Goal: Task Accomplishment & Management: Manage account settings

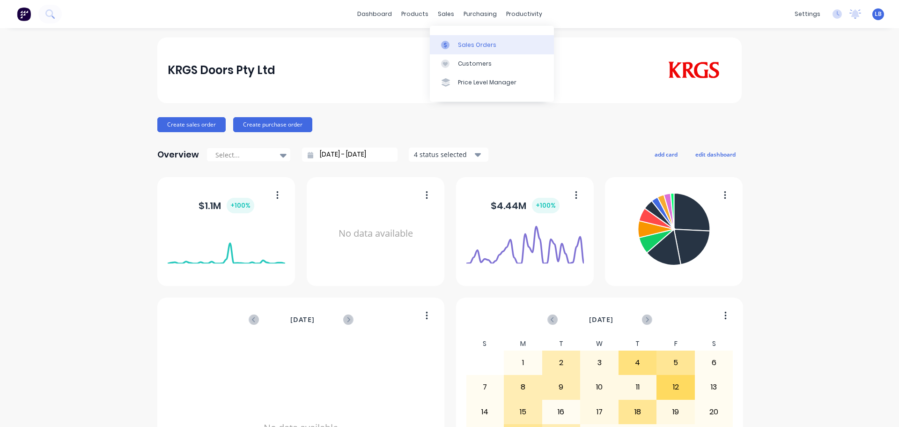
click at [478, 45] on div "Sales Orders" at bounding box center [477, 45] width 38 height 8
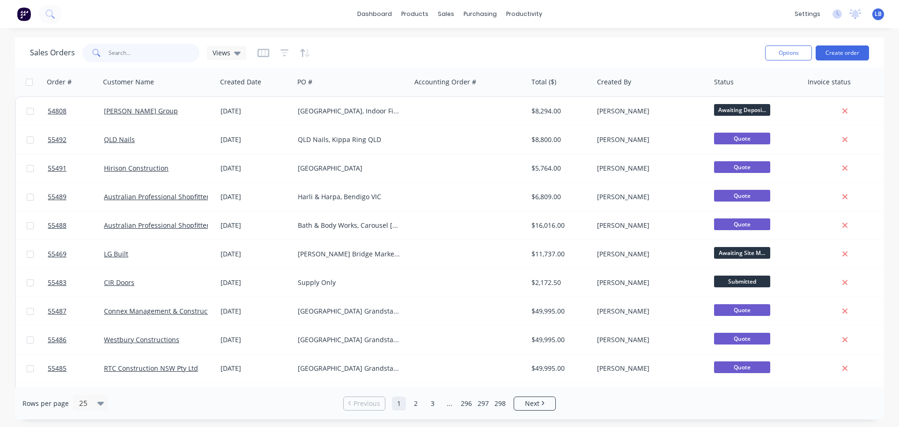
click at [120, 49] on input "text" at bounding box center [154, 53] width 91 height 19
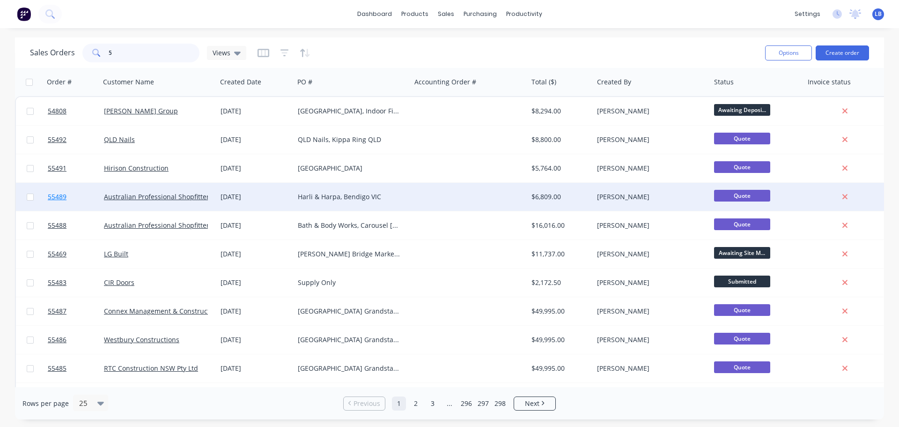
type input "54"
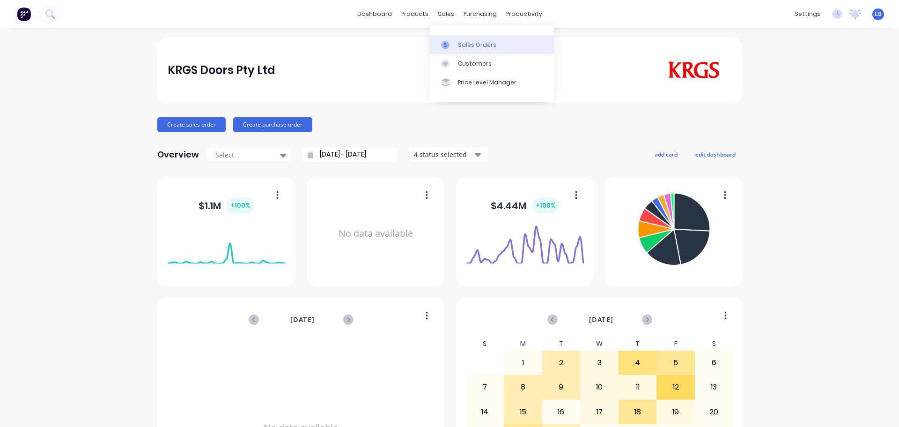
click at [467, 42] on div "Sales Orders" at bounding box center [477, 45] width 38 height 8
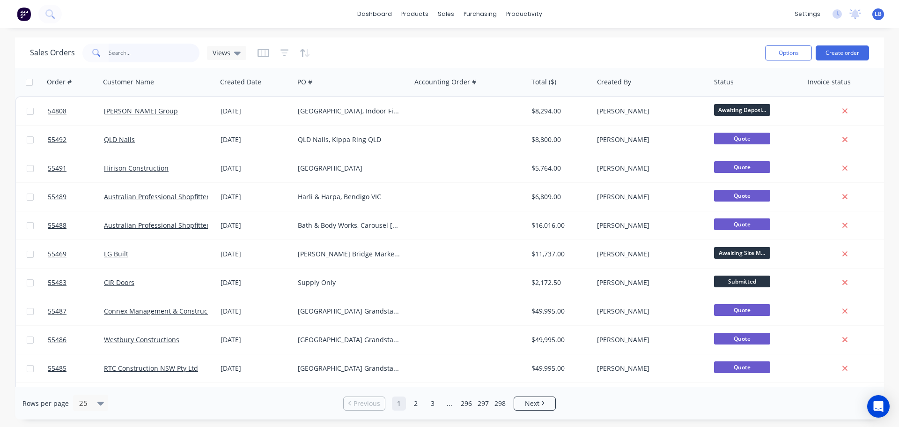
click at [130, 51] on input "text" at bounding box center [154, 53] width 91 height 19
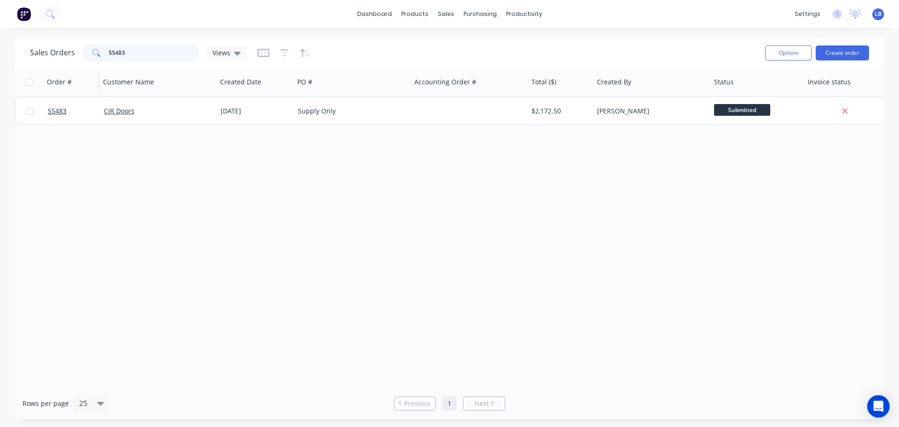
drag, startPoint x: 124, startPoint y: 49, endPoint x: 81, endPoint y: 68, distance: 47.2
click at [81, 71] on div "Sales Orders 55483 Views Options Create order Order # Customer Name Created Dat…" at bounding box center [449, 228] width 869 height 382
type input "5"
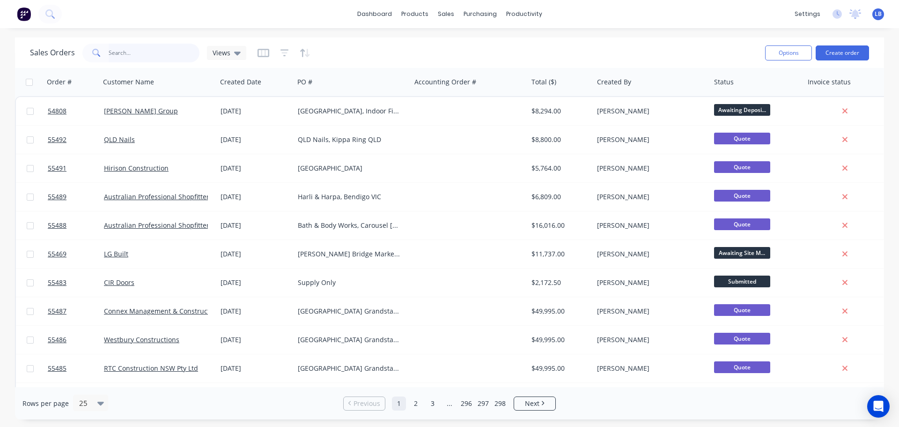
click at [121, 54] on input "text" at bounding box center [154, 53] width 91 height 19
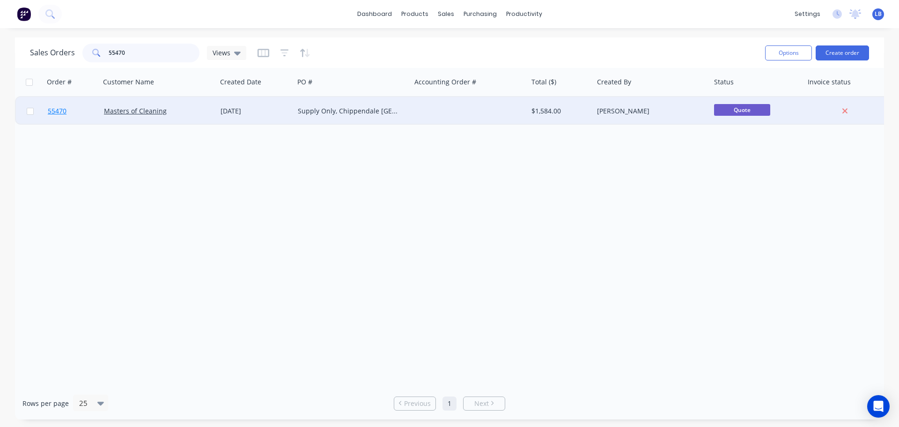
type input "55470"
click at [59, 111] on span "55470" at bounding box center [57, 110] width 19 height 9
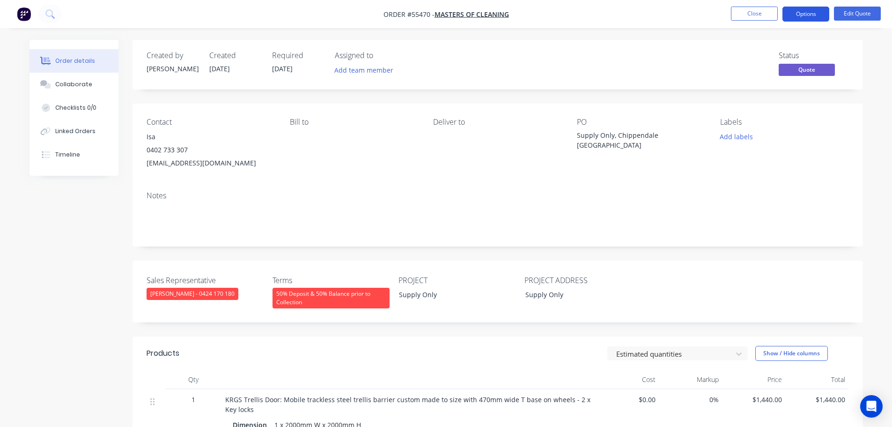
click at [800, 15] on button "Options" at bounding box center [806, 14] width 47 height 15
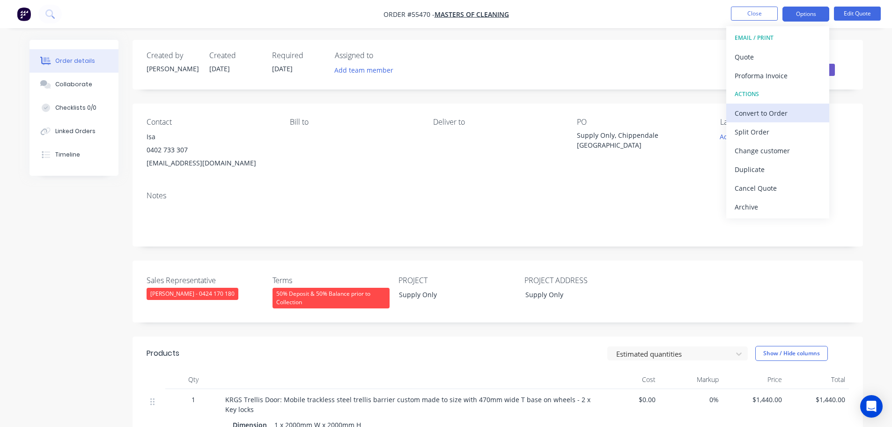
click at [763, 113] on div "Convert to Order" at bounding box center [778, 113] width 86 height 14
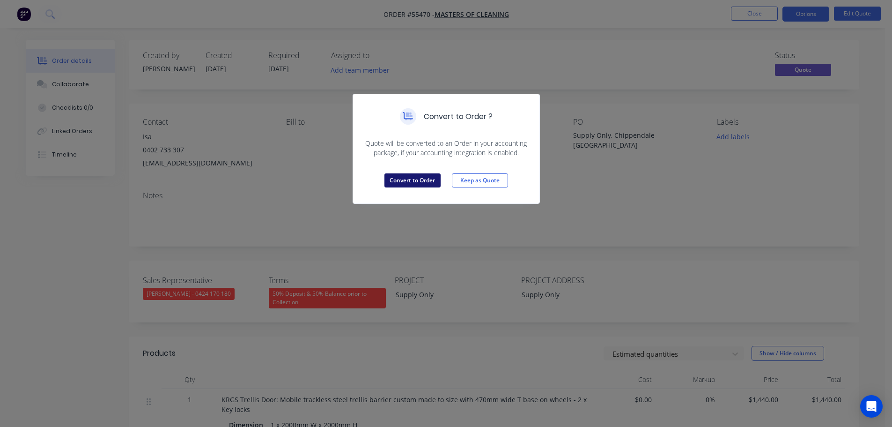
click at [424, 182] on button "Convert to Order" at bounding box center [412, 180] width 56 height 14
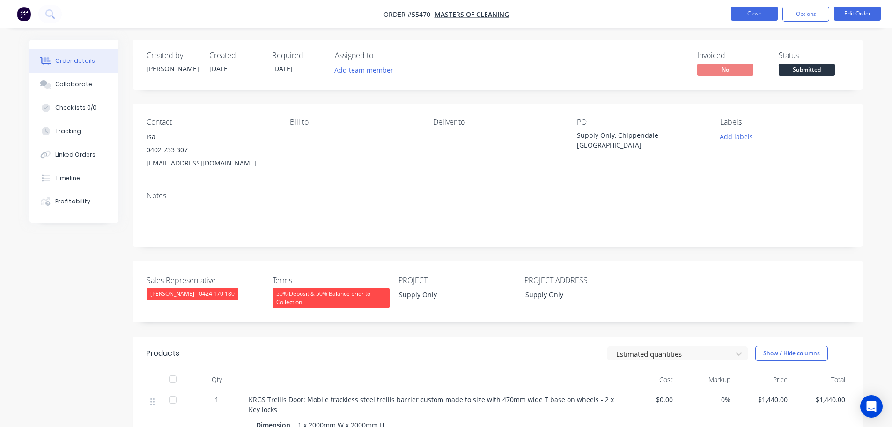
click at [769, 15] on button "Close" at bounding box center [754, 14] width 47 height 14
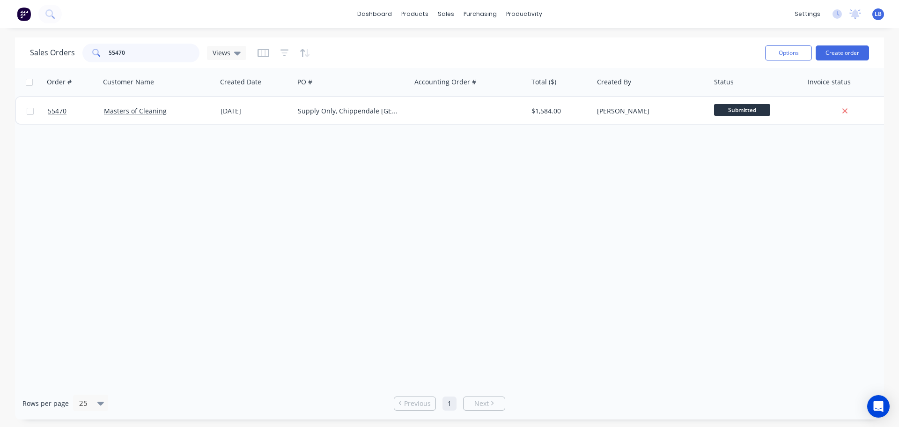
drag, startPoint x: 136, startPoint y: 50, endPoint x: 79, endPoint y: 61, distance: 58.1
click at [79, 61] on div "Sales Orders 55470 Views" at bounding box center [138, 53] width 216 height 19
drag, startPoint x: 126, startPoint y: 52, endPoint x: 81, endPoint y: 60, distance: 46.7
click at [81, 60] on div "Sales Orders 55470 Views" at bounding box center [138, 53] width 216 height 19
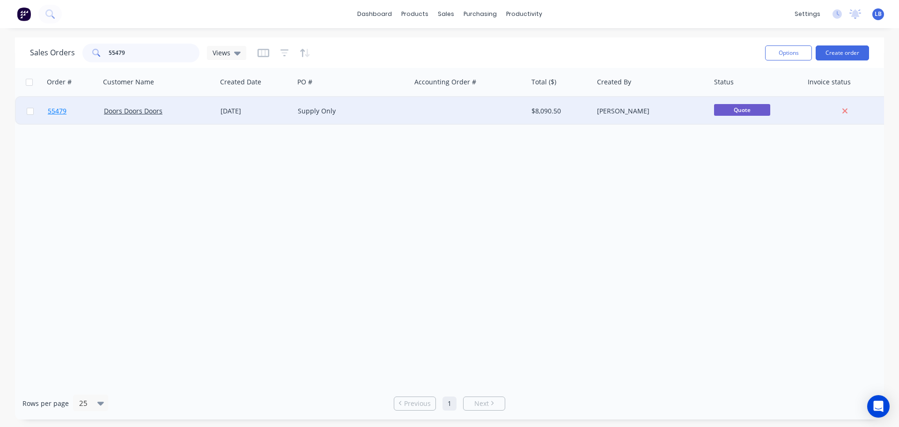
type input "55479"
click at [59, 111] on span "55479" at bounding box center [57, 110] width 19 height 9
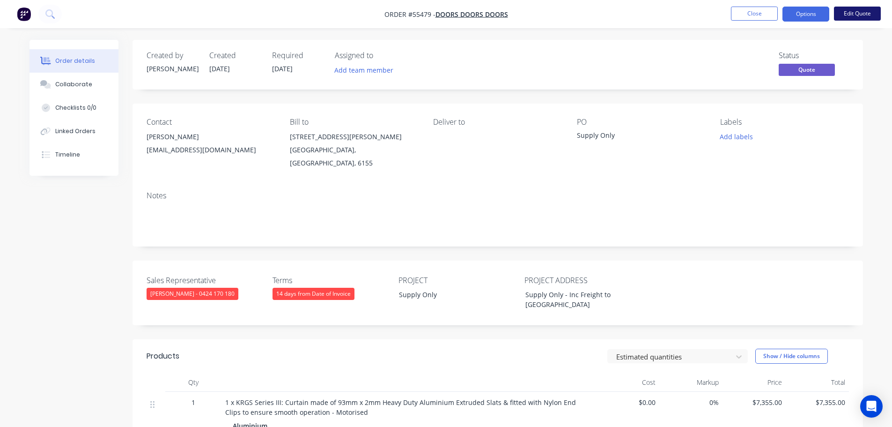
click at [862, 14] on button "Edit Quote" at bounding box center [857, 14] width 47 height 14
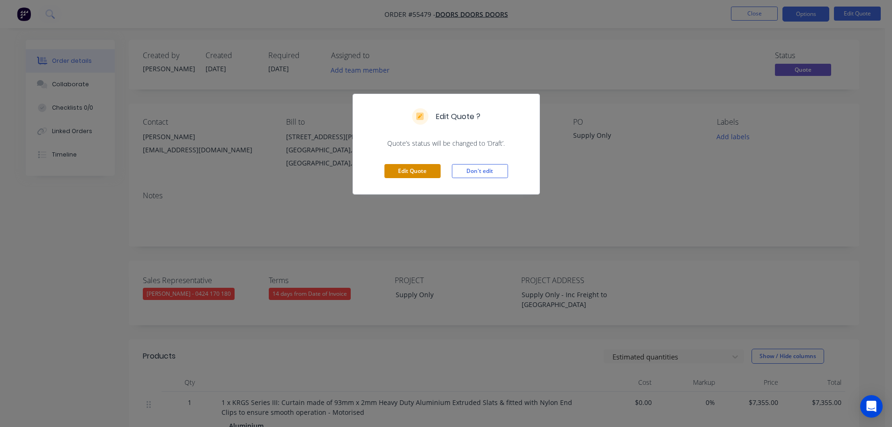
click at [420, 173] on button "Edit Quote" at bounding box center [412, 171] width 56 height 14
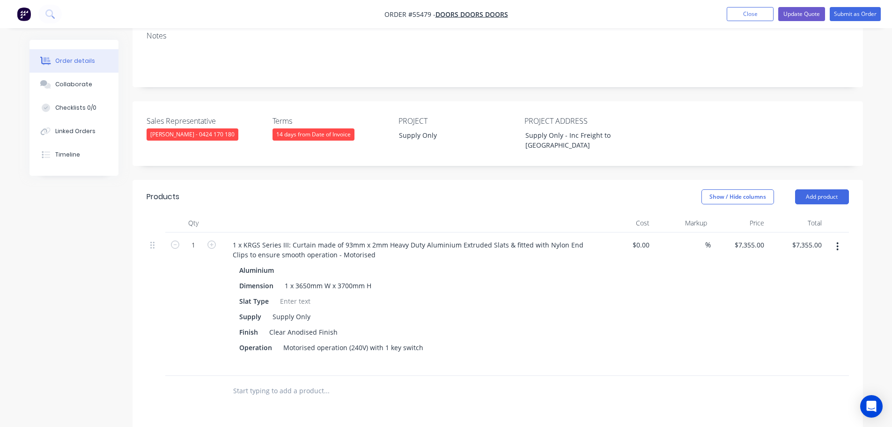
scroll to position [234, 0]
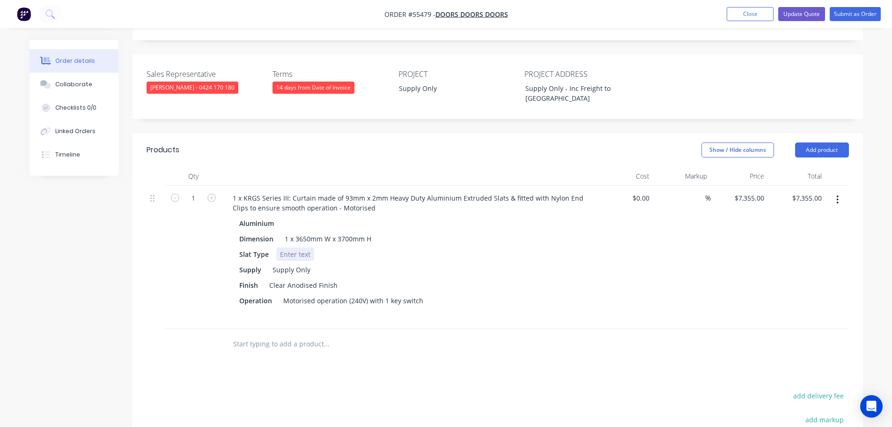
click at [294, 247] on div at bounding box center [295, 254] width 38 height 14
click at [835, 142] on button "Add product" at bounding box center [822, 149] width 54 height 15
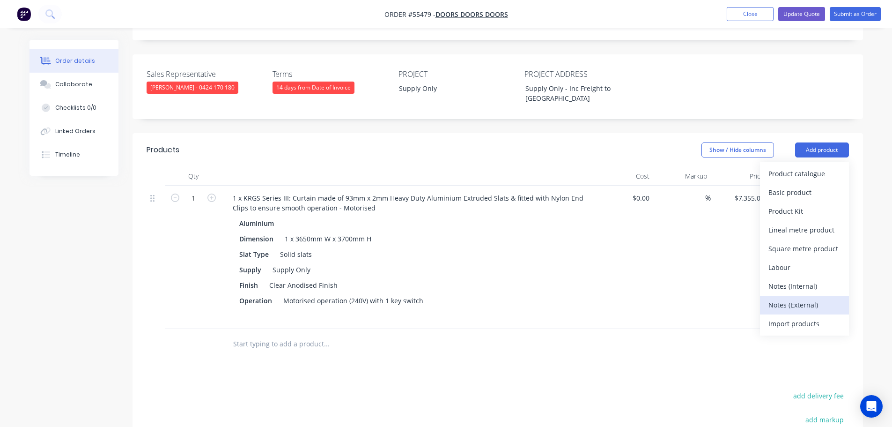
click at [782, 298] on div "Notes (External)" at bounding box center [805, 305] width 72 height 14
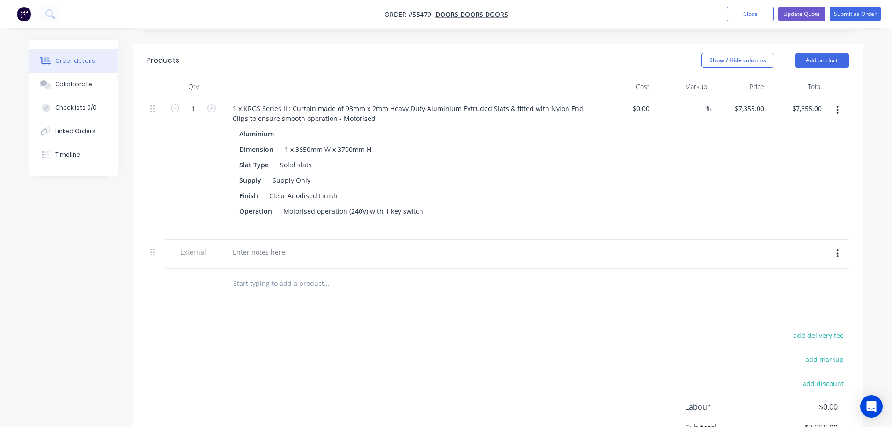
scroll to position [328, 0]
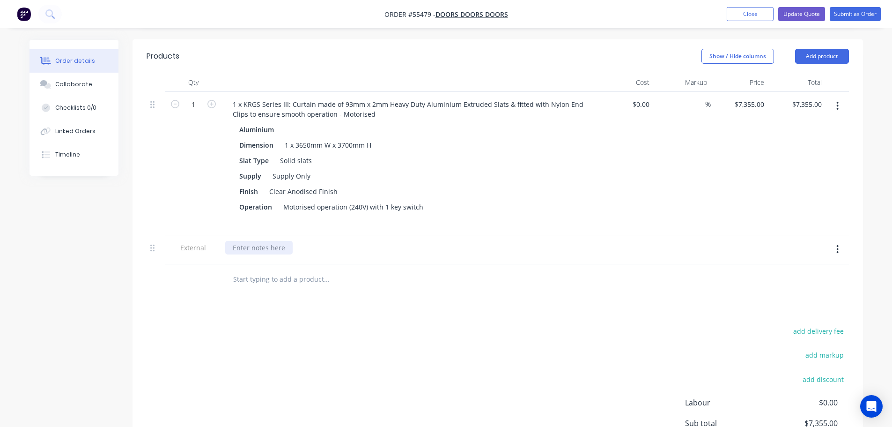
click at [257, 241] on div at bounding box center [258, 248] width 67 height 14
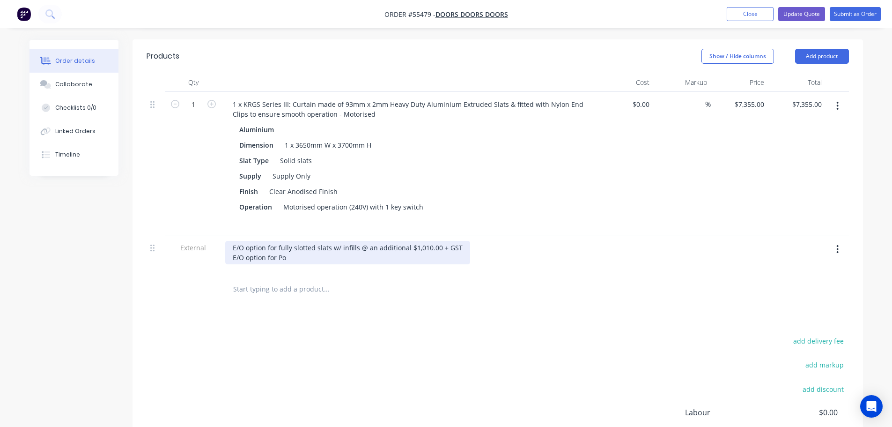
click at [293, 241] on div "E/O option for fully slotted slats w/ infills @ an additional $1,010.00 + GST E…" at bounding box center [347, 252] width 245 height 23
click at [288, 241] on div "E/O option for fully slotted slats w/ infills @ an additional $1,010.00 + GST E…" at bounding box center [356, 252] width 263 height 23
click at [465, 241] on div "E/O option for fully slotted slats w/ infills @ an additional $1,010.00 + GST E…" at bounding box center [351, 252] width 253 height 23
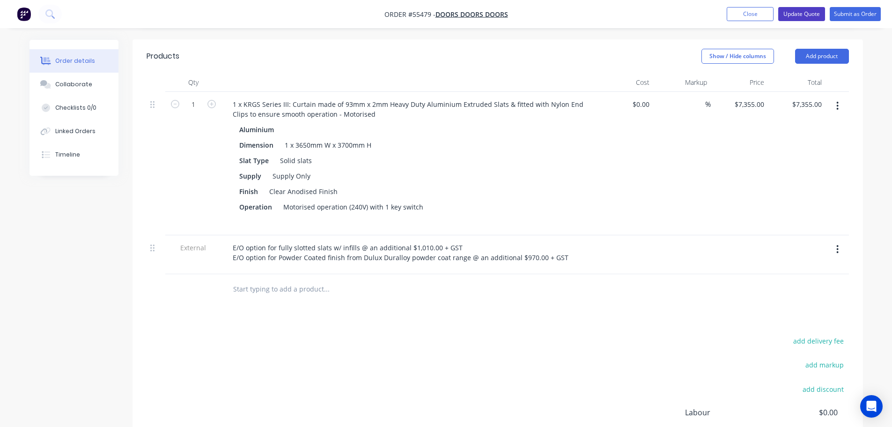
click at [788, 14] on button "Update Quote" at bounding box center [801, 14] width 47 height 14
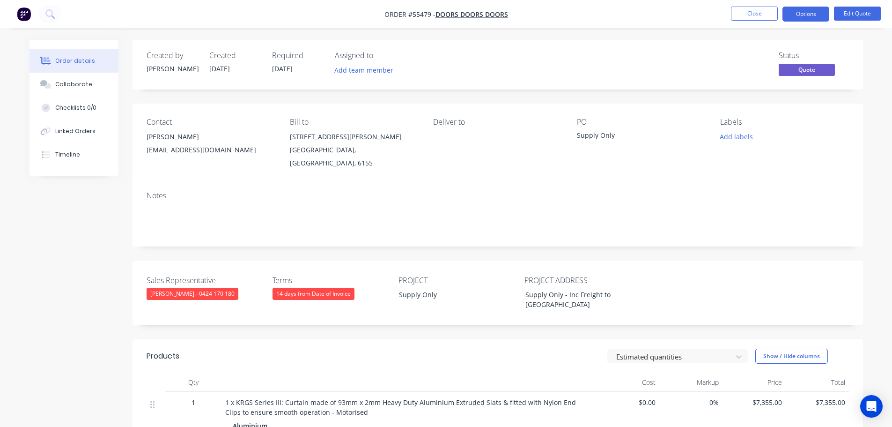
click at [788, 14] on button "Options" at bounding box center [806, 14] width 47 height 15
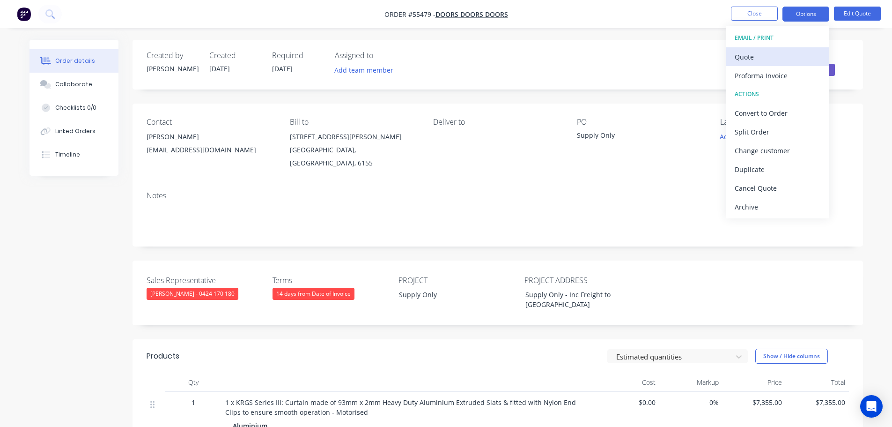
click at [743, 53] on div "Quote" at bounding box center [778, 57] width 86 height 14
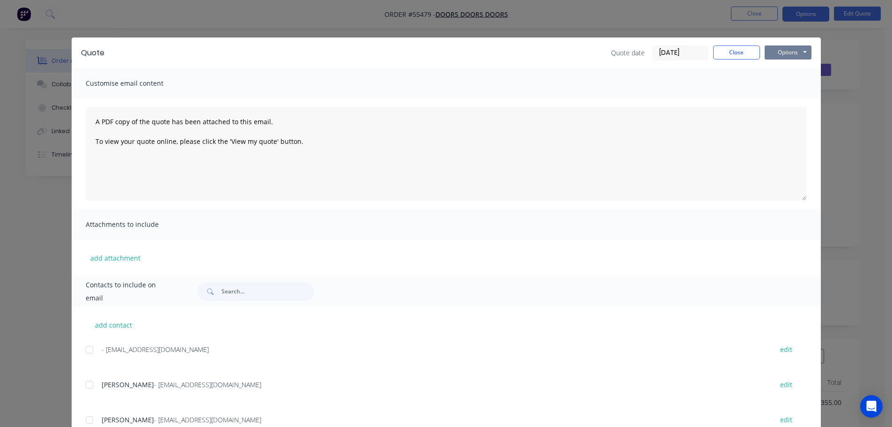
click at [773, 57] on button "Options" at bounding box center [788, 52] width 47 height 14
click at [777, 87] on button "Print" at bounding box center [795, 84] width 60 height 15
click at [718, 52] on button "Close" at bounding box center [736, 52] width 47 height 14
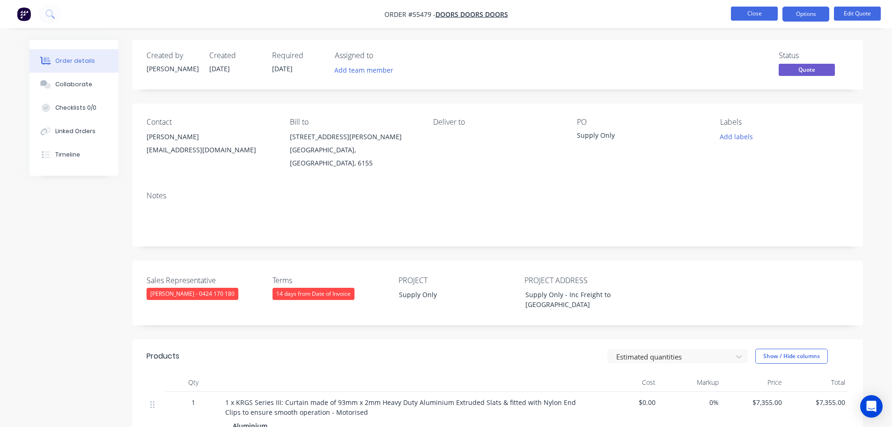
click at [736, 15] on button "Close" at bounding box center [754, 14] width 47 height 14
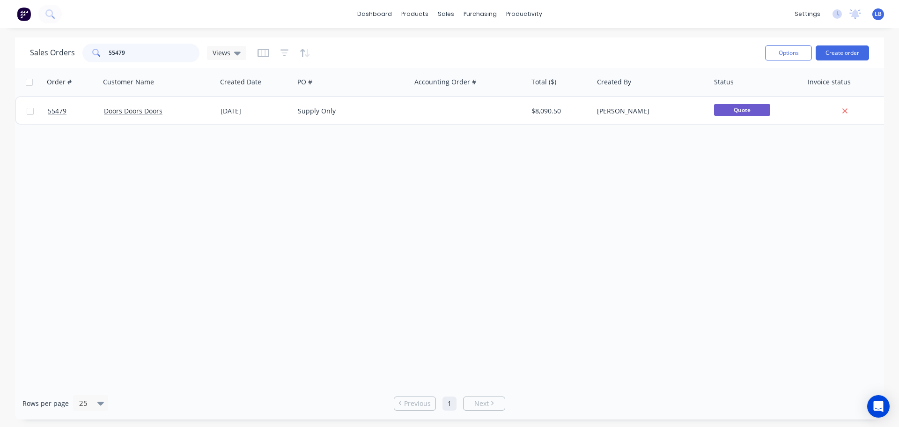
drag, startPoint x: 134, startPoint y: 52, endPoint x: 89, endPoint y: 63, distance: 46.9
click at [89, 63] on div "Sales Orders 55479 Views" at bounding box center [394, 52] width 728 height 23
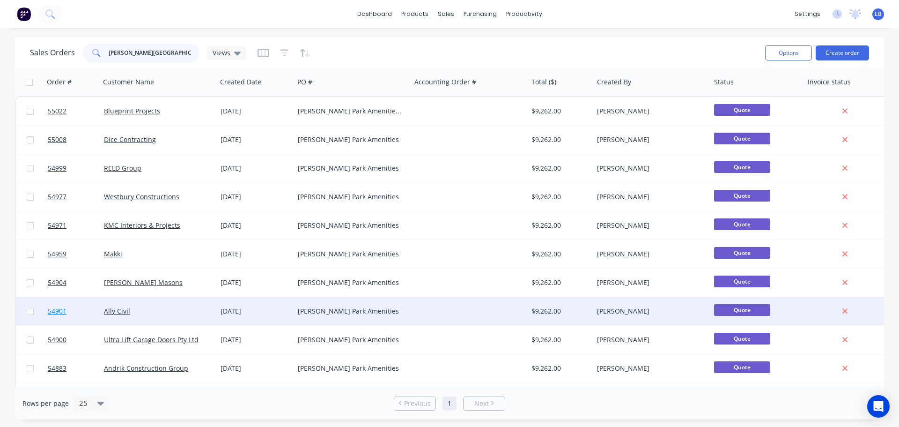
type input "hammond park am"
click at [58, 311] on span "54901" at bounding box center [57, 310] width 19 height 9
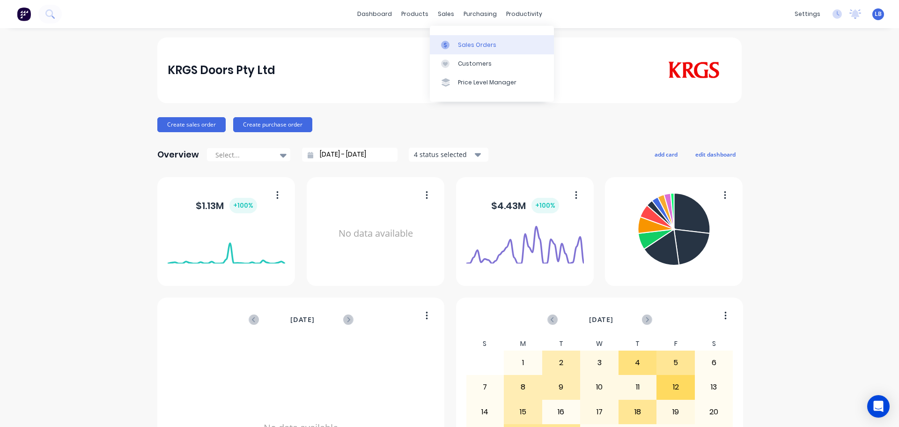
click at [477, 46] on div "Sales Orders" at bounding box center [477, 45] width 38 height 8
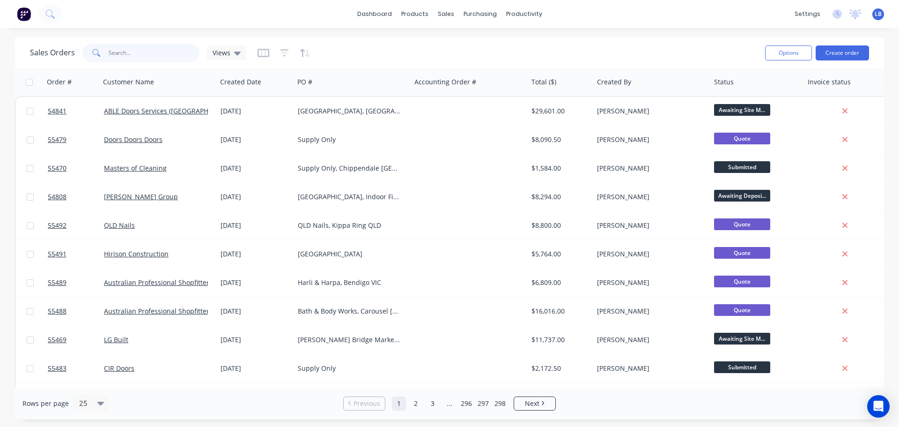
click at [131, 52] on input "text" at bounding box center [154, 53] width 91 height 19
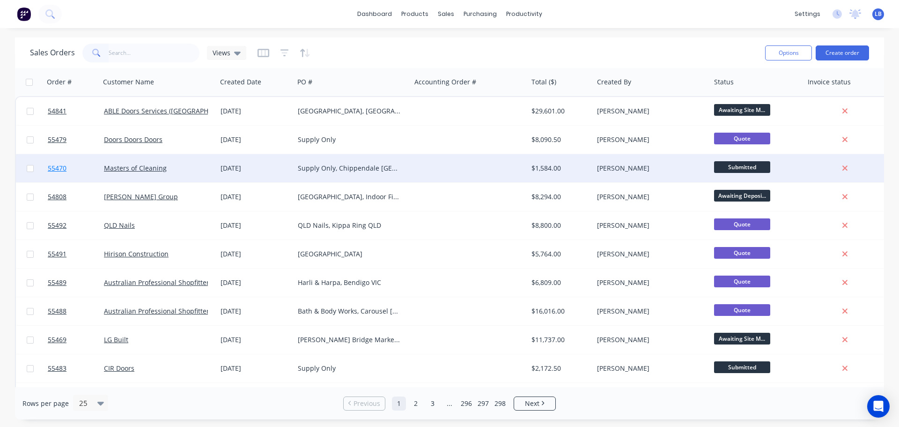
click at [59, 171] on span "55470" at bounding box center [57, 167] width 19 height 9
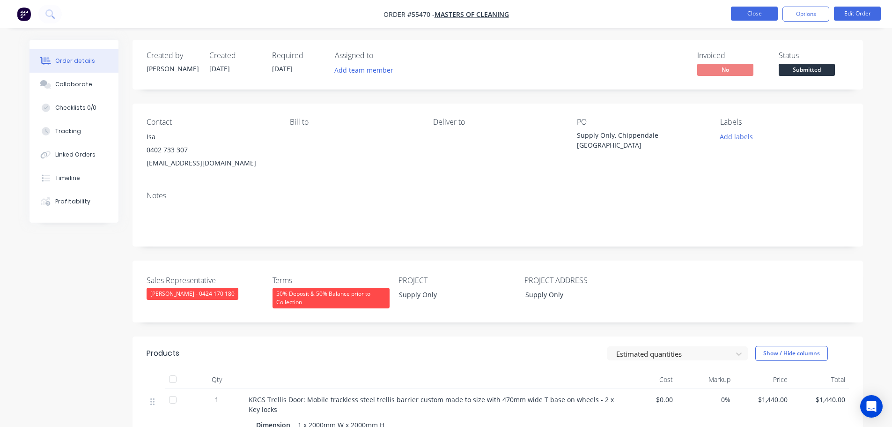
click at [750, 15] on button "Close" at bounding box center [754, 14] width 47 height 14
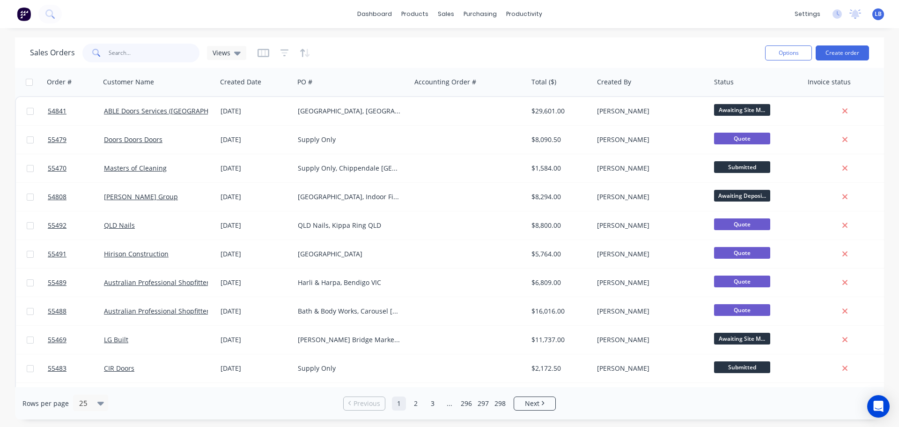
click at [135, 60] on input "text" at bounding box center [154, 53] width 91 height 19
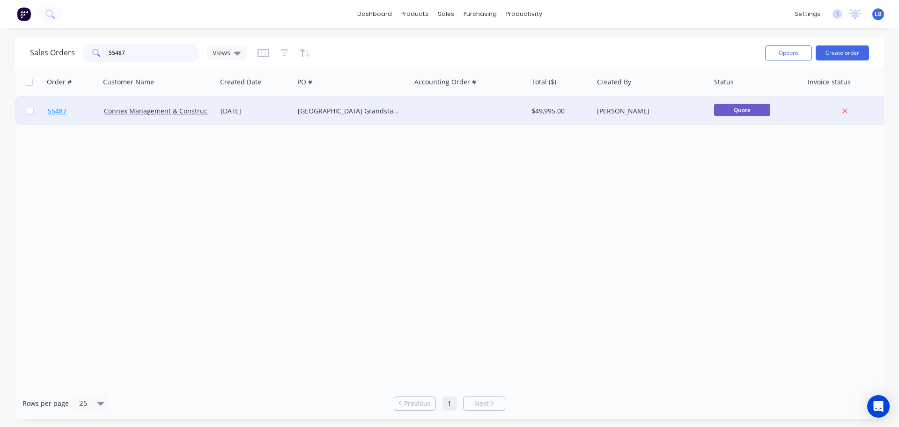
type input "55487"
click at [51, 110] on span "55487" at bounding box center [57, 110] width 19 height 9
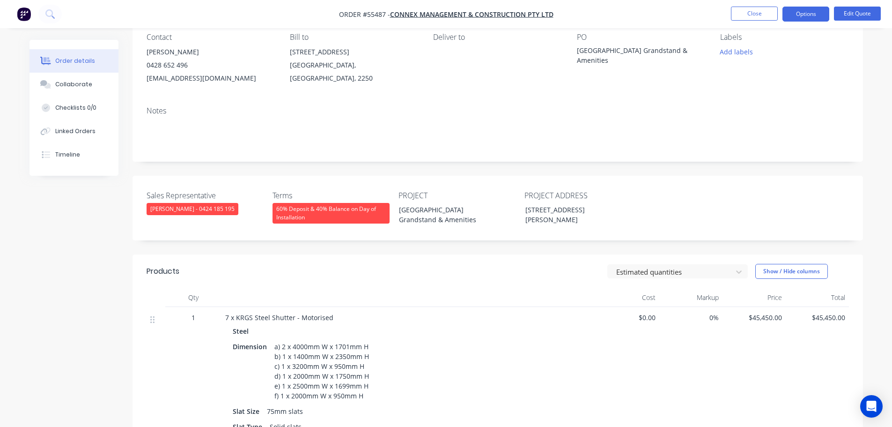
scroll to position [187, 0]
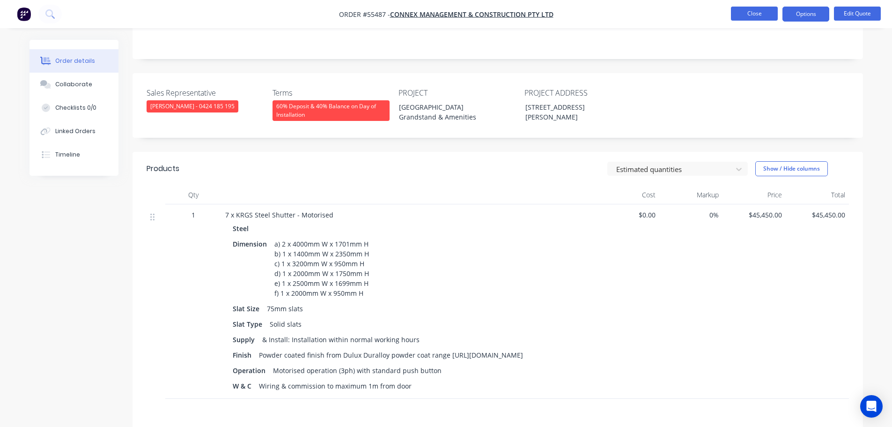
click at [764, 13] on button "Close" at bounding box center [754, 14] width 47 height 14
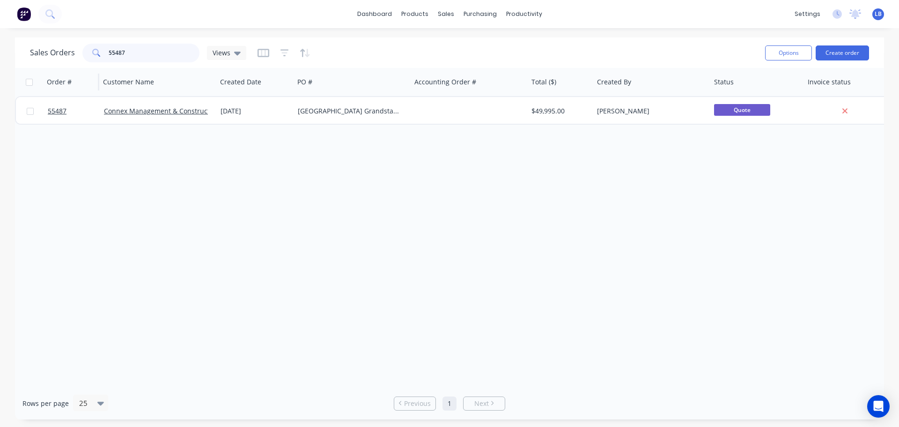
drag, startPoint x: 130, startPoint y: 49, endPoint x: 60, endPoint y: 68, distance: 72.3
click at [59, 59] on div "Sales Orders 55487 Views" at bounding box center [138, 53] width 216 height 19
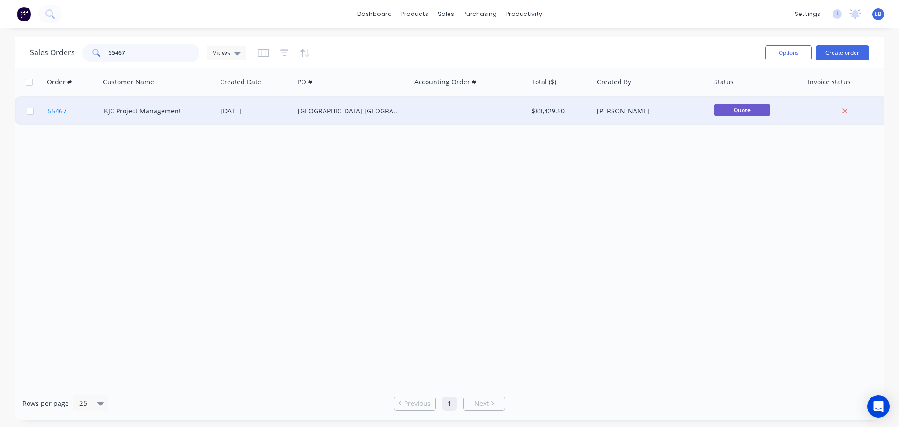
type input "55467"
click at [62, 111] on span "55467" at bounding box center [57, 110] width 19 height 9
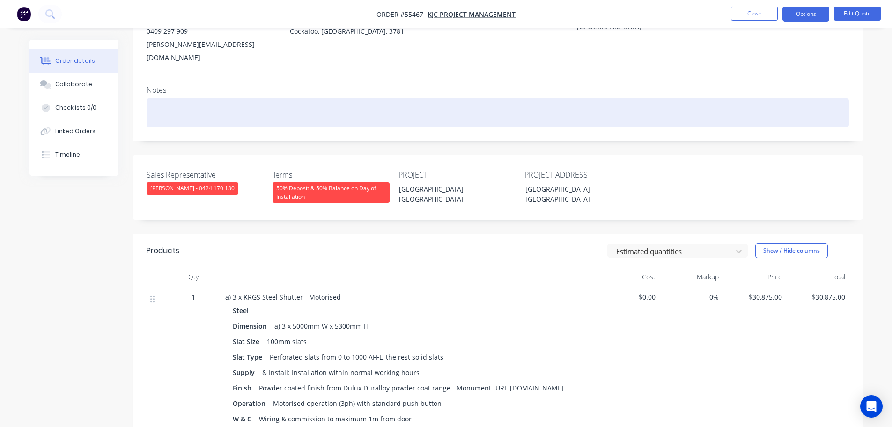
scroll to position [140, 0]
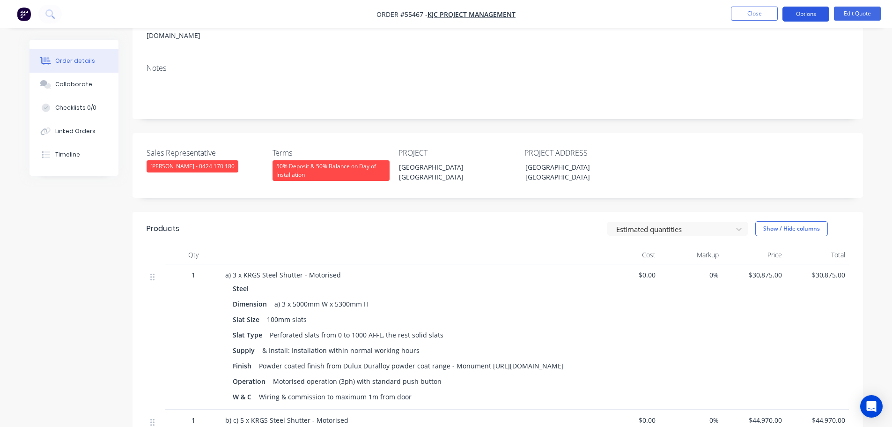
click at [798, 15] on button "Options" at bounding box center [806, 14] width 47 height 15
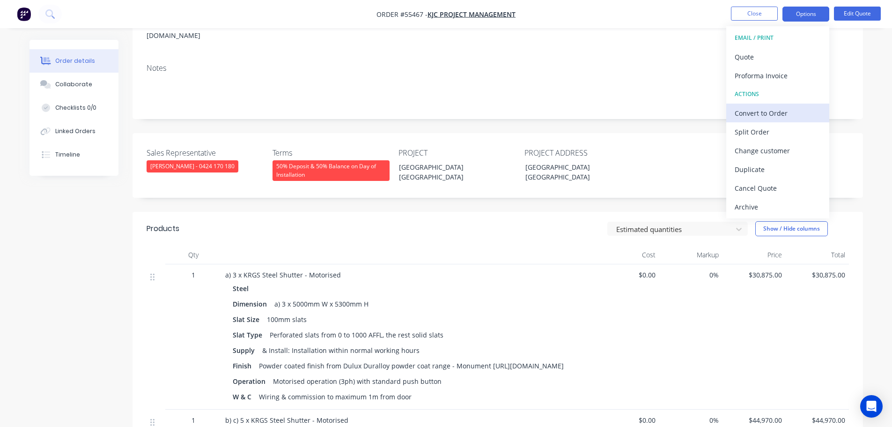
click at [754, 117] on div "Convert to Order" at bounding box center [778, 113] width 86 height 14
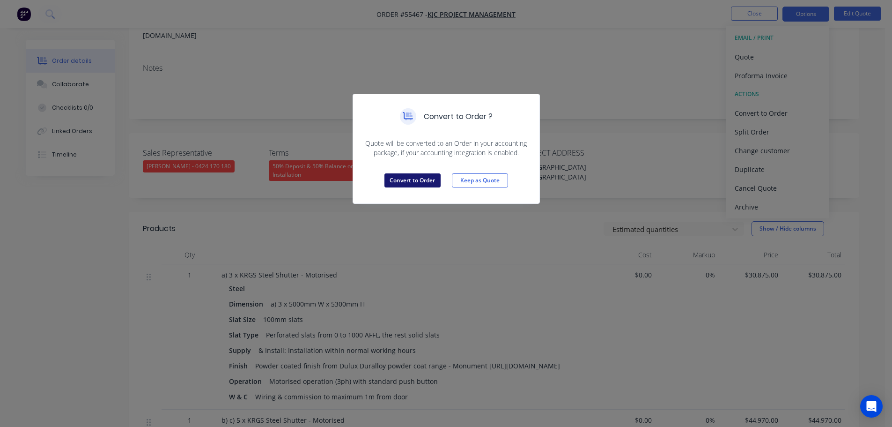
click at [427, 185] on button "Convert to Order" at bounding box center [412, 180] width 56 height 14
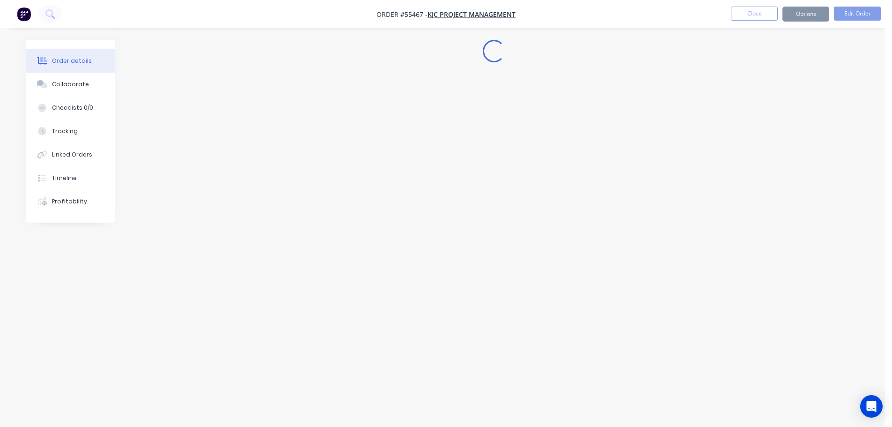
scroll to position [0, 0]
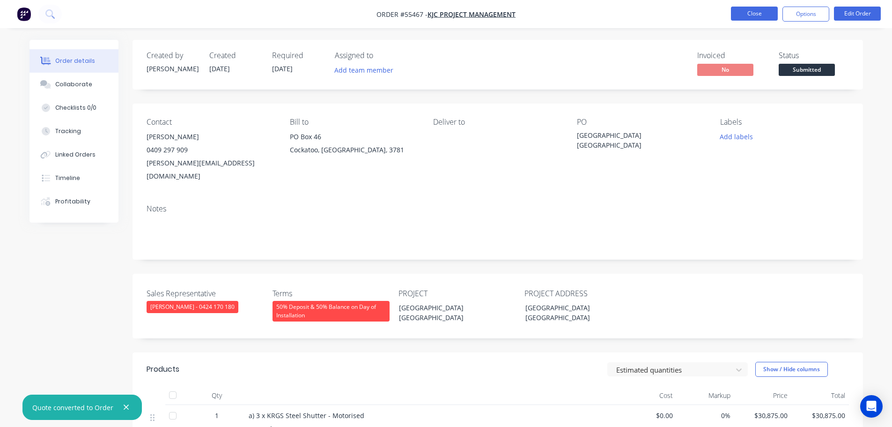
click at [751, 14] on button "Close" at bounding box center [754, 14] width 47 height 14
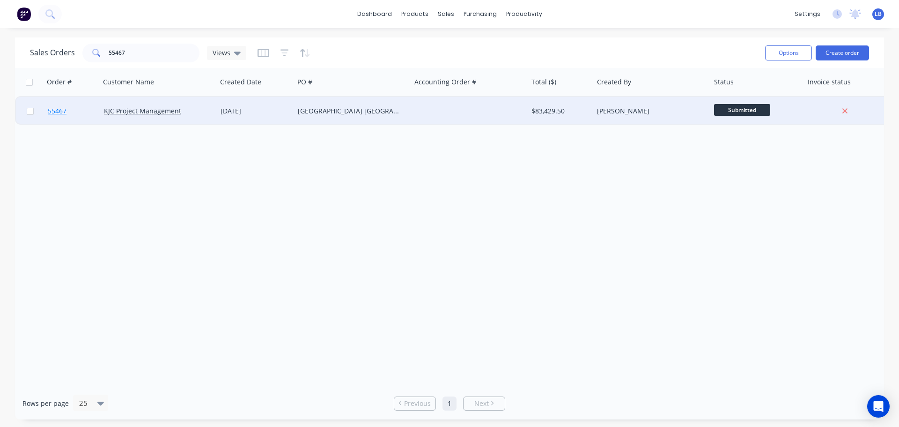
click at [54, 111] on span "55467" at bounding box center [57, 110] width 19 height 9
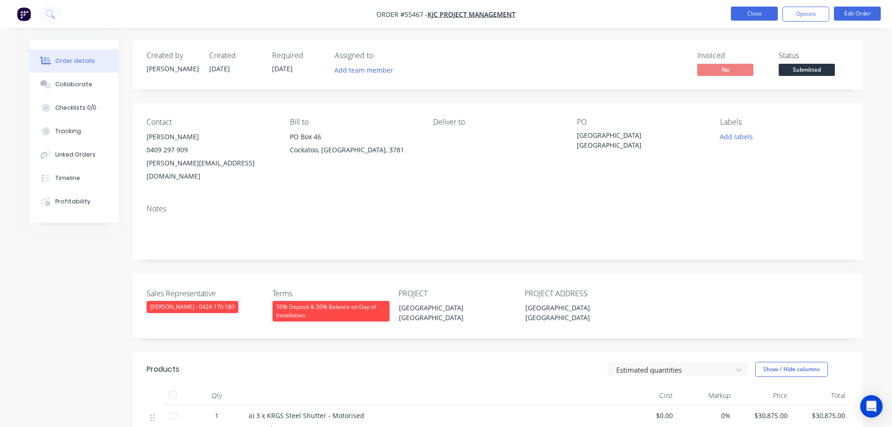
click at [748, 16] on button "Close" at bounding box center [754, 14] width 47 height 14
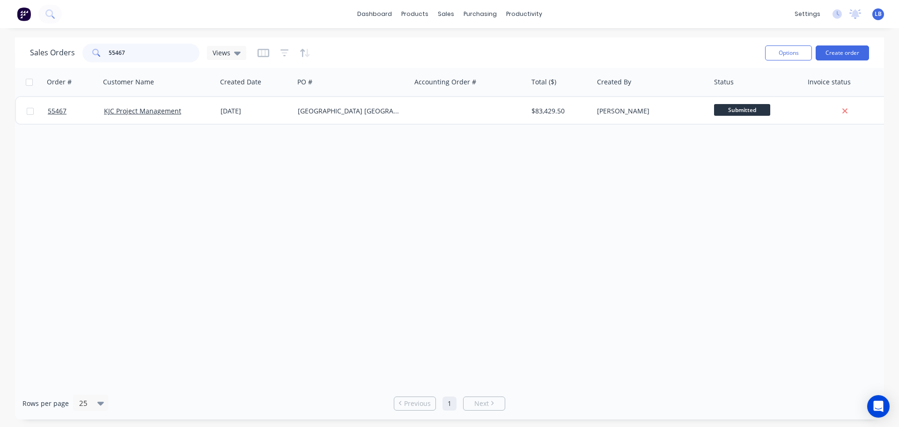
drag, startPoint x: 128, startPoint y: 52, endPoint x: 65, endPoint y: 64, distance: 64.9
click at [65, 57] on div "Sales Orders 55467 Views" at bounding box center [138, 53] width 216 height 19
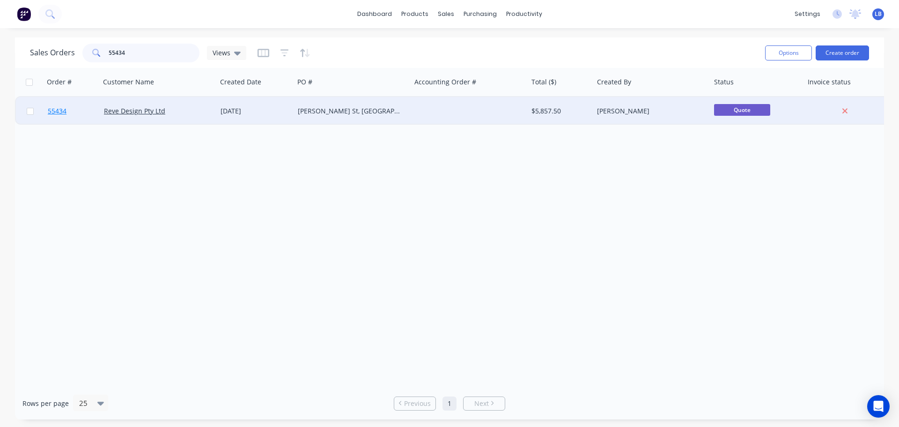
type input "55434"
click at [62, 112] on span "55434" at bounding box center [57, 110] width 19 height 9
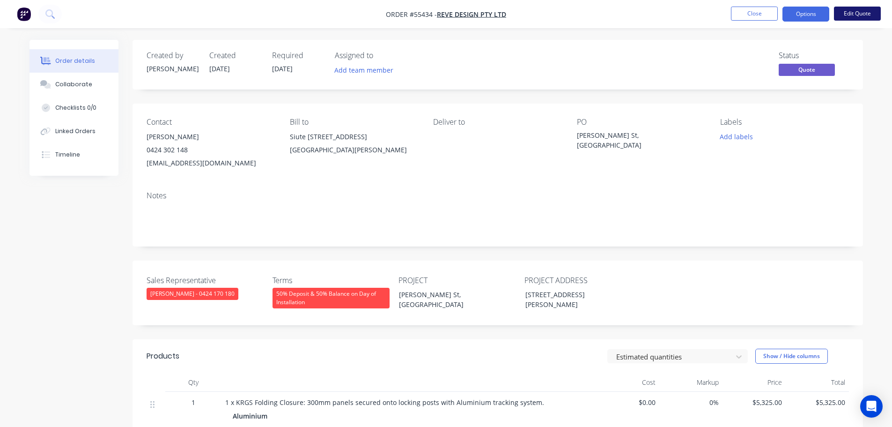
click at [848, 15] on button "Edit Quote" at bounding box center [857, 14] width 47 height 14
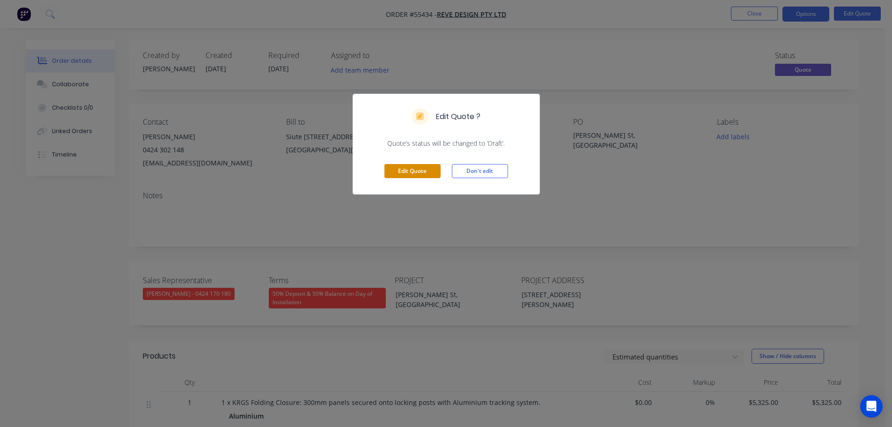
click at [400, 175] on button "Edit Quote" at bounding box center [412, 171] width 56 height 14
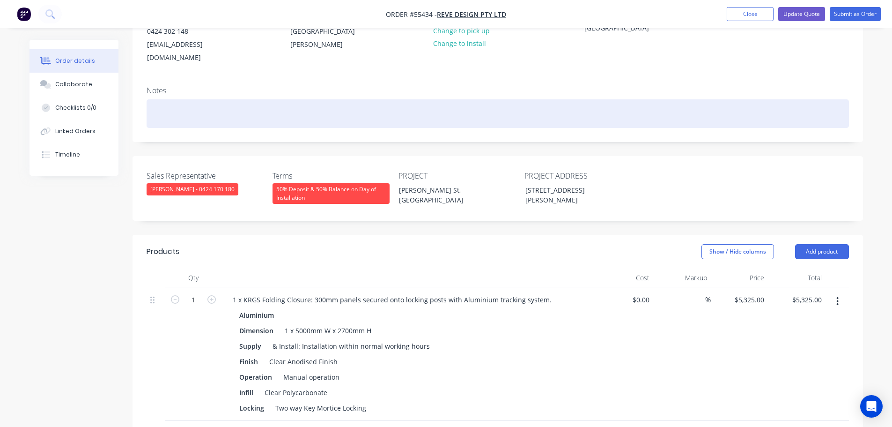
scroll to position [140, 0]
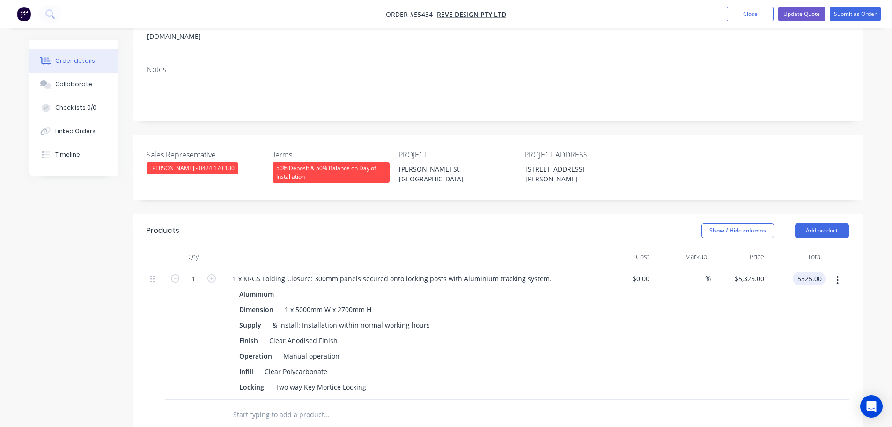
click at [811, 272] on input "5325.00" at bounding box center [811, 279] width 29 height 14
type input "6000"
type input "$6,000.00"
click at [333, 333] on div "Clear Anodised Finish" at bounding box center [304, 340] width 76 height 14
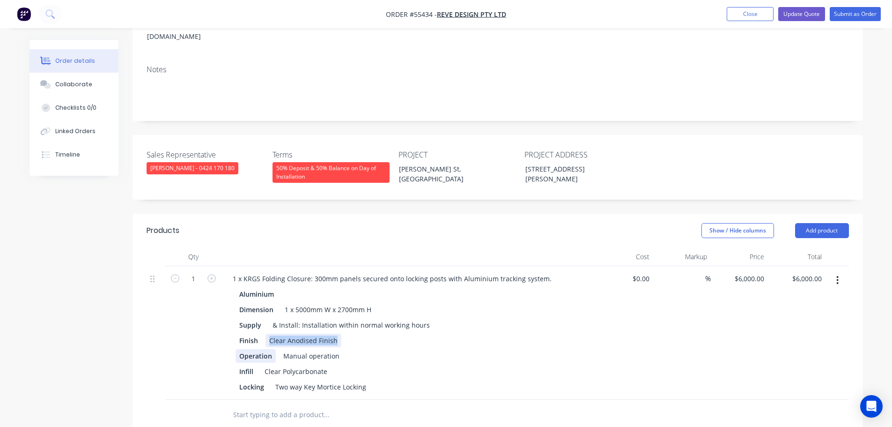
drag, startPoint x: 335, startPoint y: 325, endPoint x: 249, endPoint y: 335, distance: 86.8
click at [249, 335] on div "Aluminium Dimension 1 x 5000mm W x 2700mm H Supply & Install: Installation with…" at bounding box center [408, 340] width 367 height 106
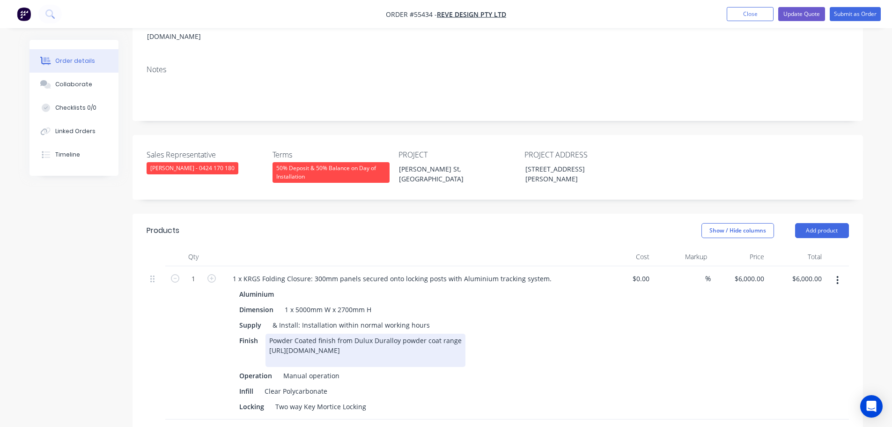
click at [460, 333] on div "Powder Coated finish from Dulux Duralloy powder coat range [URL][DOMAIN_NAME]" at bounding box center [366, 349] width 200 height 33
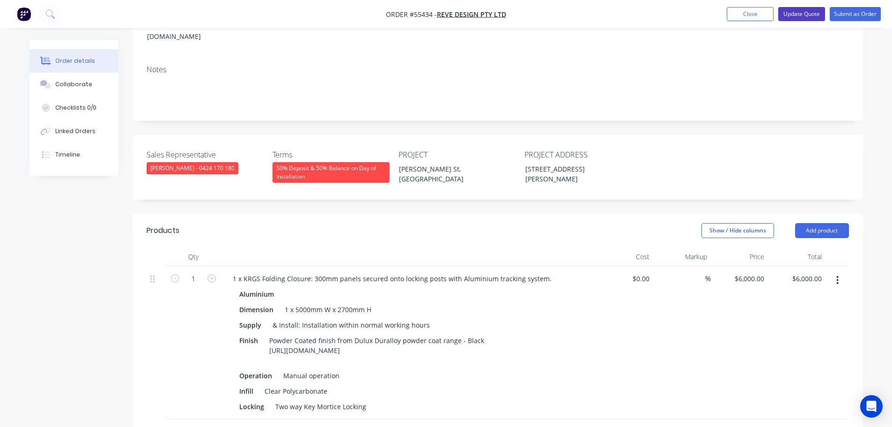
click at [799, 14] on button "Update Quote" at bounding box center [801, 14] width 47 height 14
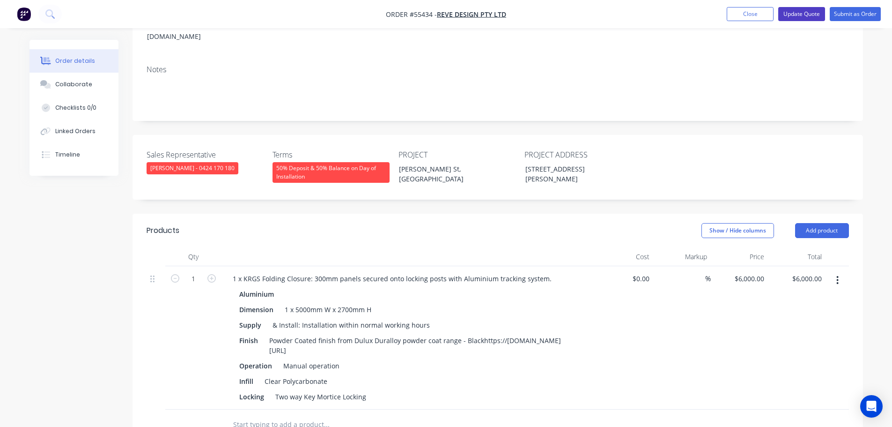
scroll to position [0, 0]
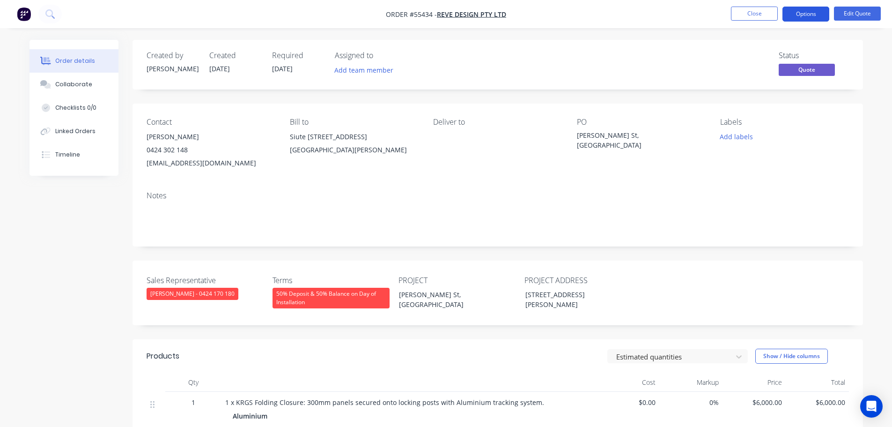
click at [801, 16] on button "Options" at bounding box center [806, 14] width 47 height 15
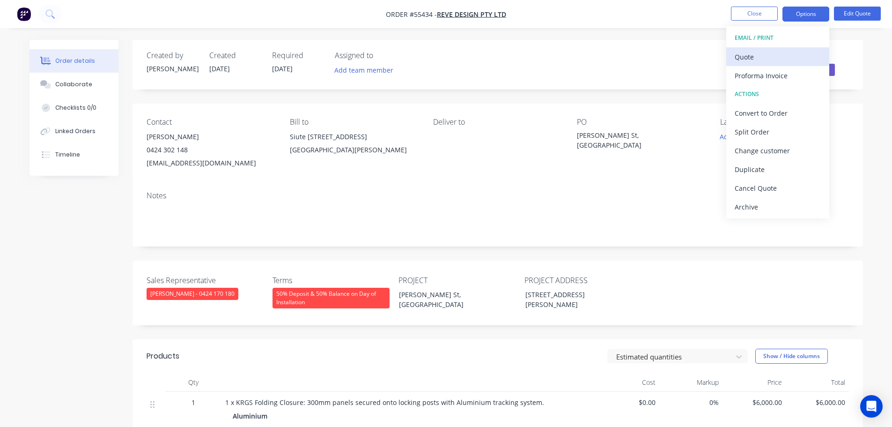
click at [749, 55] on div "Quote" at bounding box center [778, 57] width 86 height 14
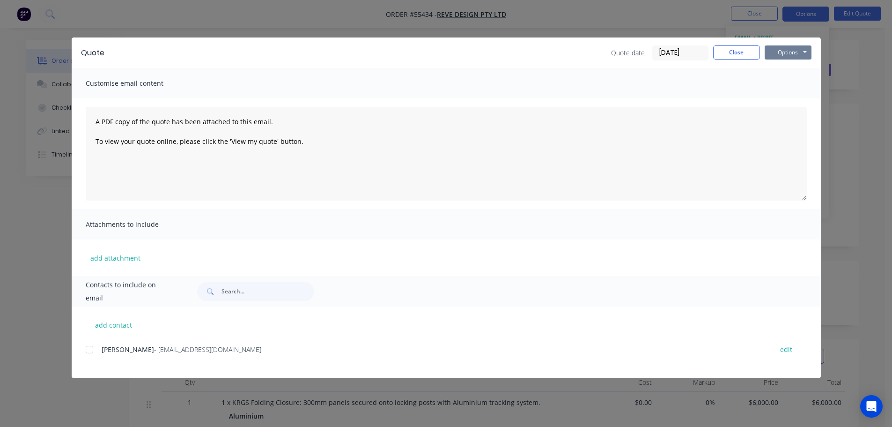
click at [772, 55] on button "Options" at bounding box center [788, 52] width 47 height 14
click at [780, 83] on button "Print" at bounding box center [795, 84] width 60 height 15
click at [740, 56] on button "Close" at bounding box center [736, 52] width 47 height 14
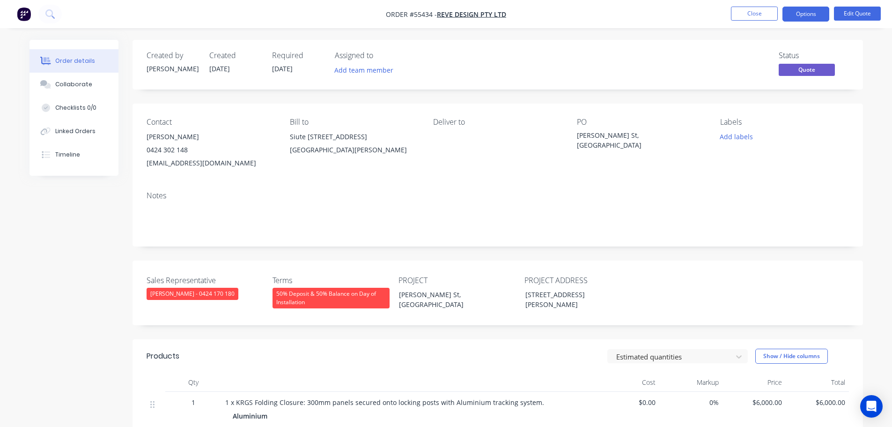
click at [193, 161] on div "ivy_ting@revedesign.com.au" at bounding box center [211, 162] width 128 height 13
copy div "ivy_ting@revedesign.com.au"
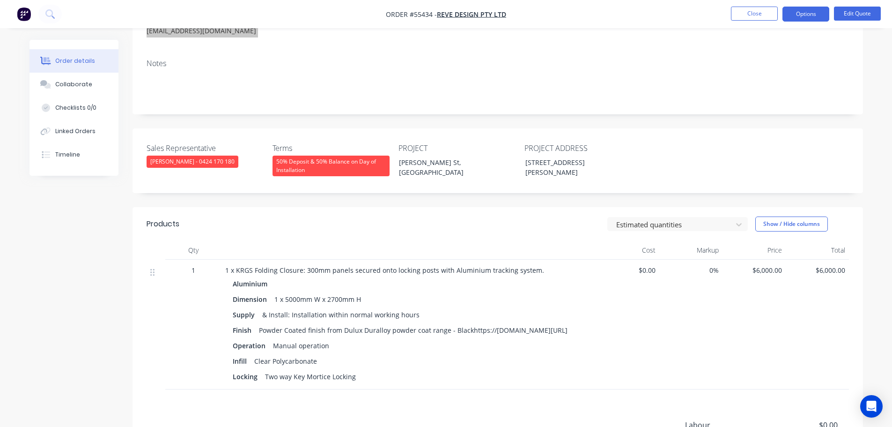
scroll to position [140, 0]
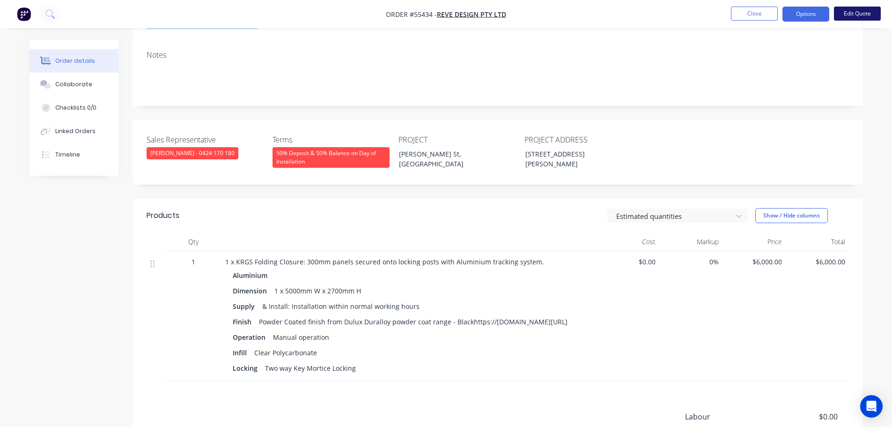
click at [840, 15] on button "Edit Quote" at bounding box center [857, 14] width 47 height 14
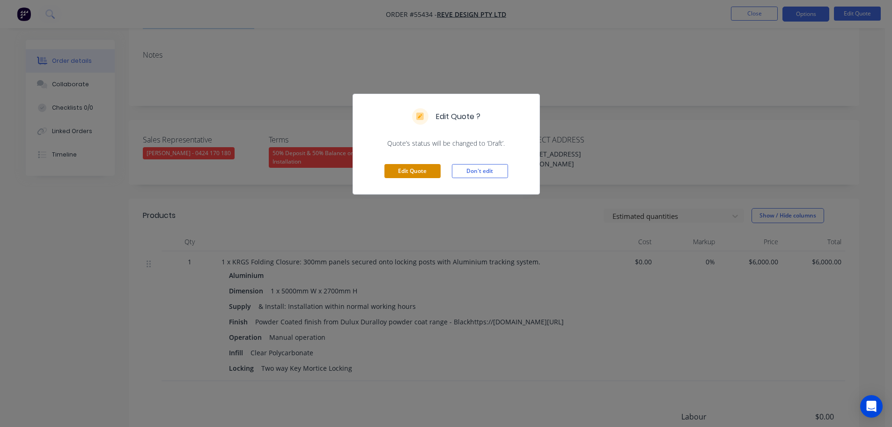
click at [410, 170] on button "Edit Quote" at bounding box center [412, 171] width 56 height 14
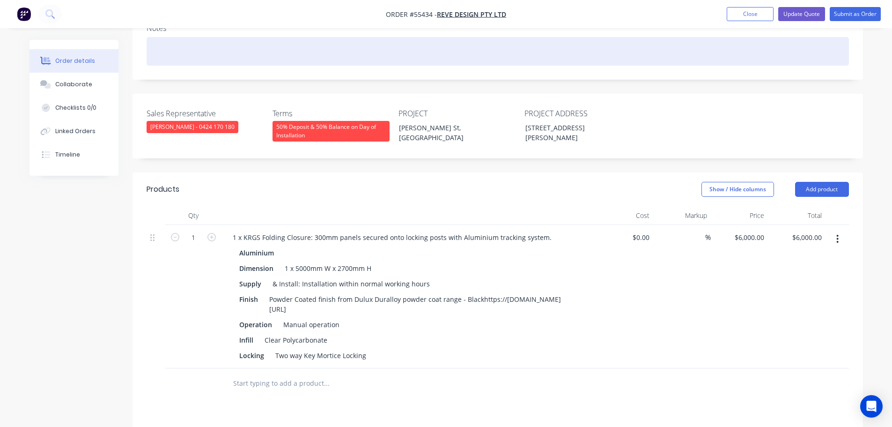
scroll to position [187, 0]
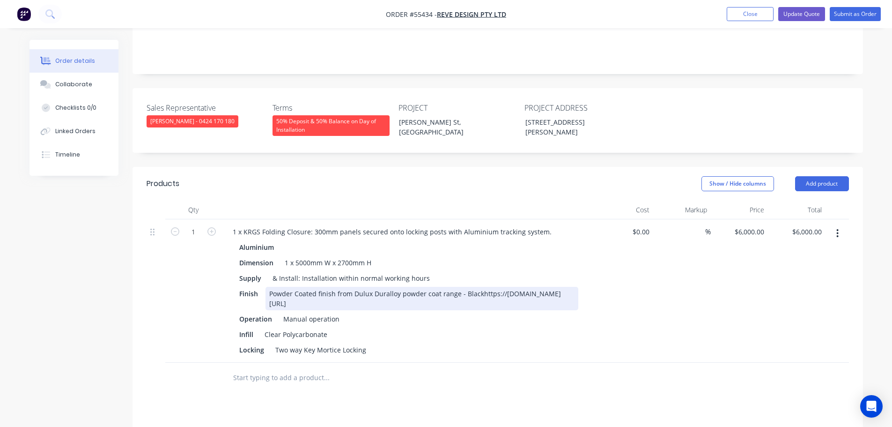
click at [467, 287] on div "Powder Coated finish from Dulux Duralloy powder coat range - Blackhttps://dulux…" at bounding box center [422, 298] width 313 height 23
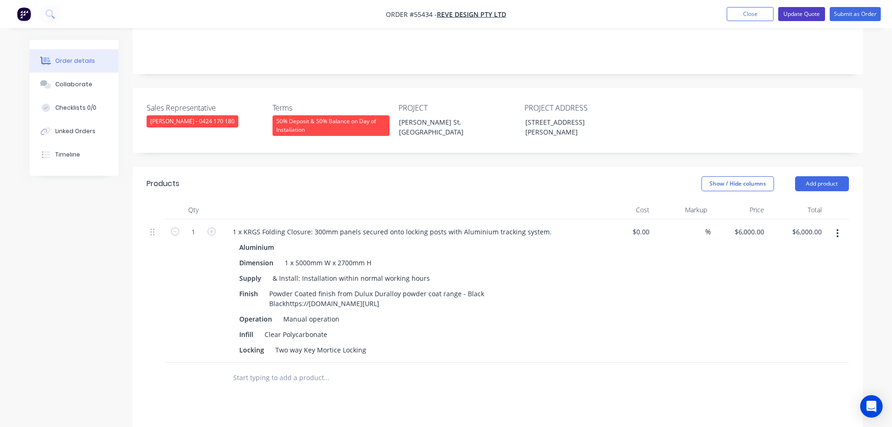
click at [802, 14] on button "Update Quote" at bounding box center [801, 14] width 47 height 14
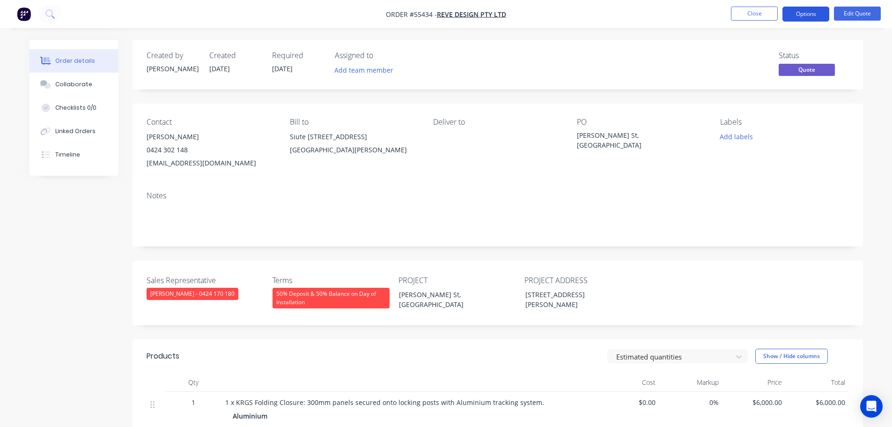
click at [803, 14] on button "Options" at bounding box center [806, 14] width 47 height 15
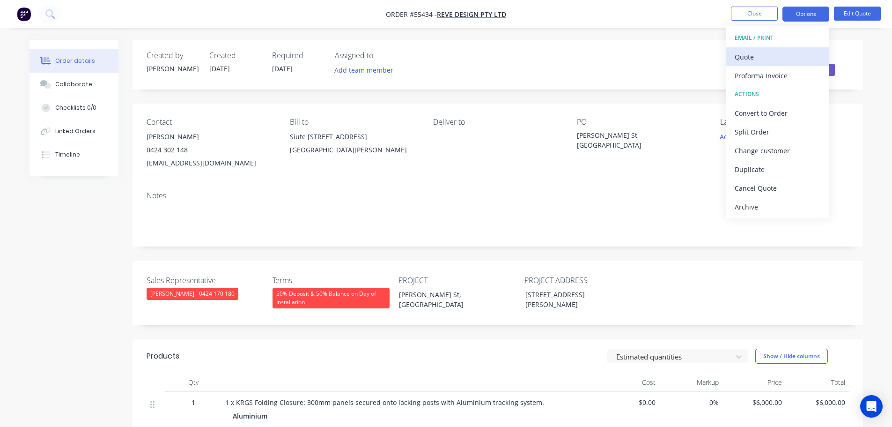
click at [756, 58] on div "Quote" at bounding box center [778, 57] width 86 height 14
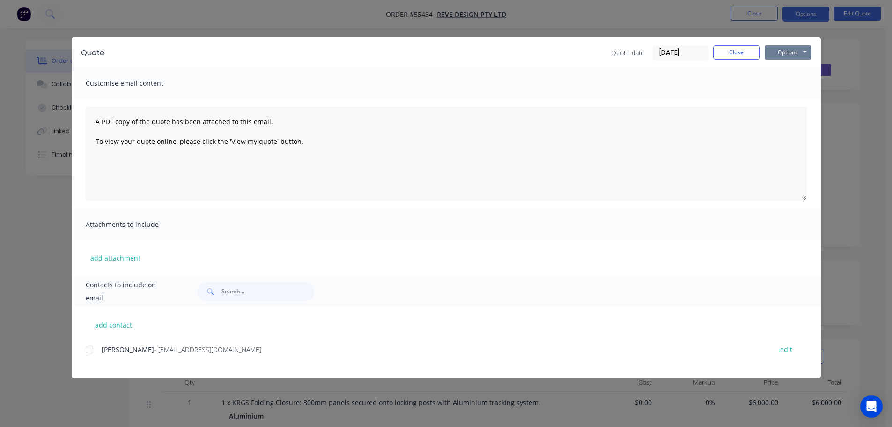
click at [778, 54] on button "Options" at bounding box center [788, 52] width 47 height 14
click at [786, 87] on button "Print" at bounding box center [795, 84] width 60 height 15
click at [725, 52] on button "Close" at bounding box center [736, 52] width 47 height 14
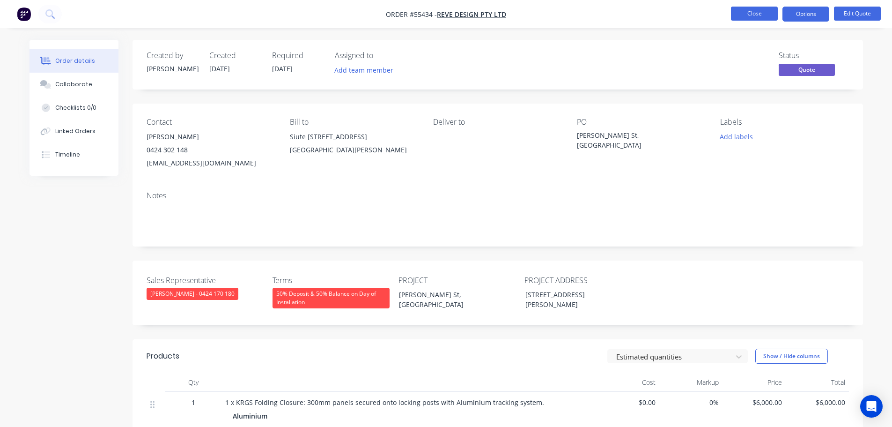
click at [749, 14] on button "Close" at bounding box center [754, 14] width 47 height 14
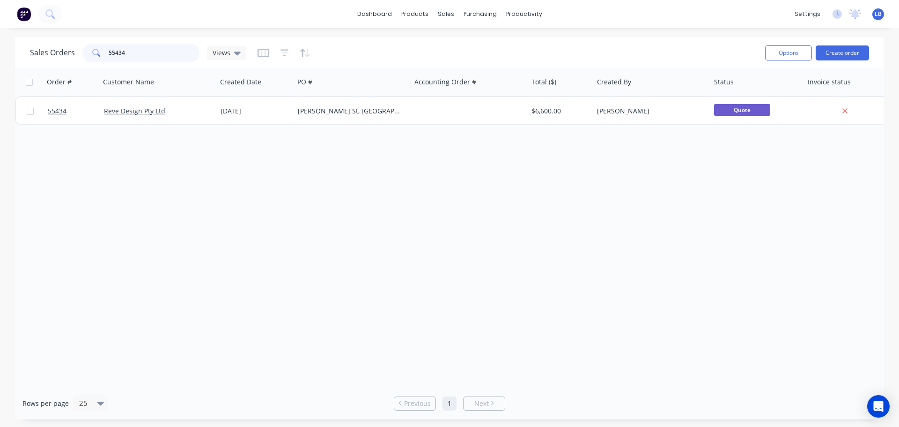
drag, startPoint x: 127, startPoint y: 53, endPoint x: 64, endPoint y: 59, distance: 63.6
click at [64, 59] on div "Sales Orders 55434 Views" at bounding box center [138, 53] width 216 height 19
drag, startPoint x: 132, startPoint y: 50, endPoint x: 68, endPoint y: 60, distance: 64.5
click at [68, 60] on div "Sales Orders 55128 Views" at bounding box center [138, 53] width 216 height 19
drag, startPoint x: 129, startPoint y: 53, endPoint x: 117, endPoint y: 55, distance: 12.3
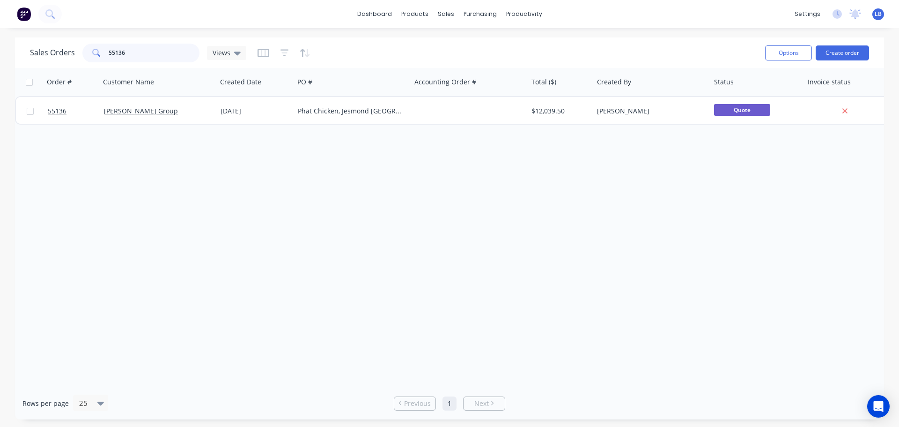
click at [117, 55] on input "55136" at bounding box center [154, 53] width 91 height 19
click at [134, 52] on input "55138" at bounding box center [154, 53] width 91 height 19
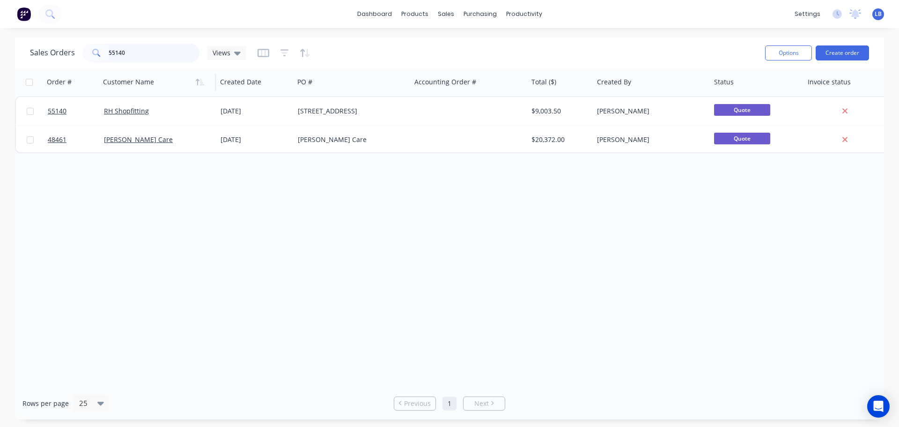
drag, startPoint x: 130, startPoint y: 52, endPoint x: 187, endPoint y: 74, distance: 61.2
click at [130, 52] on input "55140" at bounding box center [154, 53] width 91 height 19
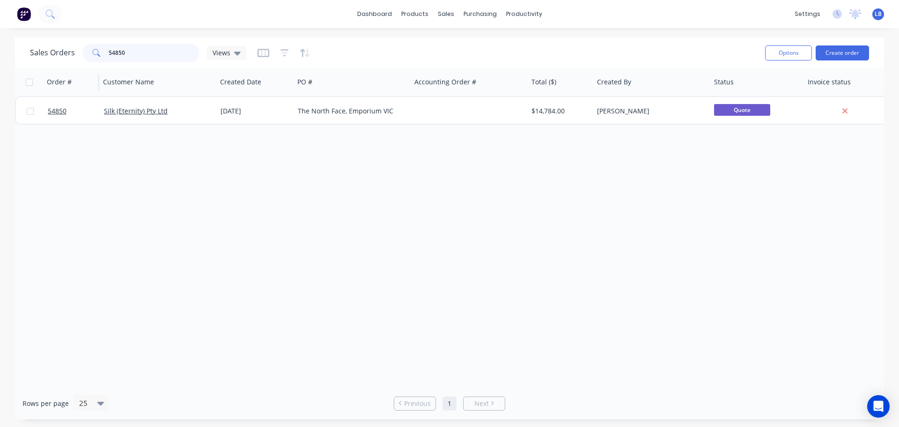
drag, startPoint x: 126, startPoint y: 52, endPoint x: 81, endPoint y: 71, distance: 48.9
click at [81, 71] on div "Sales Orders 54850 Views Options Create order Order # Customer Name Created Dat…" at bounding box center [449, 228] width 869 height 382
click at [126, 53] on input "55141" at bounding box center [154, 53] width 91 height 19
click at [127, 52] on input "55142" at bounding box center [154, 53] width 91 height 19
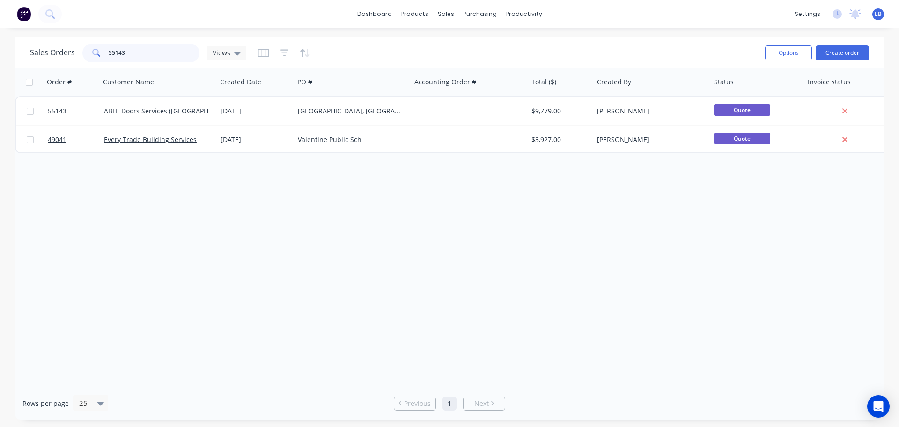
click at [138, 52] on input "55143" at bounding box center [154, 53] width 91 height 19
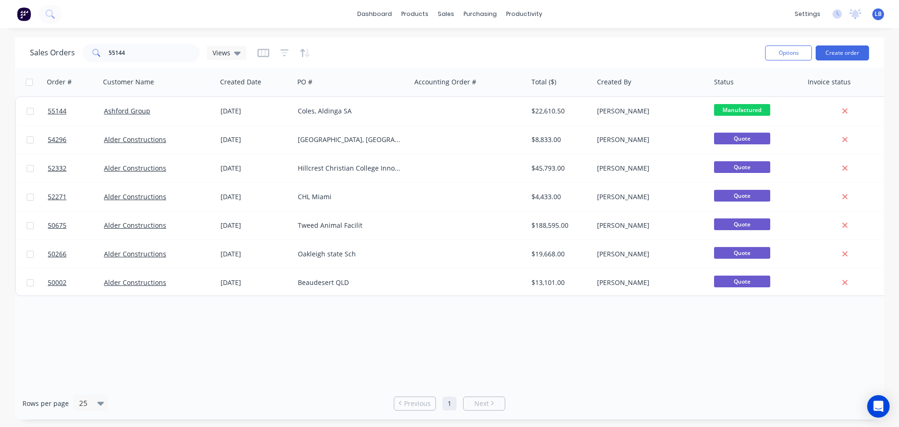
click at [563, 355] on div "Order # Customer Name Created Date PO # Accounting Order # Total ($) Created By…" at bounding box center [449, 227] width 869 height 319
click at [130, 55] on input "55144" at bounding box center [154, 53] width 91 height 19
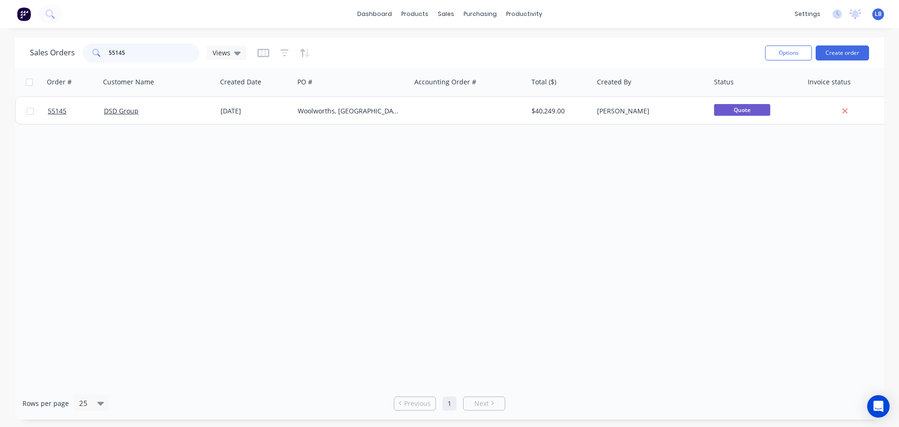
click at [123, 49] on input "55145" at bounding box center [154, 53] width 91 height 19
click at [125, 49] on input "55146" at bounding box center [154, 53] width 91 height 19
click at [133, 52] on input "55147" at bounding box center [154, 53] width 91 height 19
click at [131, 54] on input "55148" at bounding box center [154, 53] width 91 height 19
click at [124, 52] on input "55150" at bounding box center [154, 53] width 91 height 19
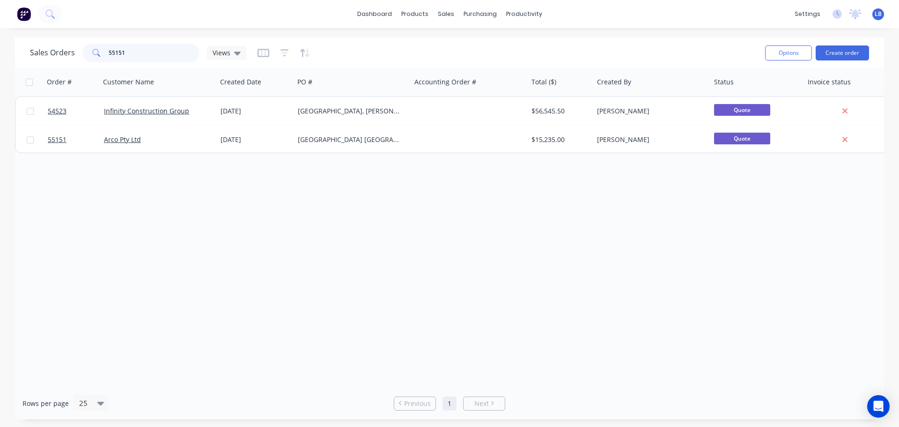
click at [137, 51] on input "55151" at bounding box center [154, 53] width 91 height 19
click at [124, 56] on input "55157" at bounding box center [154, 53] width 91 height 19
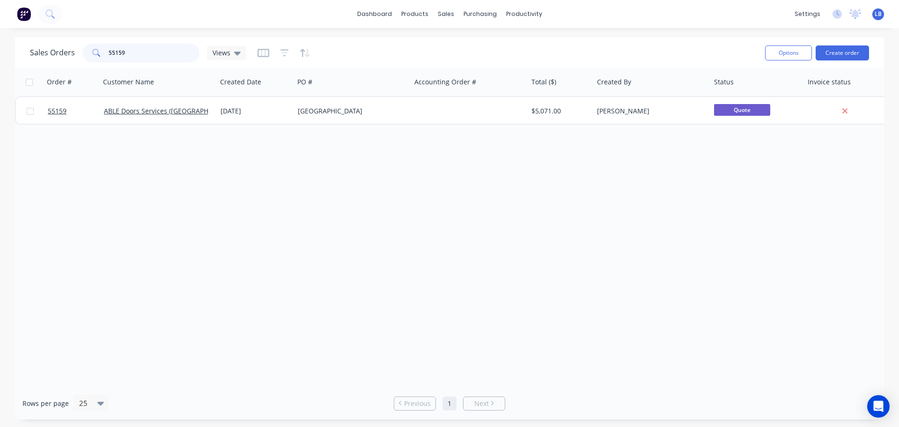
click at [125, 49] on input "55159" at bounding box center [154, 53] width 91 height 19
click at [127, 52] on input "55160" at bounding box center [154, 53] width 91 height 19
drag, startPoint x: 126, startPoint y: 48, endPoint x: 129, endPoint y: 57, distance: 9.5
click at [126, 48] on input "55056" at bounding box center [154, 53] width 91 height 19
drag, startPoint x: 126, startPoint y: 51, endPoint x: 100, endPoint y: 66, distance: 29.4
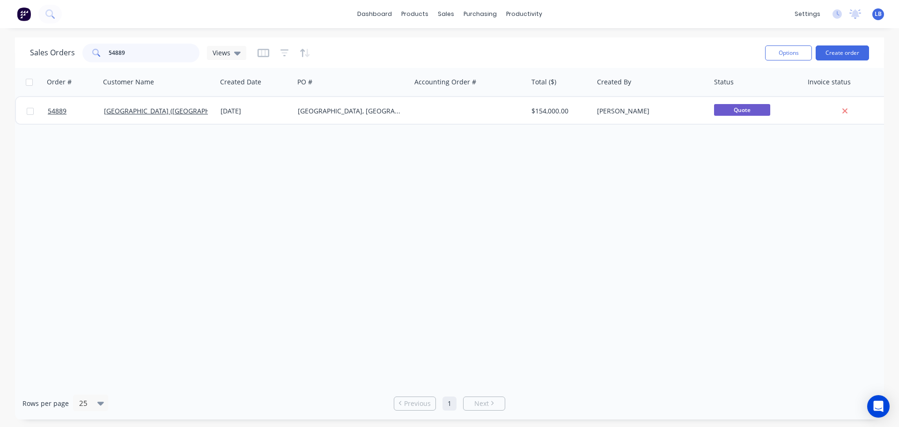
click at [100, 66] on div "Sales Orders 54889 Views Options Create order" at bounding box center [449, 52] width 869 height 30
drag, startPoint x: 129, startPoint y: 49, endPoint x: 101, endPoint y: 67, distance: 33.7
click at [101, 67] on div "Sales Orders 55162 Views Options Create order" at bounding box center [449, 52] width 869 height 30
click at [131, 49] on input "55164" at bounding box center [154, 53] width 91 height 19
click at [130, 48] on input "55167" at bounding box center [154, 53] width 91 height 19
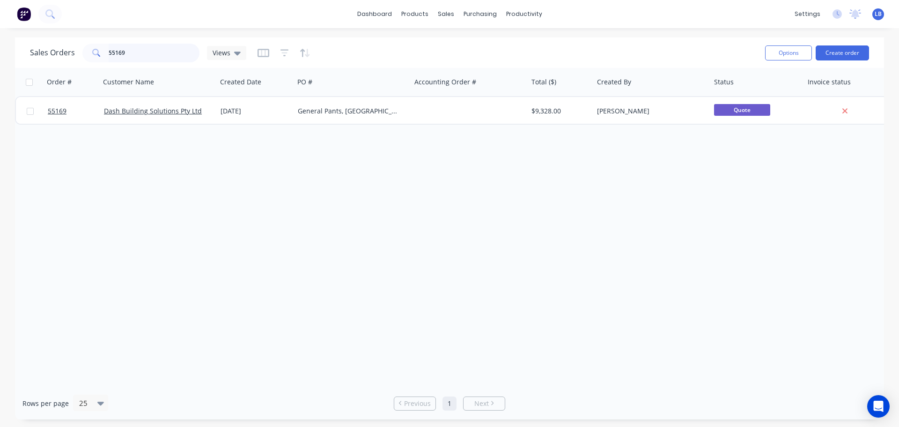
click at [132, 46] on input "55169" at bounding box center [154, 53] width 91 height 19
drag, startPoint x: 128, startPoint y: 48, endPoint x: 75, endPoint y: 74, distance: 59.5
click at [75, 74] on div "Sales Orders 53562 Views Options Create order Order # Customer Name Created Dat…" at bounding box center [449, 228] width 869 height 382
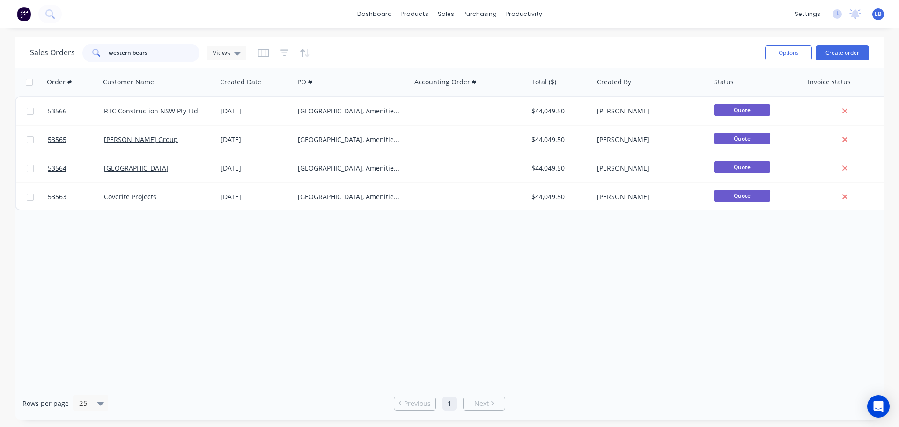
drag, startPoint x: 152, startPoint y: 51, endPoint x: 74, endPoint y: 65, distance: 79.5
click at [74, 65] on div "Sales Orders western bears Views Options Create order" at bounding box center [449, 52] width 869 height 30
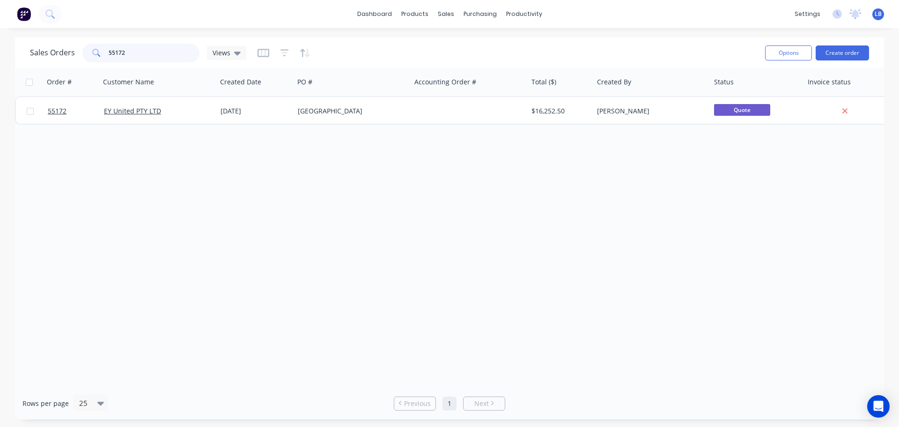
click at [140, 47] on input "55172" at bounding box center [154, 53] width 91 height 19
click at [131, 51] on input "55173" at bounding box center [154, 53] width 91 height 19
click at [144, 53] on input "55174" at bounding box center [154, 53] width 91 height 19
click at [127, 53] on input "55175" at bounding box center [154, 53] width 91 height 19
click at [137, 50] on input "55178" at bounding box center [154, 53] width 91 height 19
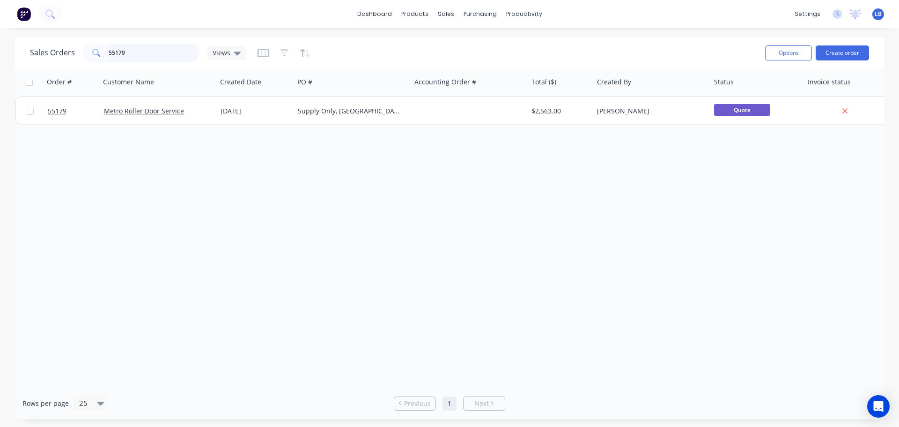
click at [129, 50] on input "55179" at bounding box center [154, 53] width 91 height 19
click at [137, 55] on input "55180" at bounding box center [154, 53] width 91 height 19
click at [126, 50] on input "55181" at bounding box center [154, 53] width 91 height 19
click at [134, 54] on input "55183" at bounding box center [154, 53] width 91 height 19
click at [126, 54] on input "55184" at bounding box center [154, 53] width 91 height 19
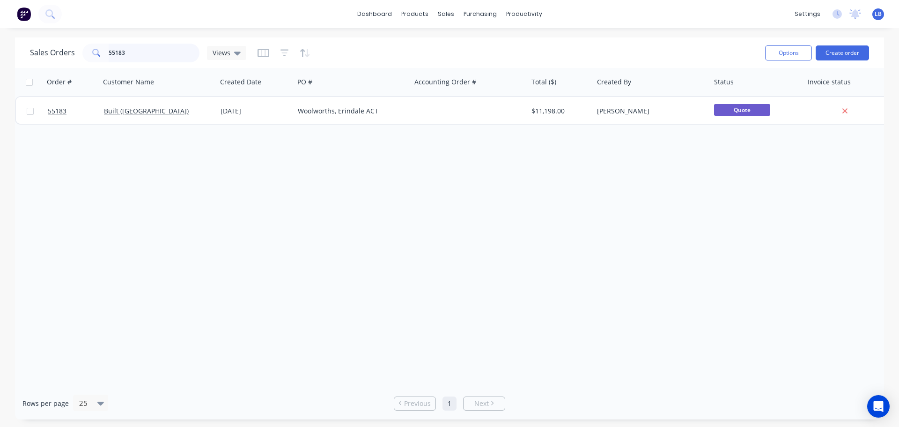
click at [129, 53] on input "55183" at bounding box center [154, 53] width 91 height 19
click at [135, 53] on input "55185" at bounding box center [154, 53] width 91 height 19
drag, startPoint x: 127, startPoint y: 51, endPoint x: 101, endPoint y: 58, distance: 27.2
click at [101, 58] on div "55186" at bounding box center [140, 53] width 117 height 19
click at [137, 52] on input "55189" at bounding box center [154, 53] width 91 height 19
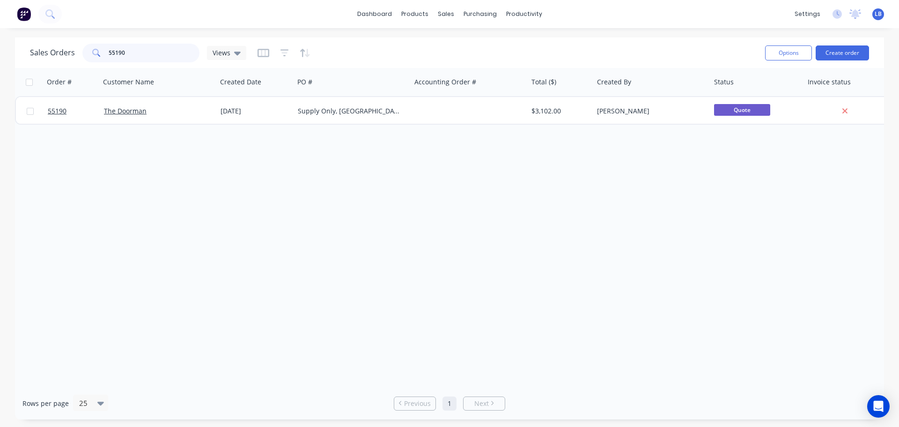
drag, startPoint x: 125, startPoint y: 52, endPoint x: 80, endPoint y: 63, distance: 46.3
click at [80, 63] on div "Sales Orders 55190 Views" at bounding box center [394, 52] width 728 height 23
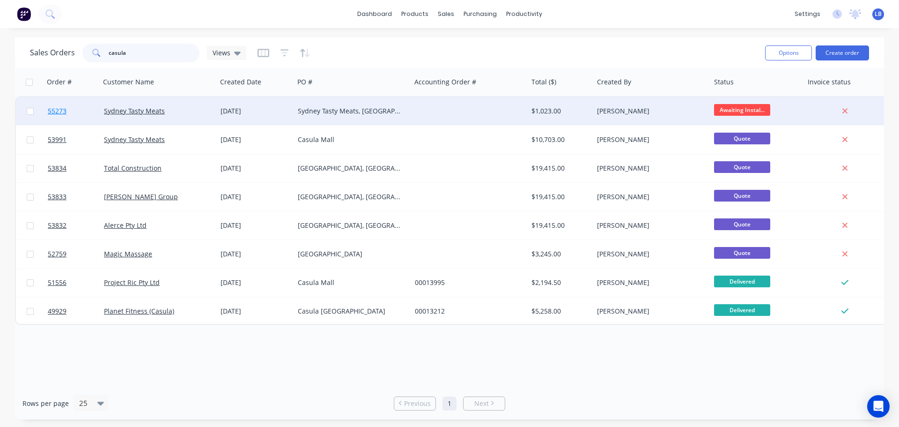
type input "casula"
click at [61, 111] on span "55273" at bounding box center [57, 110] width 19 height 9
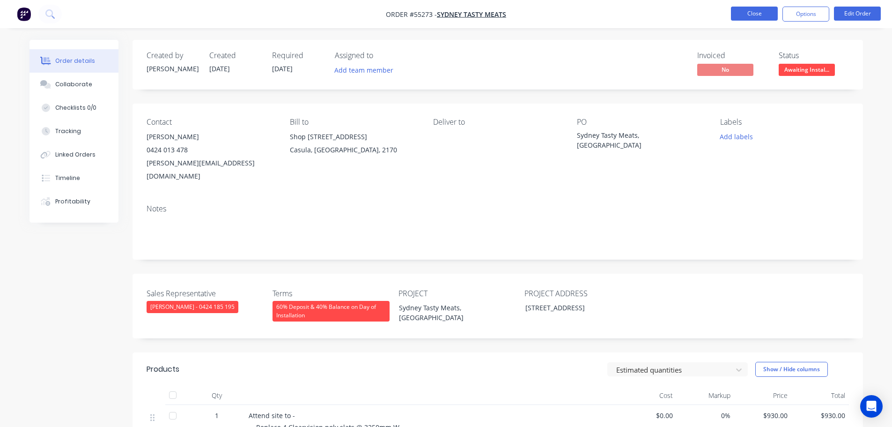
click at [732, 15] on button "Close" at bounding box center [754, 14] width 47 height 14
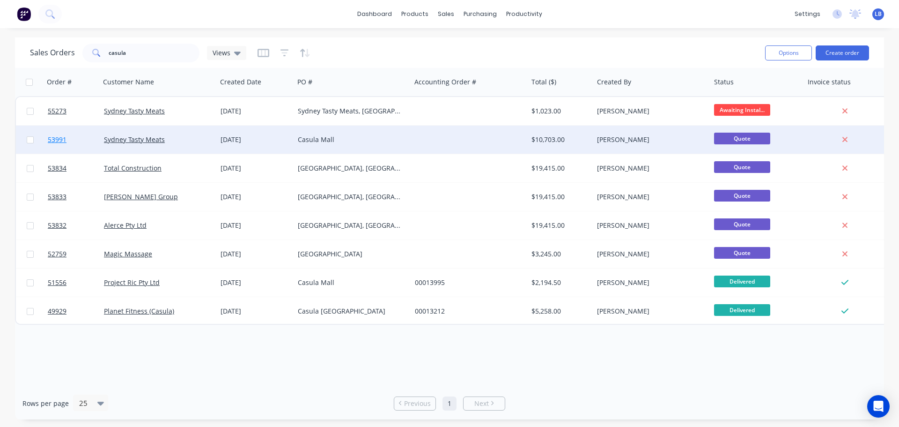
click at [52, 137] on span "53991" at bounding box center [57, 139] width 19 height 9
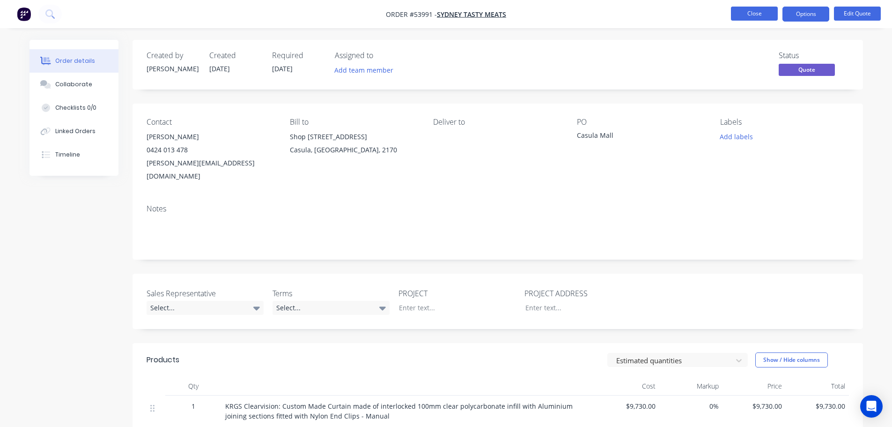
click at [736, 11] on button "Close" at bounding box center [754, 14] width 47 height 14
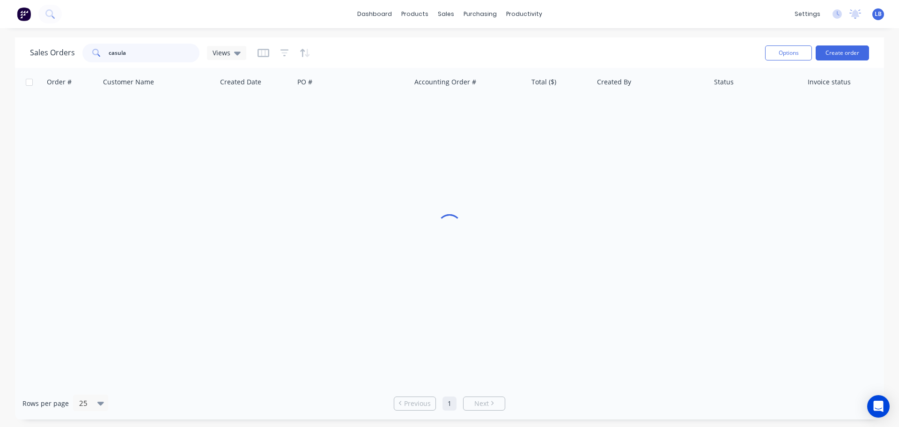
drag, startPoint x: 136, startPoint y: 54, endPoint x: 29, endPoint y: 50, distance: 106.9
click at [29, 50] on div "Sales Orders casula Views Options Create order" at bounding box center [449, 52] width 869 height 30
drag, startPoint x: 124, startPoint y: 51, endPoint x: 85, endPoint y: 64, distance: 41.5
click at [85, 64] on div "Sales Orders 55192 Views" at bounding box center [394, 52] width 728 height 23
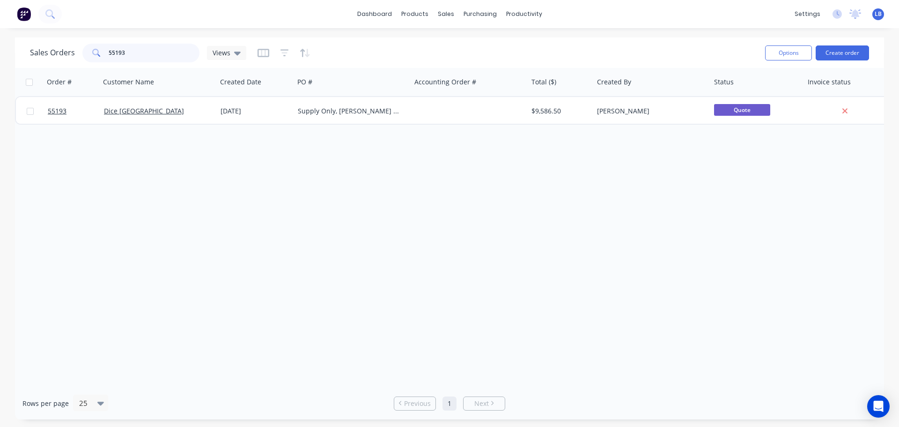
click at [131, 53] on input "55193" at bounding box center [154, 53] width 91 height 19
click at [131, 55] on input "55195" at bounding box center [154, 53] width 91 height 19
drag, startPoint x: 130, startPoint y: 44, endPoint x: 71, endPoint y: 63, distance: 62.5
click at [72, 62] on div "Sales Orders 55196 Views" at bounding box center [394, 52] width 728 height 23
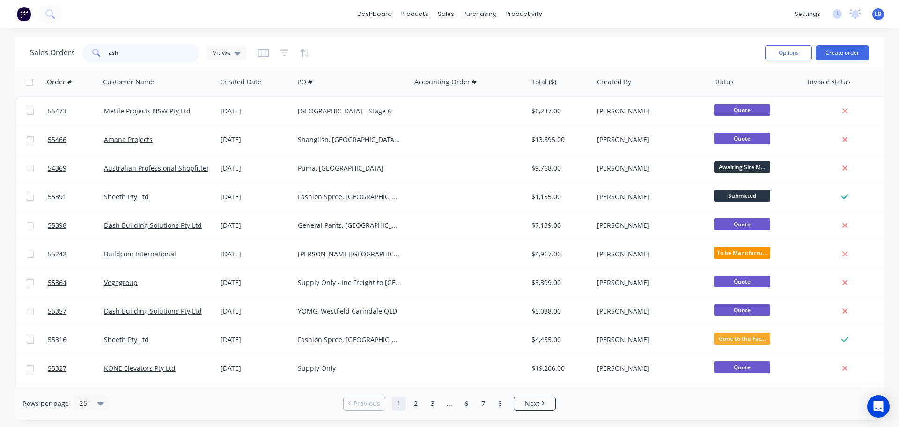
click at [126, 55] on input "ash" at bounding box center [154, 53] width 91 height 19
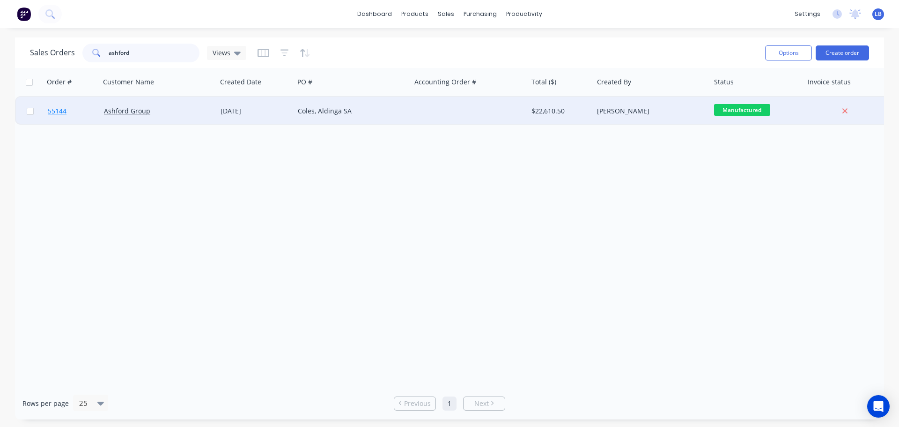
type input "ashford"
click at [62, 112] on span "55144" at bounding box center [57, 110] width 19 height 9
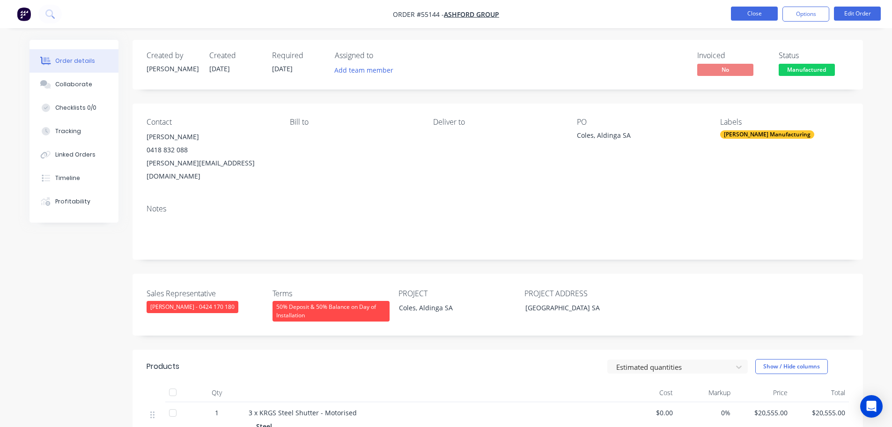
click at [754, 14] on button "Close" at bounding box center [754, 14] width 47 height 14
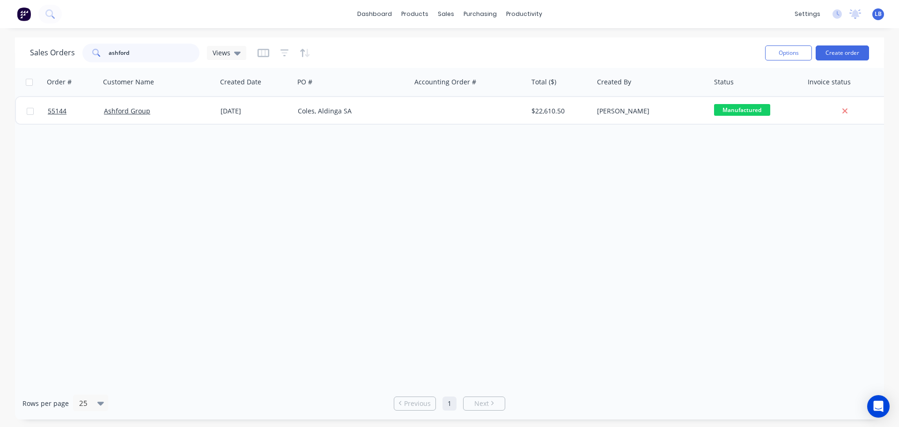
drag, startPoint x: 130, startPoint y: 51, endPoint x: 72, endPoint y: 60, distance: 59.2
click at [72, 60] on div "Sales Orders ashford Views" at bounding box center [138, 53] width 216 height 19
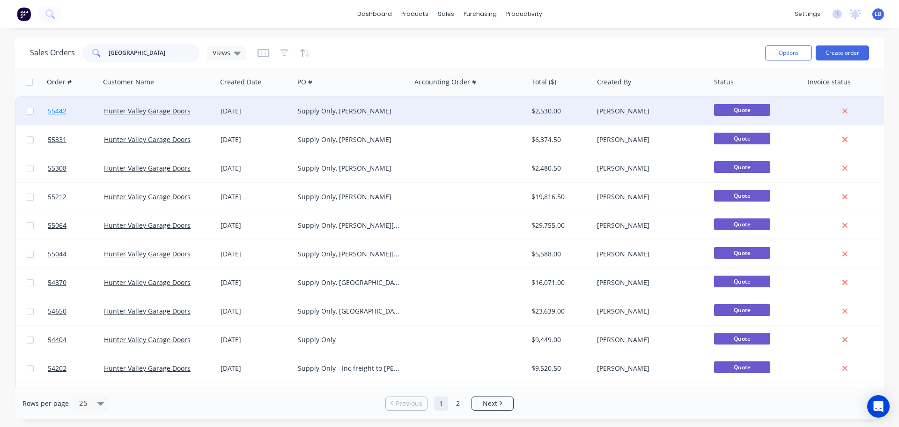
type input "hunter valley"
click at [57, 118] on link "55442" at bounding box center [76, 111] width 56 height 28
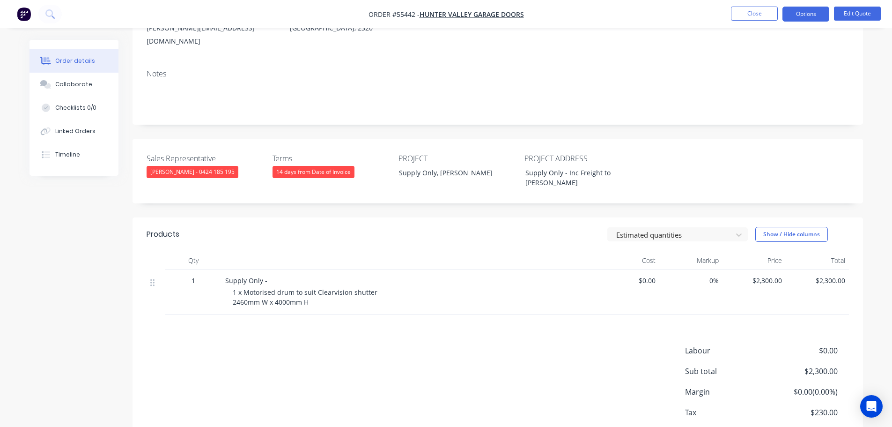
scroll to position [140, 0]
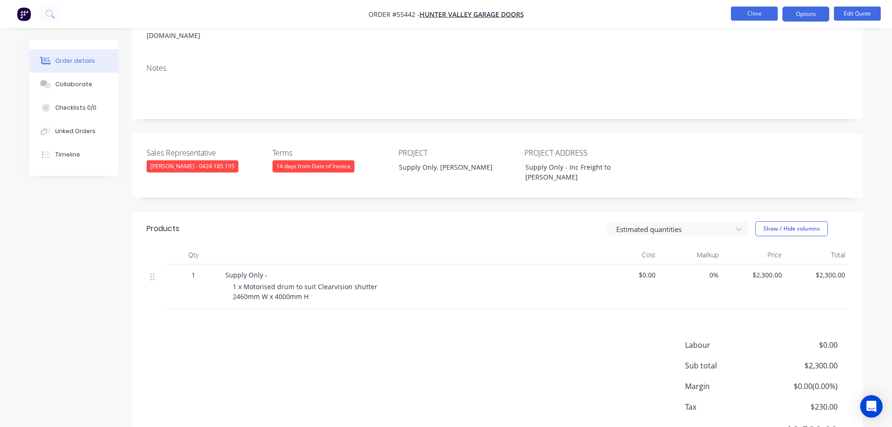
click at [762, 15] on button "Close" at bounding box center [754, 14] width 47 height 14
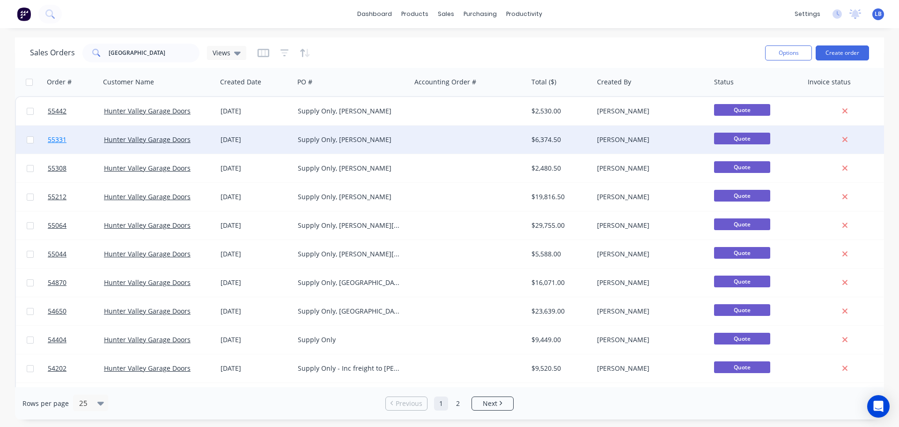
click at [57, 139] on span "55331" at bounding box center [57, 139] width 19 height 9
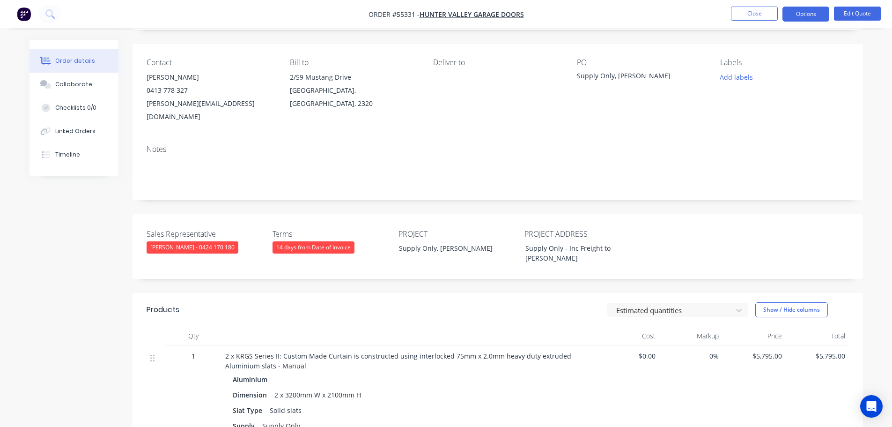
scroll to position [140, 0]
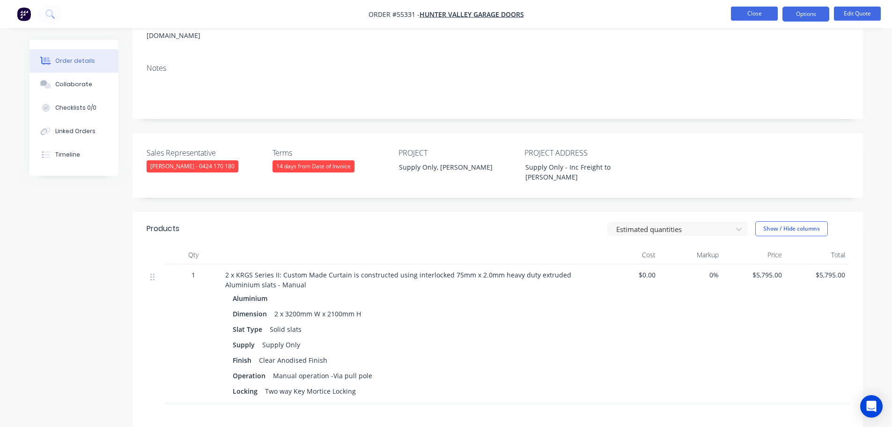
click at [759, 11] on button "Close" at bounding box center [754, 14] width 47 height 14
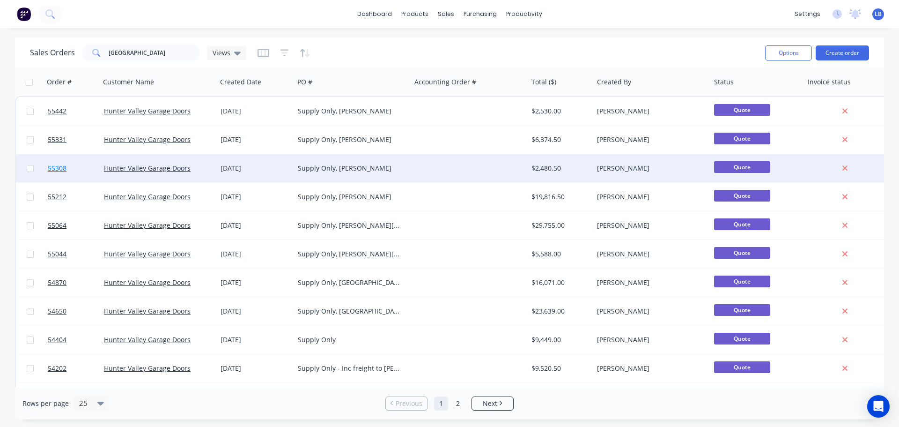
click at [58, 175] on link "55308" at bounding box center [76, 168] width 56 height 28
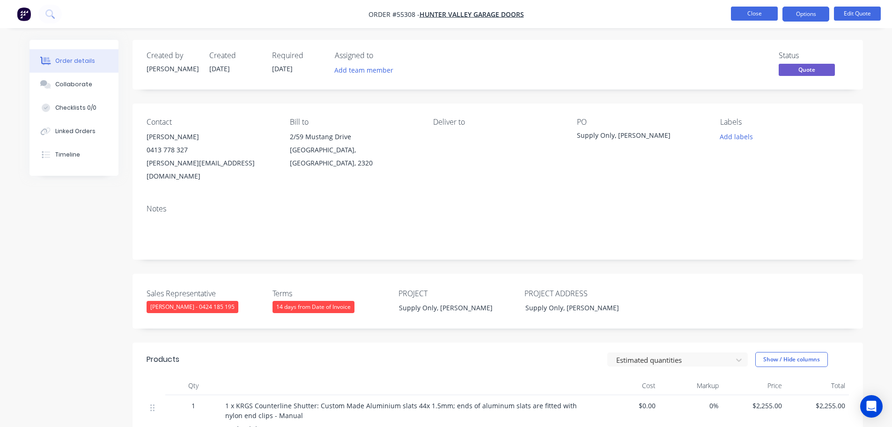
click at [758, 15] on button "Close" at bounding box center [754, 14] width 47 height 14
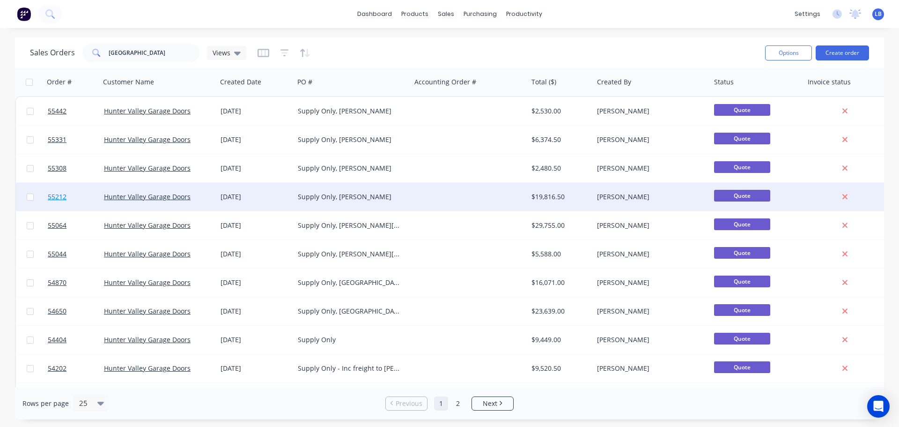
click at [61, 194] on span "55212" at bounding box center [57, 196] width 19 height 9
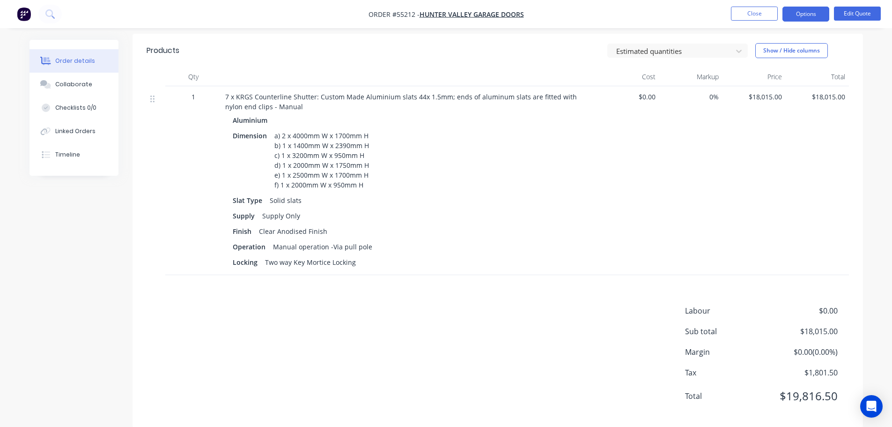
scroll to position [320, 0]
click at [752, 17] on button "Close" at bounding box center [754, 14] width 47 height 14
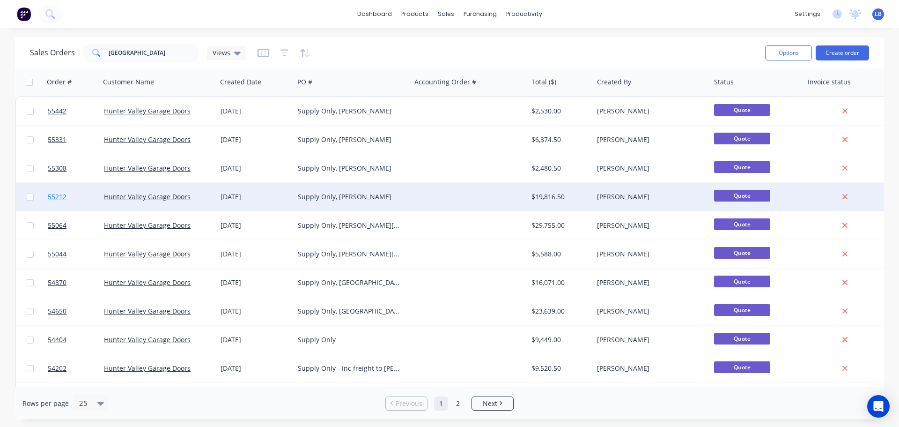
click at [53, 203] on link "55212" at bounding box center [76, 197] width 56 height 28
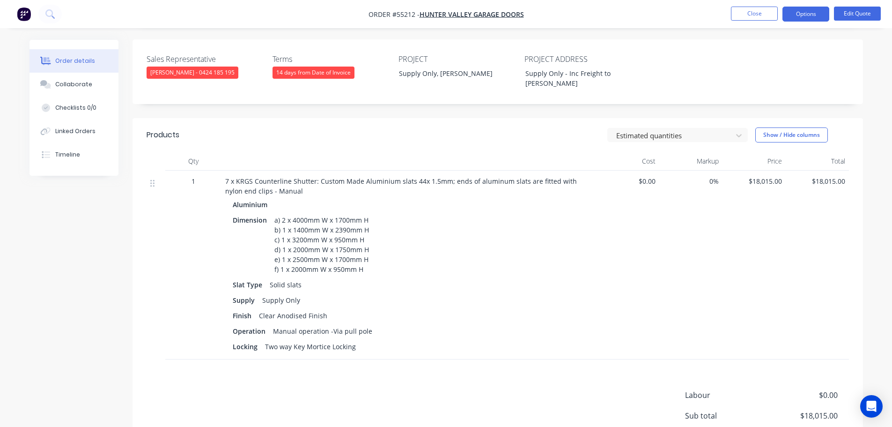
scroll to position [94, 0]
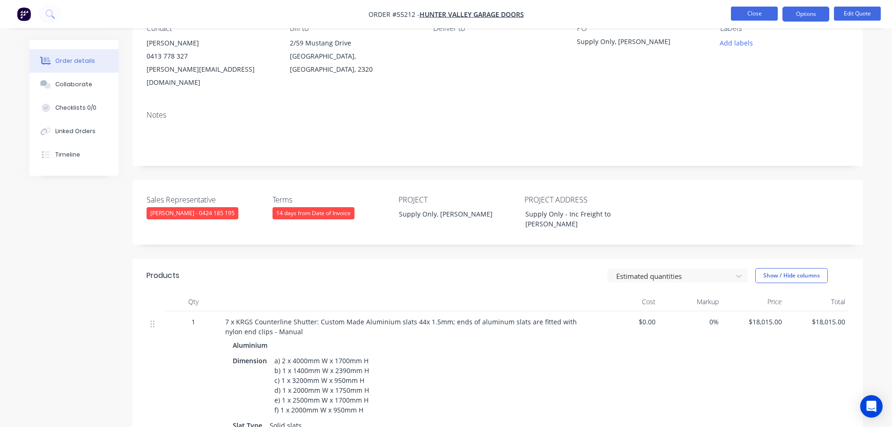
click at [770, 10] on button "Close" at bounding box center [754, 14] width 47 height 14
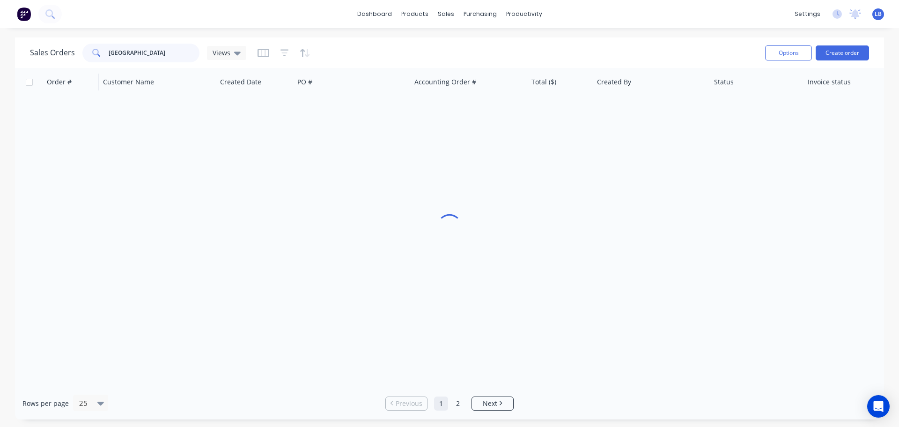
drag, startPoint x: 148, startPoint y: 51, endPoint x: 66, endPoint y: 71, distance: 85.3
click at [66, 71] on div "Sales Orders hunter valley Views Options Create order Order # Customer Name Cre…" at bounding box center [449, 228] width 869 height 382
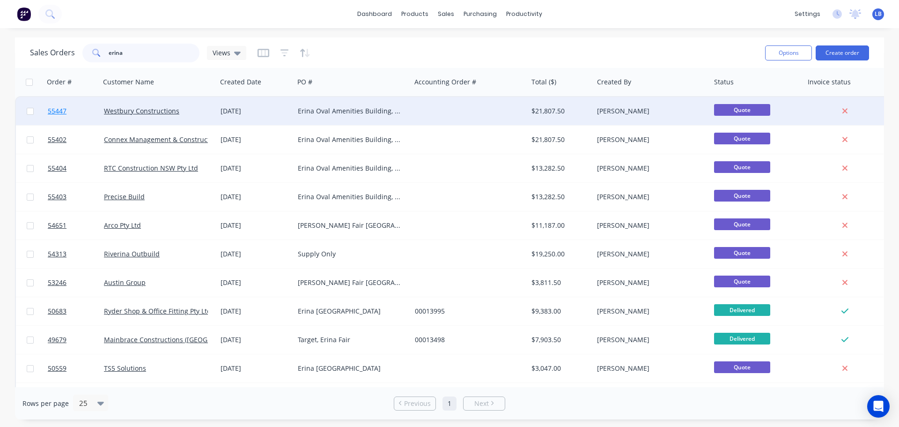
type input "erina"
click at [58, 112] on span "55447" at bounding box center [57, 110] width 19 height 9
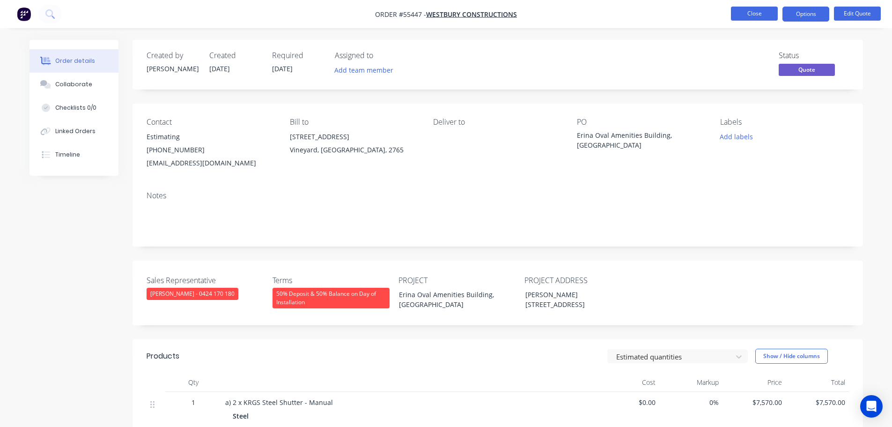
click at [762, 11] on button "Close" at bounding box center [754, 14] width 47 height 14
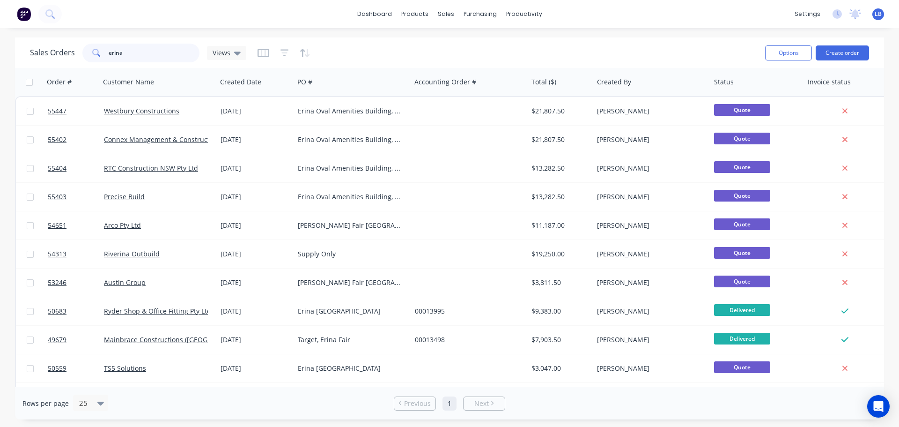
drag, startPoint x: 131, startPoint y: 54, endPoint x: 81, endPoint y: 59, distance: 50.8
click at [81, 59] on div "Sales Orders erina Views" at bounding box center [138, 53] width 216 height 19
click at [480, 62] on div "Customers" at bounding box center [478, 63] width 34 height 8
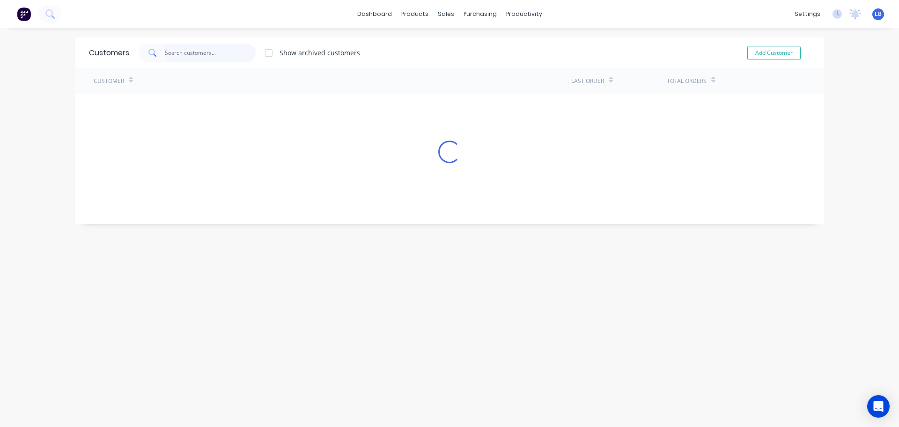
click at [185, 47] on input "text" at bounding box center [210, 53] width 91 height 19
type input "dice contracting"
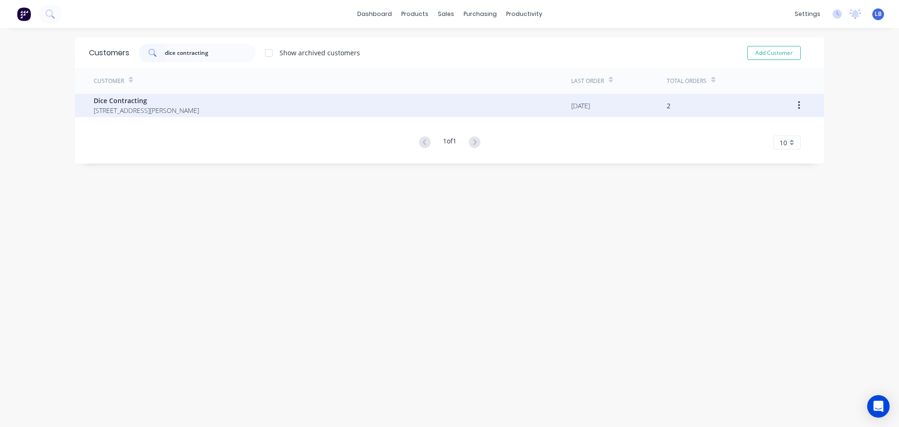
click at [133, 102] on span "Dice Contracting" at bounding box center [146, 101] width 105 height 10
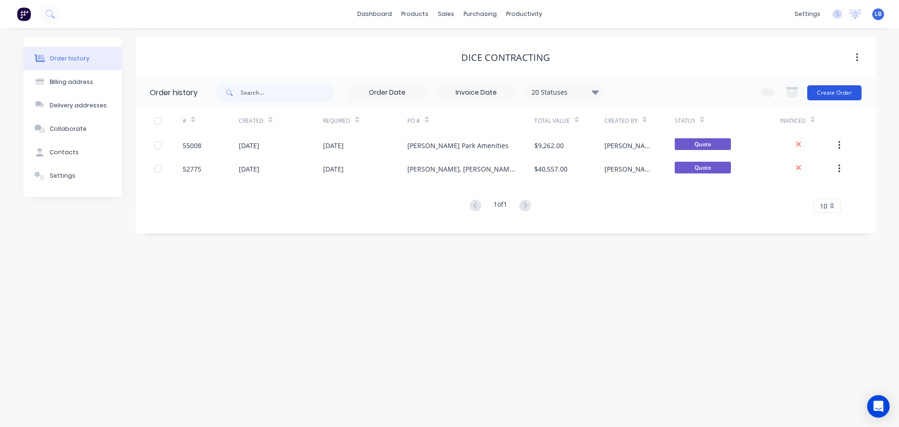
click at [815, 92] on button "Create Order" at bounding box center [834, 92] width 54 height 15
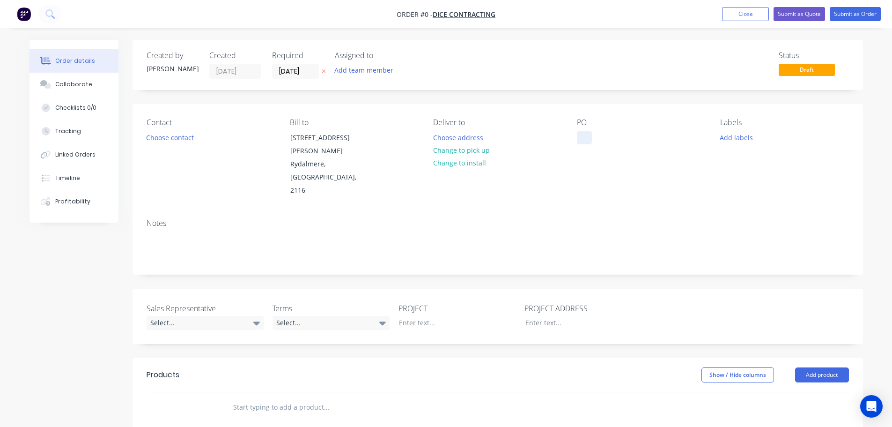
click at [585, 135] on div at bounding box center [584, 138] width 15 height 14
click at [735, 14] on button "Close" at bounding box center [745, 14] width 47 height 14
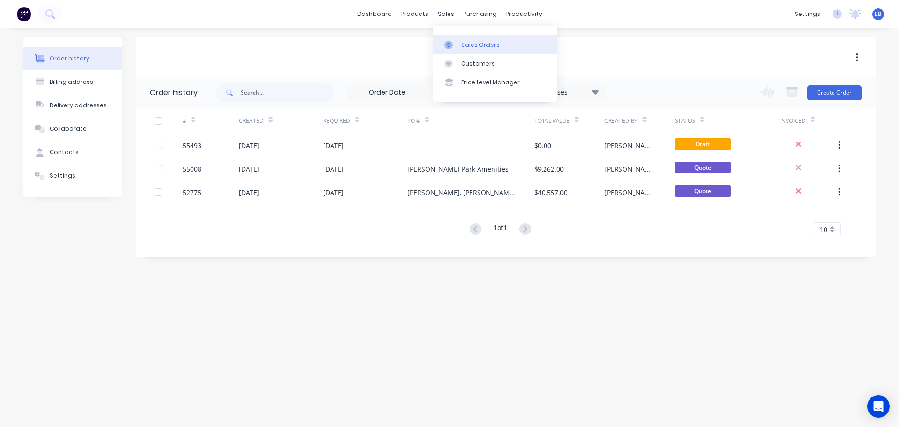
click at [495, 47] on div "Sales Orders" at bounding box center [480, 45] width 38 height 8
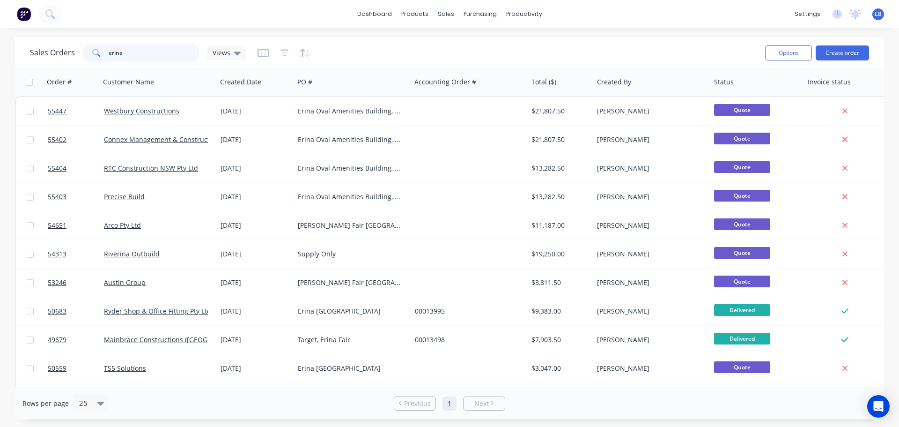
drag, startPoint x: 130, startPoint y: 51, endPoint x: 66, endPoint y: 54, distance: 63.8
click at [66, 54] on div "Sales Orders erina Views" at bounding box center [138, 53] width 216 height 19
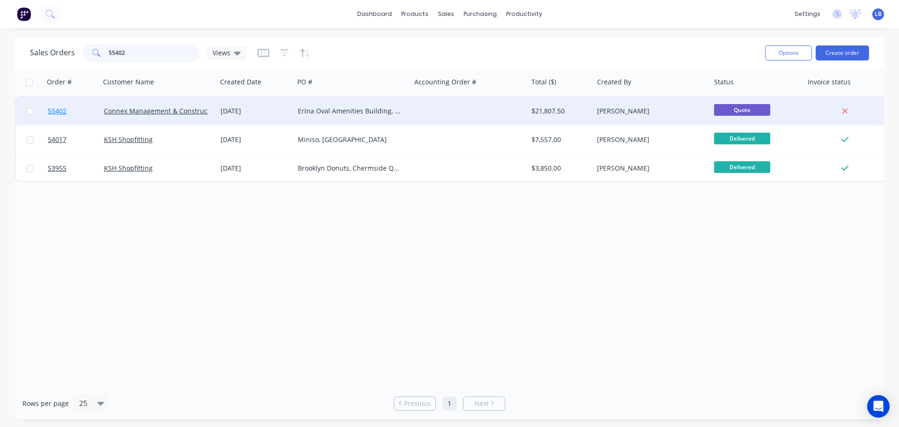
type input "55402"
click at [57, 109] on span "55402" at bounding box center [57, 110] width 19 height 9
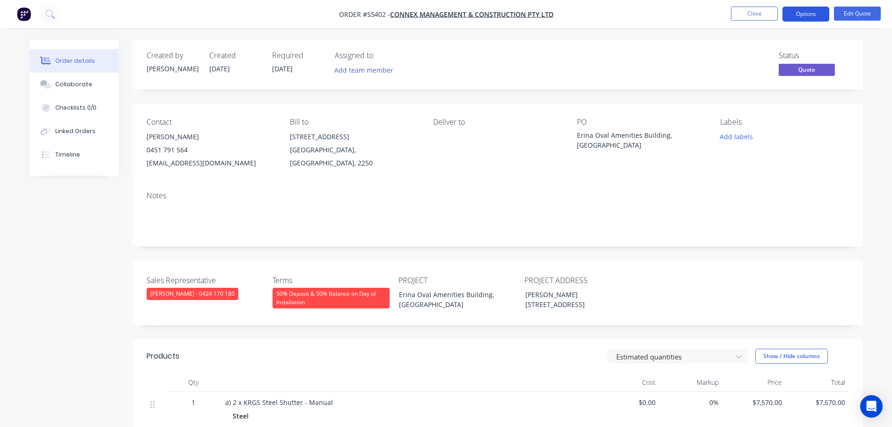
click at [802, 7] on button "Options" at bounding box center [806, 14] width 47 height 15
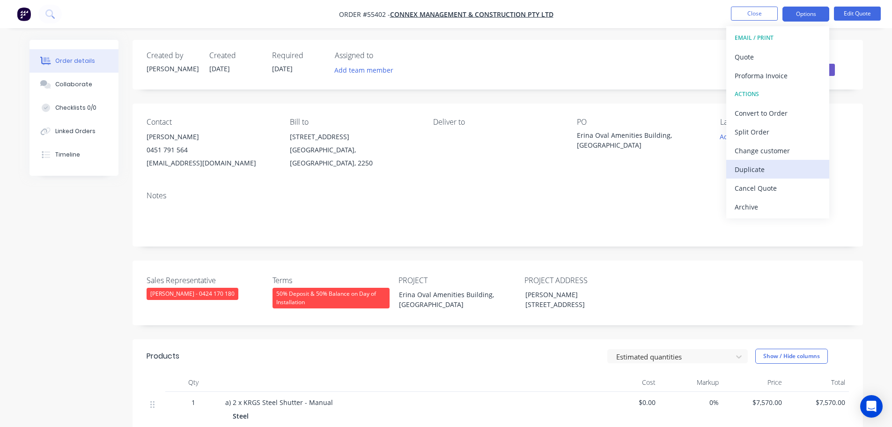
click at [749, 169] on div "Duplicate" at bounding box center [778, 170] width 86 height 14
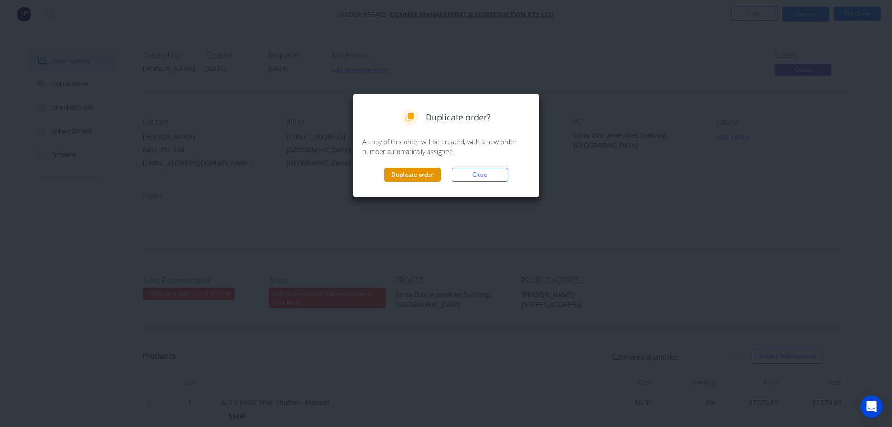
click at [404, 178] on button "Duplicate order" at bounding box center [412, 175] width 56 height 14
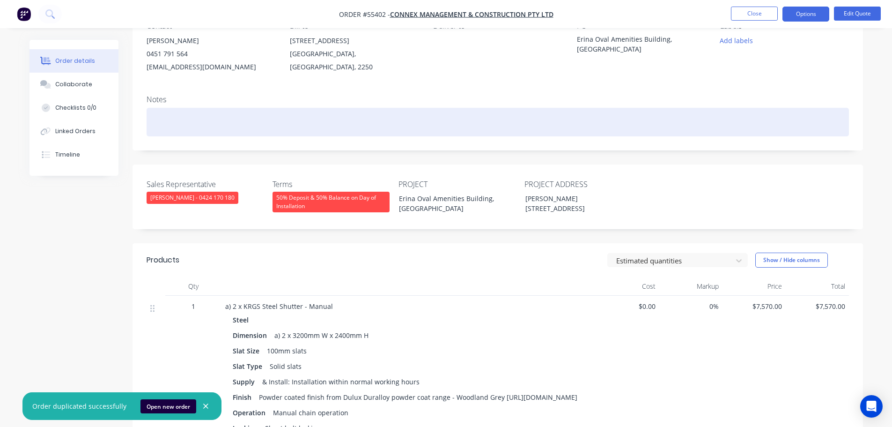
scroll to position [140, 0]
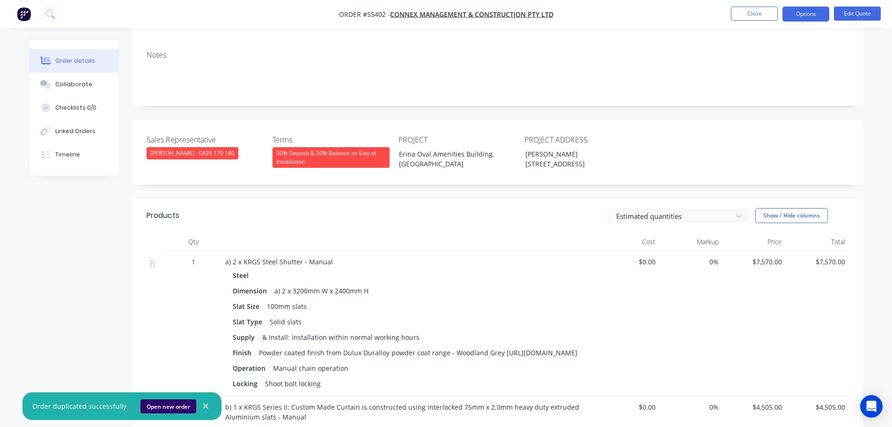
click at [175, 405] on button "Open new order" at bounding box center [168, 406] width 56 height 14
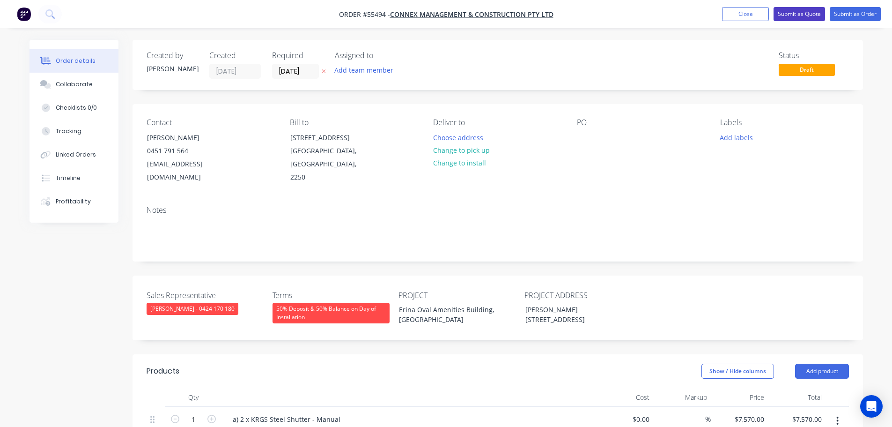
click at [787, 15] on button "Submit as Quote" at bounding box center [800, 14] width 52 height 14
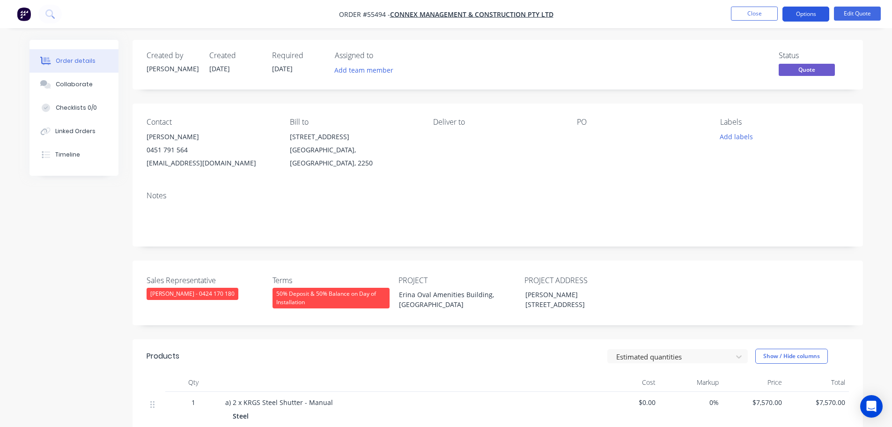
click at [788, 14] on button "Options" at bounding box center [806, 14] width 47 height 15
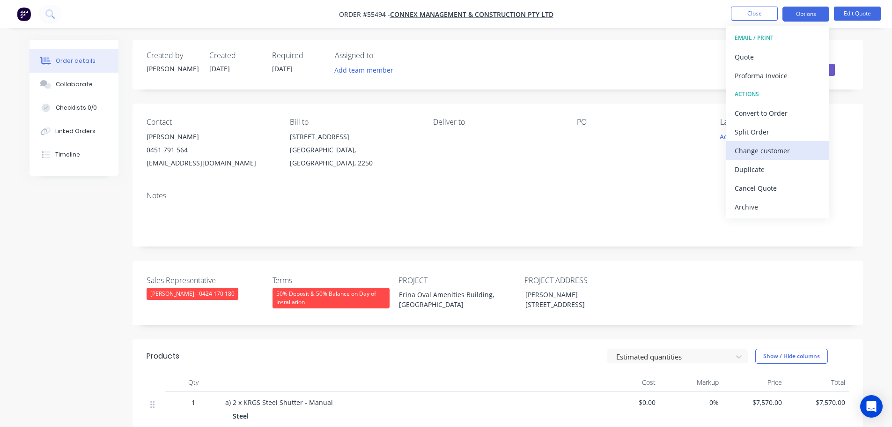
click at [760, 152] on div "Change customer" at bounding box center [778, 151] width 86 height 14
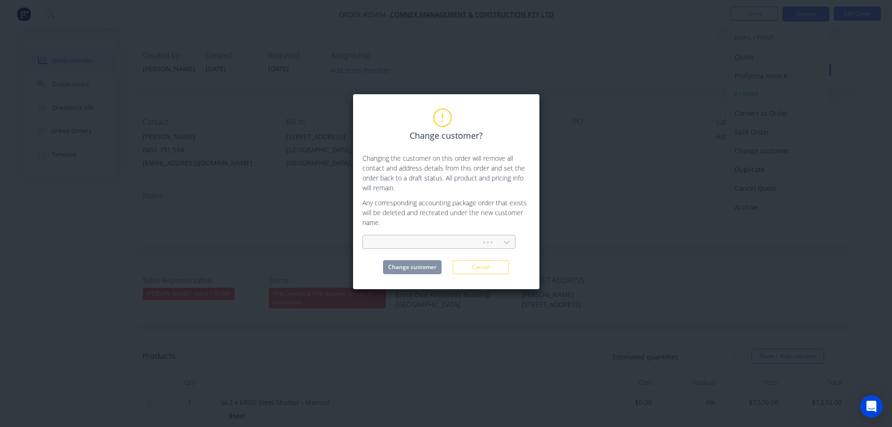
click at [382, 241] on div at bounding box center [423, 243] width 106 height 12
type input "dice contracting"
click at [397, 260] on div "Dice Contracting" at bounding box center [438, 262] width 153 height 17
click at [410, 270] on button "Change customer" at bounding box center [412, 267] width 59 height 14
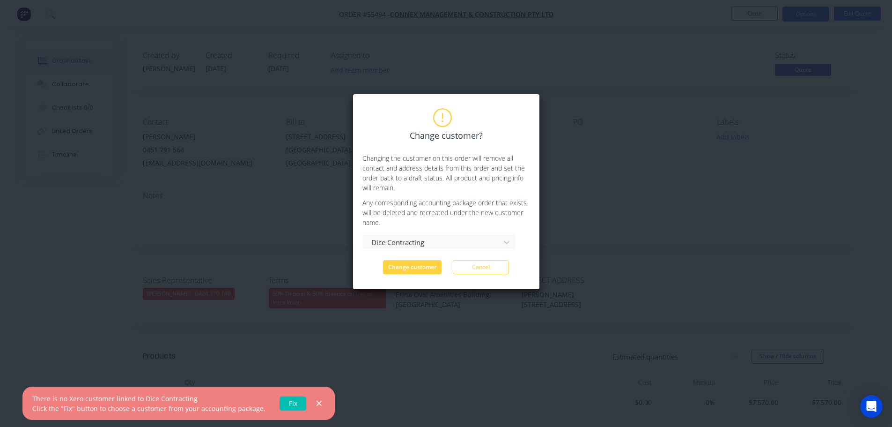
click at [282, 402] on link "Fix" at bounding box center [293, 403] width 27 height 14
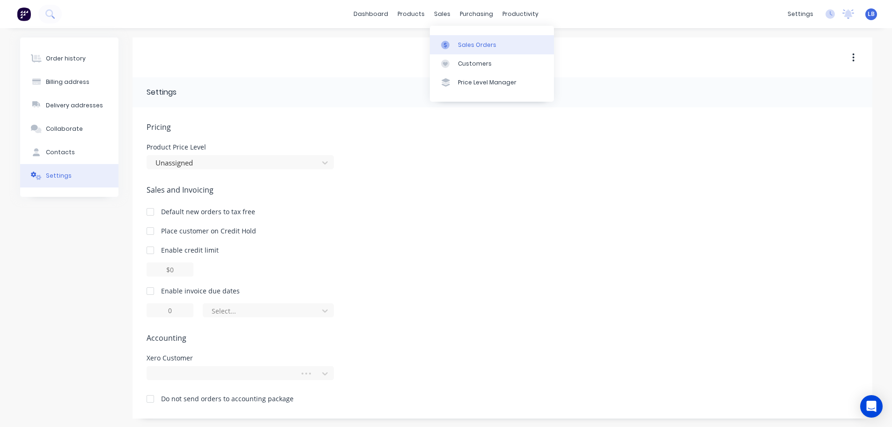
click at [474, 52] on link "Sales Orders" at bounding box center [492, 44] width 124 height 19
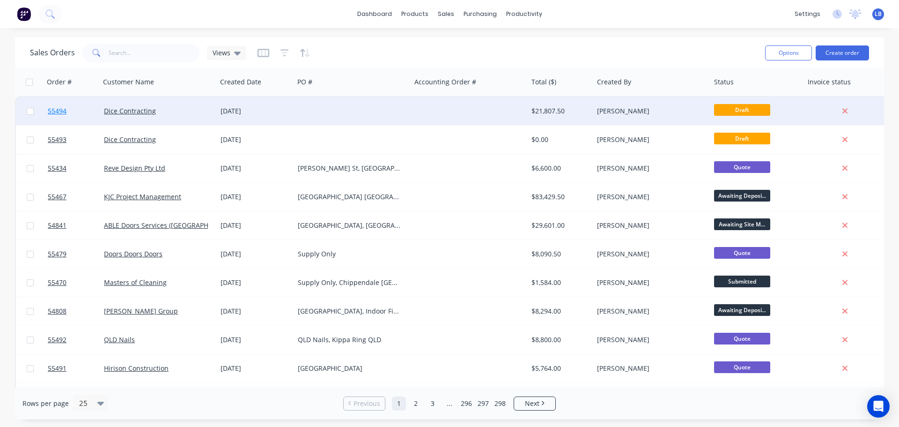
click at [57, 110] on span "55494" at bounding box center [57, 110] width 19 height 9
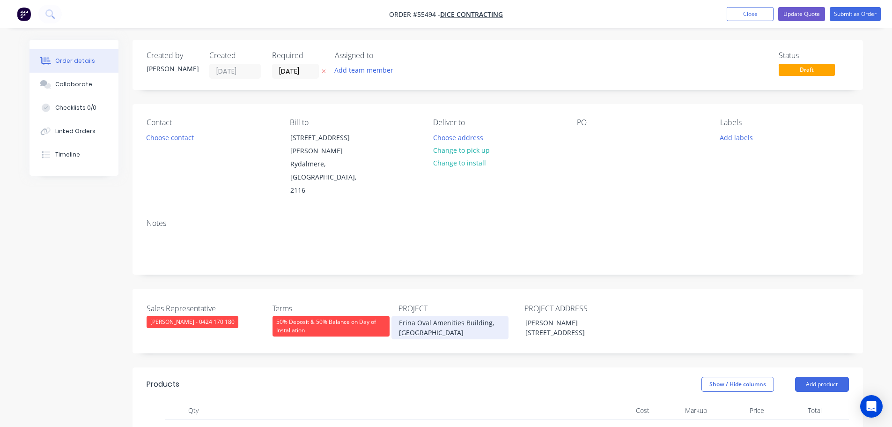
click at [439, 316] on div "Erina Oval Amenities Building, [GEOGRAPHIC_DATA]" at bounding box center [450, 327] width 117 height 23
copy div "Erina Oval Amenities Building, [GEOGRAPHIC_DATA]"
click at [583, 135] on div at bounding box center [584, 138] width 15 height 14
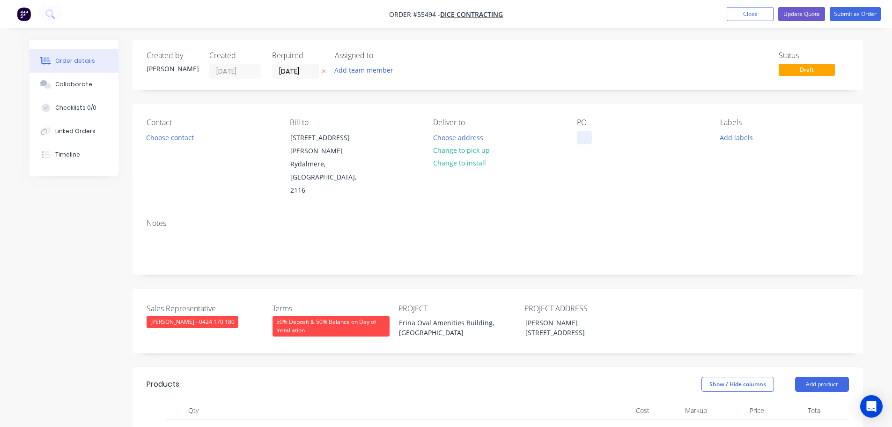
paste div
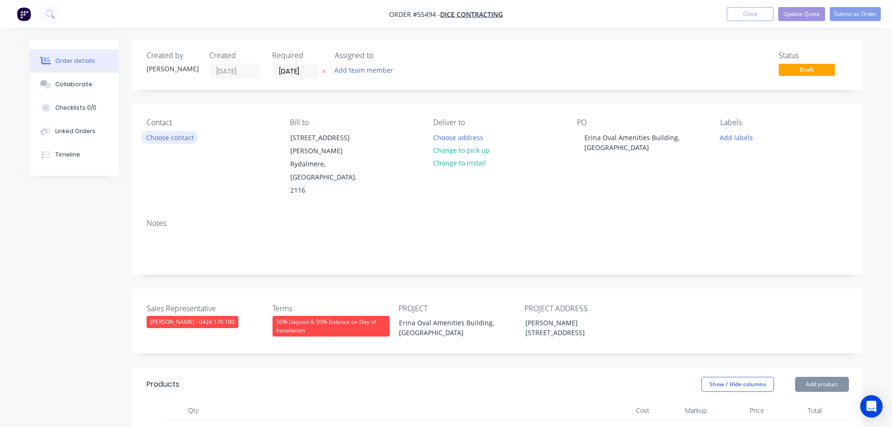
click at [185, 137] on button "Choose contact" at bounding box center [170, 137] width 58 height 13
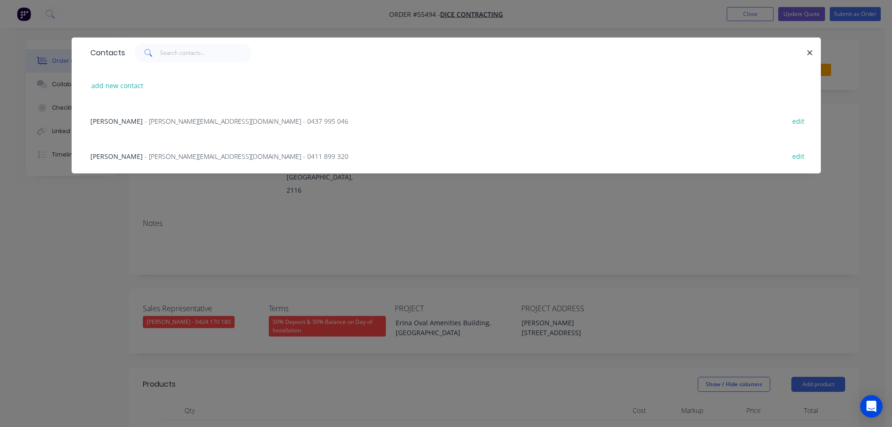
click at [119, 159] on span "Nathan Darcy" at bounding box center [116, 156] width 52 height 9
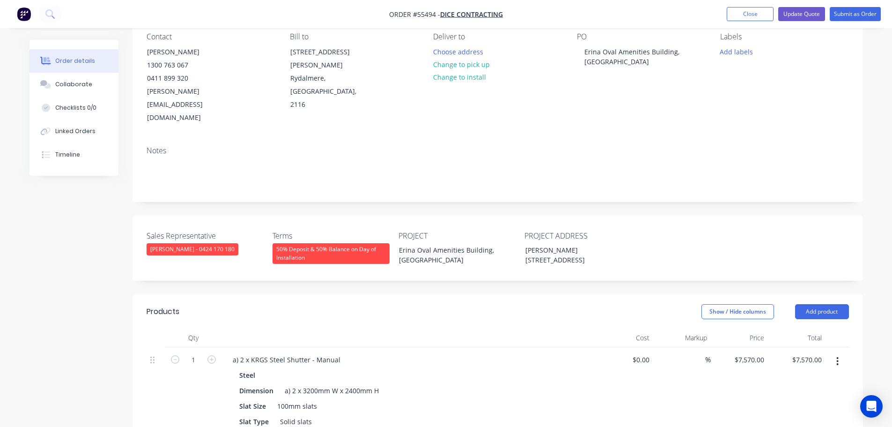
scroll to position [94, 0]
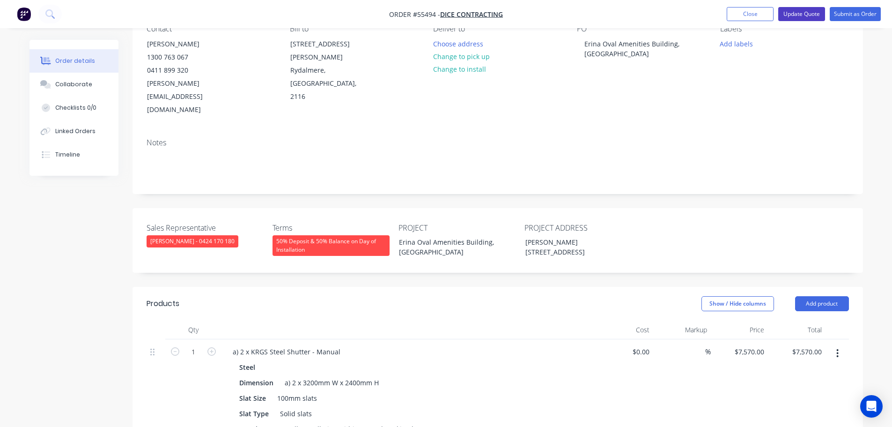
click at [809, 13] on button "Update Quote" at bounding box center [801, 14] width 47 height 14
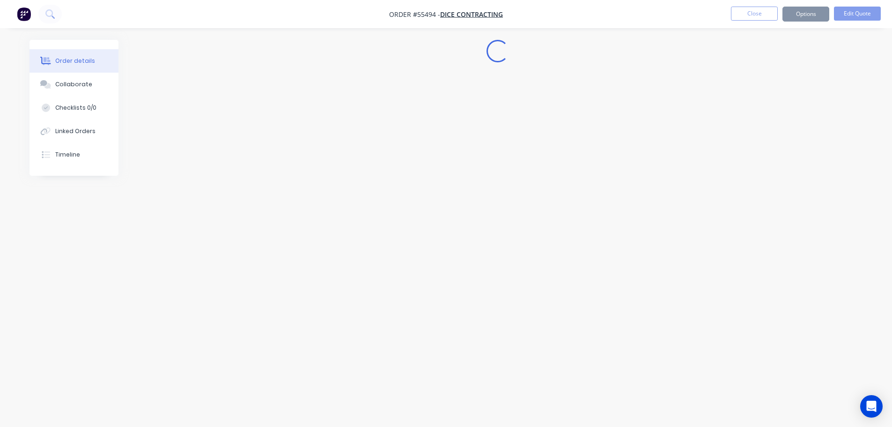
scroll to position [0, 0]
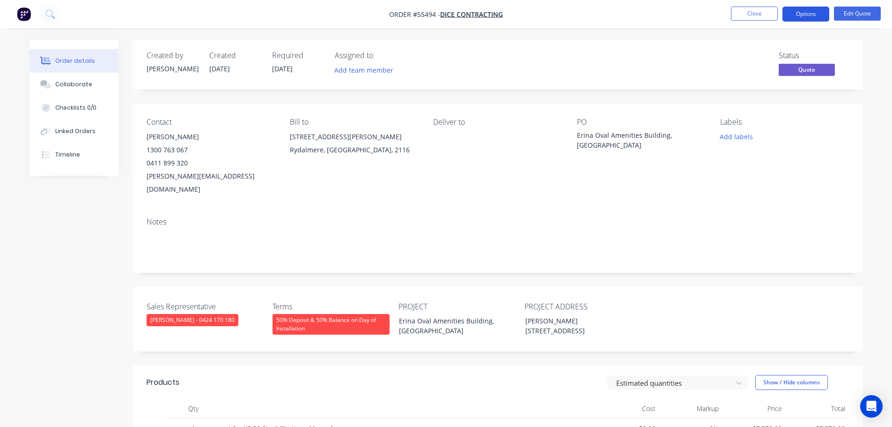
click at [805, 18] on button "Options" at bounding box center [806, 14] width 47 height 15
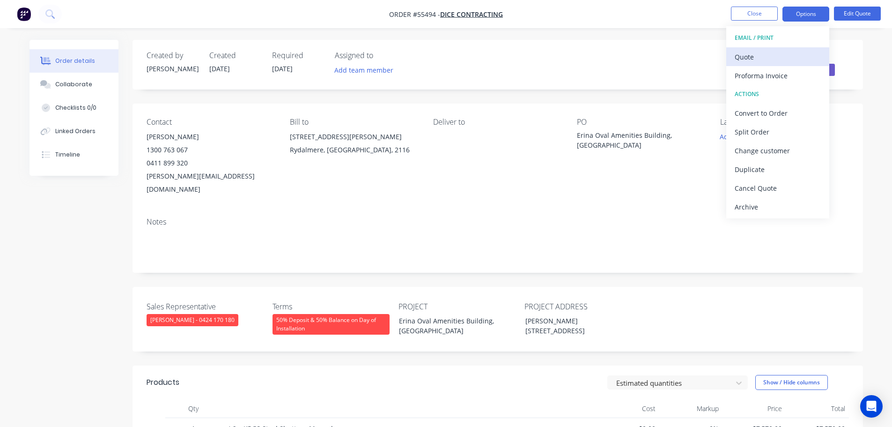
click at [739, 56] on div "Quote" at bounding box center [778, 57] width 86 height 14
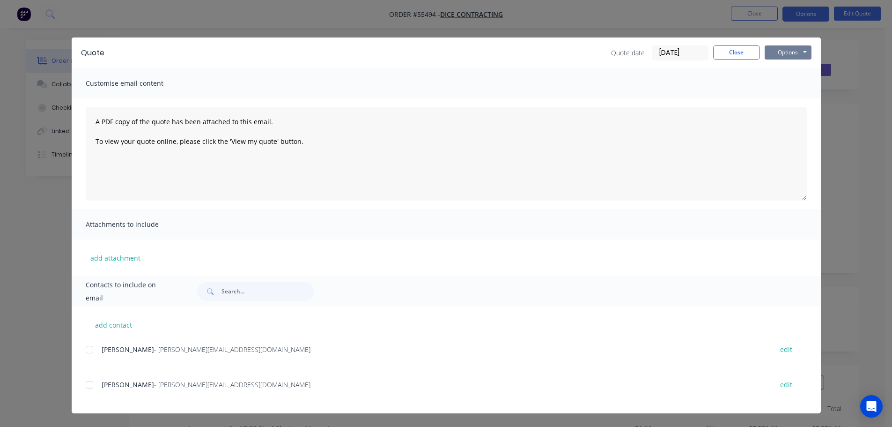
click at [774, 49] on button "Options" at bounding box center [788, 52] width 47 height 14
click at [786, 85] on button "Print" at bounding box center [795, 84] width 60 height 15
click at [733, 59] on div "Quote date 24/09/25 Close Options Preview Print Email" at bounding box center [711, 52] width 200 height 15
click at [724, 54] on button "Close" at bounding box center [736, 52] width 47 height 14
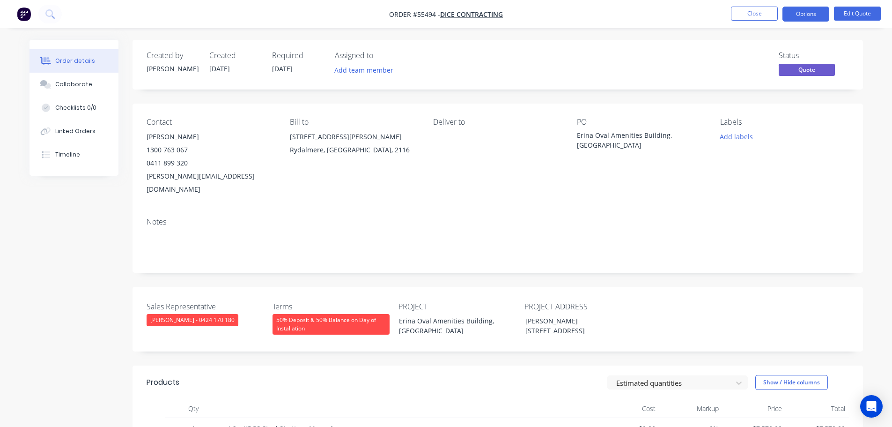
click at [202, 177] on div "nathan.d@dicecontracting.com.au" at bounding box center [211, 183] width 128 height 26
copy div "nathan.d@dicecontracting.com.au"
click at [635, 134] on div "Erina Oval Amenities Building, [GEOGRAPHIC_DATA]" at bounding box center [635, 140] width 117 height 20
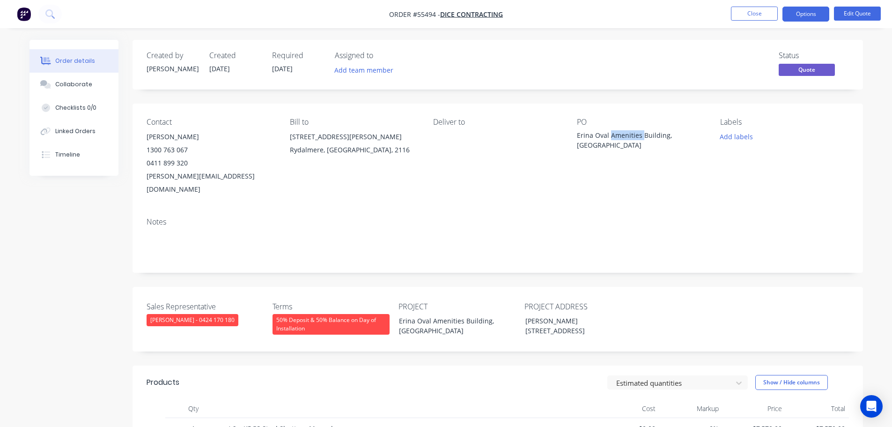
click at [635, 134] on div "Erina Oval Amenities Building, [GEOGRAPHIC_DATA]" at bounding box center [635, 140] width 117 height 20
copy div "Erina Oval Amenities Building, [GEOGRAPHIC_DATA]"
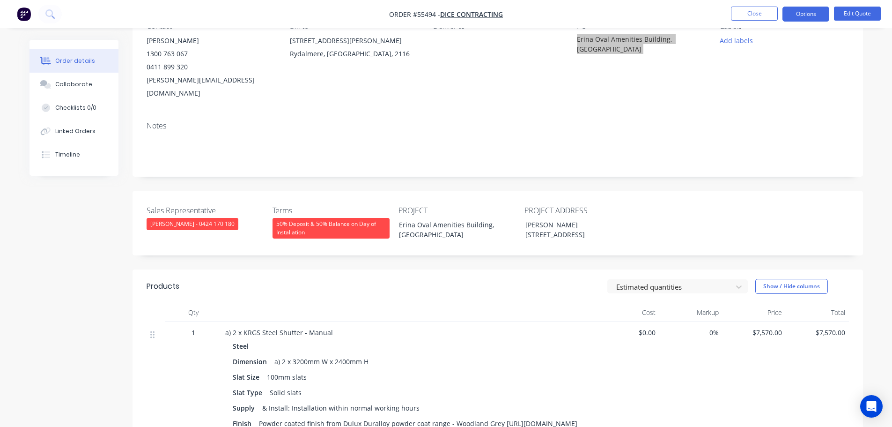
scroll to position [94, 0]
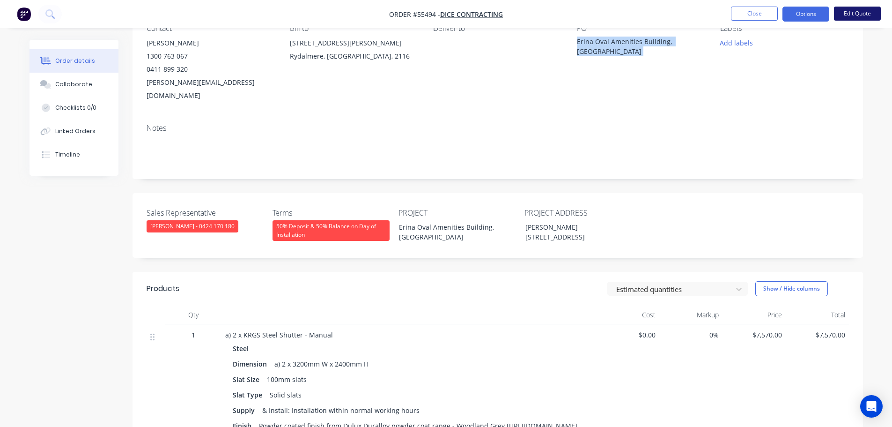
click at [852, 16] on button "Edit Quote" at bounding box center [857, 14] width 47 height 14
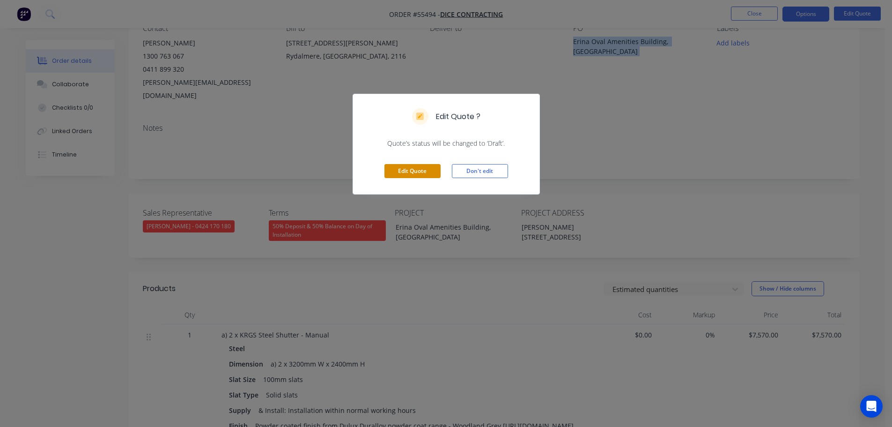
click at [426, 175] on button "Edit Quote" at bounding box center [412, 171] width 56 height 14
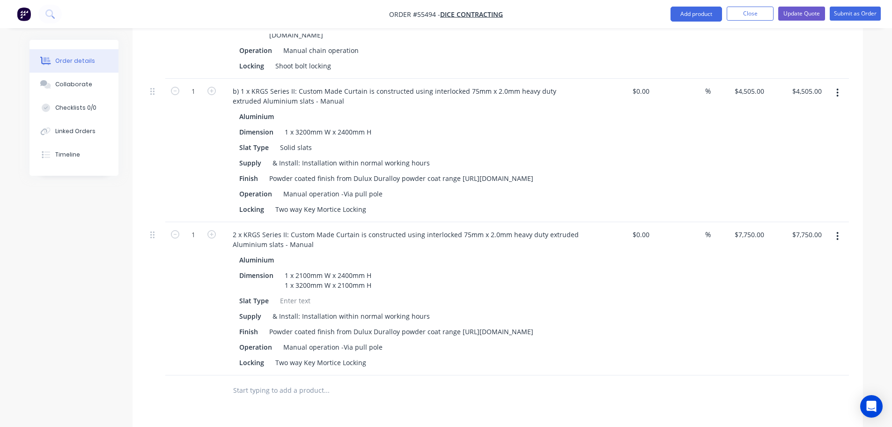
scroll to position [515, 0]
click at [288, 291] on div at bounding box center [295, 298] width 38 height 14
click at [790, 9] on button "Update Quote" at bounding box center [801, 14] width 47 height 14
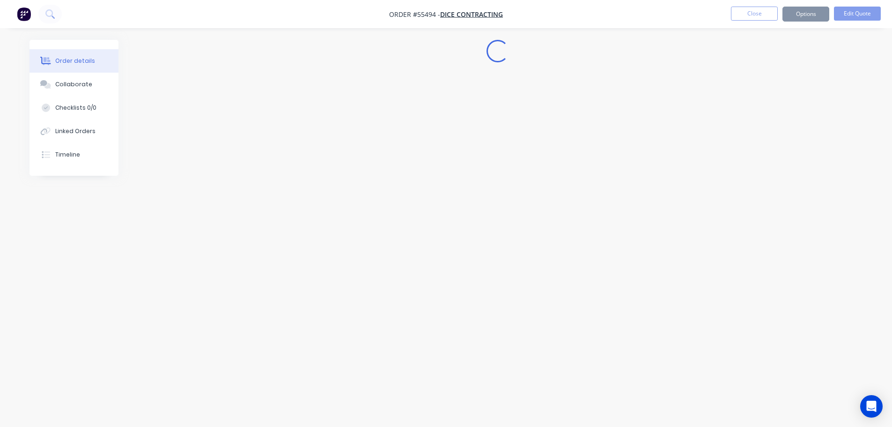
scroll to position [0, 0]
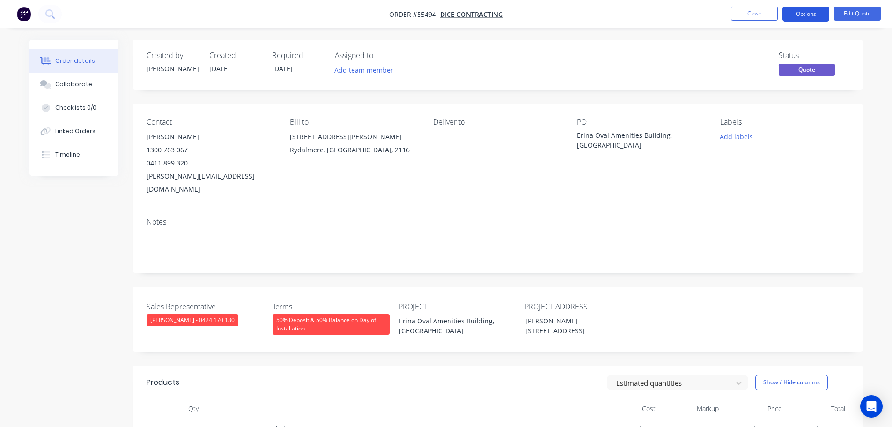
click at [800, 16] on button "Options" at bounding box center [806, 14] width 47 height 15
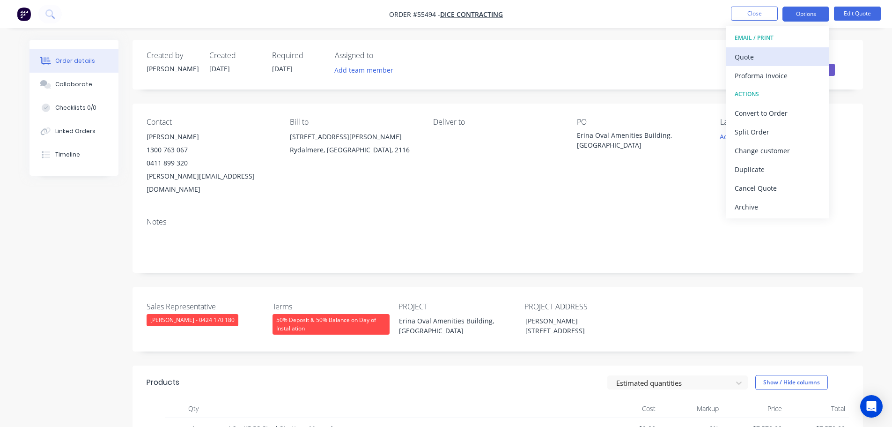
click at [751, 59] on div "Quote" at bounding box center [778, 57] width 86 height 14
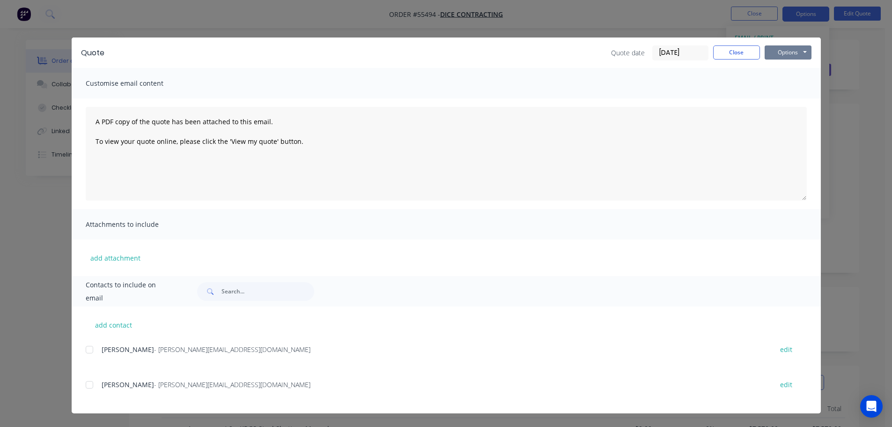
drag, startPoint x: 788, startPoint y: 53, endPoint x: 787, endPoint y: 61, distance: 8.0
click at [788, 53] on button "Options" at bounding box center [788, 52] width 47 height 14
click at [786, 85] on button "Print" at bounding box center [795, 84] width 60 height 15
click at [741, 52] on button "Close" at bounding box center [736, 52] width 47 height 14
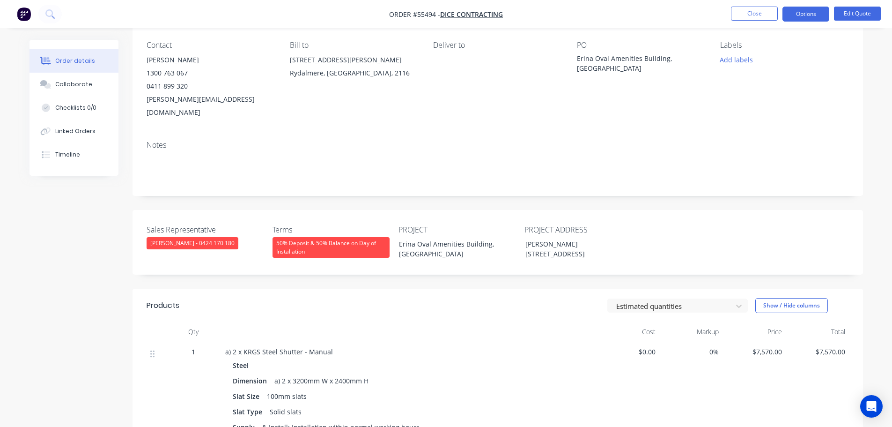
scroll to position [47, 0]
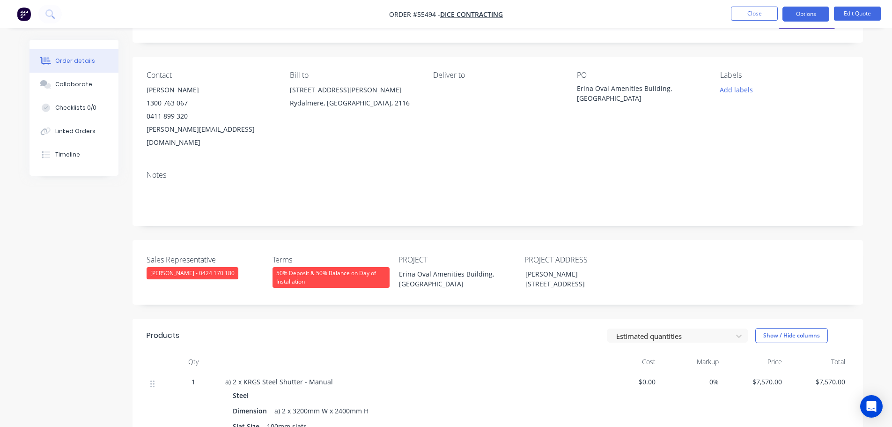
click at [188, 116] on span at bounding box center [188, 115] width 0 height 9
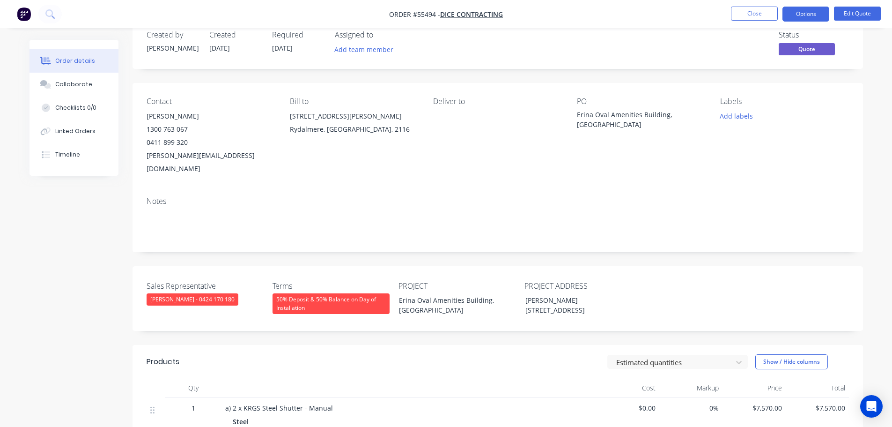
scroll to position [0, 0]
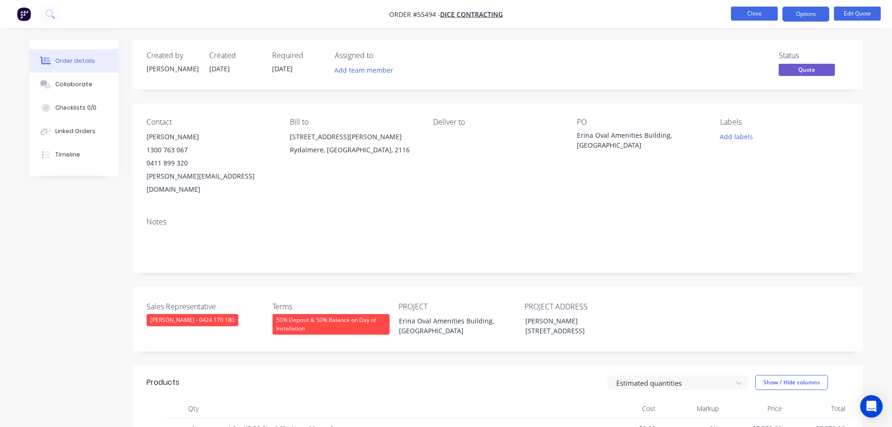
click at [747, 14] on button "Close" at bounding box center [754, 14] width 47 height 14
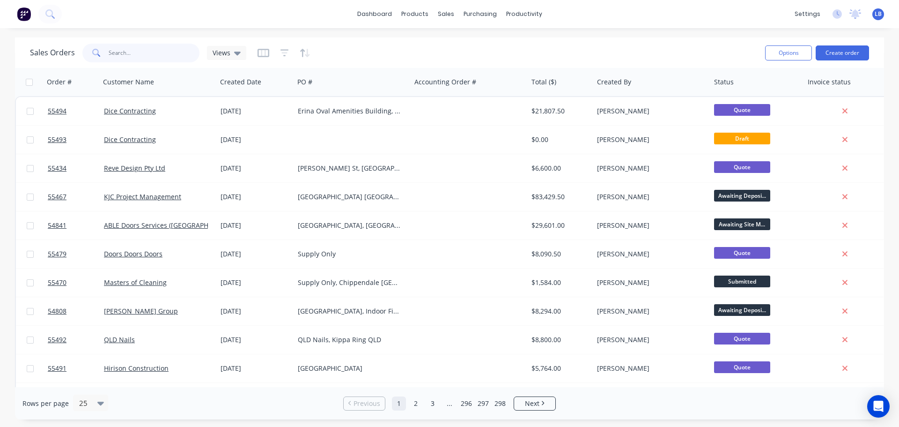
click at [146, 53] on input "text" at bounding box center [154, 53] width 91 height 19
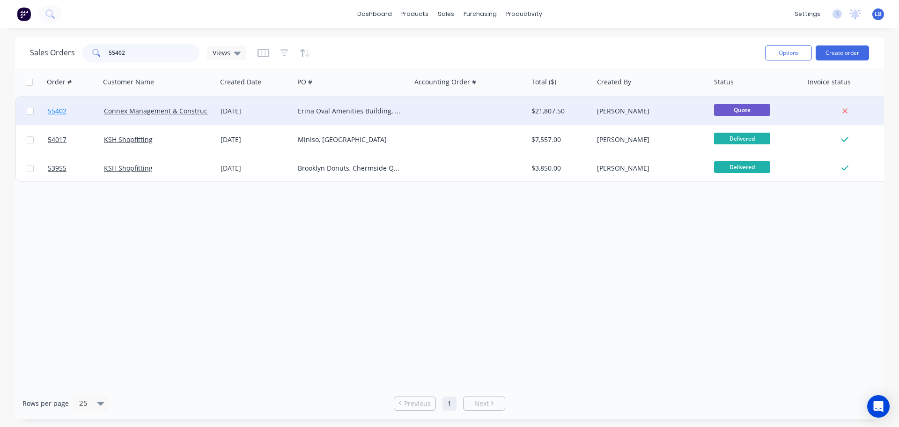
type input "55402"
click at [55, 111] on span "55402" at bounding box center [57, 110] width 19 height 9
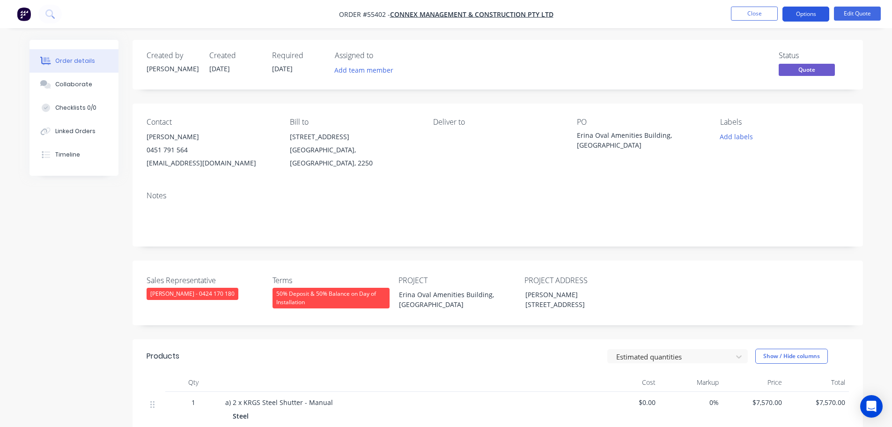
click at [797, 10] on button "Options" at bounding box center [806, 14] width 47 height 15
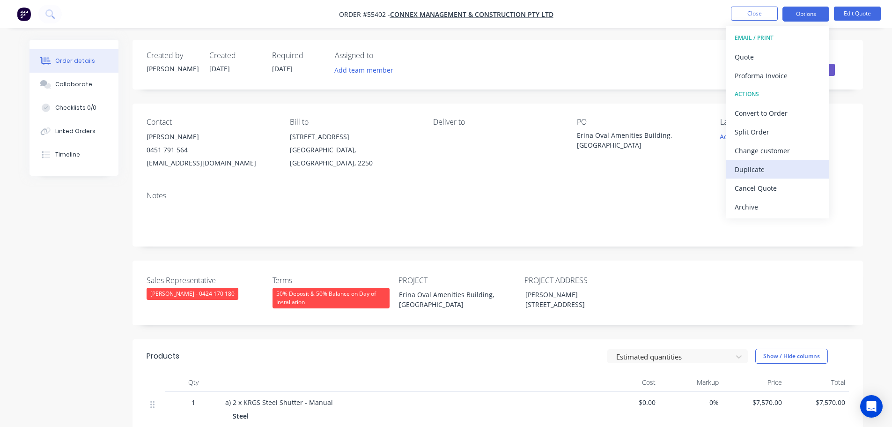
click at [755, 169] on div "Duplicate" at bounding box center [778, 170] width 86 height 14
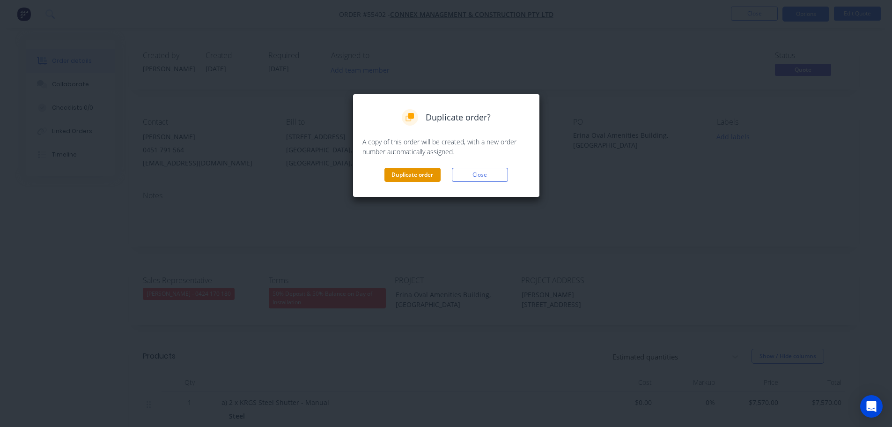
click at [421, 180] on button "Duplicate order" at bounding box center [412, 175] width 56 height 14
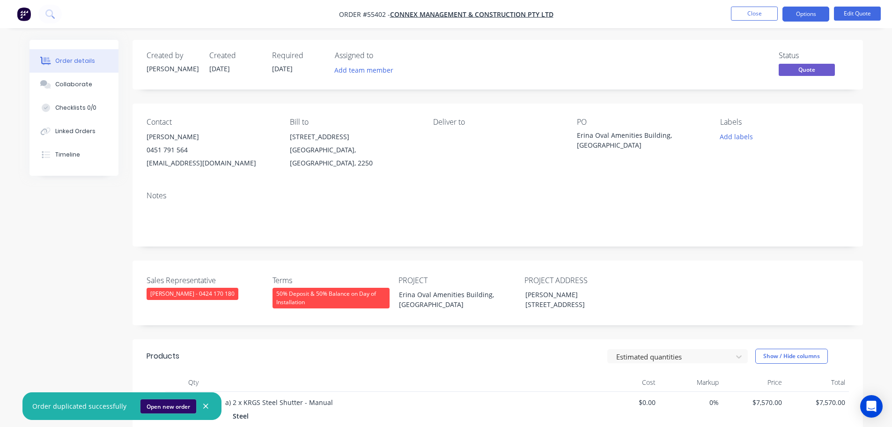
click at [170, 406] on button "Open new order" at bounding box center [168, 406] width 56 height 14
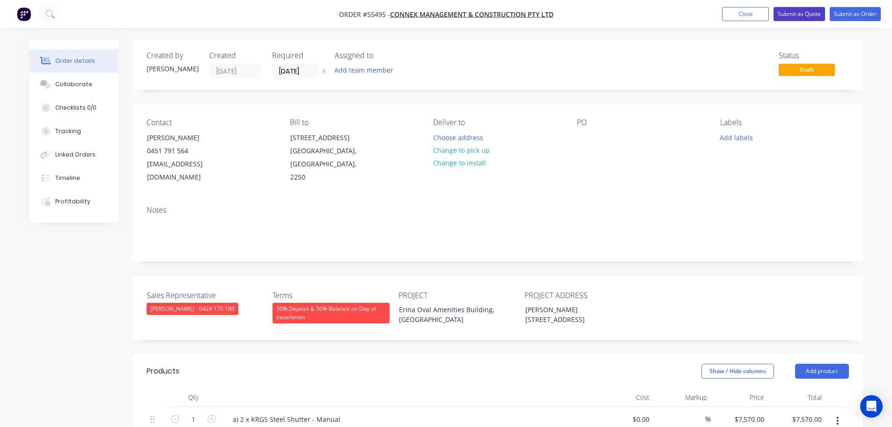
click at [795, 14] on button "Submit as Quote" at bounding box center [800, 14] width 52 height 14
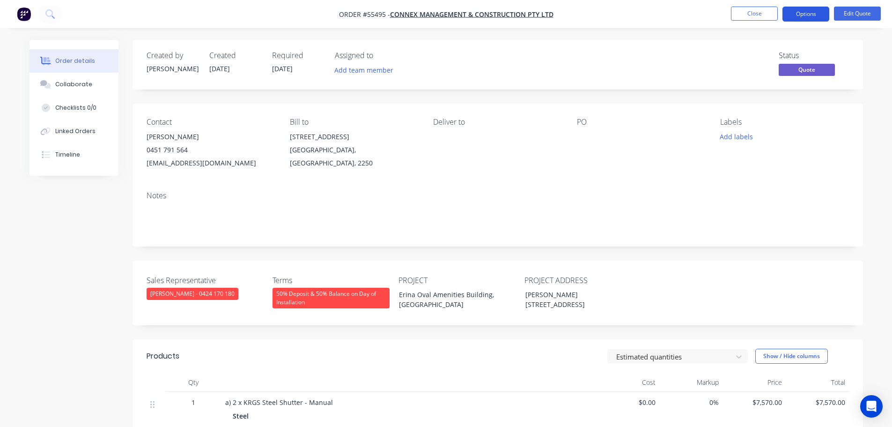
click at [795, 15] on button "Options" at bounding box center [806, 14] width 47 height 15
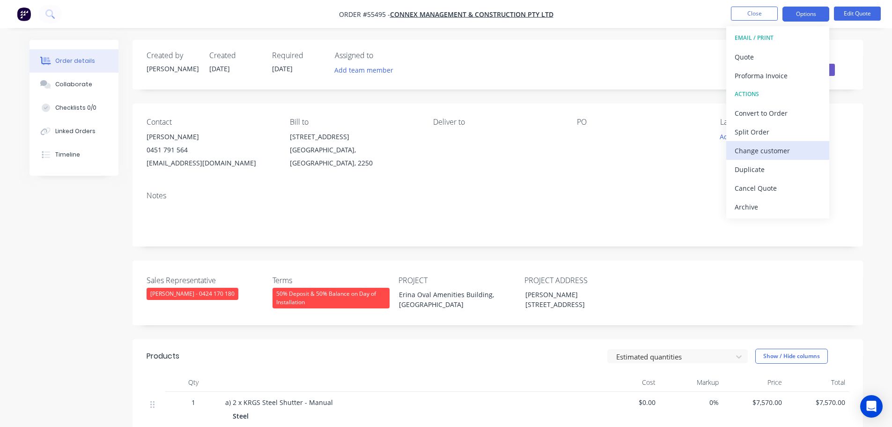
click at [754, 152] on div "Change customer" at bounding box center [778, 151] width 86 height 14
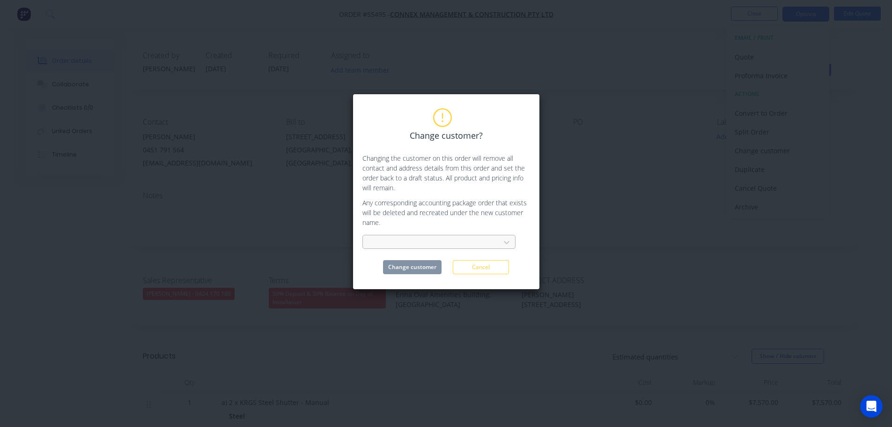
click at [402, 244] on div at bounding box center [432, 243] width 125 height 12
type input "jdv"
click at [386, 267] on div "JDV Projects" at bounding box center [438, 262] width 153 height 17
click at [401, 269] on button "Change customer" at bounding box center [412, 267] width 59 height 14
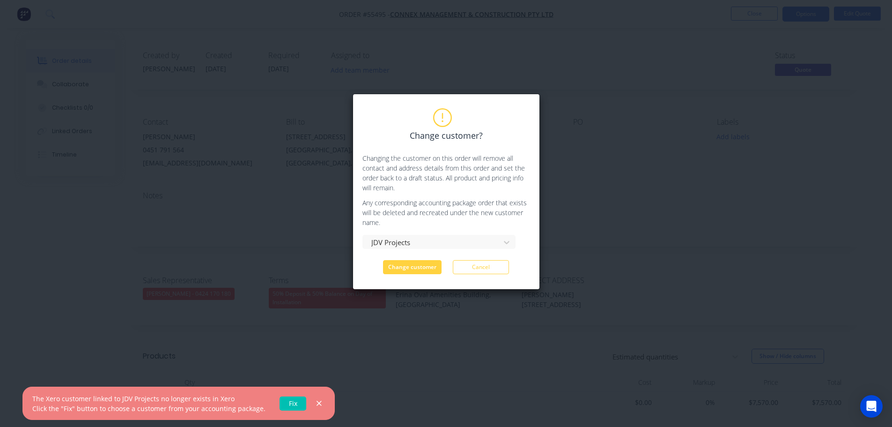
click at [280, 402] on link "Fix" at bounding box center [293, 403] width 27 height 14
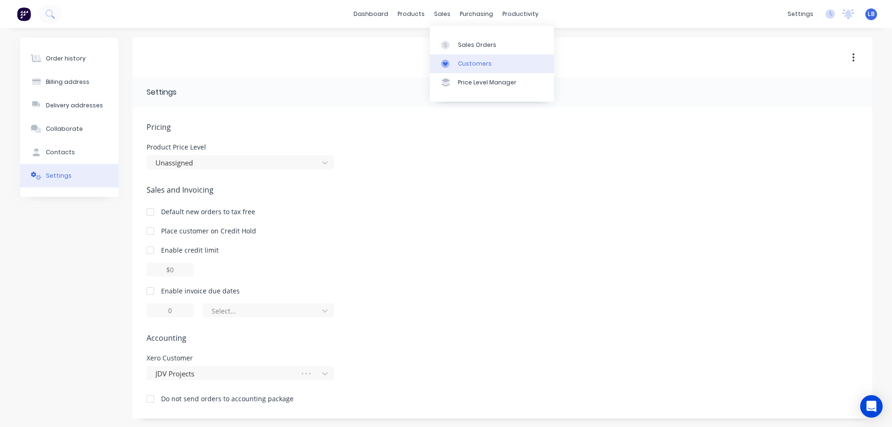
click at [470, 62] on div "Customers" at bounding box center [475, 63] width 34 height 8
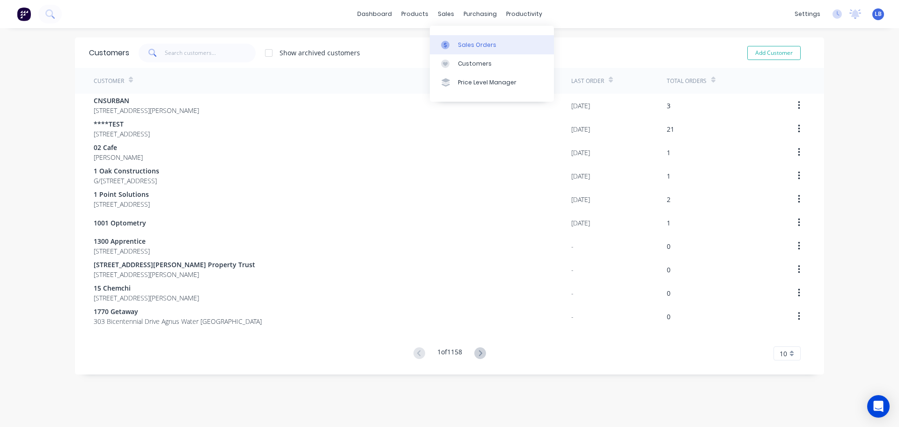
click at [473, 45] on div "Sales Orders" at bounding box center [477, 45] width 38 height 8
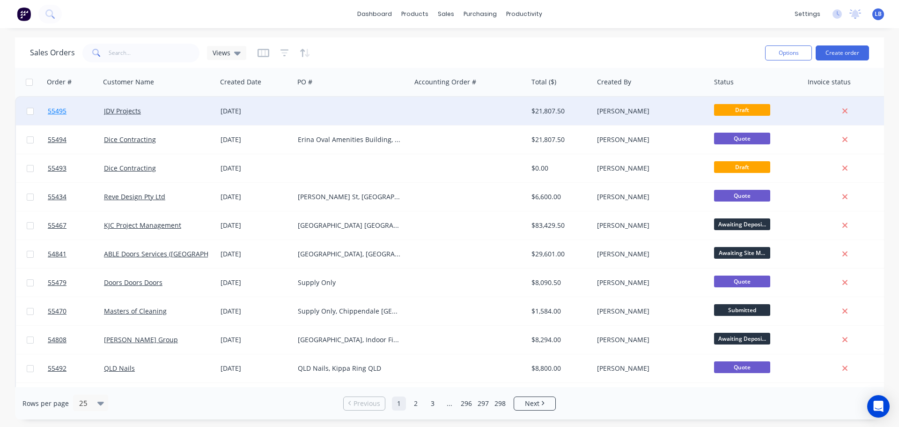
click at [52, 105] on link "55495" at bounding box center [76, 111] width 56 height 28
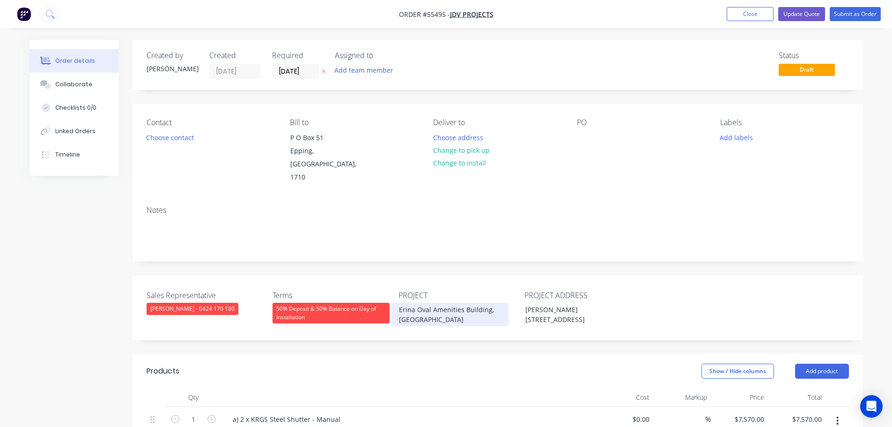
click at [431, 303] on div "Erina Oval Amenities Building, [GEOGRAPHIC_DATA]" at bounding box center [450, 314] width 117 height 23
copy div "Erina Oval Amenities Building, [GEOGRAPHIC_DATA]"
click at [586, 138] on div at bounding box center [584, 138] width 15 height 14
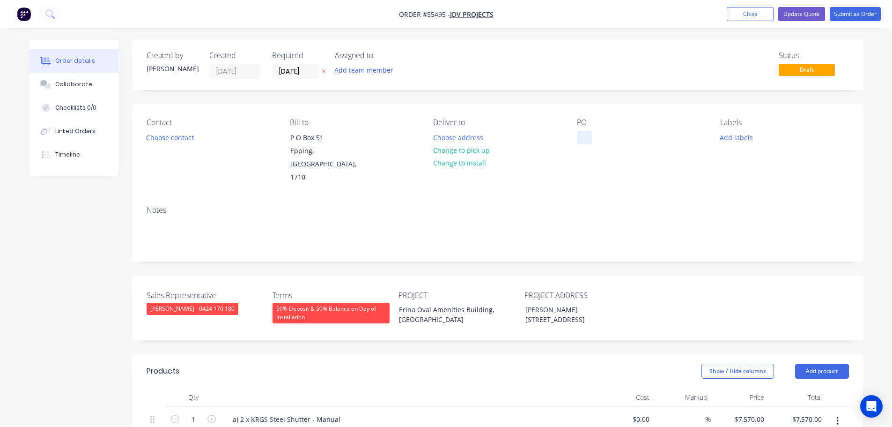
paste div
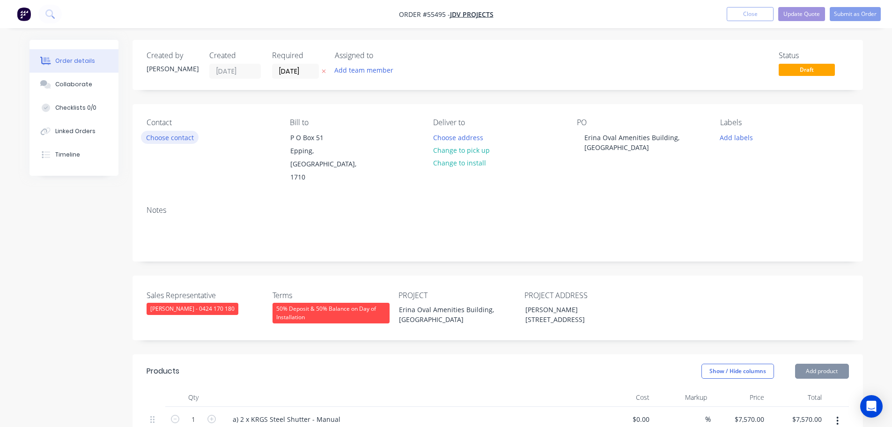
click at [166, 135] on button "Choose contact" at bounding box center [170, 137] width 58 height 13
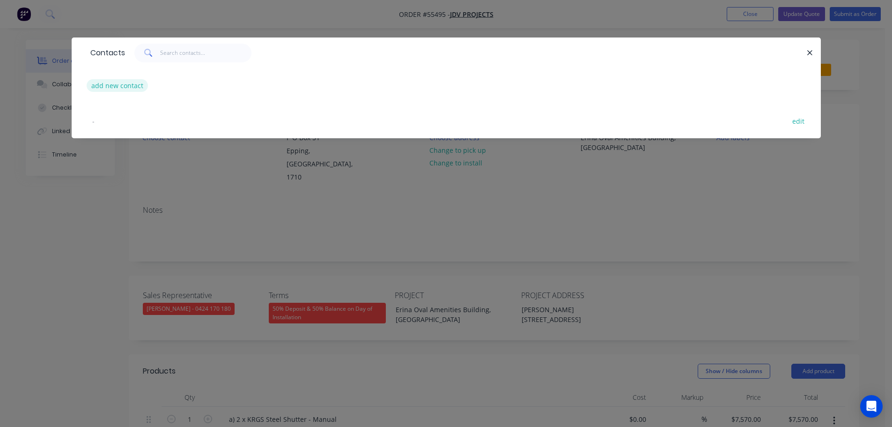
click at [121, 87] on button "add new contact" at bounding box center [118, 85] width 62 height 13
select select "AU"
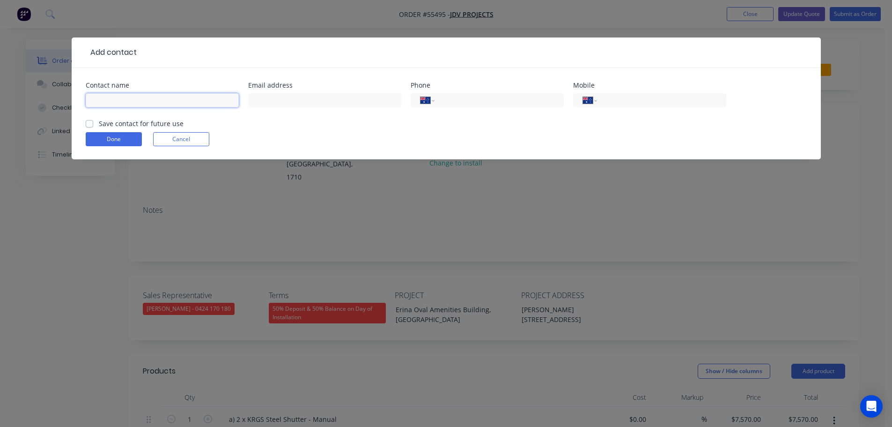
drag, startPoint x: 113, startPoint y: 99, endPoint x: 131, endPoint y: 102, distance: 17.6
click at [113, 99] on input "text" at bounding box center [162, 100] width 153 height 14
type input "[PERSON_NAME]"
click at [267, 97] on input "text" at bounding box center [324, 100] width 153 height 14
type input "[PERSON_NAME][EMAIL_ADDRESS][DOMAIN_NAME]"
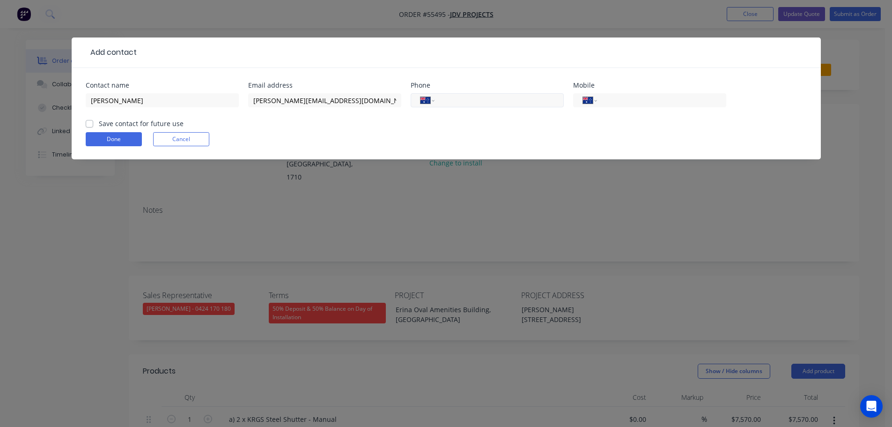
click at [503, 102] on input "tel" at bounding box center [497, 100] width 112 height 11
type input "[PHONE_NUMBER]"
click at [99, 123] on label "Save contact for future use" at bounding box center [141, 123] width 85 height 10
click at [91, 123] on input "Save contact for future use" at bounding box center [89, 122] width 7 height 9
checkbox input "true"
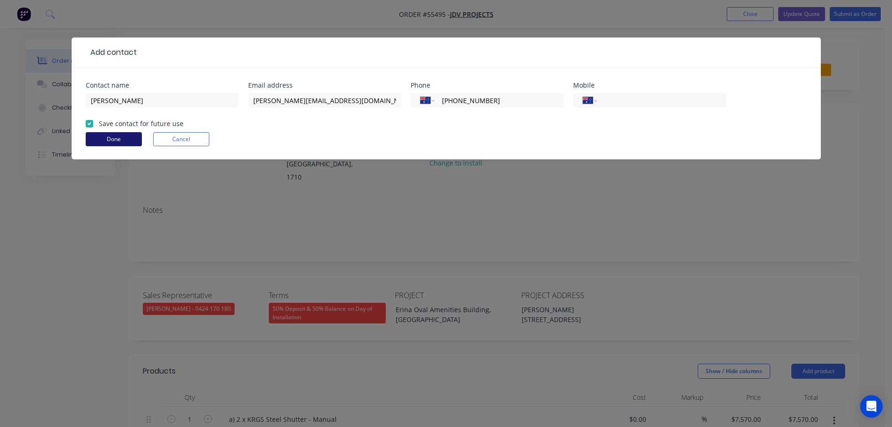
click at [93, 136] on button "Done" at bounding box center [114, 139] width 56 height 14
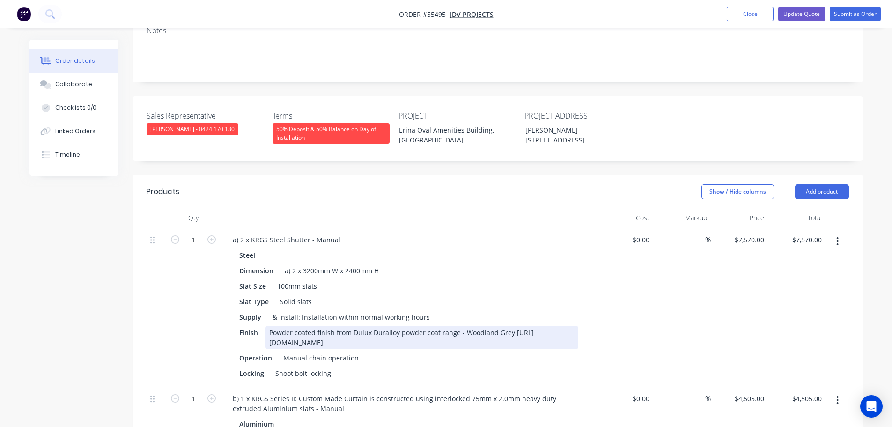
scroll to position [187, 0]
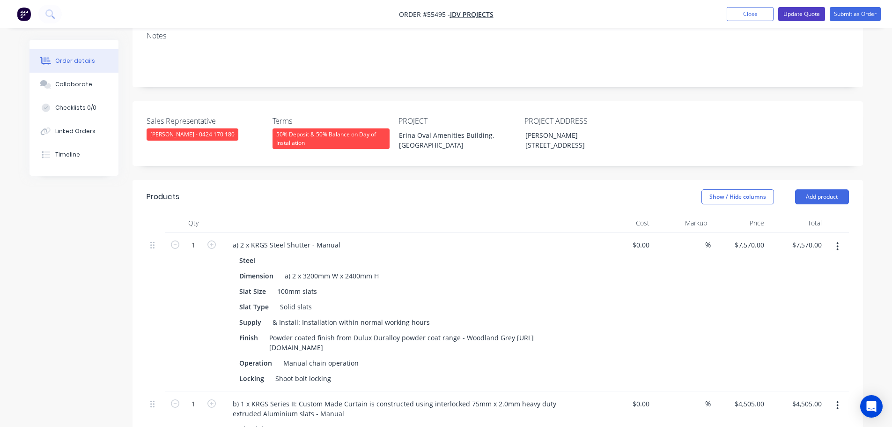
click at [799, 14] on button "Update Quote" at bounding box center [801, 14] width 47 height 14
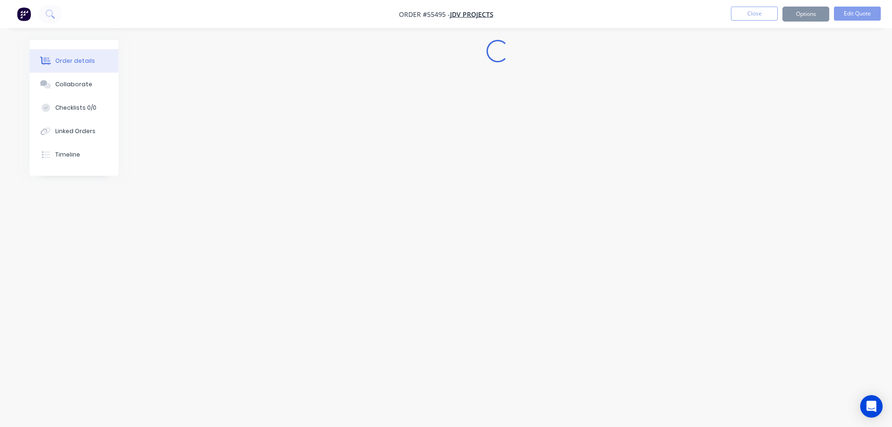
scroll to position [0, 0]
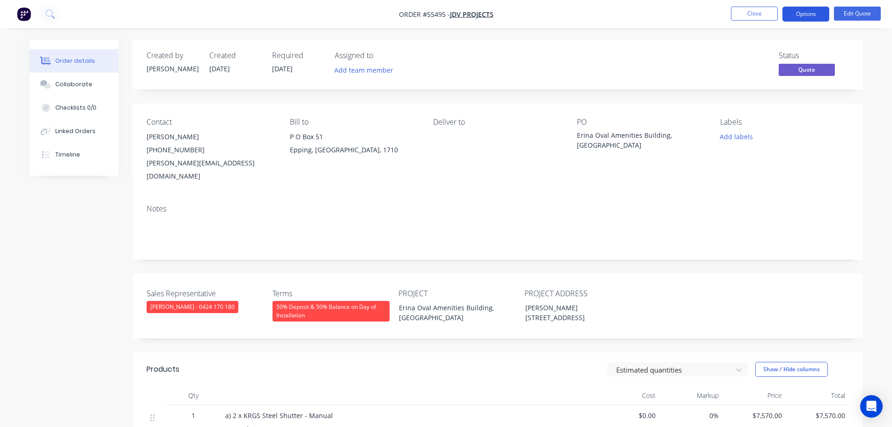
click at [797, 12] on button "Options" at bounding box center [806, 14] width 47 height 15
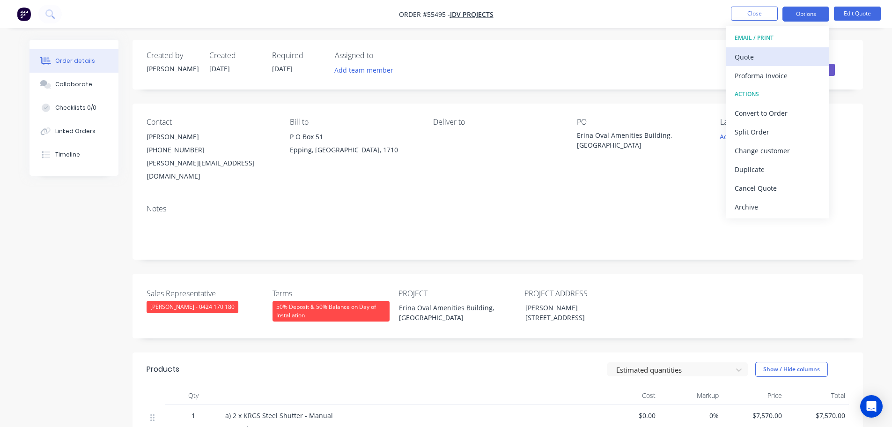
click at [747, 59] on div "Quote" at bounding box center [778, 57] width 86 height 14
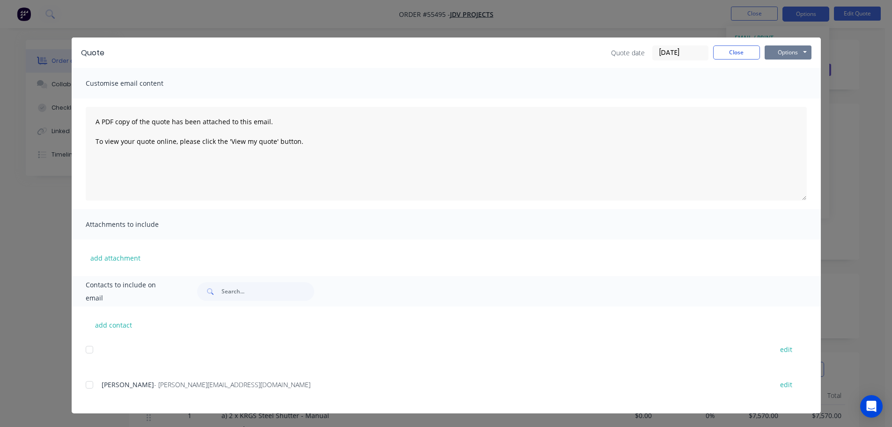
click at [769, 55] on button "Options" at bounding box center [788, 52] width 47 height 14
click at [783, 88] on button "Print" at bounding box center [795, 84] width 60 height 15
click at [747, 51] on button "Close" at bounding box center [736, 52] width 47 height 14
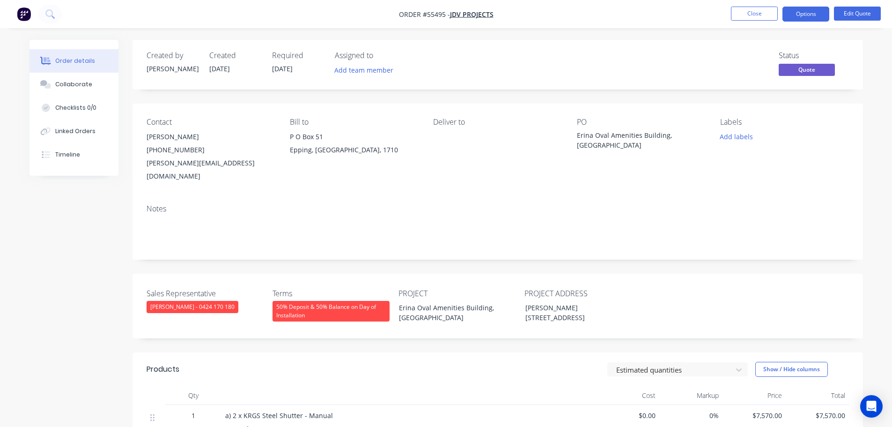
click at [190, 162] on div "[PERSON_NAME][EMAIL_ADDRESS][DOMAIN_NAME]" at bounding box center [211, 169] width 128 height 26
copy div "[PERSON_NAME][EMAIL_ADDRESS][DOMAIN_NAME]"
click at [621, 136] on div "Erina Oval Amenities Building, [GEOGRAPHIC_DATA]" at bounding box center [635, 140] width 117 height 20
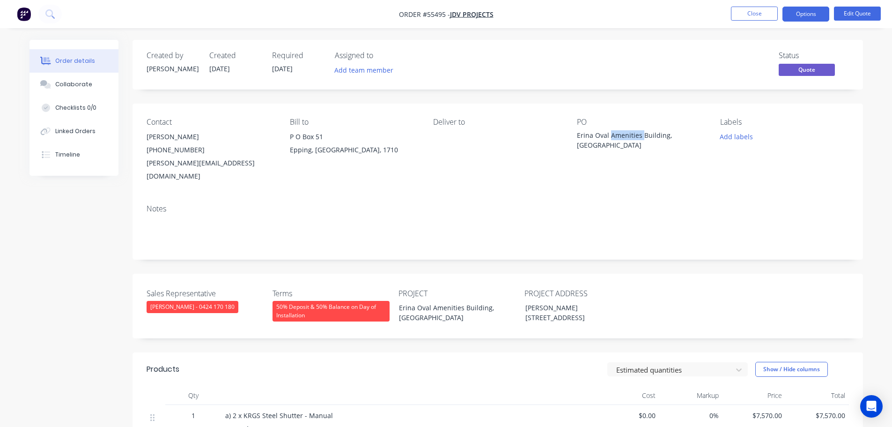
click at [621, 136] on div "Erina Oval Amenities Building, [GEOGRAPHIC_DATA]" at bounding box center [635, 140] width 117 height 20
copy div "Erina Oval Amenities Building, [GEOGRAPHIC_DATA]"
click at [753, 16] on button "Close" at bounding box center [754, 14] width 47 height 14
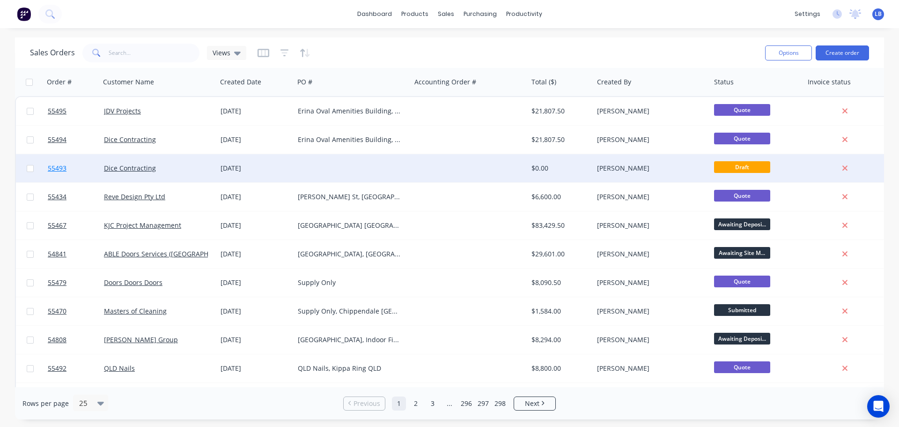
click at [53, 167] on span "55493" at bounding box center [57, 167] width 19 height 9
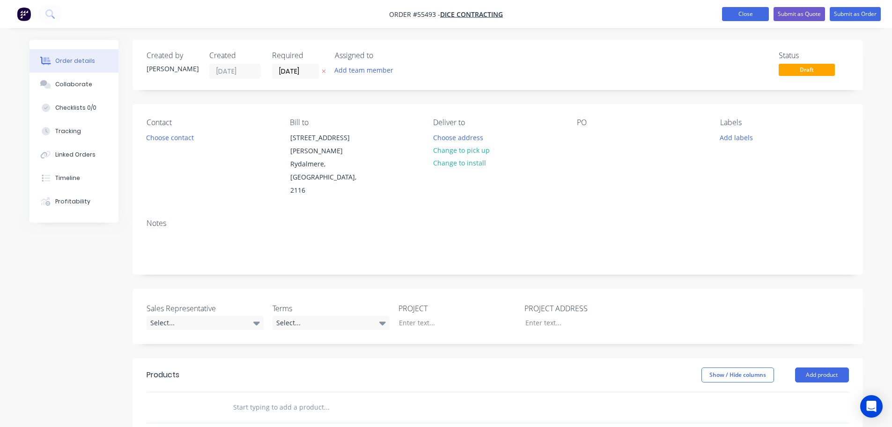
click at [740, 16] on button "Close" at bounding box center [745, 14] width 47 height 14
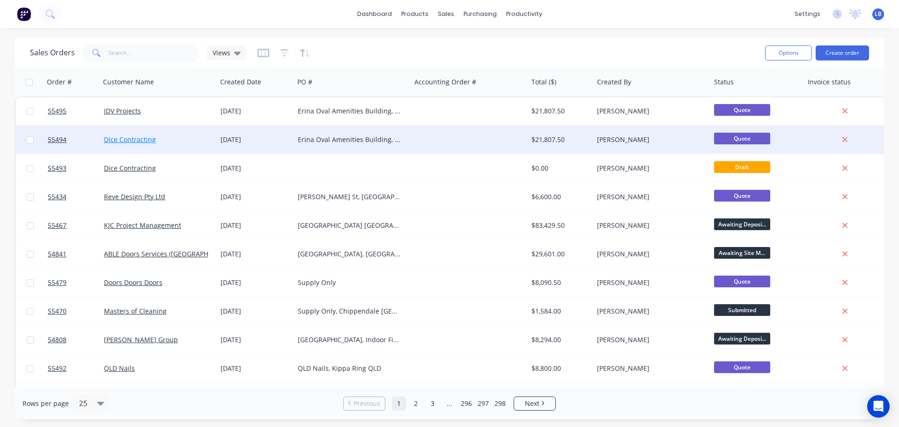
click at [137, 143] on link "Dice Contracting" at bounding box center [130, 139] width 52 height 9
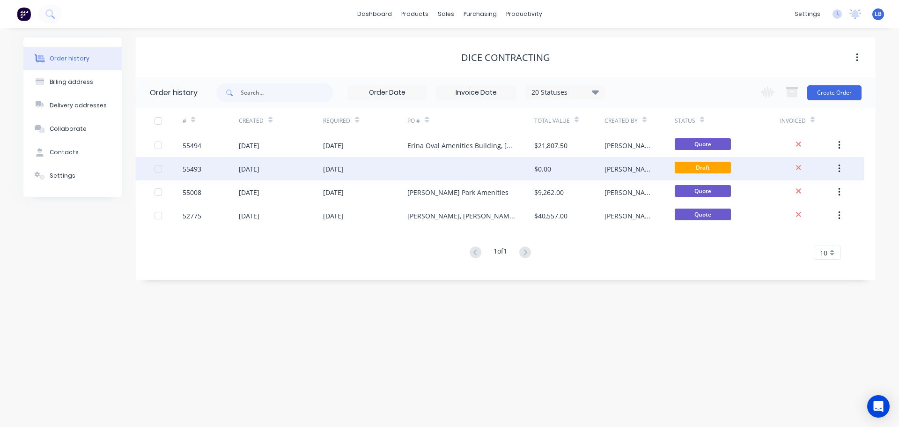
click at [843, 169] on button "button" at bounding box center [839, 168] width 22 height 17
click at [786, 194] on div "Archive" at bounding box center [806, 193] width 72 height 14
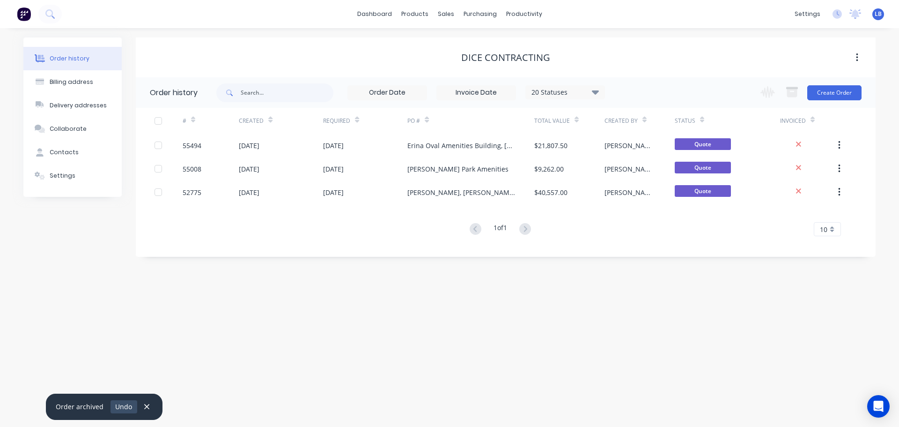
click at [122, 403] on button "Undo" at bounding box center [124, 406] width 27 height 13
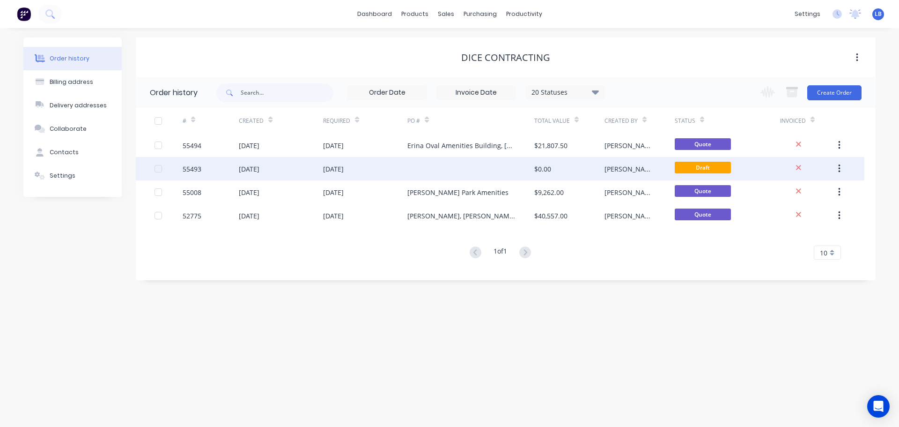
click at [840, 169] on icon "button" at bounding box center [839, 168] width 2 height 8
click at [773, 192] on div "Archive" at bounding box center [806, 193] width 72 height 14
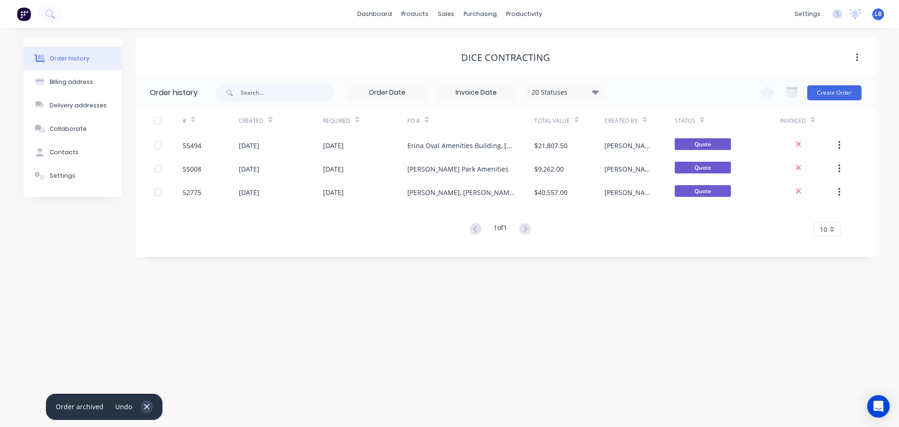
click at [148, 407] on button "button" at bounding box center [147, 406] width 12 height 13
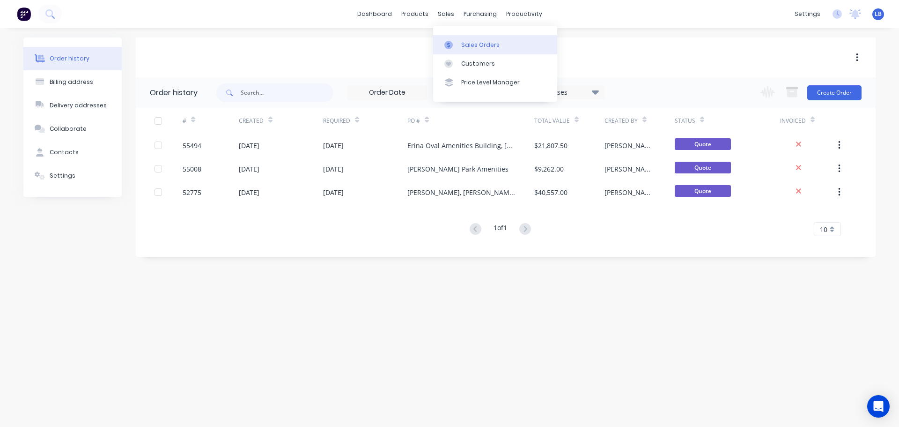
click at [475, 42] on div "Sales Orders" at bounding box center [480, 45] width 38 height 8
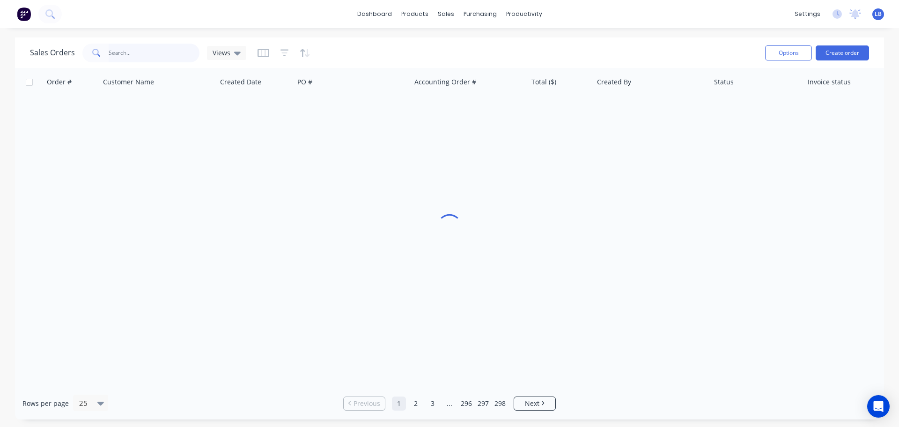
click at [140, 51] on input "text" at bounding box center [154, 53] width 91 height 19
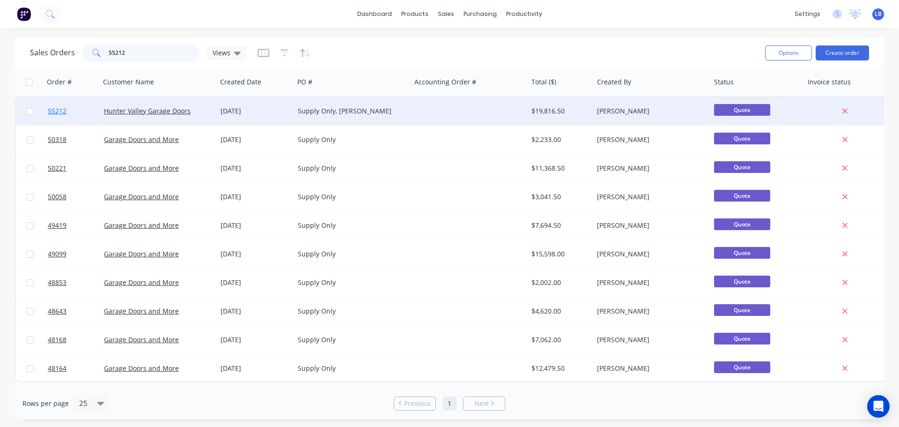
type input "55212"
click at [56, 113] on span "55212" at bounding box center [57, 110] width 19 height 9
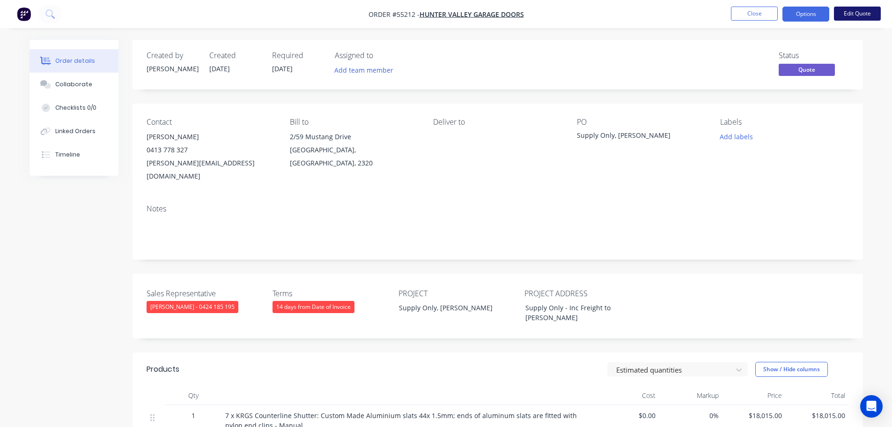
click at [861, 15] on button "Edit Quote" at bounding box center [857, 14] width 47 height 14
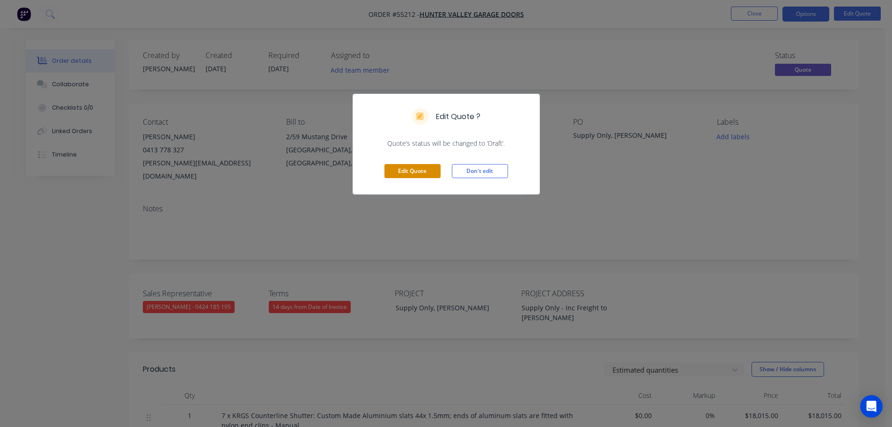
click at [406, 170] on button "Edit Quote" at bounding box center [412, 171] width 56 height 14
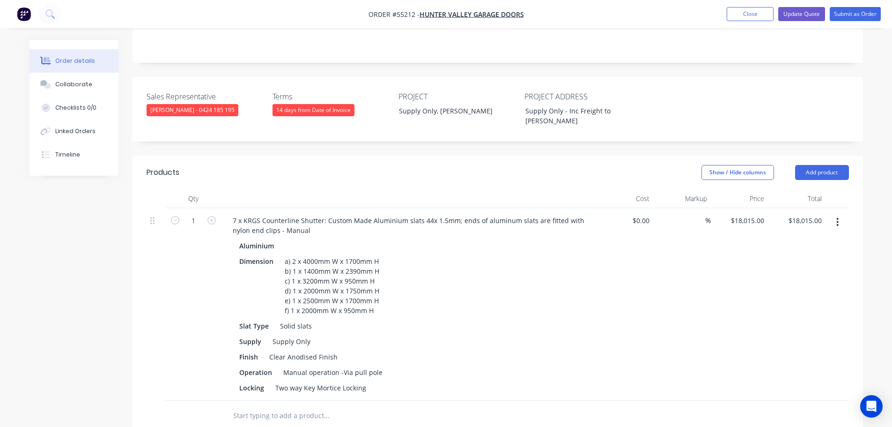
scroll to position [234, 0]
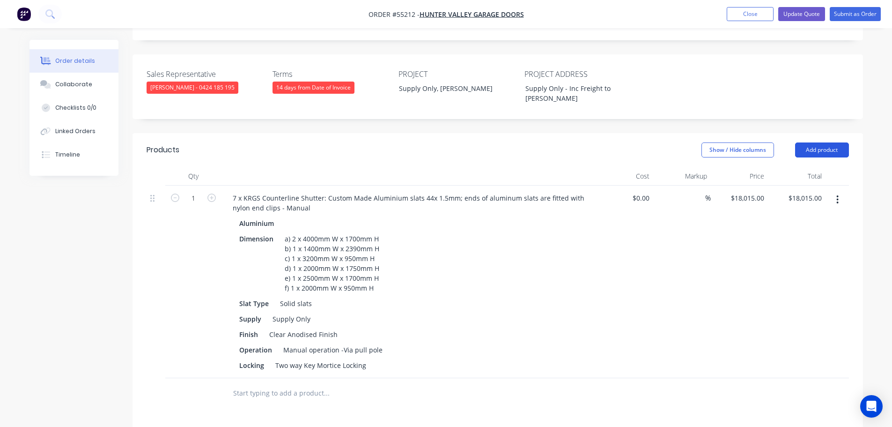
click at [818, 142] on button "Add product" at bounding box center [822, 149] width 54 height 15
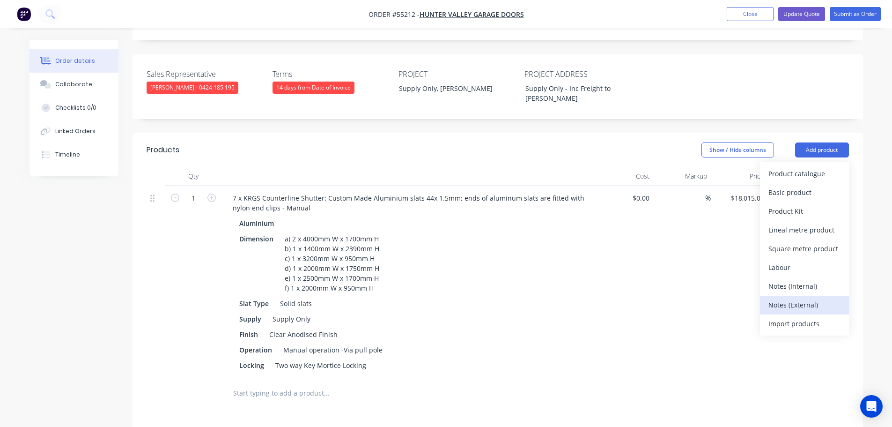
click at [775, 298] on div "Notes (External)" at bounding box center [805, 305] width 72 height 14
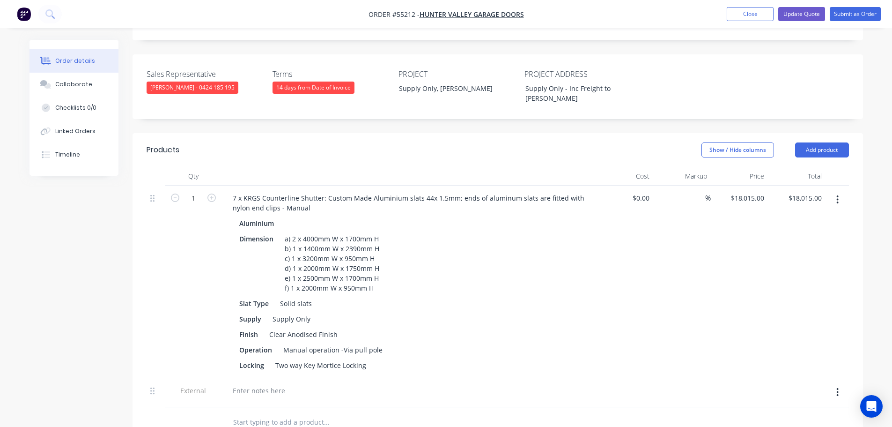
scroll to position [375, 0]
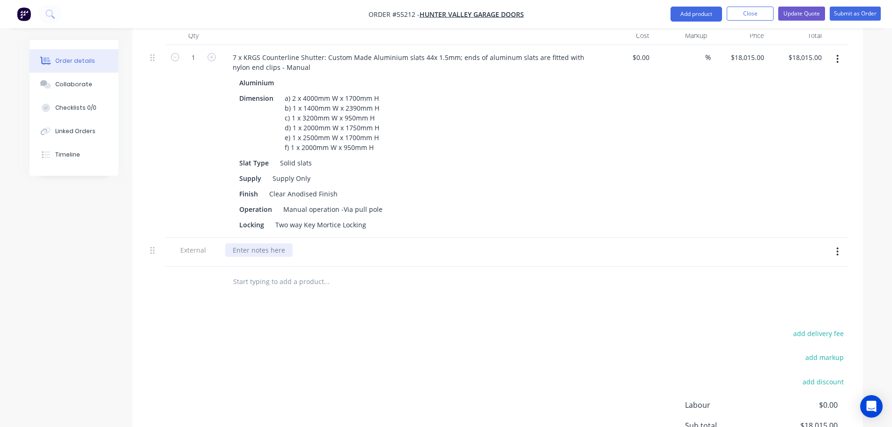
click at [271, 243] on div at bounding box center [258, 250] width 67 height 14
drag, startPoint x: 441, startPoint y: 222, endPoint x: 437, endPoint y: 298, distance: 76.4
click at [441, 243] on div "E/O option for Motorised operation w/ logic control & 2 transmitters per door" at bounding box center [353, 250] width 257 height 14
click at [551, 243] on div "E/O option for Motorised operation w/ logic control & 2 transmitters @ an addit…" at bounding box center [395, 250] width 340 height 14
drag, startPoint x: 439, startPoint y: 222, endPoint x: 439, endPoint y: 227, distance: 5.6
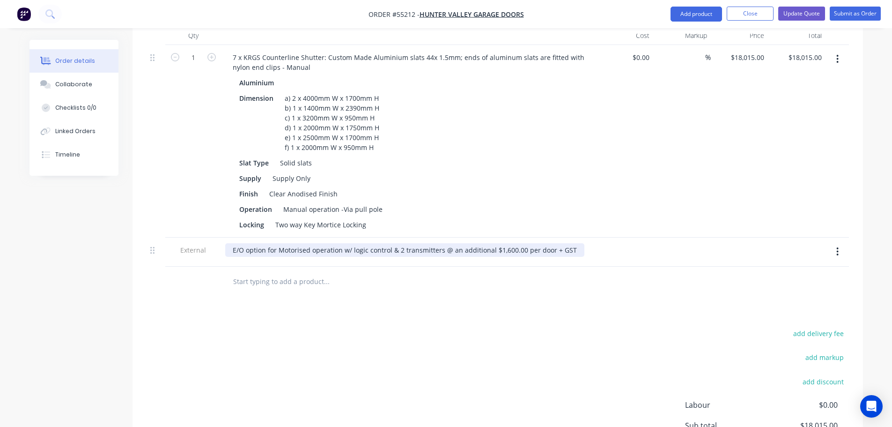
click at [439, 243] on div "E/O option for Motorised operation w/ logic control & 2 transmitters @ an addit…" at bounding box center [404, 250] width 359 height 14
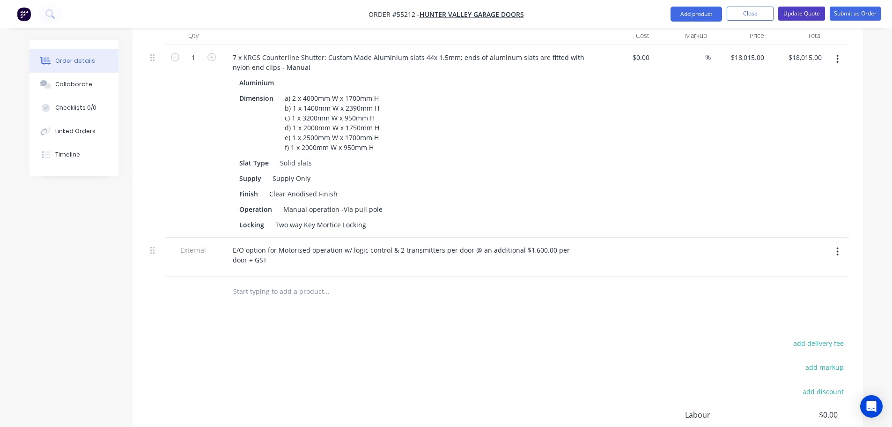
click at [800, 18] on button "Update Quote" at bounding box center [801, 14] width 47 height 14
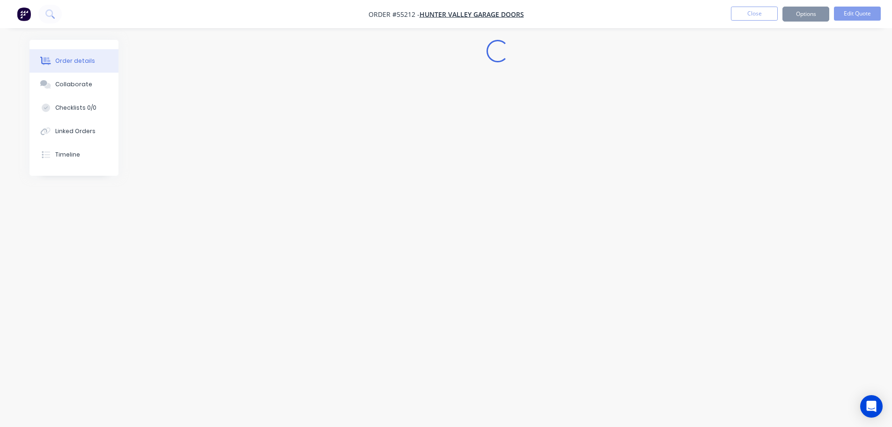
scroll to position [0, 0]
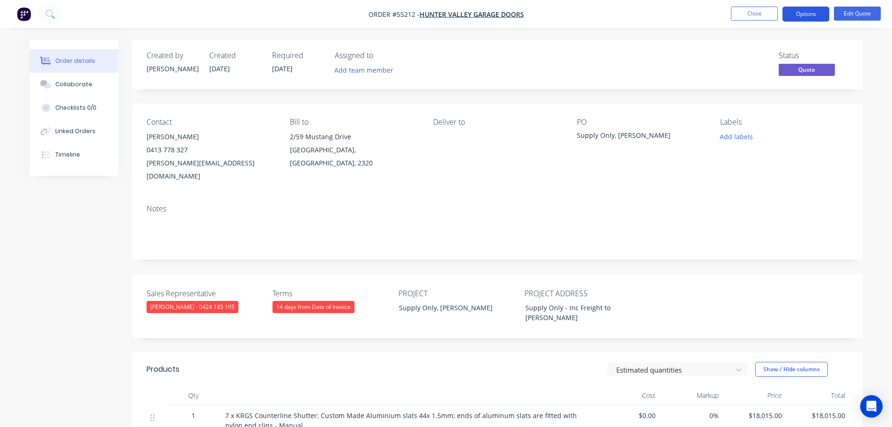
click at [805, 17] on button "Options" at bounding box center [806, 14] width 47 height 15
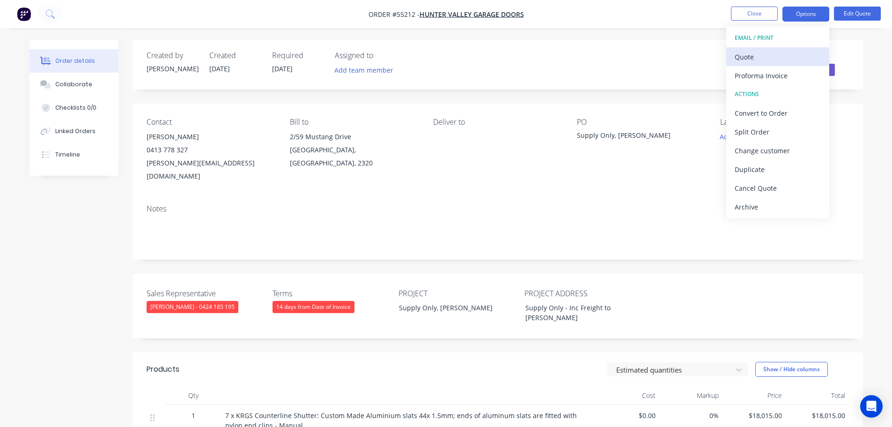
click at [747, 57] on div "Quote" at bounding box center [778, 57] width 86 height 14
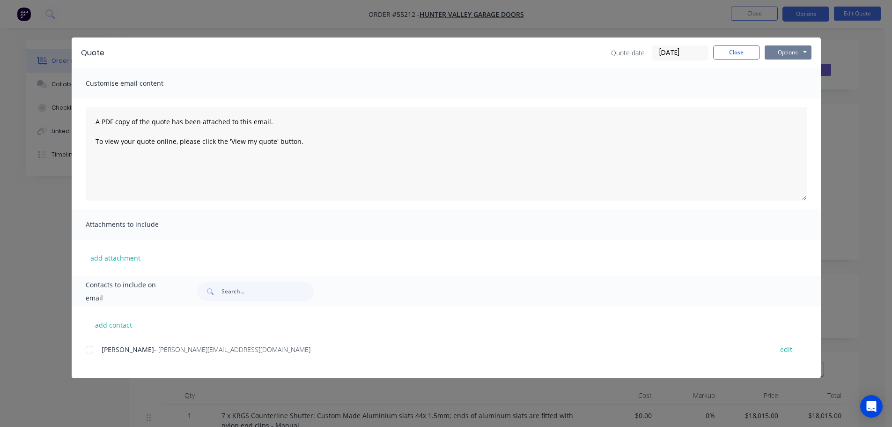
click at [773, 55] on button "Options" at bounding box center [788, 52] width 47 height 14
click at [780, 87] on button "Print" at bounding box center [795, 84] width 60 height 15
click at [744, 57] on button "Close" at bounding box center [736, 52] width 47 height 14
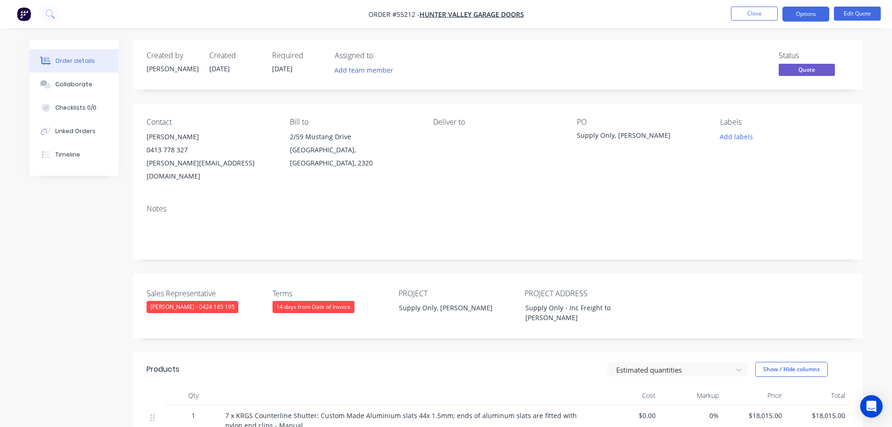
click at [188, 152] on span at bounding box center [188, 149] width 0 height 9
click at [747, 17] on button "Close" at bounding box center [754, 14] width 47 height 14
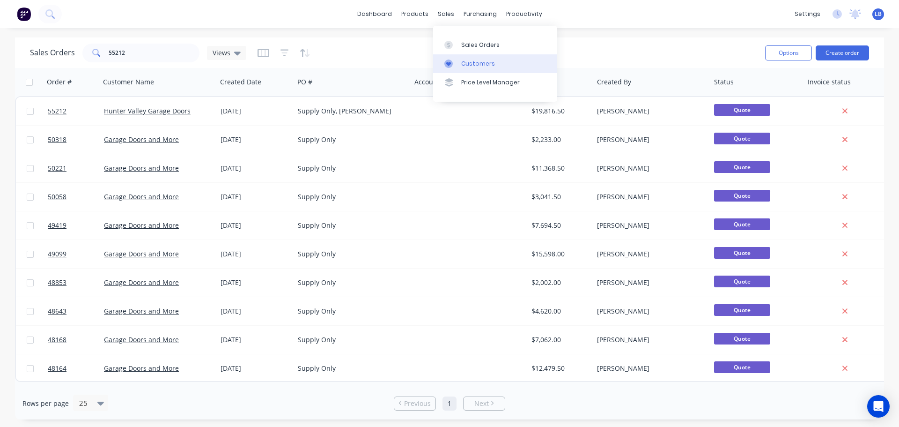
click at [475, 61] on div "Customers" at bounding box center [478, 63] width 34 height 8
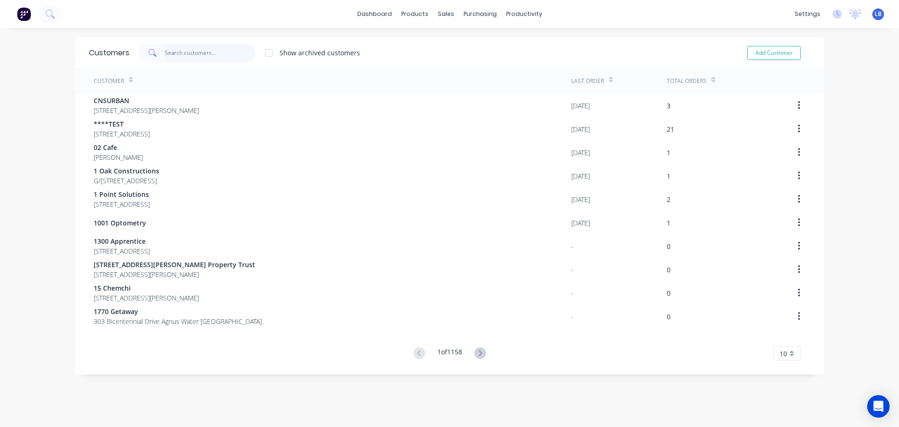
click at [197, 53] on input "text" at bounding box center [210, 53] width 91 height 19
click at [190, 55] on input "text" at bounding box center [210, 53] width 91 height 19
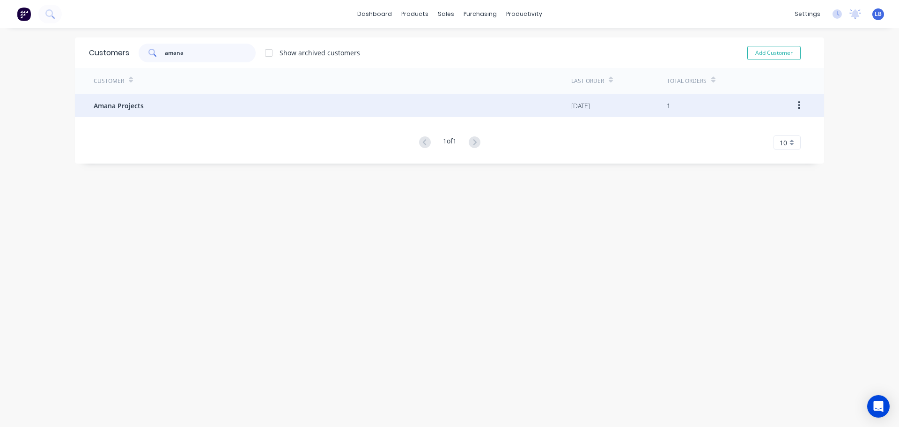
type input "amana"
click at [113, 106] on span "Amana Projects" at bounding box center [119, 106] width 50 height 10
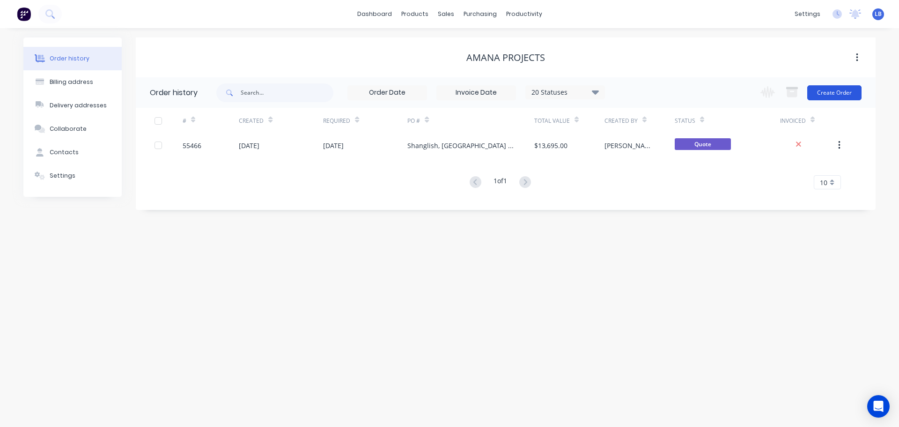
click at [846, 92] on button "Create Order" at bounding box center [834, 92] width 54 height 15
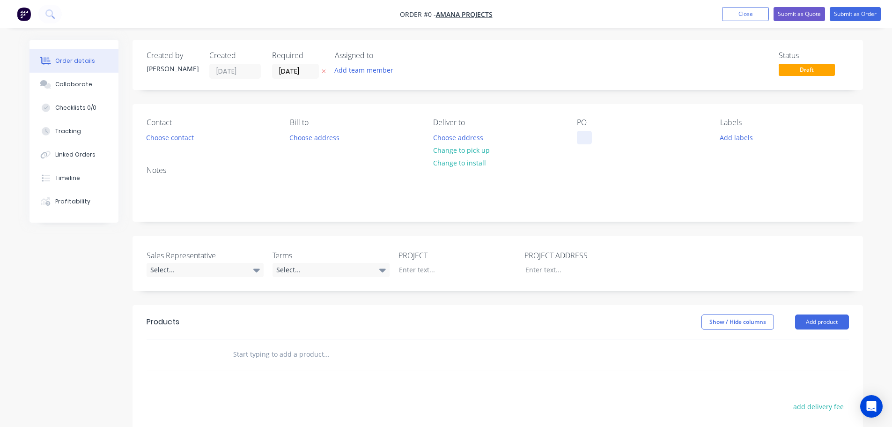
click at [582, 131] on div at bounding box center [584, 138] width 15 height 14
click at [167, 139] on div "Order details Collaborate Checklists 0/0 Tracking Linked Orders Timeline Profit…" at bounding box center [446, 324] width 852 height 569
click at [167, 139] on button "Choose contact" at bounding box center [170, 137] width 58 height 13
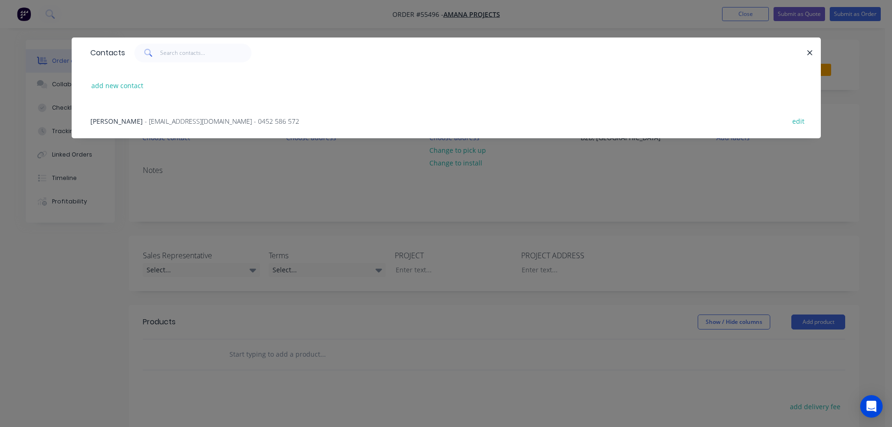
click at [119, 123] on span "[PERSON_NAME]" at bounding box center [116, 121] width 52 height 9
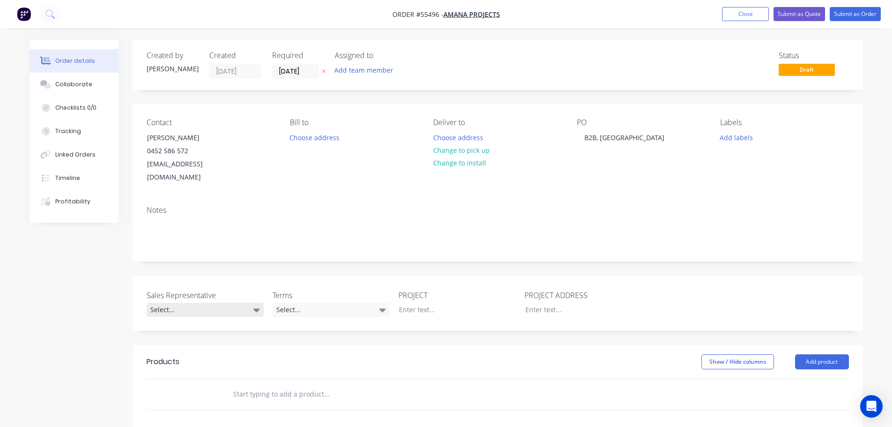
click at [171, 303] on div "Select..." at bounding box center [205, 310] width 117 height 14
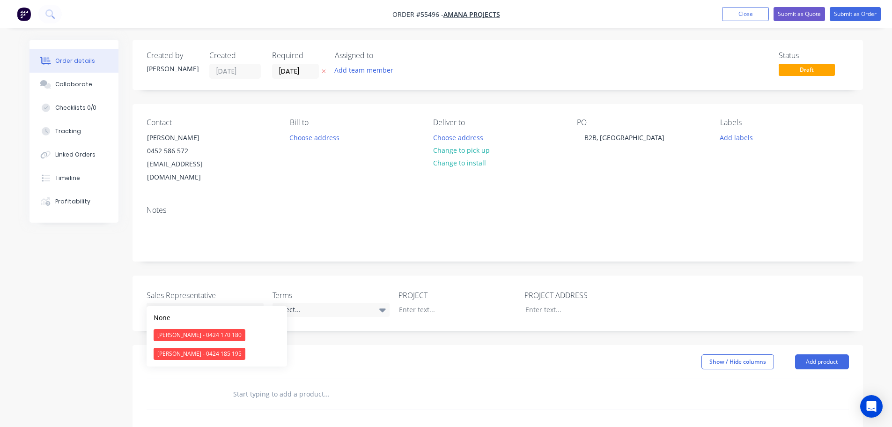
drag, startPoint x: 189, startPoint y: 355, endPoint x: 228, endPoint y: 332, distance: 45.1
click at [191, 353] on div "[PERSON_NAME] - 0424 185 195" at bounding box center [200, 354] width 92 height 12
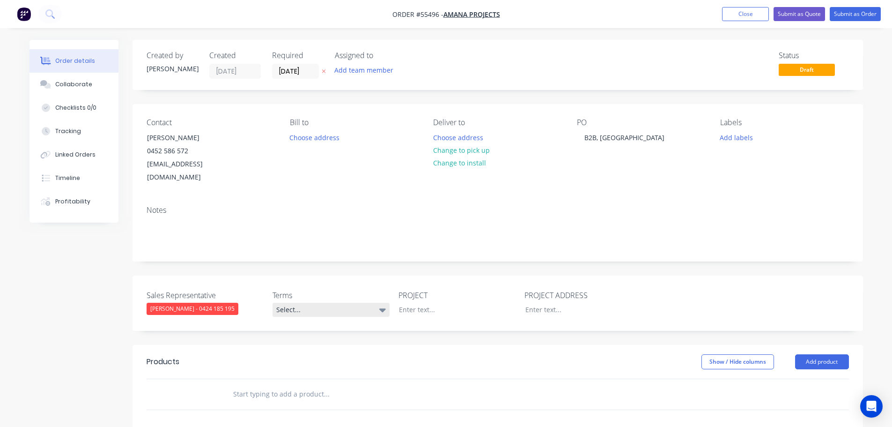
click at [301, 303] on div "Select..." at bounding box center [331, 310] width 117 height 14
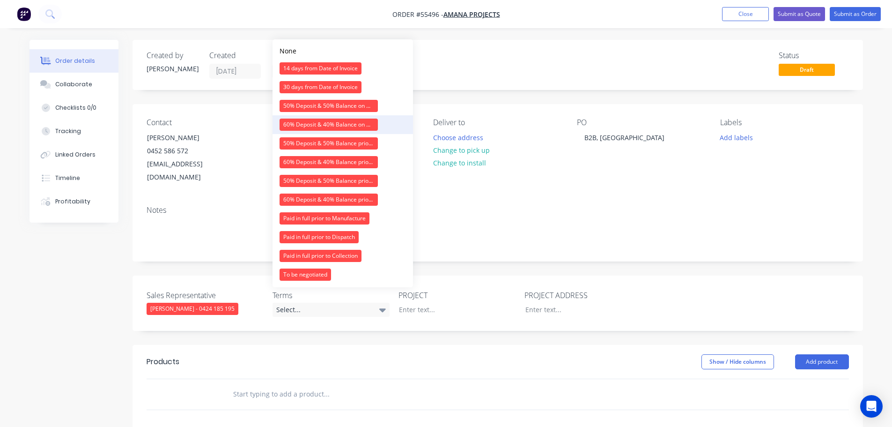
click at [307, 126] on div "60% Deposit & 40% Balance on Day of Installation" at bounding box center [329, 124] width 98 height 12
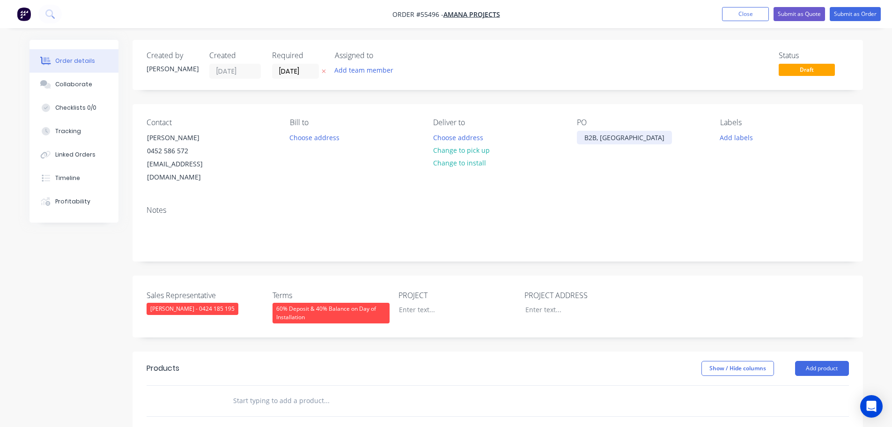
click at [627, 135] on div "B2B, [GEOGRAPHIC_DATA]" at bounding box center [624, 138] width 95 height 14
copy div "B2B, [GEOGRAPHIC_DATA]"
click at [414, 303] on div at bounding box center [450, 310] width 117 height 14
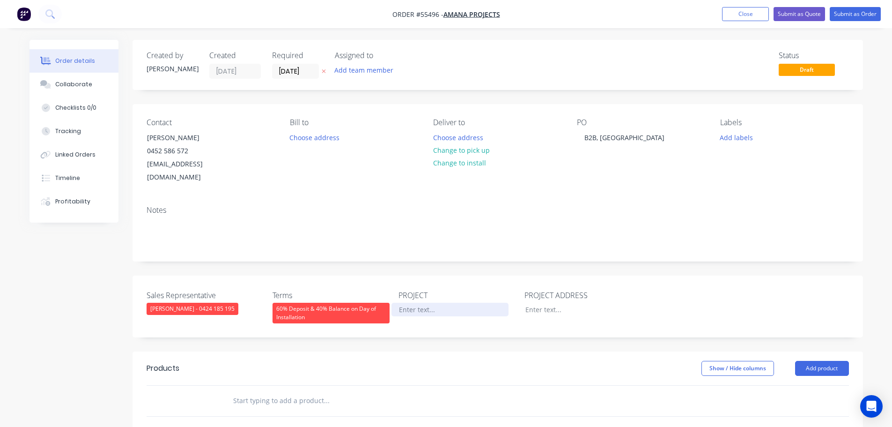
paste div
click at [530, 303] on div at bounding box center [576, 310] width 117 height 14
paste div
click at [824, 361] on button "Add product" at bounding box center [822, 368] width 54 height 15
click at [781, 385] on div "Product catalogue" at bounding box center [805, 392] width 72 height 14
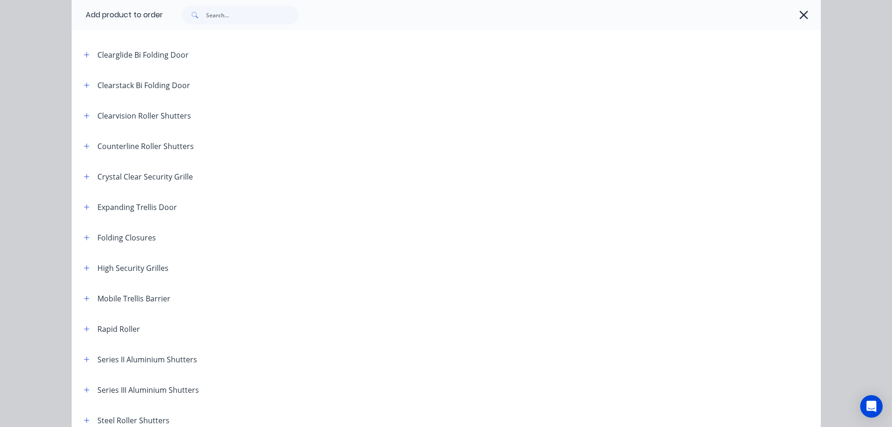
scroll to position [140, 0]
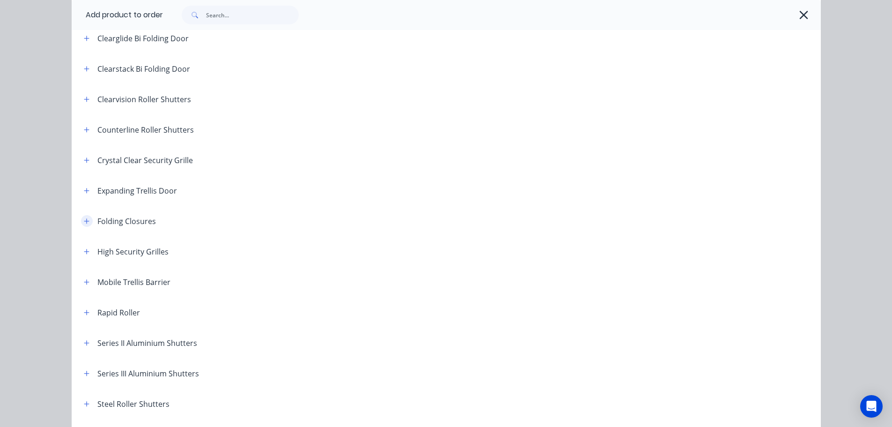
click at [84, 222] on icon "button" at bounding box center [87, 221] width 6 height 7
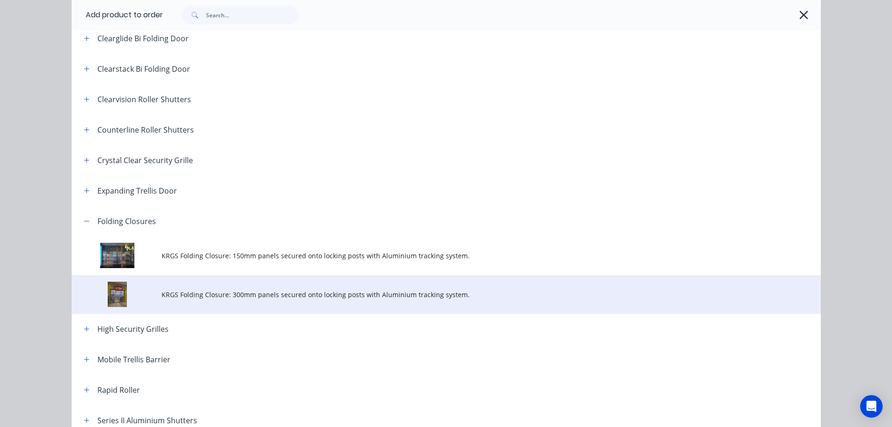
click at [274, 297] on span "KRGS Folding Closure: 300mm panels secured onto locking posts with Aluminium tr…" at bounding box center [425, 294] width 527 height 10
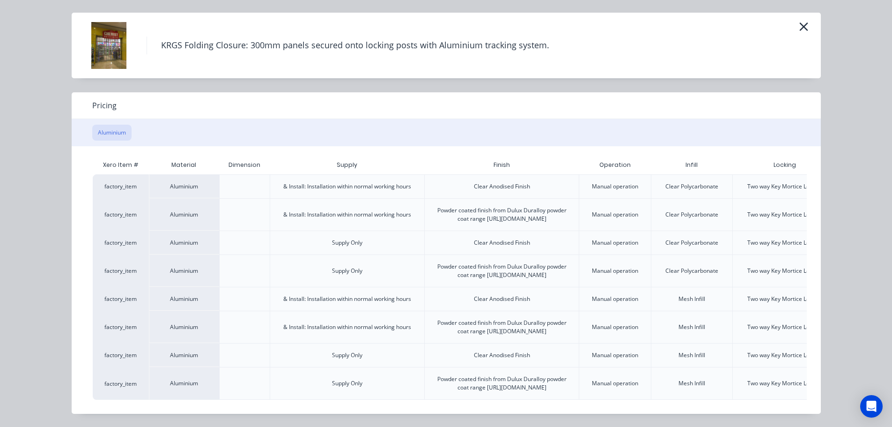
scroll to position [0, 82]
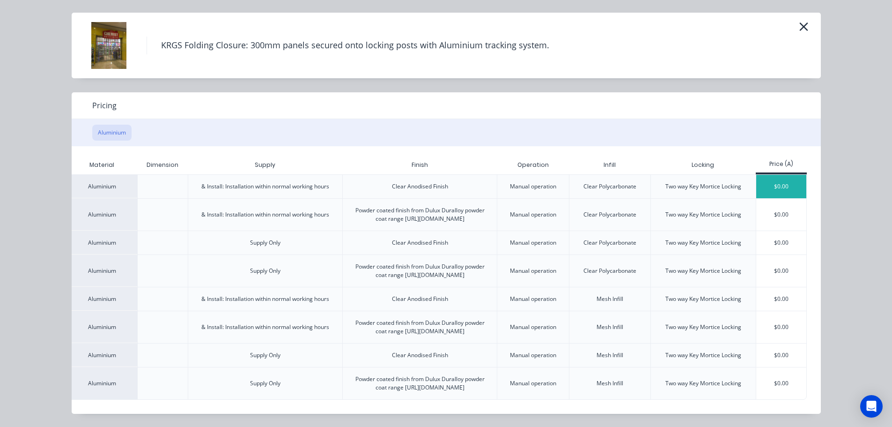
click at [782, 175] on div "$0.00" at bounding box center [781, 186] width 50 height 23
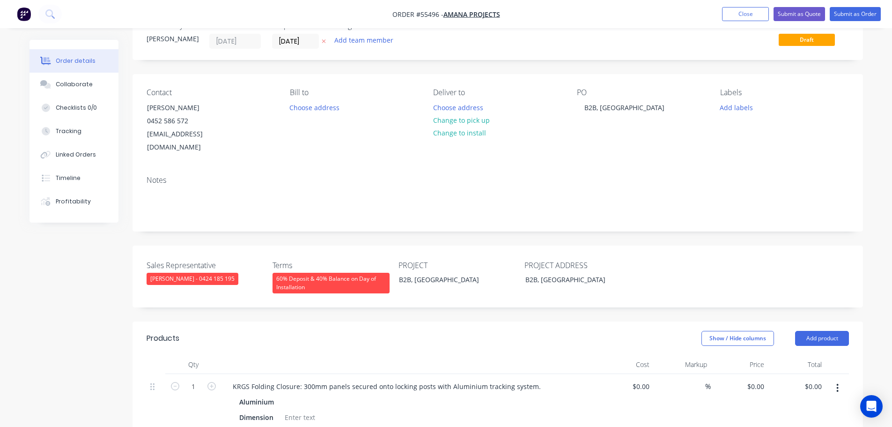
scroll to position [187, 0]
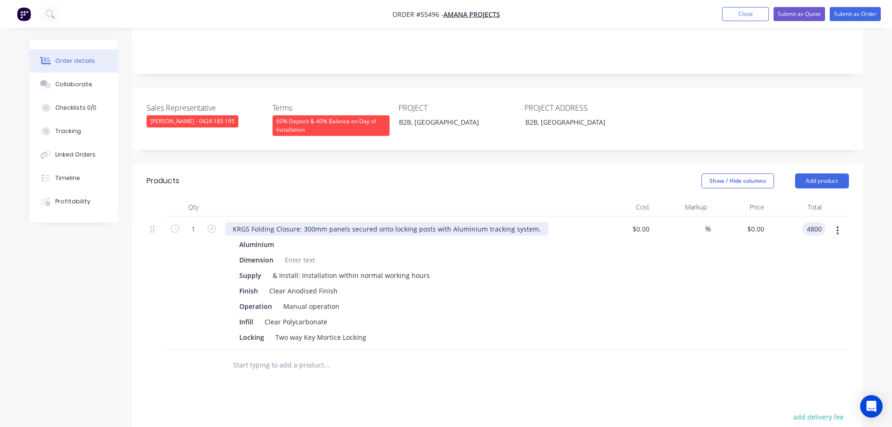
type input "4800"
type input "$4,800.00"
click at [228, 222] on div "KRGS Folding Closure: 300mm panels secured onto locking posts with Aluminium tr…" at bounding box center [386, 229] width 323 height 14
click at [224, 218] on div "KRGS Folding Closure: 300mm panels secured onto locking posts with Aluminium tr…" at bounding box center [409, 282] width 375 height 133
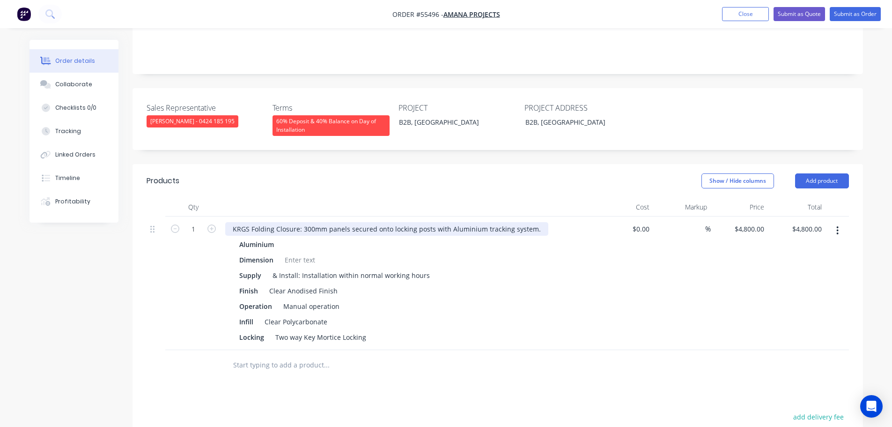
click at [225, 222] on div "KRGS Folding Closure: 300mm panels secured onto locking posts with Aluminium tr…" at bounding box center [386, 229] width 323 height 14
click at [291, 253] on div at bounding box center [300, 260] width 38 height 14
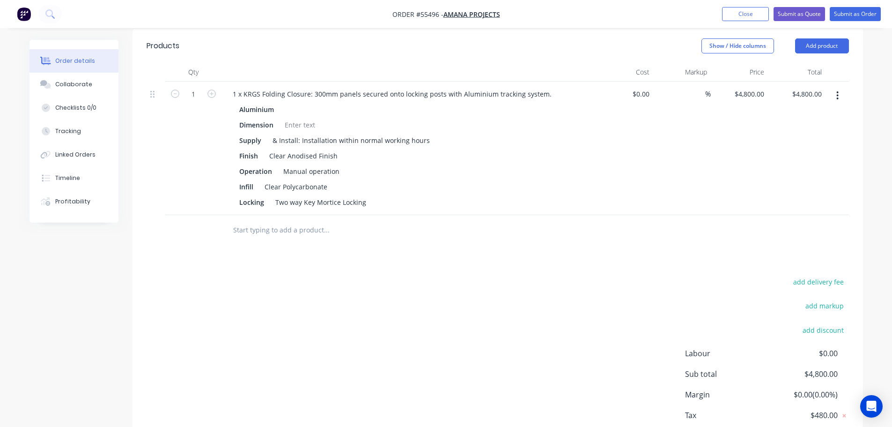
scroll to position [273, 0]
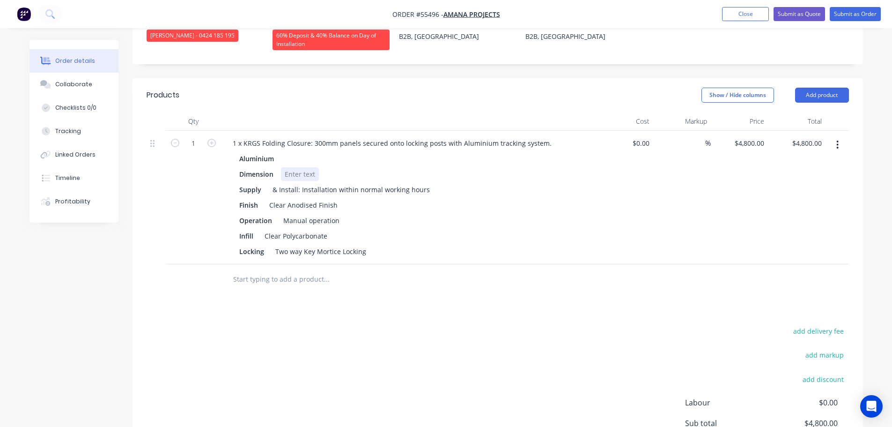
click at [288, 167] on div at bounding box center [300, 174] width 38 height 14
click at [734, 11] on button "Close" at bounding box center [745, 14] width 47 height 14
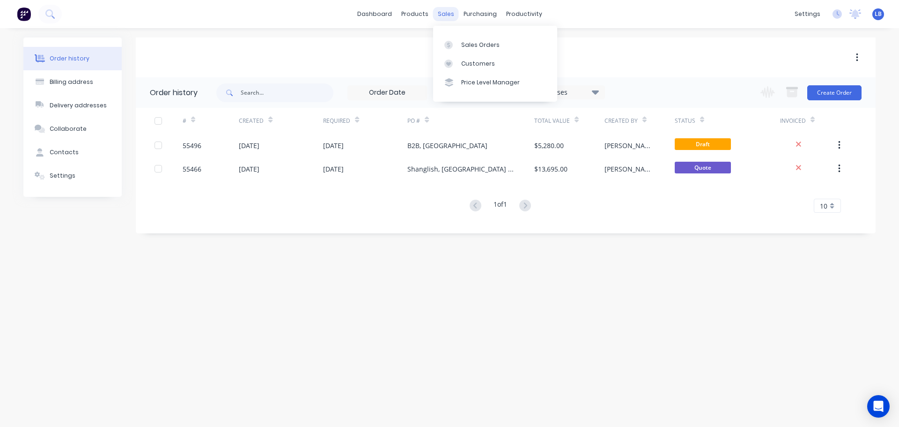
click at [444, 12] on div "sales" at bounding box center [446, 14] width 26 height 14
drag, startPoint x: 441, startPoint y: 10, endPoint x: 462, endPoint y: 43, distance: 39.0
click at [441, 10] on div "sales" at bounding box center [446, 14] width 26 height 14
click at [471, 45] on div "Sales Orders" at bounding box center [480, 45] width 38 height 8
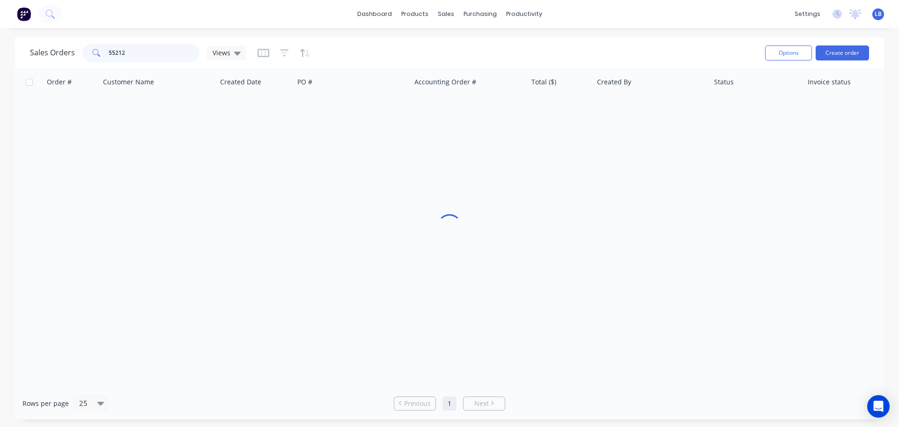
drag, startPoint x: 142, startPoint y: 53, endPoint x: 71, endPoint y: 53, distance: 71.2
click at [71, 53] on div "Sales Orders 55212 Views" at bounding box center [138, 53] width 216 height 19
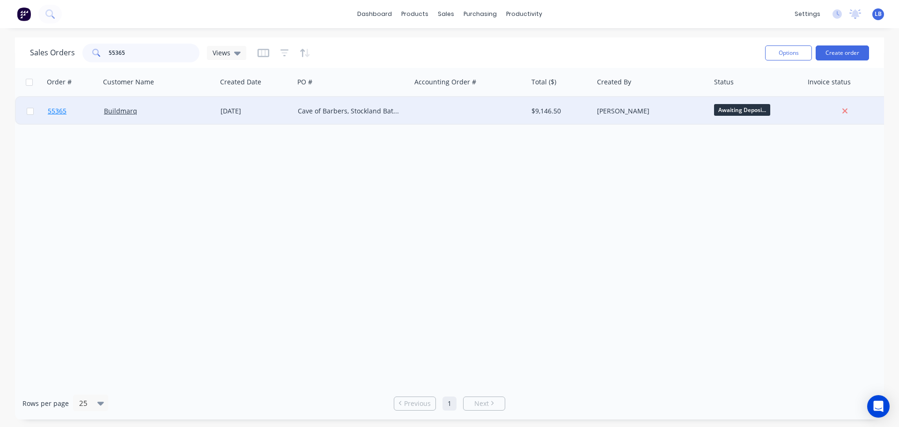
type input "55365"
click at [58, 111] on span "55365" at bounding box center [57, 110] width 19 height 9
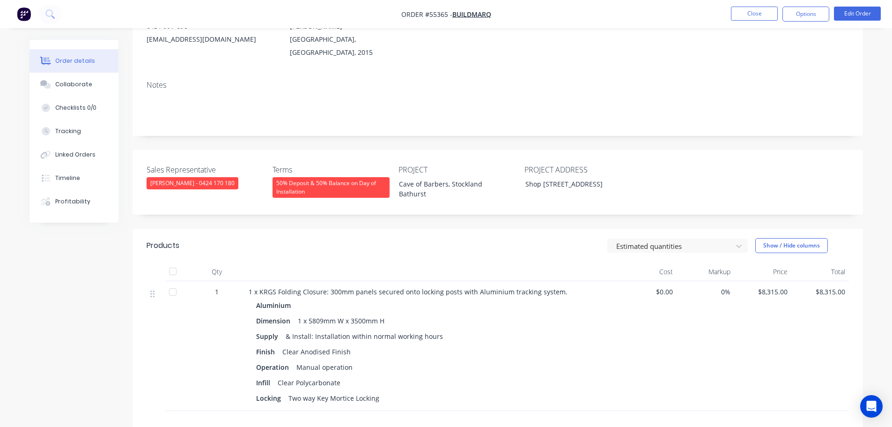
scroll to position [47, 0]
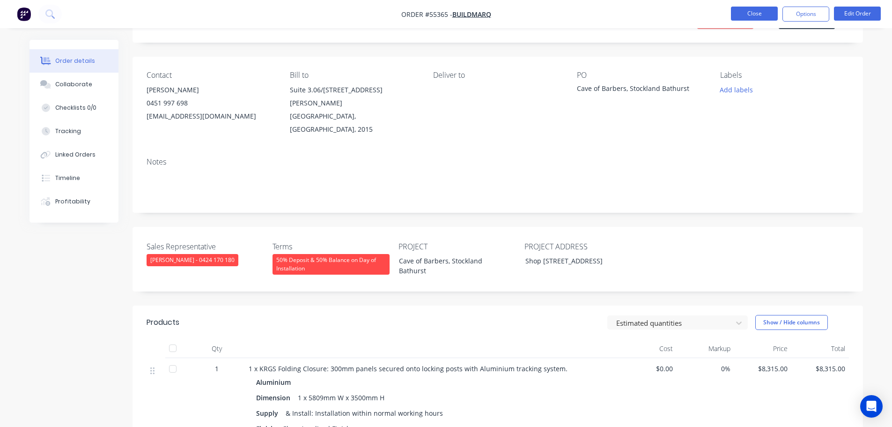
click at [756, 17] on button "Close" at bounding box center [754, 14] width 47 height 14
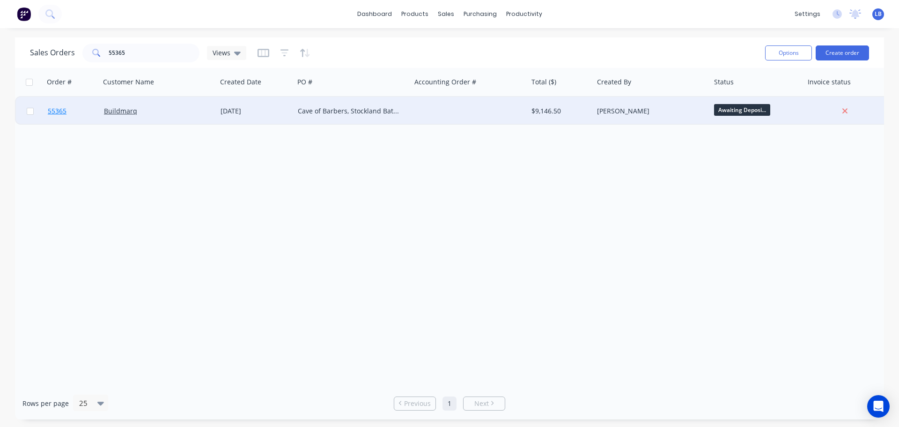
click at [56, 111] on span "55365" at bounding box center [57, 110] width 19 height 9
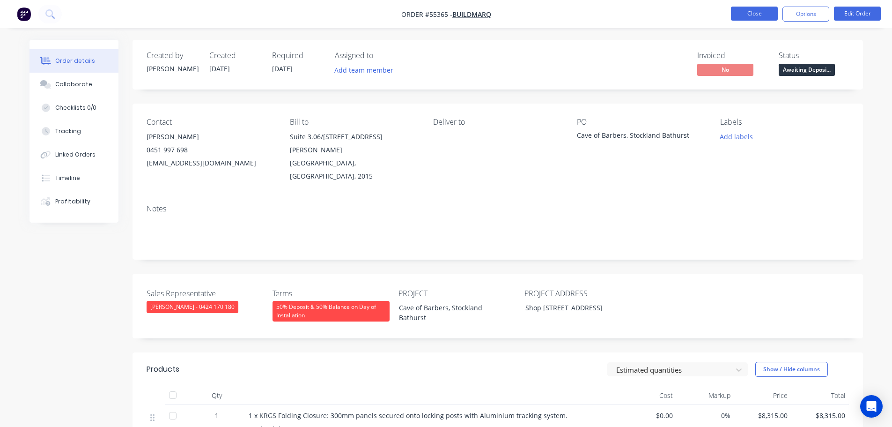
click at [756, 11] on button "Close" at bounding box center [754, 14] width 47 height 14
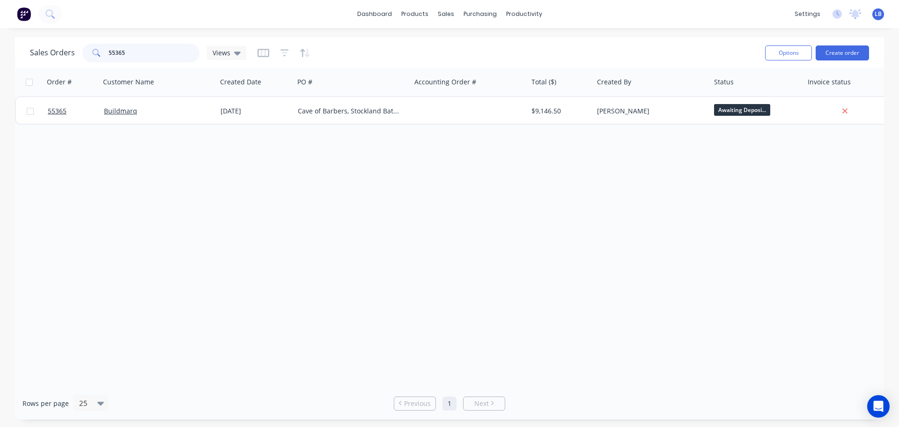
drag, startPoint x: 130, startPoint y: 51, endPoint x: 82, endPoint y: 63, distance: 48.7
click at [85, 63] on div "Sales Orders 55365 Views" at bounding box center [394, 52] width 728 height 23
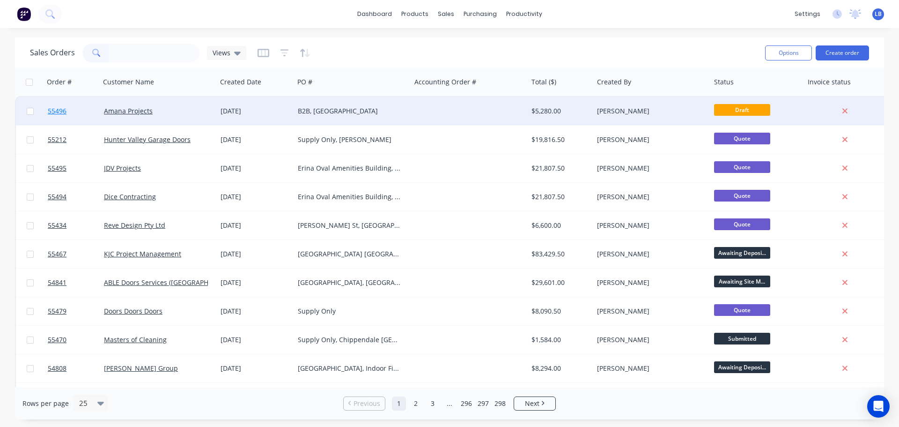
click at [56, 111] on span "55496" at bounding box center [57, 110] width 19 height 9
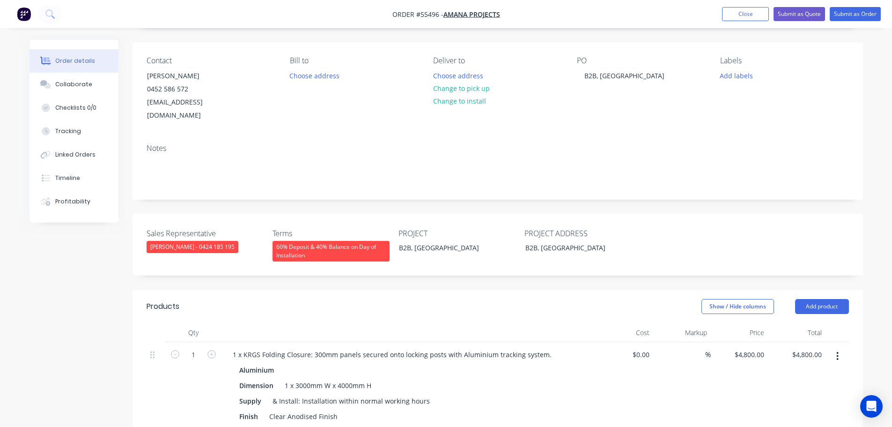
scroll to position [140, 0]
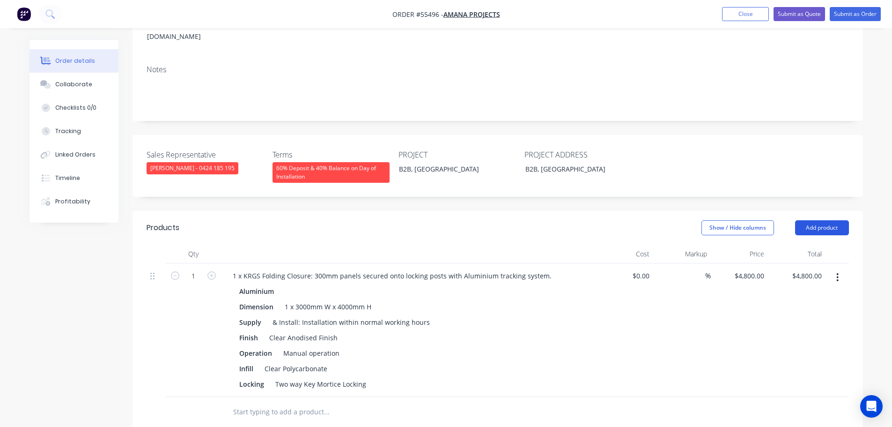
click at [802, 220] on button "Add product" at bounding box center [822, 227] width 54 height 15
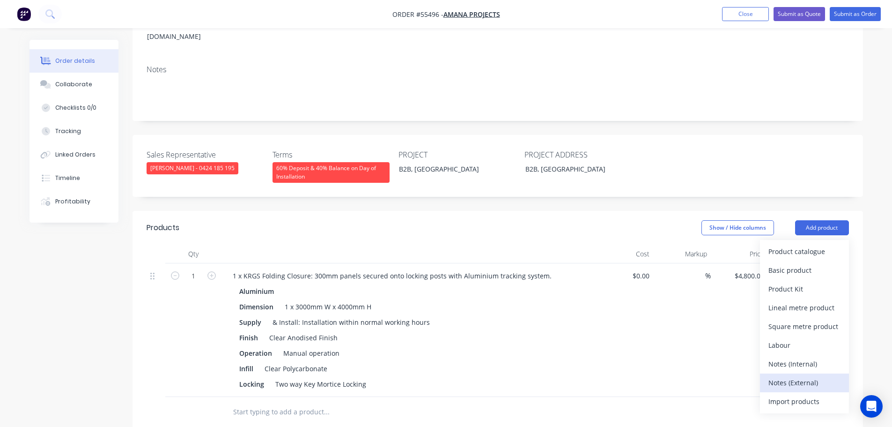
click at [776, 376] on div "Notes (External)" at bounding box center [805, 383] width 72 height 14
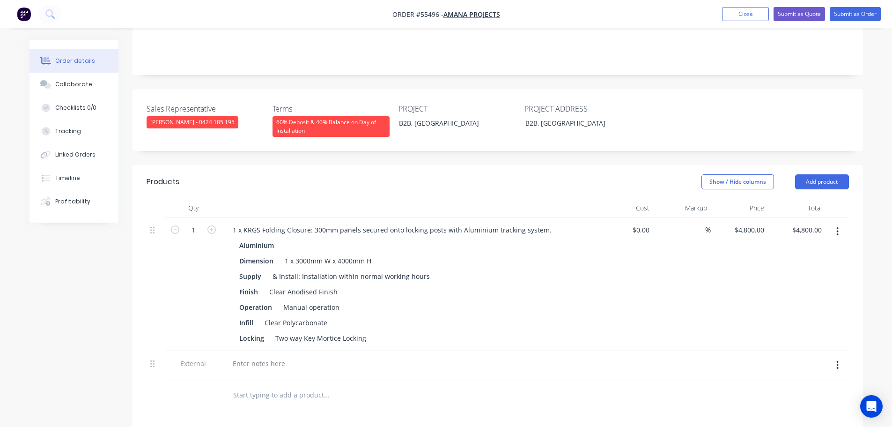
scroll to position [328, 0]
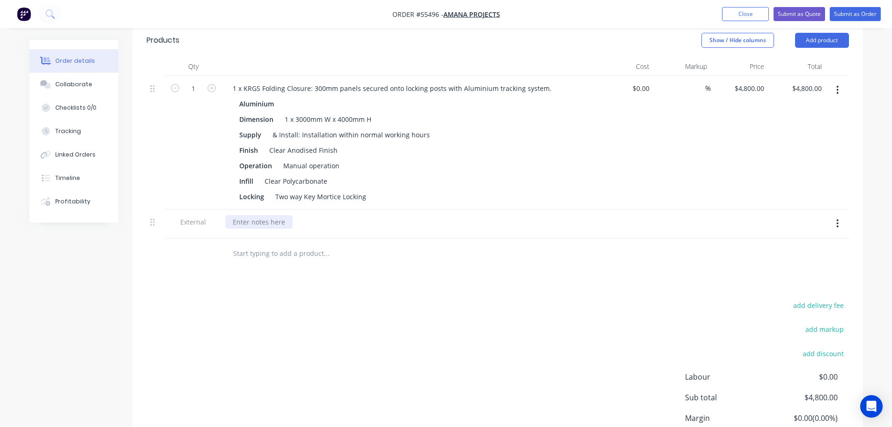
click at [253, 215] on div at bounding box center [258, 222] width 67 height 14
paste div
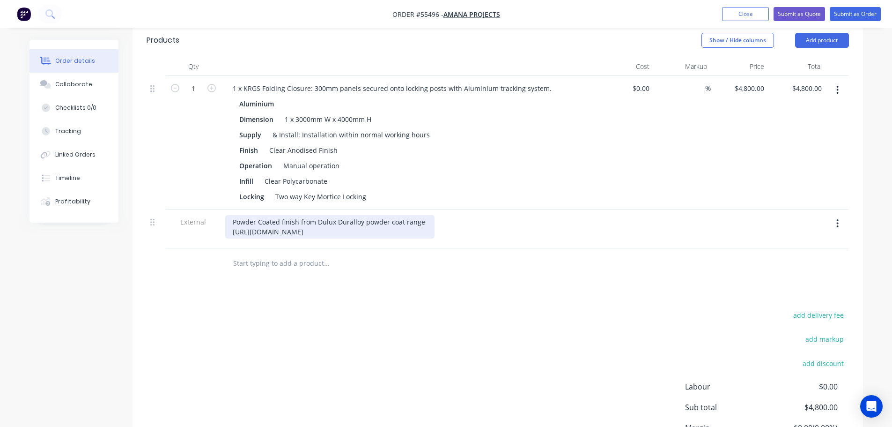
click at [423, 215] on div "Powder Coated finish from Dulux Duralloy powder coat range [URL][DOMAIN_NAME]" at bounding box center [329, 226] width 209 height 23
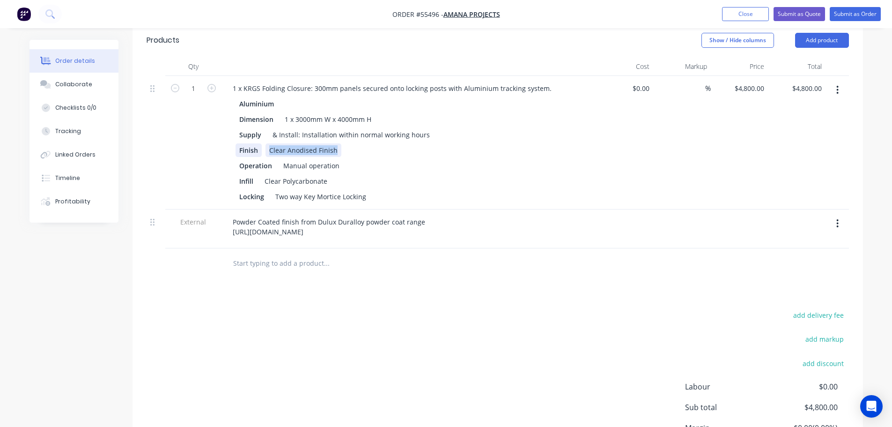
drag, startPoint x: 336, startPoint y: 137, endPoint x: 250, endPoint y: 140, distance: 86.2
click at [250, 143] on div "Finish Clear Anodised Finish" at bounding box center [407, 150] width 343 height 14
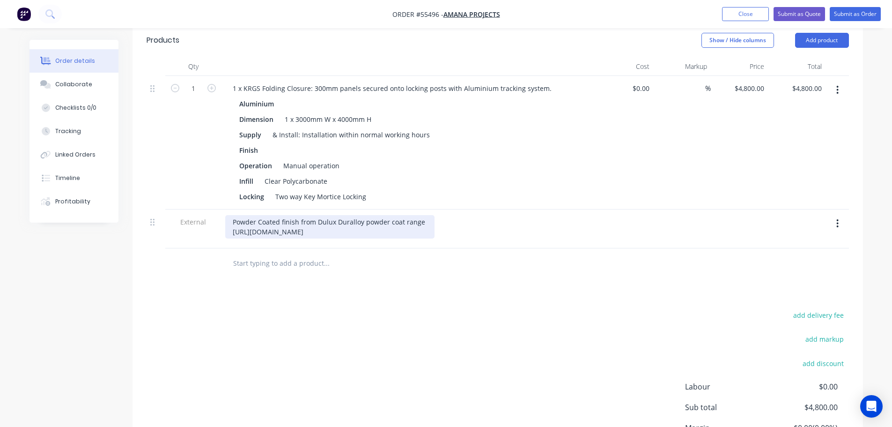
drag, startPoint x: 384, startPoint y: 219, endPoint x: 229, endPoint y: 208, distance: 155.8
click at [229, 215] on div "Powder Coated finish from Dulux Duralloy powder coat range [URL][DOMAIN_NAME]" at bounding box center [329, 226] width 209 height 23
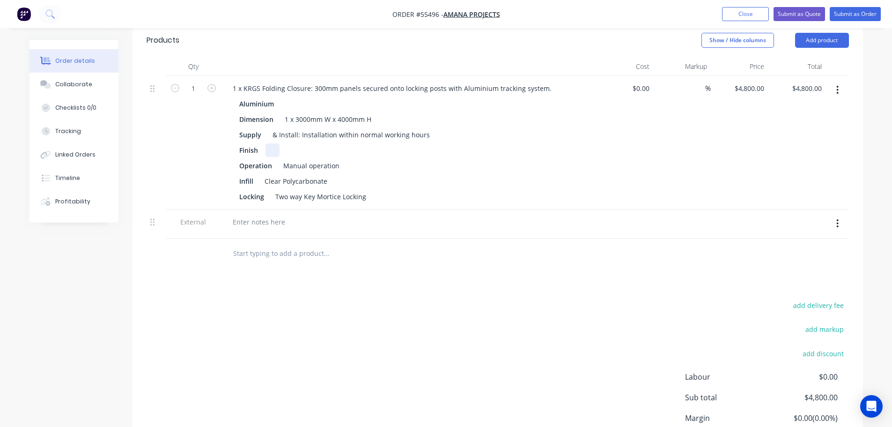
click at [278, 143] on div "Finish" at bounding box center [407, 150] width 343 height 14
drag, startPoint x: 278, startPoint y: 135, endPoint x: 468, endPoint y: 232, distance: 213.2
click at [468, 244] on div at bounding box center [365, 253] width 281 height 19
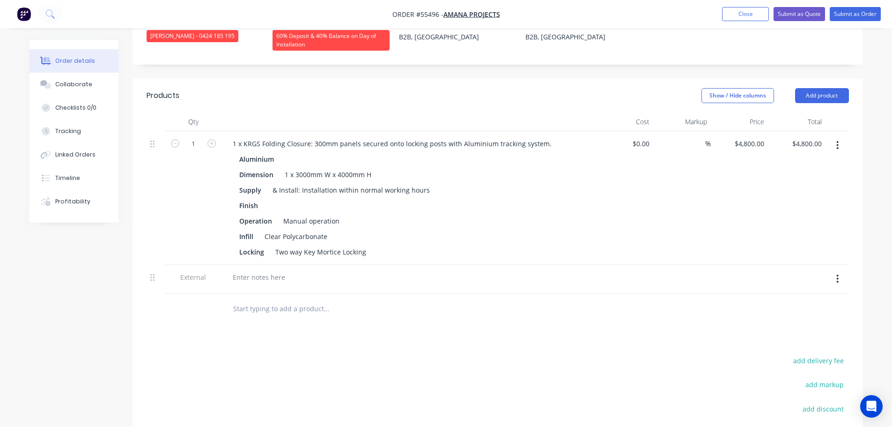
scroll to position [187, 0]
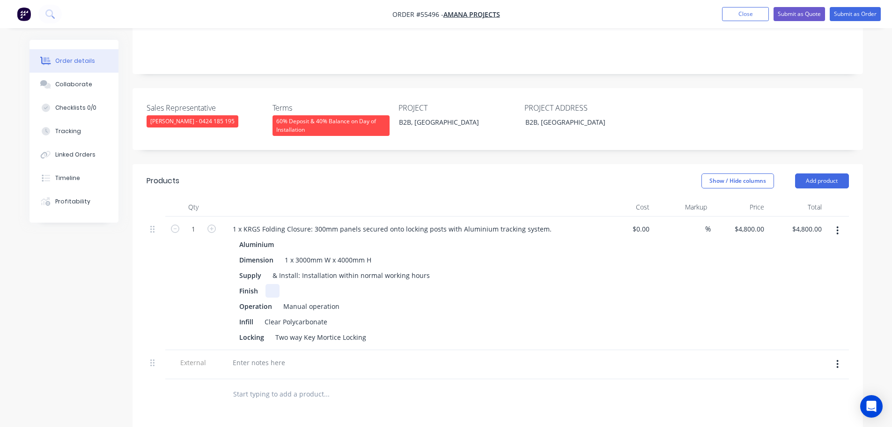
click at [275, 284] on div at bounding box center [273, 291] width 14 height 14
click at [248, 355] on div at bounding box center [258, 362] width 67 height 14
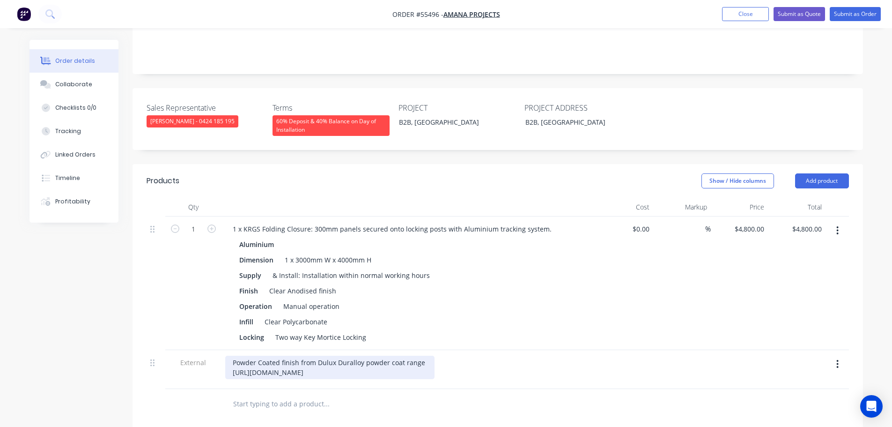
drag, startPoint x: 233, startPoint y: 347, endPoint x: 262, endPoint y: 417, distance: 75.8
click at [233, 355] on div "Powder Coated finish from Dulux Duralloy powder coat range [URL][DOMAIN_NAME]" at bounding box center [329, 366] width 209 height 23
click at [468, 355] on div "E/O option for Powder Coated finish from Dulux Duralloy powder coat range [URL]…" at bounding box center [352, 366] width 255 height 23
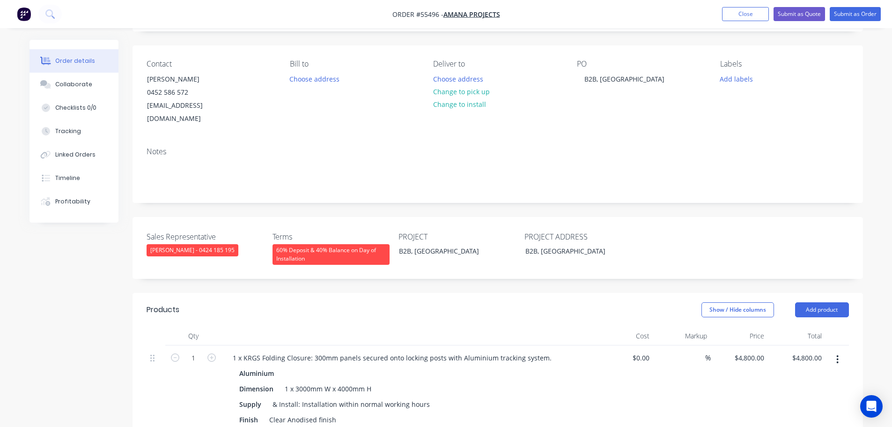
scroll to position [47, 0]
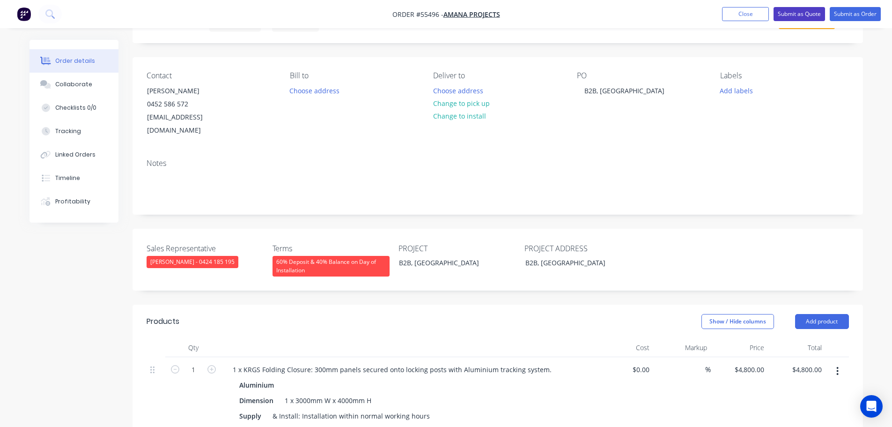
click at [776, 12] on button "Submit as Quote" at bounding box center [800, 14] width 52 height 14
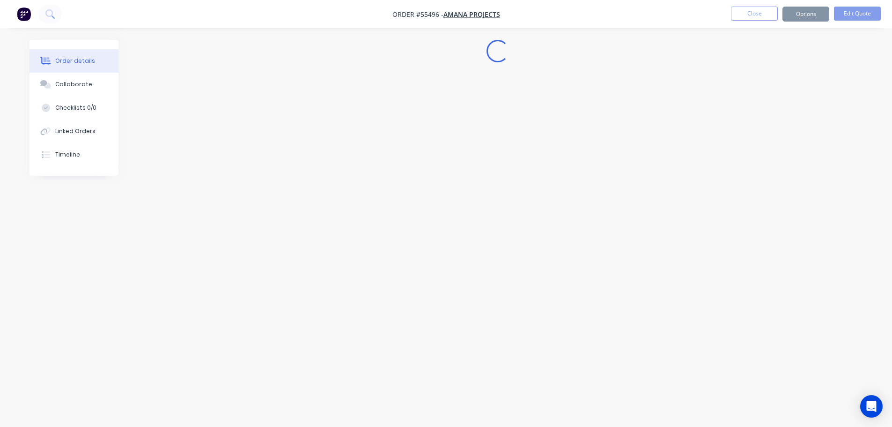
scroll to position [0, 0]
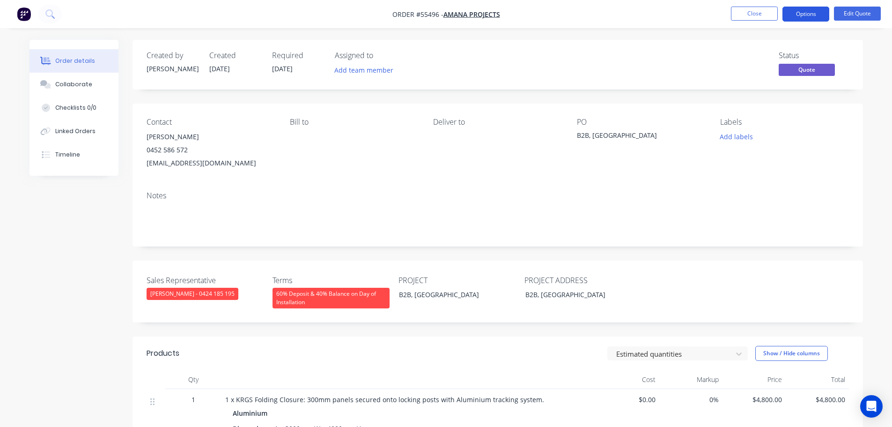
click at [800, 13] on button "Options" at bounding box center [806, 14] width 47 height 15
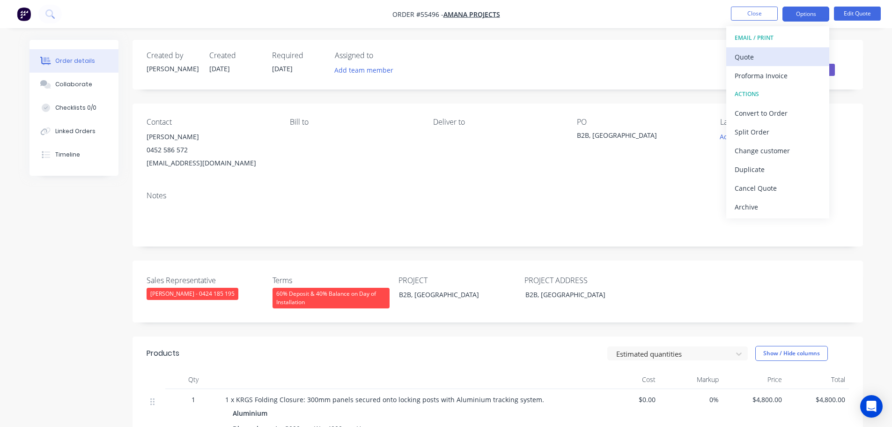
click at [750, 54] on div "Quote" at bounding box center [778, 57] width 86 height 14
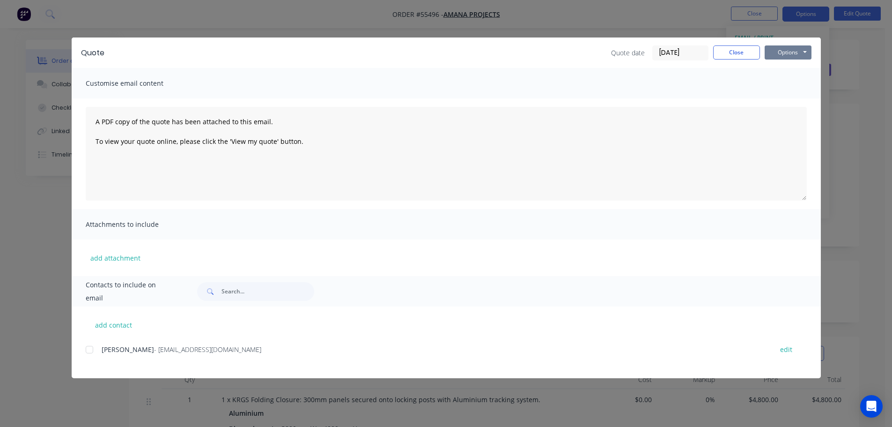
click at [770, 55] on button "Options" at bounding box center [788, 52] width 47 height 14
click at [783, 83] on button "Print" at bounding box center [795, 84] width 60 height 15
click at [736, 52] on button "Close" at bounding box center [736, 52] width 47 height 14
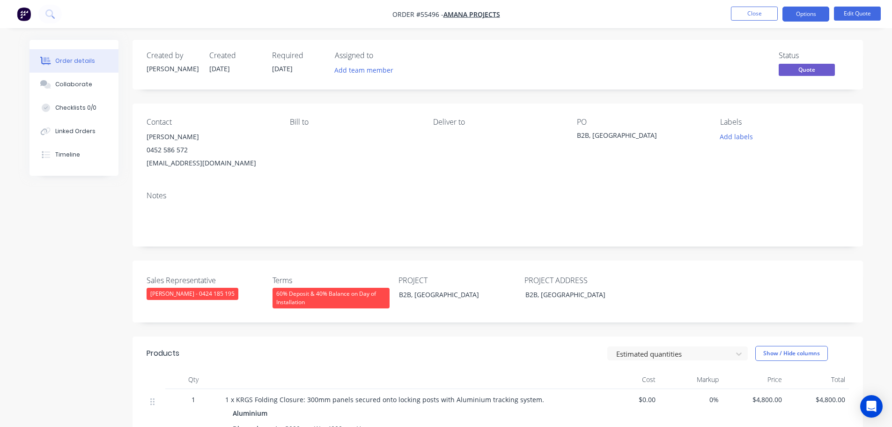
click at [171, 163] on div "[EMAIL_ADDRESS][DOMAIN_NAME]" at bounding box center [211, 162] width 128 height 13
copy div "[EMAIL_ADDRESS][DOMAIN_NAME]"
click at [622, 136] on div "B2B, [GEOGRAPHIC_DATA]" at bounding box center [635, 136] width 117 height 13
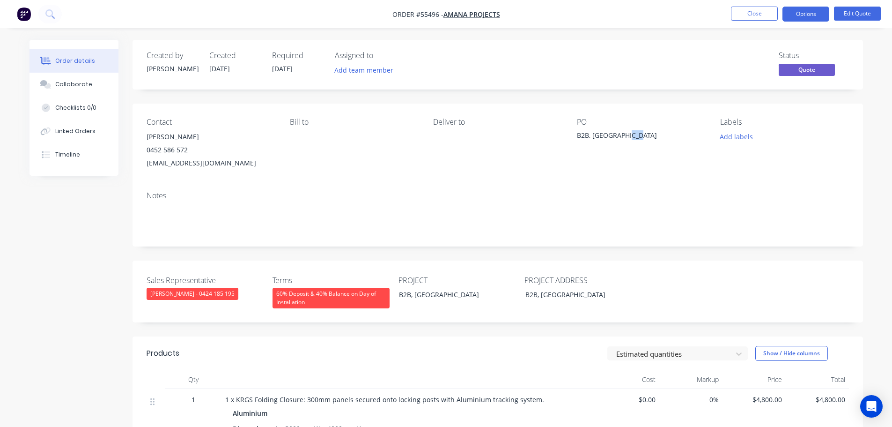
click at [622, 136] on div "B2B, [GEOGRAPHIC_DATA]" at bounding box center [635, 136] width 117 height 13
copy div "B2B, [GEOGRAPHIC_DATA]"
click at [188, 151] on span at bounding box center [188, 149] width 0 height 9
click at [736, 15] on button "Close" at bounding box center [754, 14] width 47 height 14
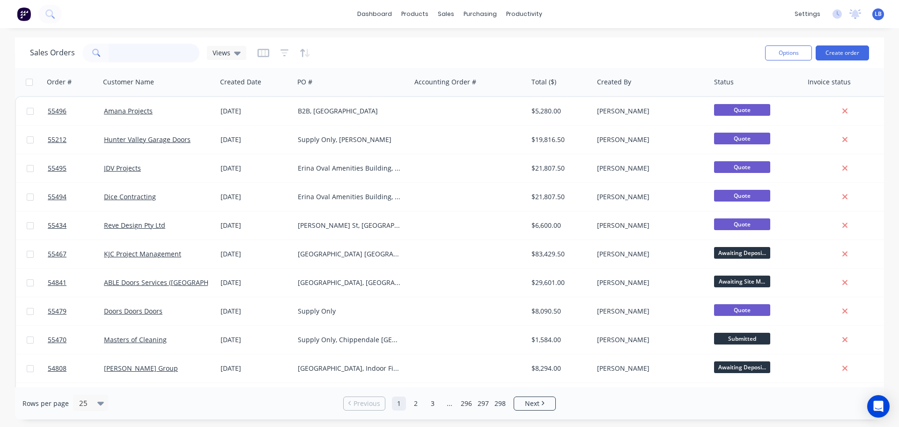
click at [123, 55] on input "text" at bounding box center [154, 53] width 91 height 19
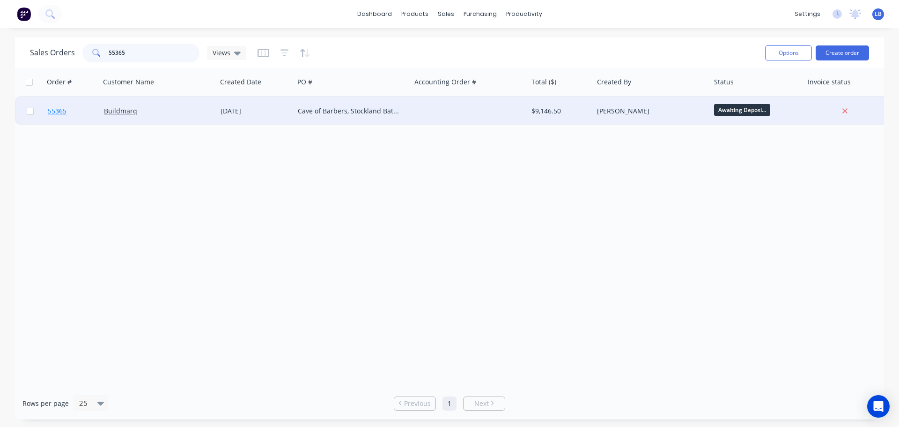
type input "55365"
click at [58, 113] on span "55365" at bounding box center [57, 110] width 19 height 9
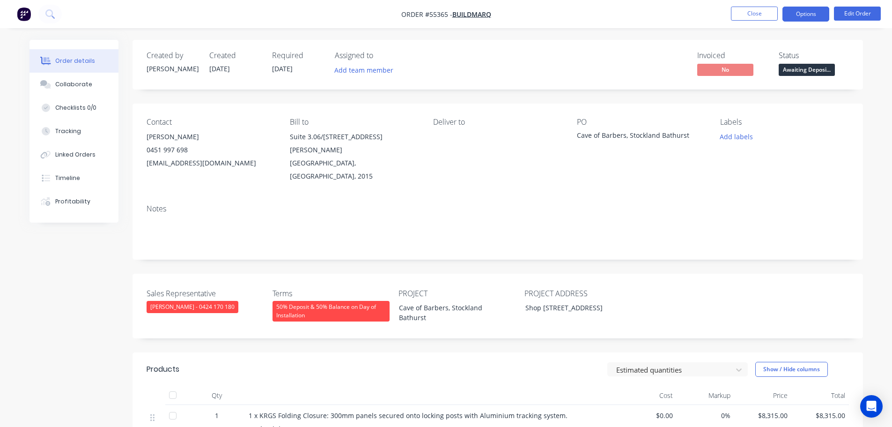
click at [809, 17] on button "Options" at bounding box center [806, 14] width 47 height 15
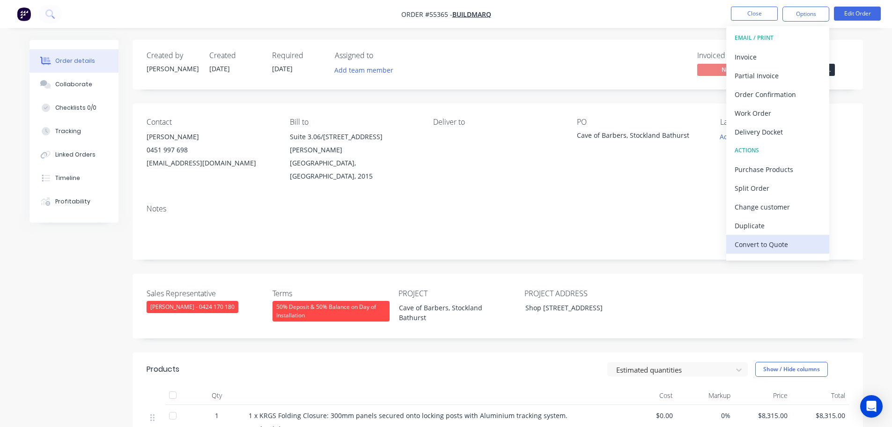
click at [747, 244] on div "Convert to Quote" at bounding box center [778, 244] width 86 height 14
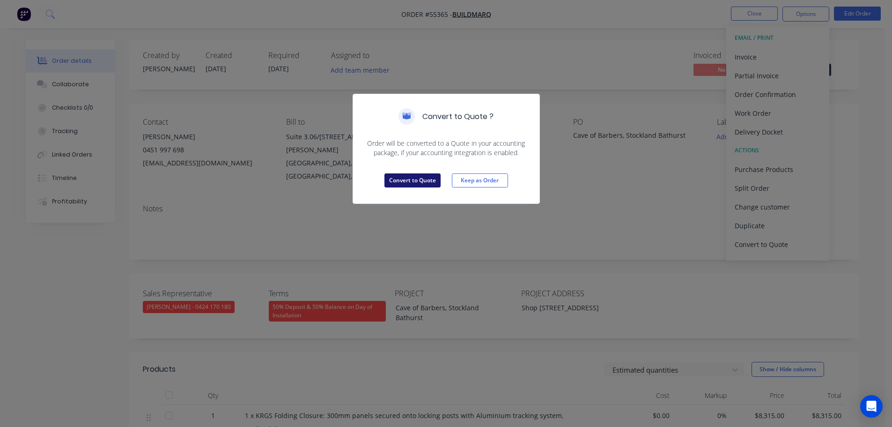
click at [418, 184] on button "Convert to Quote" at bounding box center [412, 180] width 56 height 14
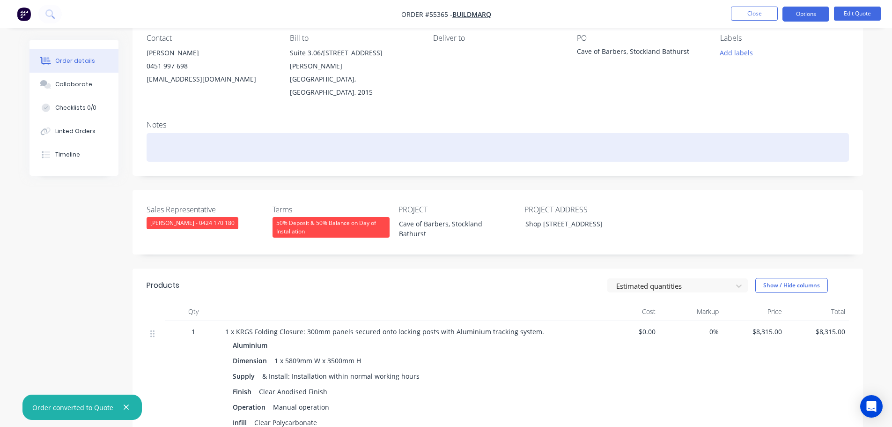
scroll to position [94, 0]
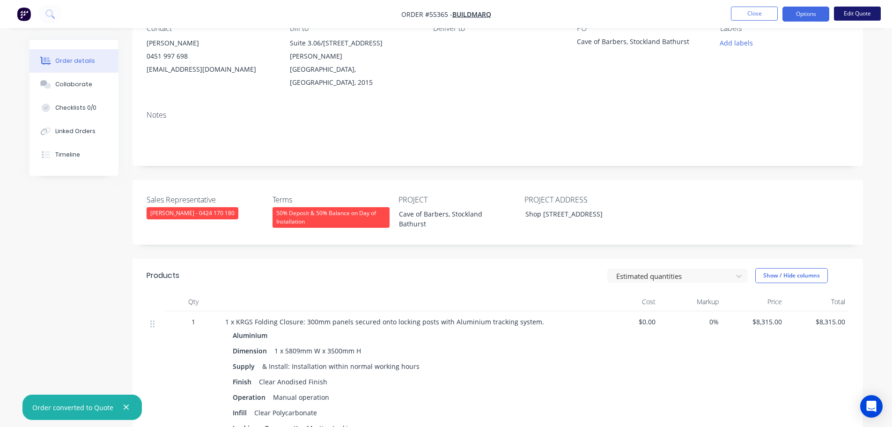
click at [845, 14] on button "Edit Quote" at bounding box center [857, 14] width 47 height 14
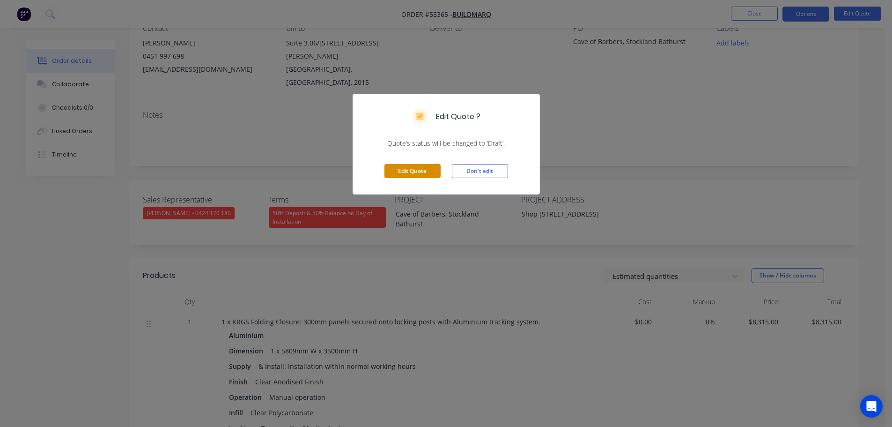
click at [399, 172] on button "Edit Quote" at bounding box center [412, 171] width 56 height 14
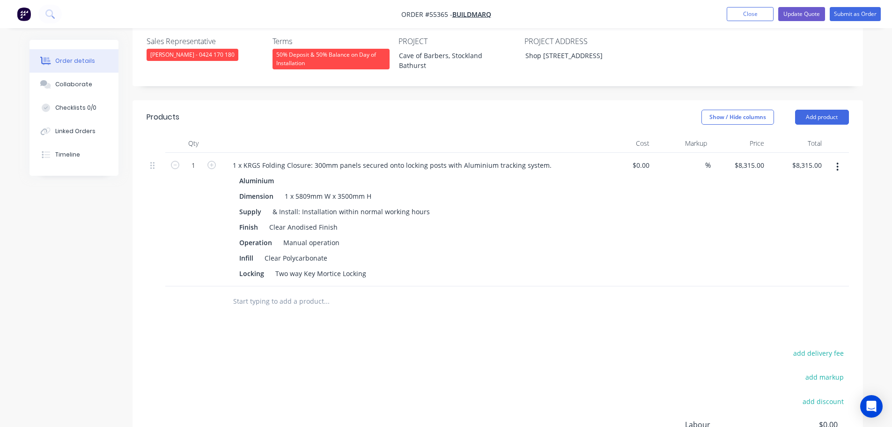
scroll to position [281, 0]
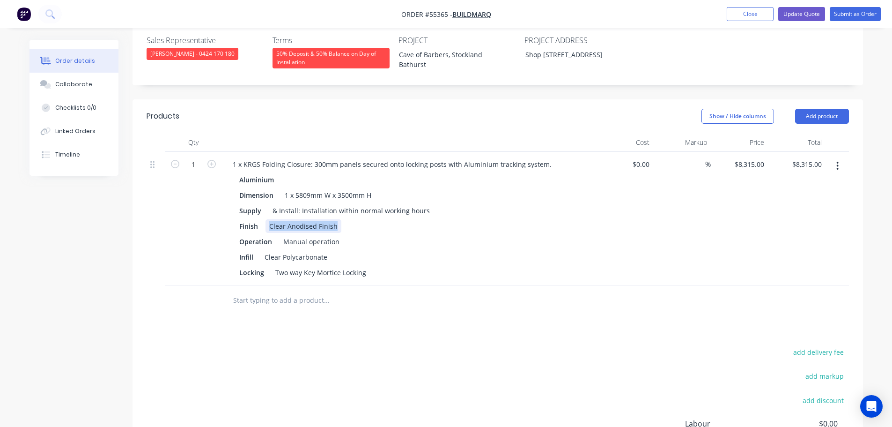
drag, startPoint x: 336, startPoint y: 200, endPoint x: 263, endPoint y: 201, distance: 73.1
click at [263, 219] on div "Finish Clear Anodised Finish" at bounding box center [407, 226] width 343 height 14
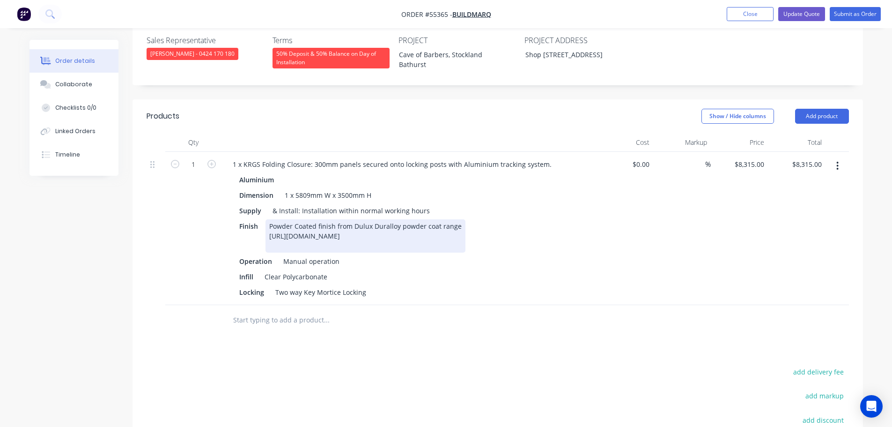
click at [458, 219] on div "Powder Coated finish from Dulux Duralloy powder coat range [URL][DOMAIN_NAME]" at bounding box center [366, 235] width 200 height 33
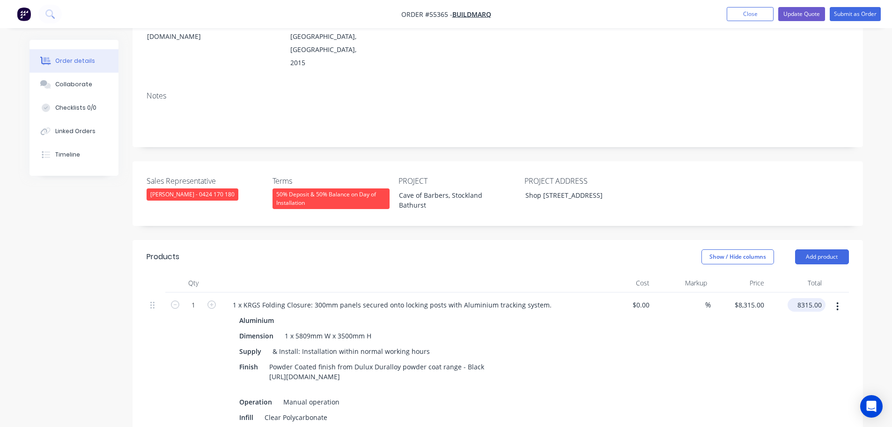
click at [808, 298] on input "8315.00" at bounding box center [808, 305] width 34 height 14
type input "9125"
type input "$9,125.00"
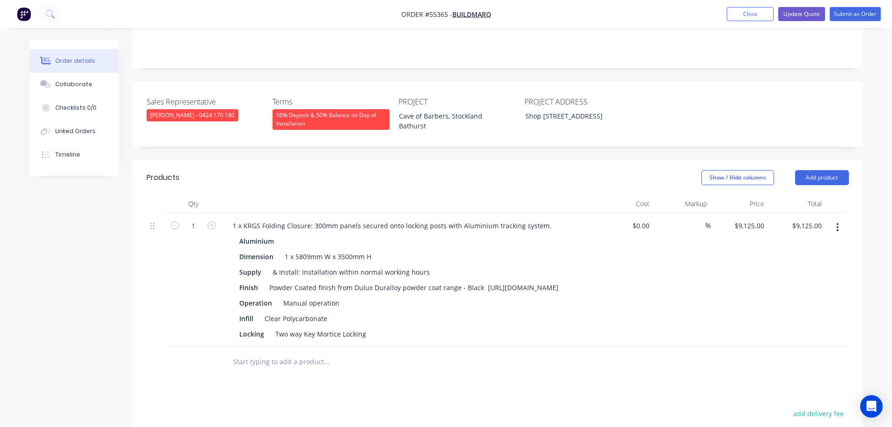
scroll to position [234, 0]
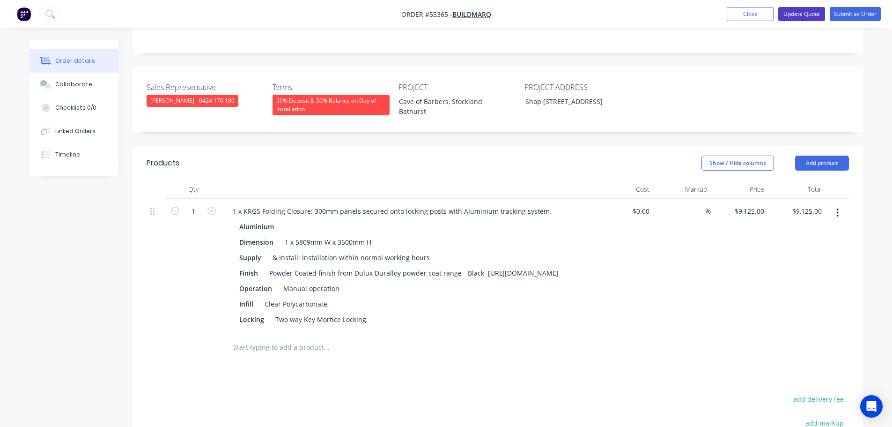
click at [790, 14] on button "Update Quote" at bounding box center [801, 14] width 47 height 14
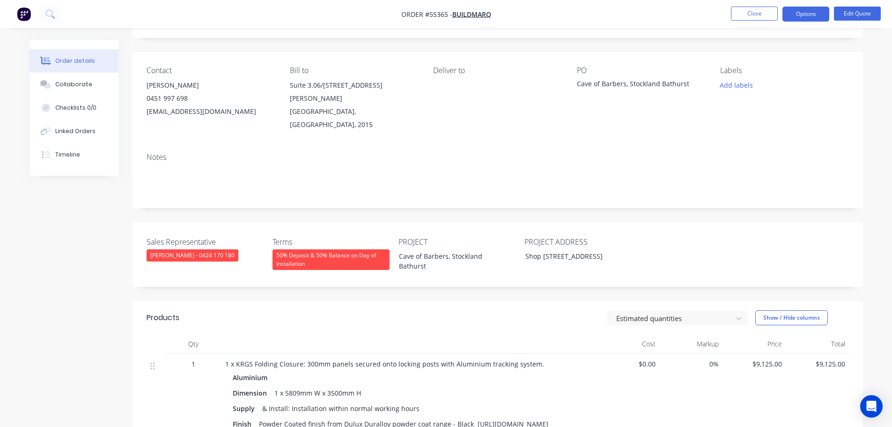
scroll to position [140, 0]
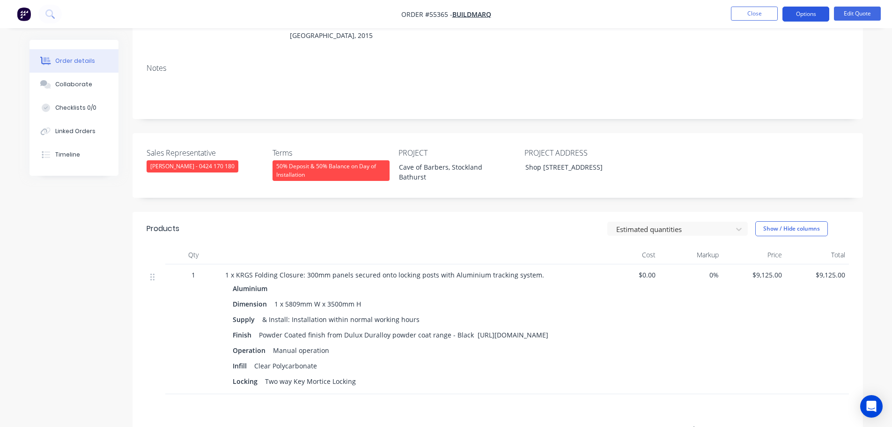
click at [793, 13] on button "Options" at bounding box center [806, 14] width 47 height 15
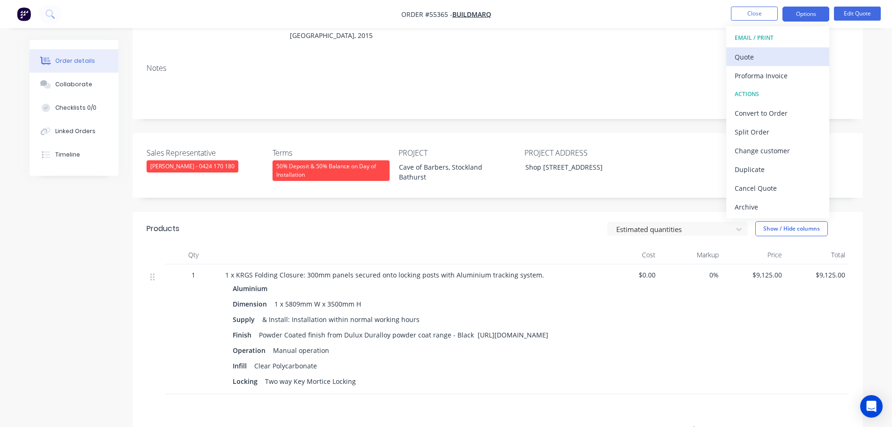
click at [750, 57] on div "Quote" at bounding box center [778, 57] width 86 height 14
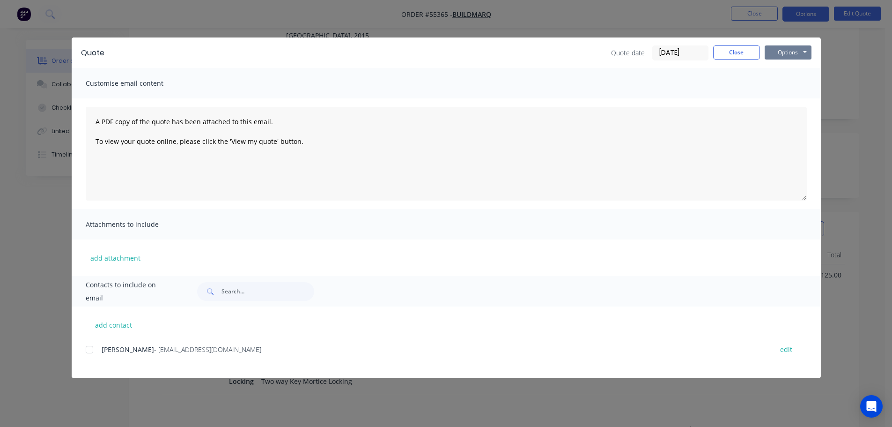
click at [777, 51] on button "Options" at bounding box center [788, 52] width 47 height 14
click at [784, 89] on button "Print" at bounding box center [795, 84] width 60 height 15
click at [717, 50] on button "Close" at bounding box center [736, 52] width 47 height 14
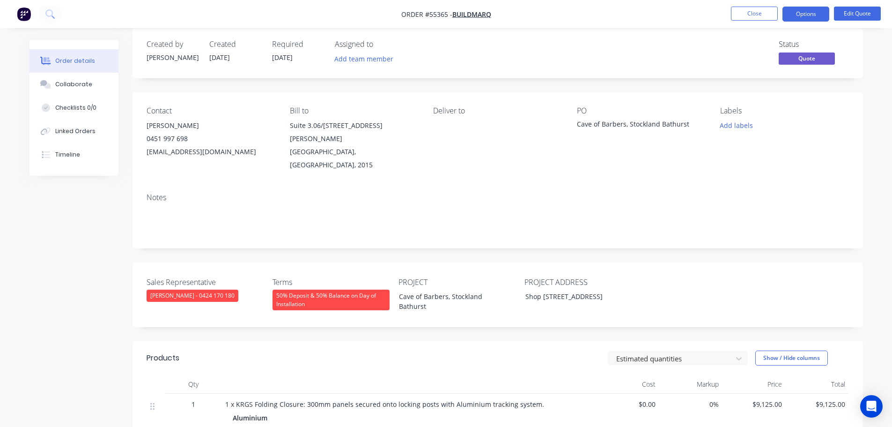
scroll to position [0, 0]
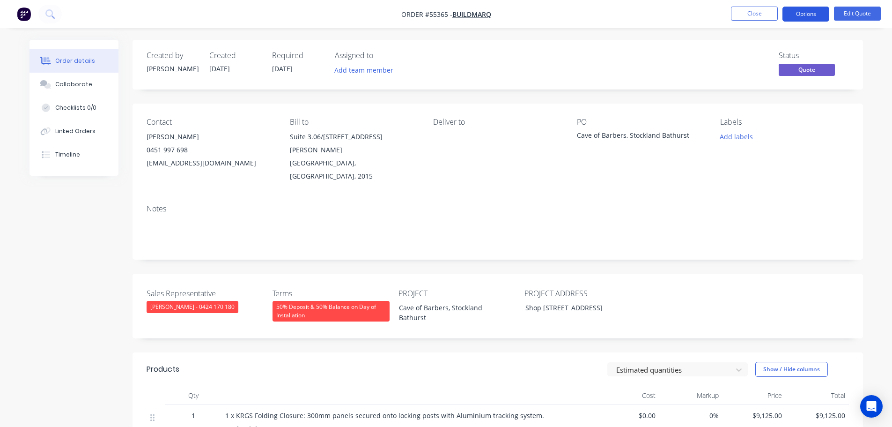
click at [812, 14] on button "Options" at bounding box center [806, 14] width 47 height 15
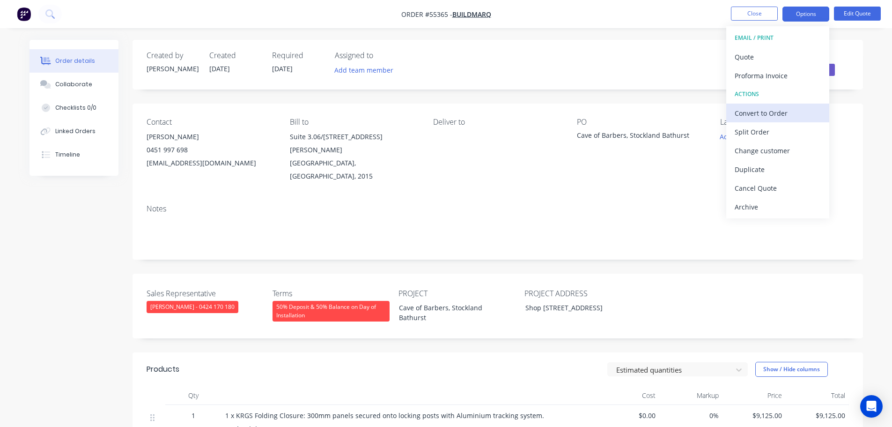
click at [756, 114] on div "Convert to Order" at bounding box center [778, 113] width 86 height 14
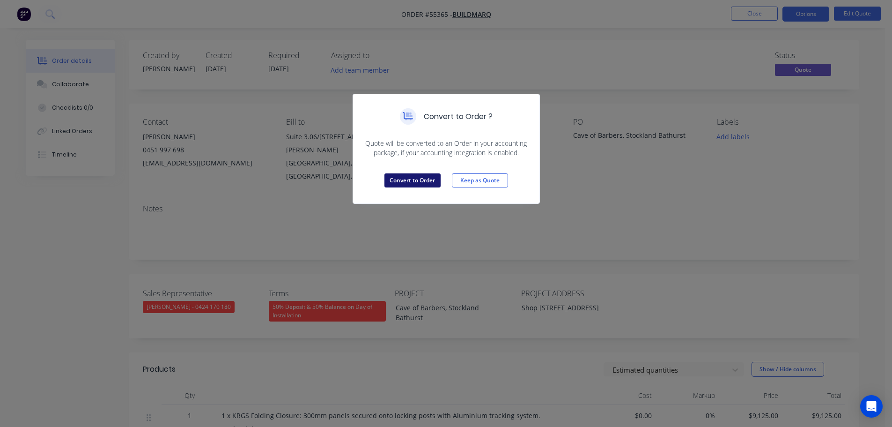
click at [419, 181] on button "Convert to Order" at bounding box center [412, 180] width 56 height 14
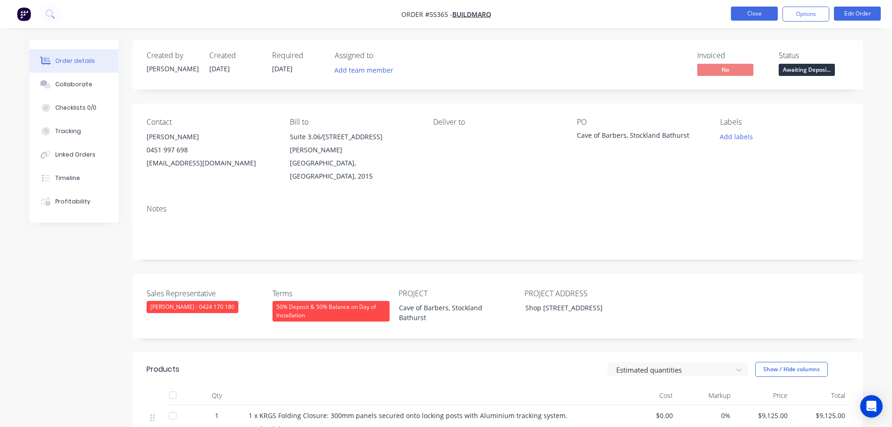
click at [743, 15] on button "Close" at bounding box center [754, 14] width 47 height 14
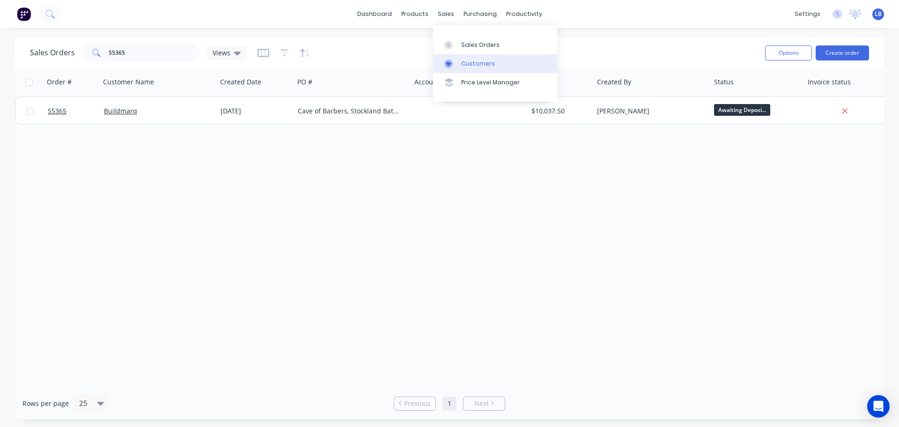
click at [484, 65] on div "Customers" at bounding box center [478, 63] width 34 height 8
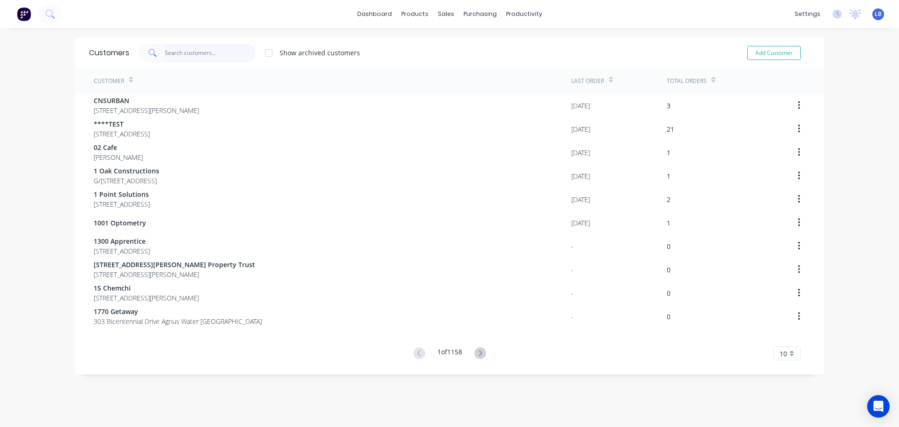
click at [195, 52] on input "text" at bounding box center [210, 53] width 91 height 19
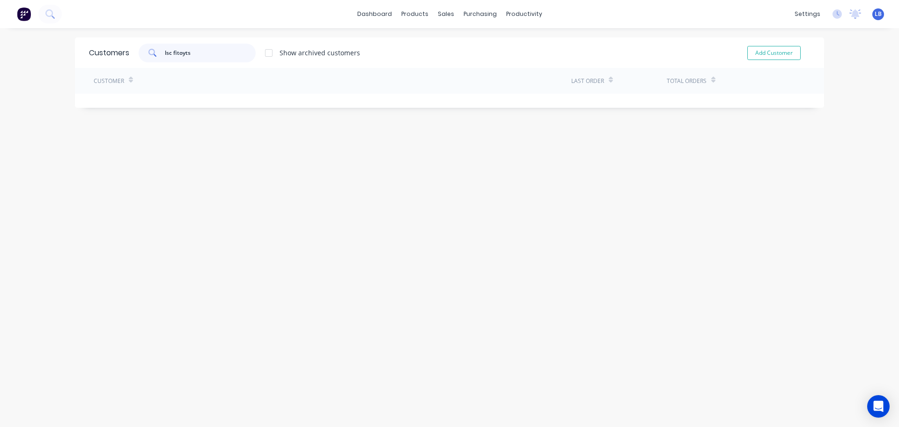
drag, startPoint x: 181, startPoint y: 52, endPoint x: 180, endPoint y: 58, distance: 5.2
click at [181, 53] on input "lsc fitoyts" at bounding box center [210, 53] width 91 height 19
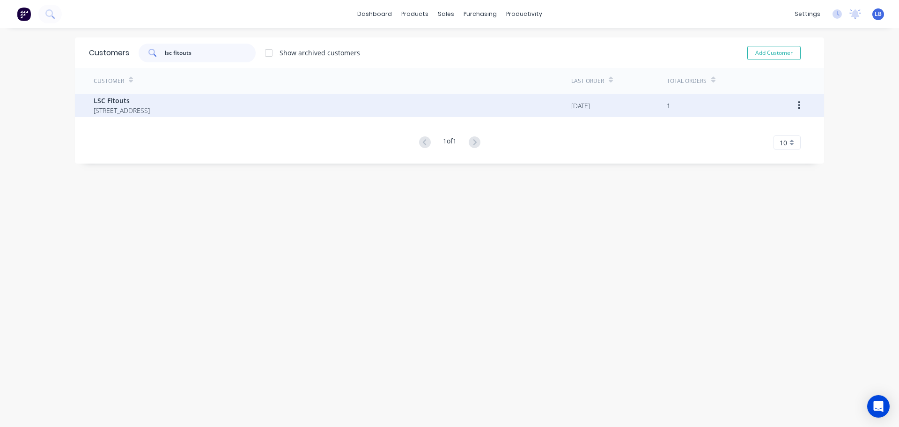
type input "lsc fitouts"
click at [126, 104] on span "LSC Fitouts" at bounding box center [122, 101] width 56 height 10
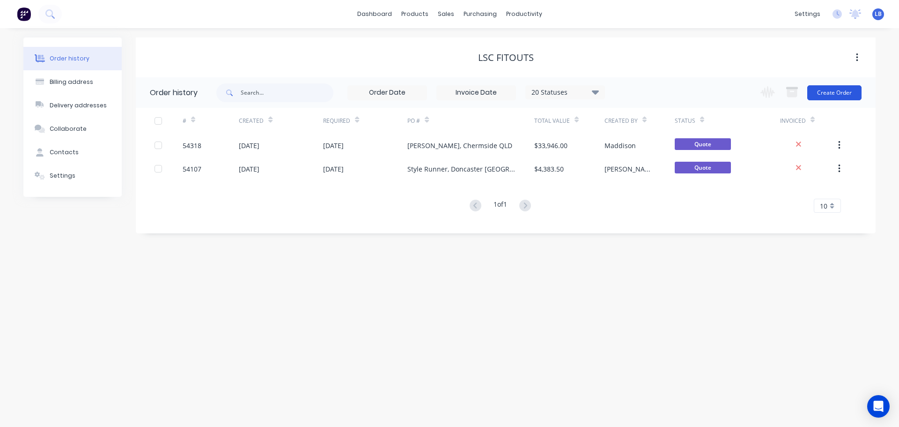
click at [833, 93] on button "Create Order" at bounding box center [834, 92] width 54 height 15
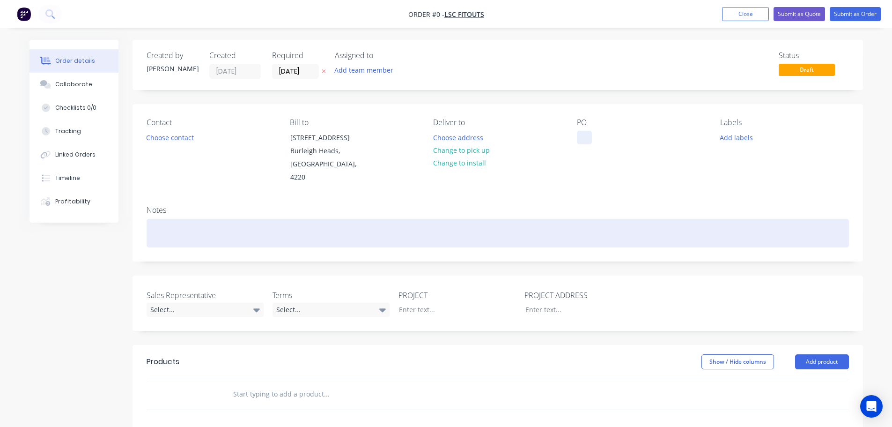
drag, startPoint x: 578, startPoint y: 136, endPoint x: 611, endPoint y: 210, distance: 80.9
click at [579, 136] on div at bounding box center [584, 138] width 15 height 14
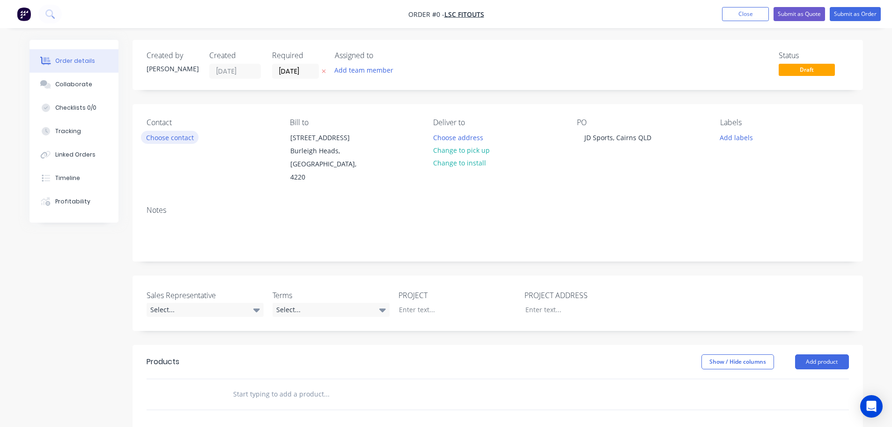
click at [157, 134] on div "Order details Collaborate Checklists 0/0 Tracking Linked Orders Timeline Profit…" at bounding box center [446, 344] width 852 height 609
click at [167, 137] on button "Choose contact" at bounding box center [170, 137] width 58 height 13
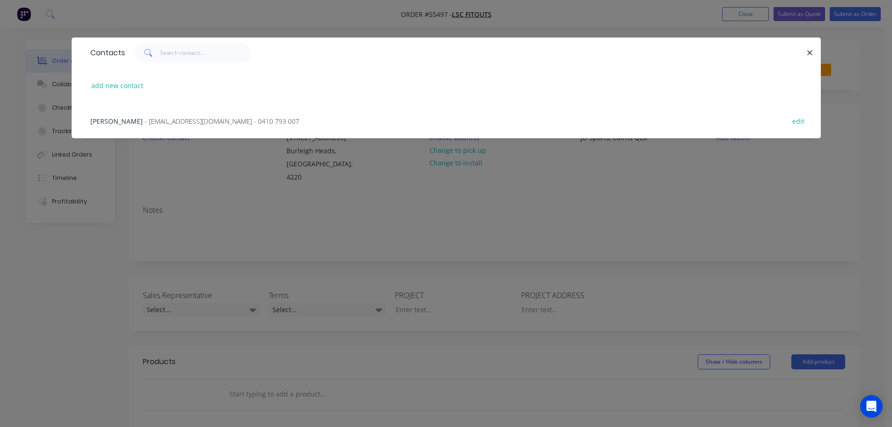
click at [145, 122] on span "- [EMAIL_ADDRESS][DOMAIN_NAME] - 0410 793 007" at bounding box center [222, 121] width 155 height 9
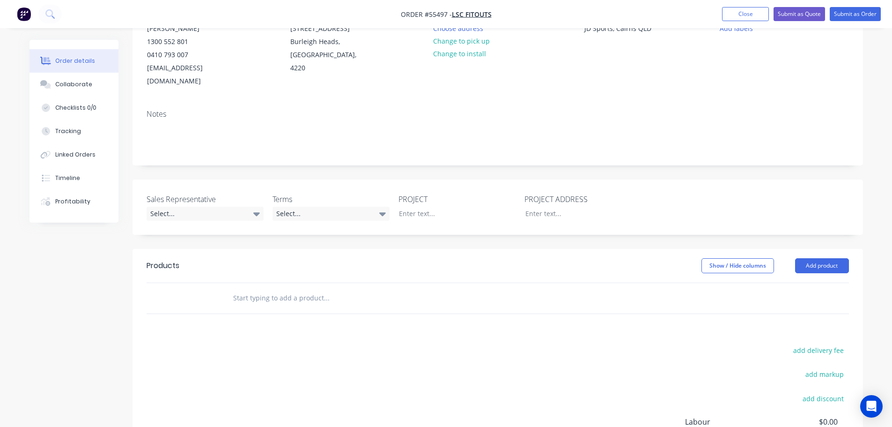
scroll to position [140, 0]
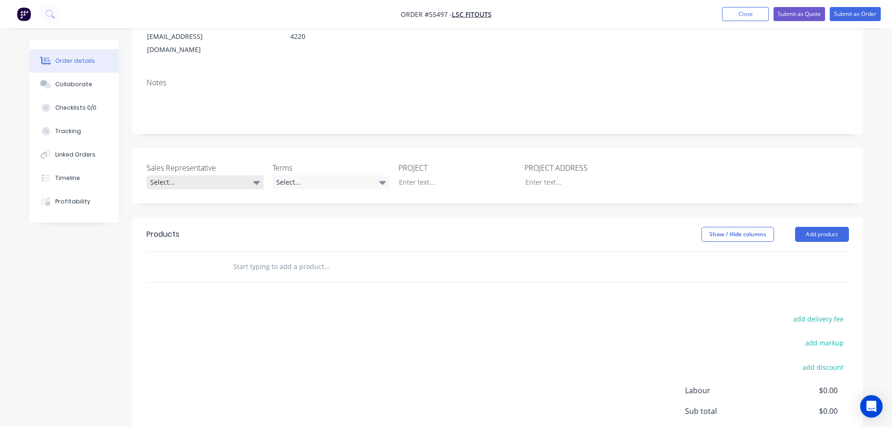
click at [165, 175] on div "Select..." at bounding box center [205, 182] width 117 height 14
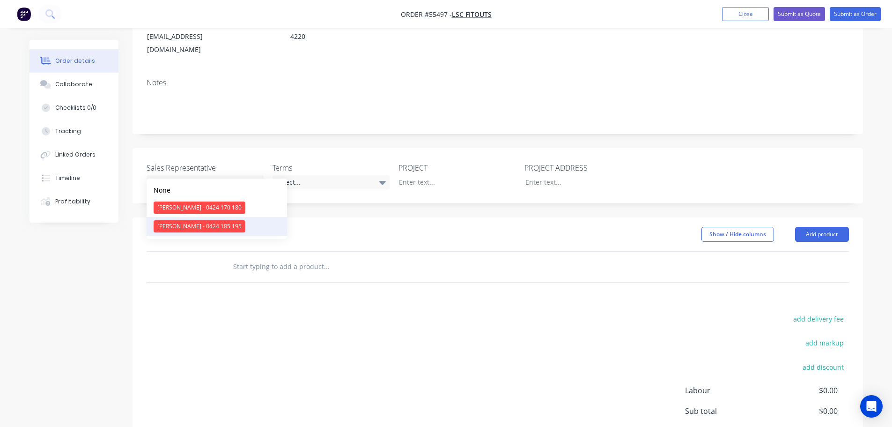
click at [196, 228] on div "[PERSON_NAME] - 0424 185 195" at bounding box center [200, 226] width 92 height 12
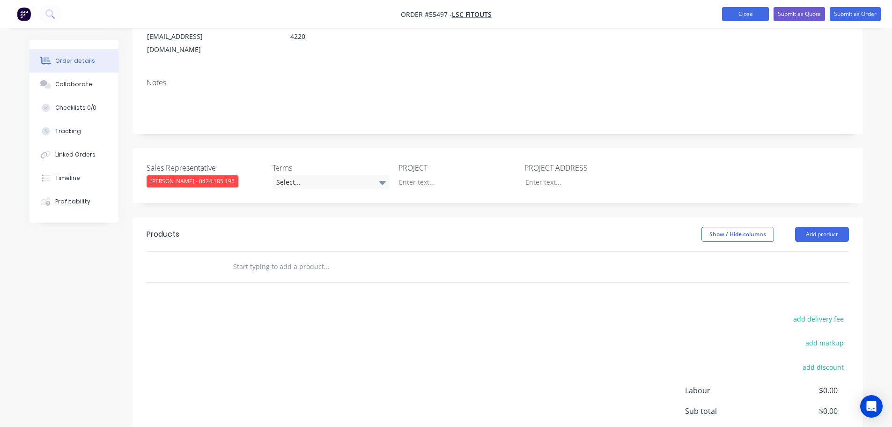
click at [734, 14] on button "Close" at bounding box center [745, 14] width 47 height 14
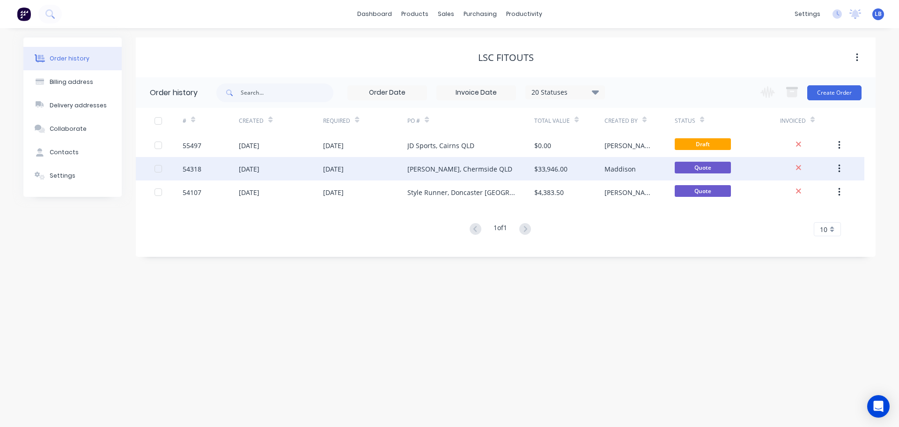
click at [189, 164] on div "54318" at bounding box center [192, 169] width 19 height 10
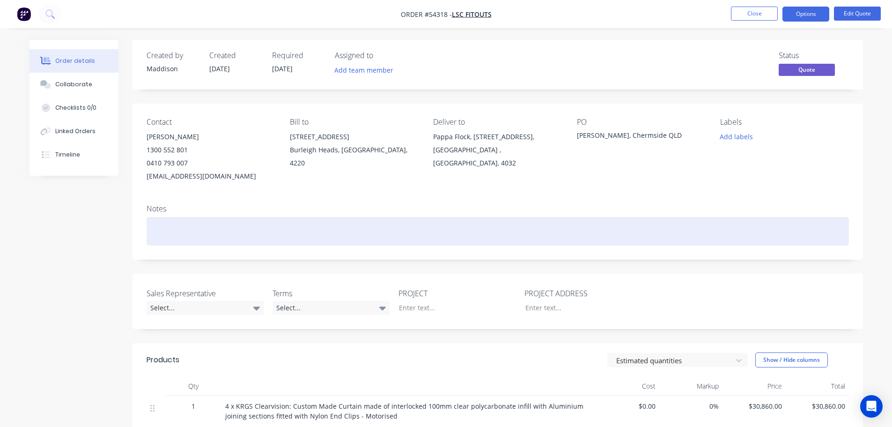
scroll to position [187, 0]
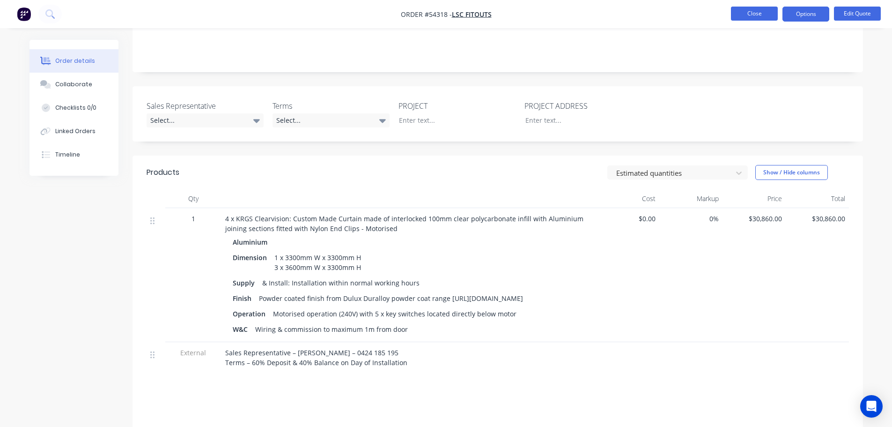
click at [770, 13] on button "Close" at bounding box center [754, 14] width 47 height 14
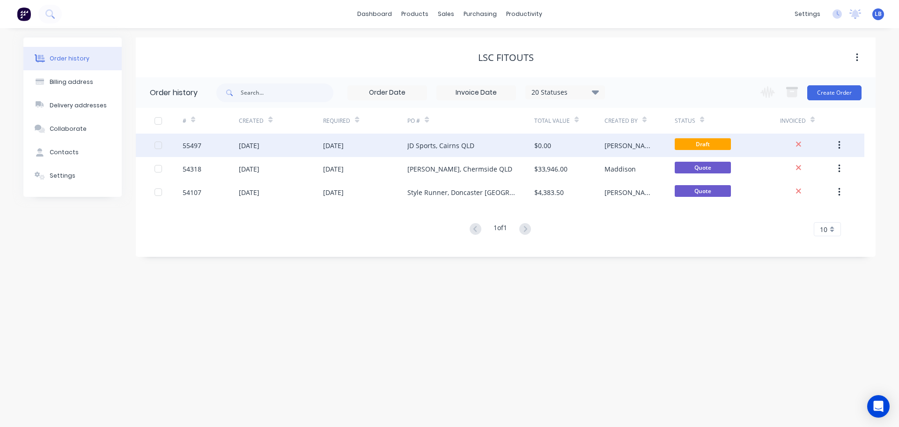
click at [197, 148] on div "55497" at bounding box center [192, 145] width 19 height 10
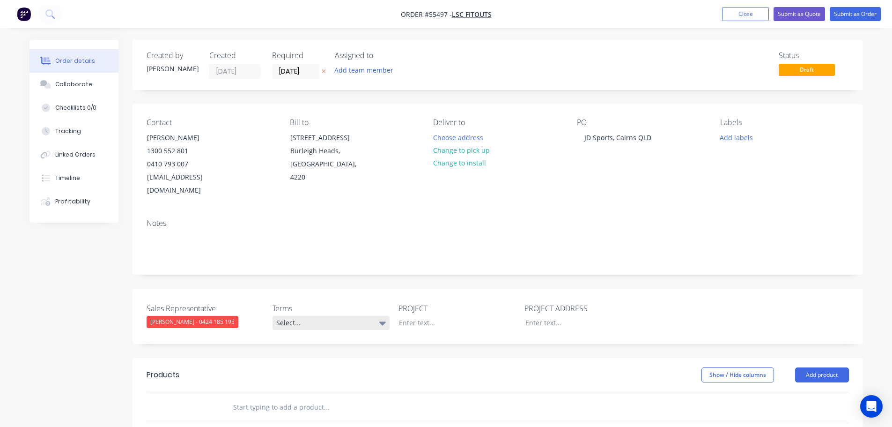
click at [332, 316] on div "Select..." at bounding box center [331, 323] width 117 height 14
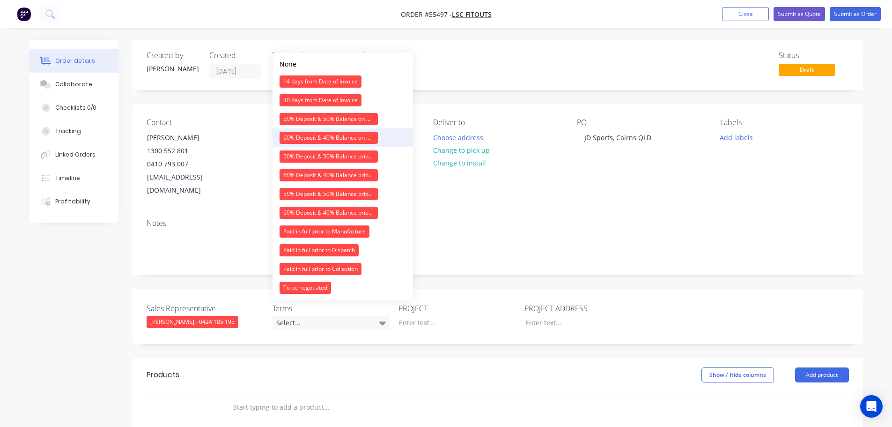
click at [316, 136] on div "60% Deposit & 40% Balance on Day of Installation" at bounding box center [329, 138] width 98 height 12
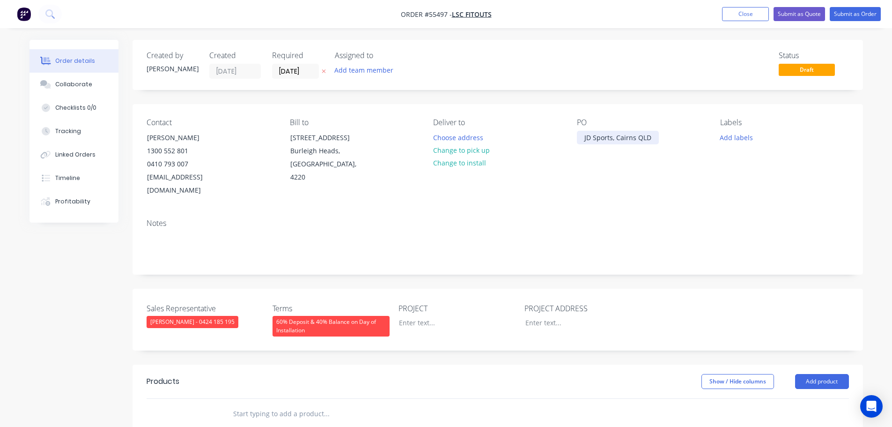
click at [614, 139] on div "JD Sports, Cairns QLD" at bounding box center [618, 138] width 82 height 14
copy div "JD Sports, Cairns QLD"
click at [419, 316] on div at bounding box center [450, 323] width 117 height 14
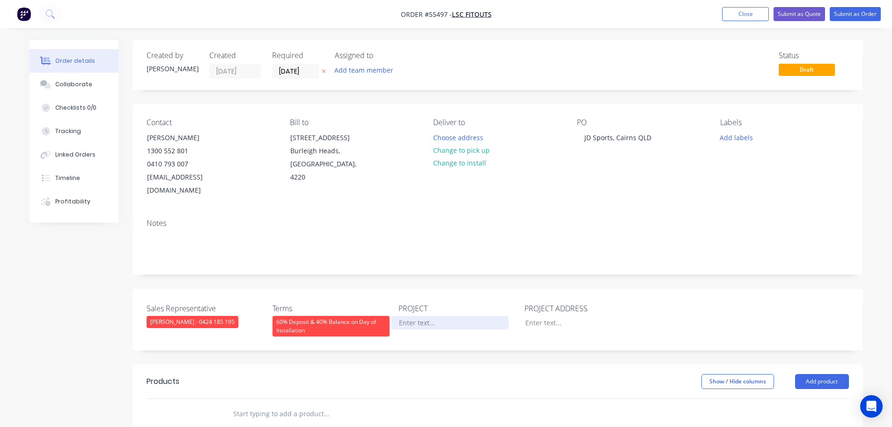
paste div
click at [536, 316] on div at bounding box center [576, 323] width 117 height 14
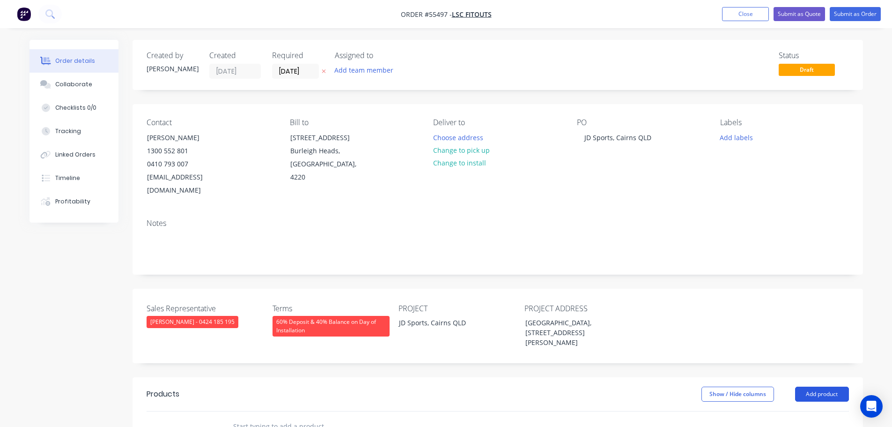
click at [815, 386] on button "Add product" at bounding box center [822, 393] width 54 height 15
click at [795, 411] on div "Product catalogue" at bounding box center [805, 418] width 72 height 14
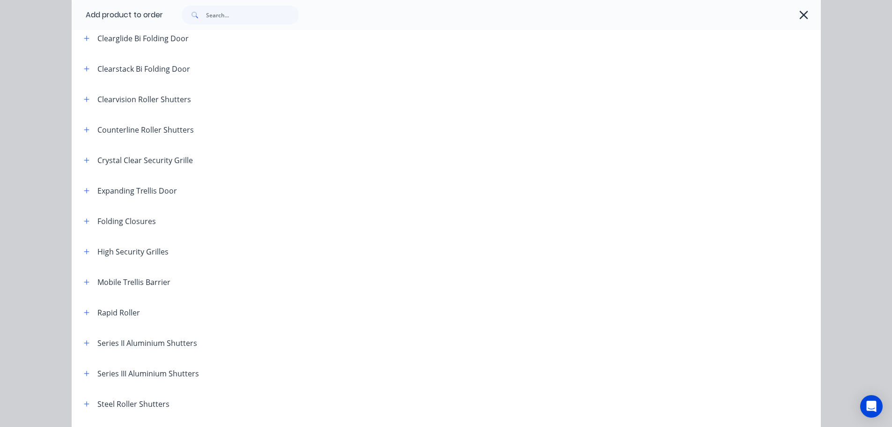
scroll to position [187, 0]
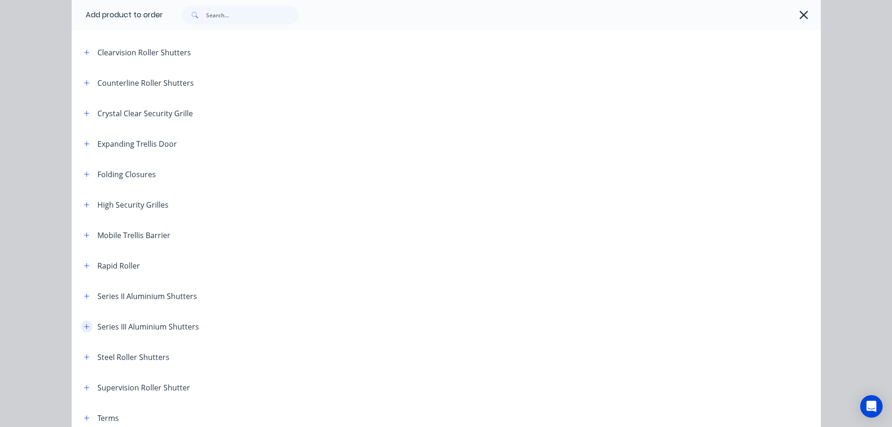
click at [84, 323] on icon "button" at bounding box center [87, 326] width 6 height 7
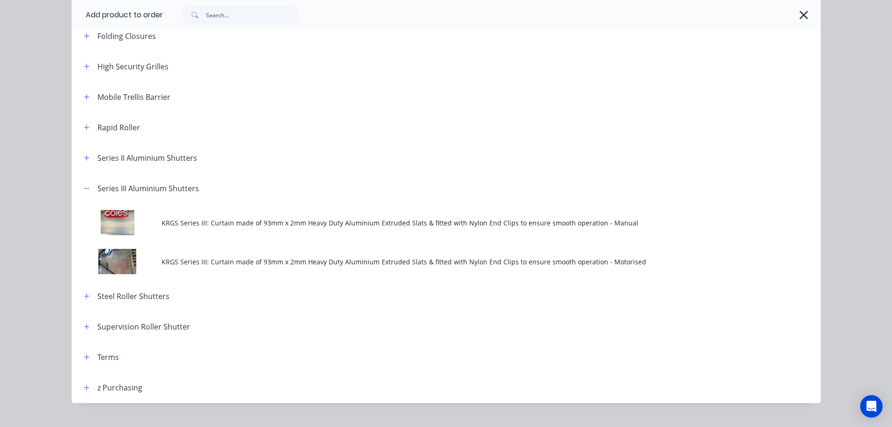
scroll to position [328, 0]
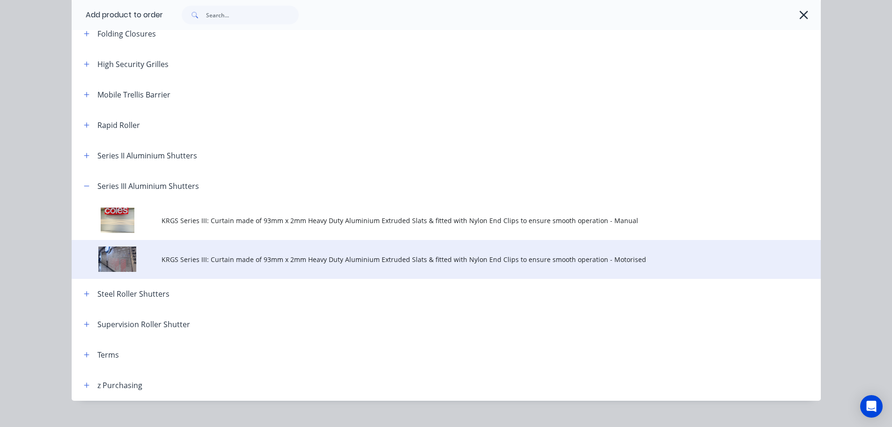
click at [351, 258] on span "KRGS Series III: Curtain made of 93mm x 2mm Heavy Duty Aluminium Extruded Slats…" at bounding box center [425, 259] width 527 height 10
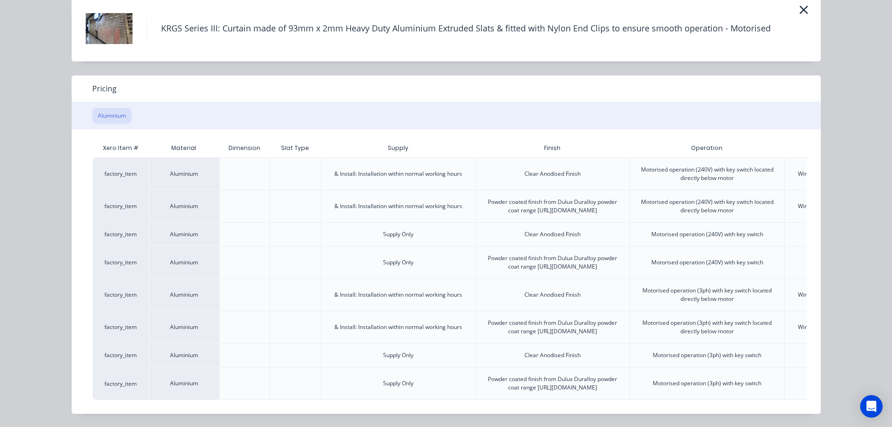
scroll to position [0, 183]
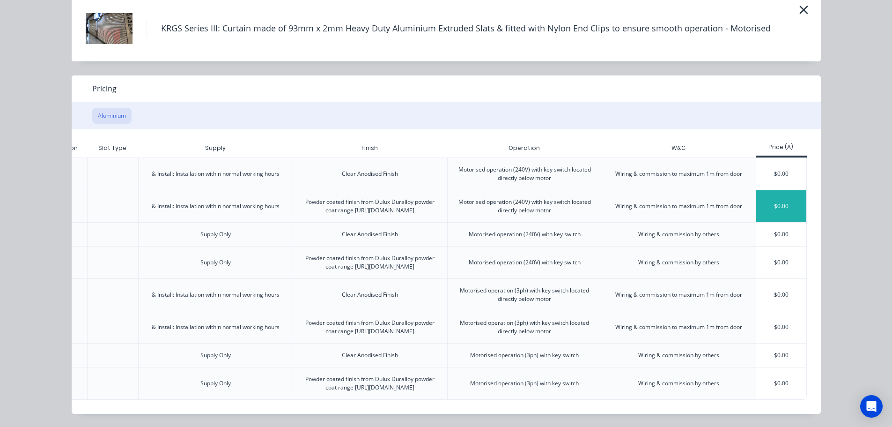
click at [769, 190] on div "$0.00" at bounding box center [781, 206] width 50 height 32
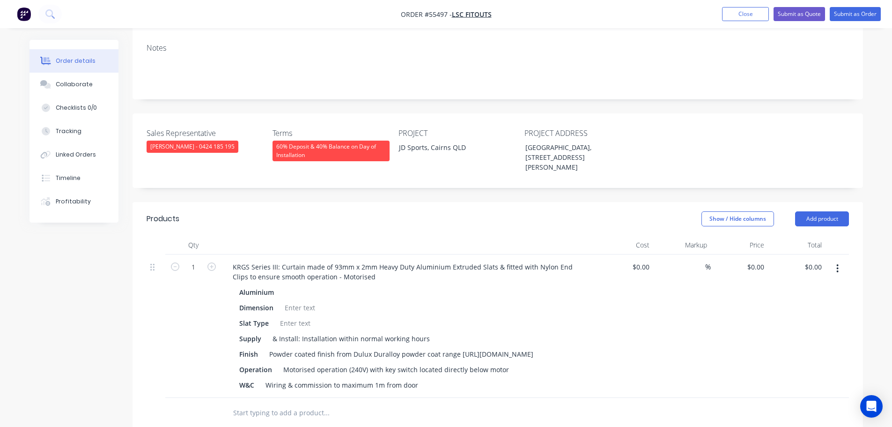
scroll to position [187, 0]
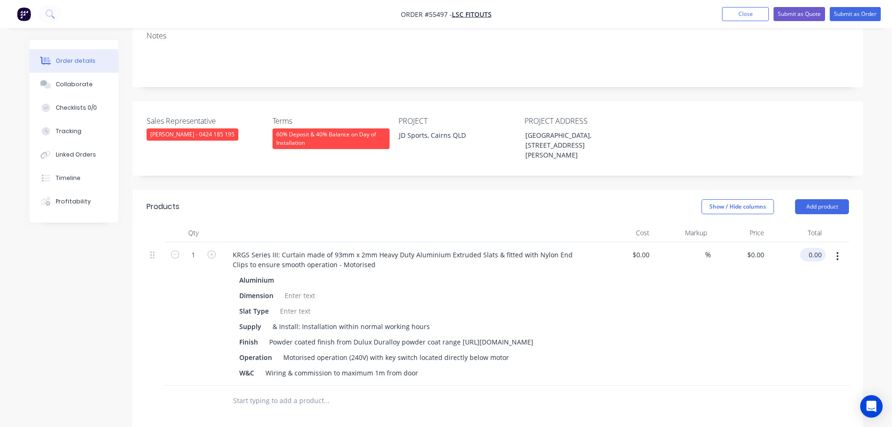
click at [818, 248] on input "0.00" at bounding box center [815, 255] width 22 height 14
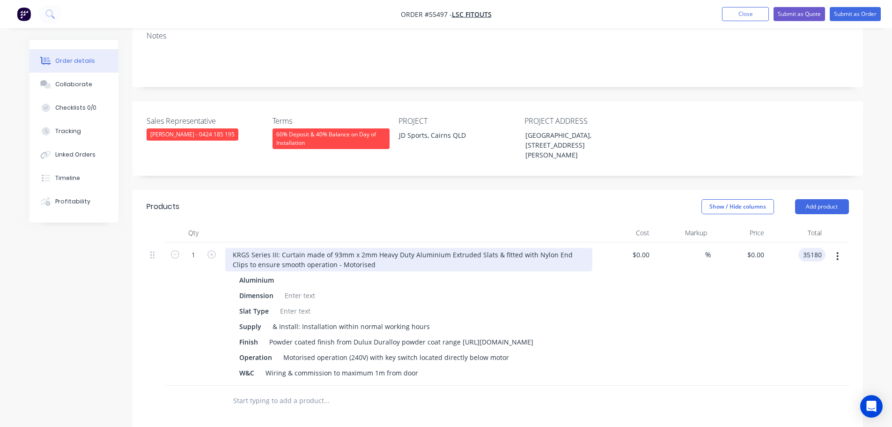
type input "35180"
type input "$35,180.00"
click at [234, 248] on div "KRGS Series III: Curtain made of 93mm x 2mm Heavy Duty Aluminium Extruded Slats…" at bounding box center [408, 259] width 367 height 23
click at [231, 248] on div "KRGS Series III: Curtain made of 93mm x 2mm Heavy Duty Aluminium Extruded Slats…" at bounding box center [408, 259] width 367 height 23
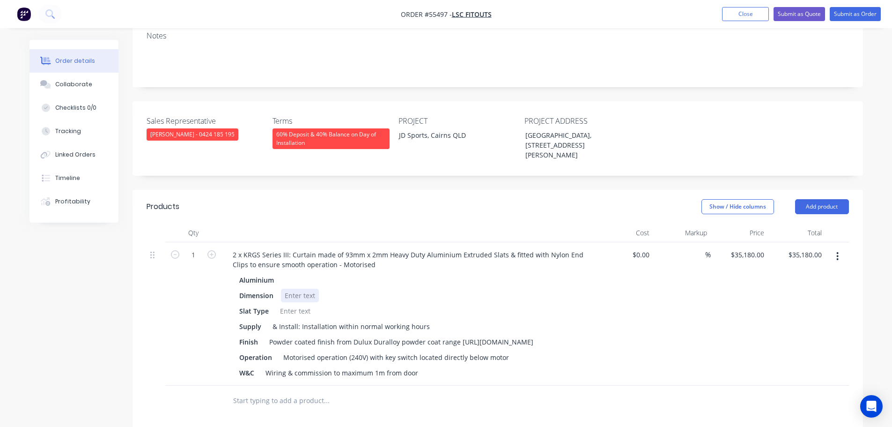
click at [291, 288] on div at bounding box center [300, 295] width 38 height 14
click at [292, 288] on div at bounding box center [300, 295] width 38 height 14
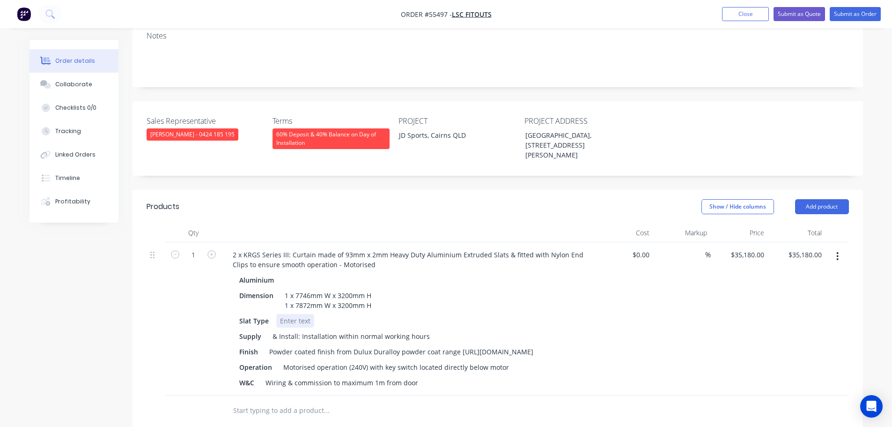
click at [294, 314] on div at bounding box center [295, 321] width 38 height 14
click at [463, 345] on div "Powder coated finish from Dulux Duralloy powder coat range [URL][DOMAIN_NAME]" at bounding box center [402, 352] width 272 height 14
drag, startPoint x: 381, startPoint y: 354, endPoint x: 391, endPoint y: 407, distance: 54.3
click at [382, 360] on div "Motorised operation (240V) with key switch located directly below motor" at bounding box center [396, 367] width 233 height 14
click at [380, 360] on div "Motorised operation (240V) with2key switch located directly below motor" at bounding box center [397, 367] width 235 height 14
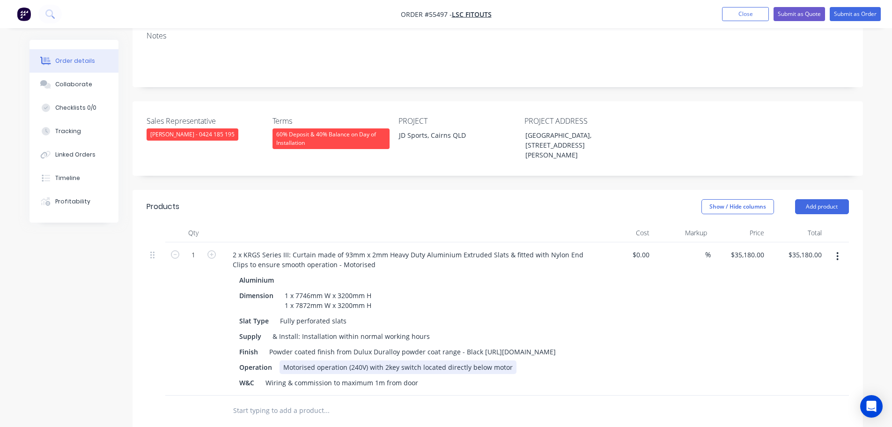
click at [386, 360] on div "Motorised operation (240V) with 2key switch located directly below motor" at bounding box center [398, 367] width 237 height 14
click at [418, 360] on div "Motorised operation (240V) with 2 key switch located directly below motor" at bounding box center [399, 367] width 239 height 14
drag, startPoint x: 382, startPoint y: 354, endPoint x: 385, endPoint y: 405, distance: 50.7
click at [382, 360] on div "Motorised operation (240V) with 2 key switches located directly below motor" at bounding box center [403, 367] width 246 height 14
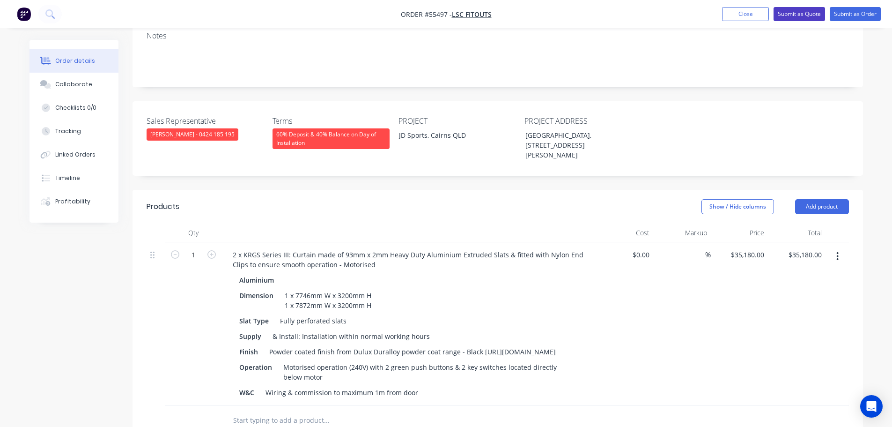
click at [788, 21] on button "Submit as Quote" at bounding box center [800, 14] width 52 height 14
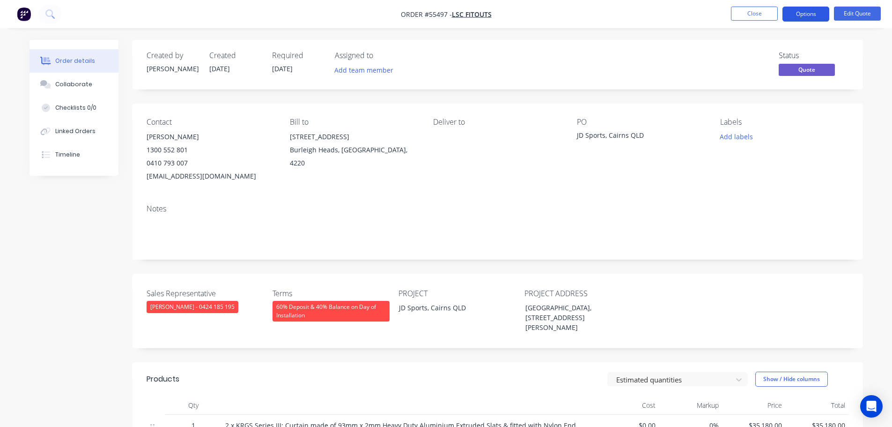
click at [800, 12] on button "Options" at bounding box center [806, 14] width 47 height 15
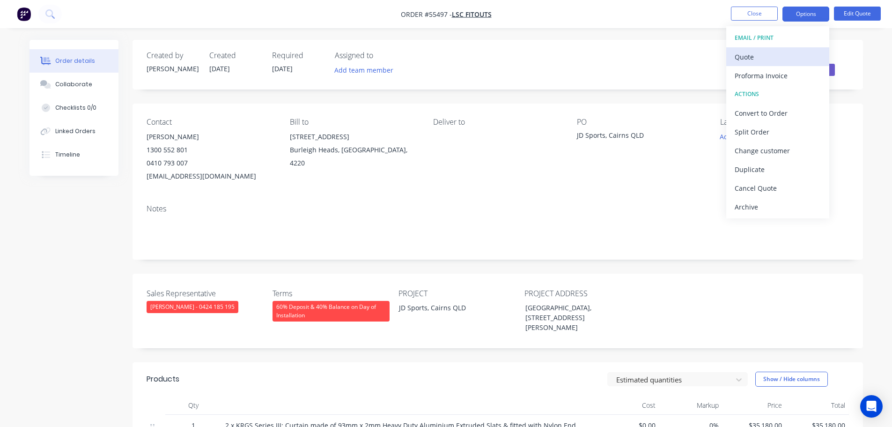
click at [751, 59] on div "Quote" at bounding box center [778, 57] width 86 height 14
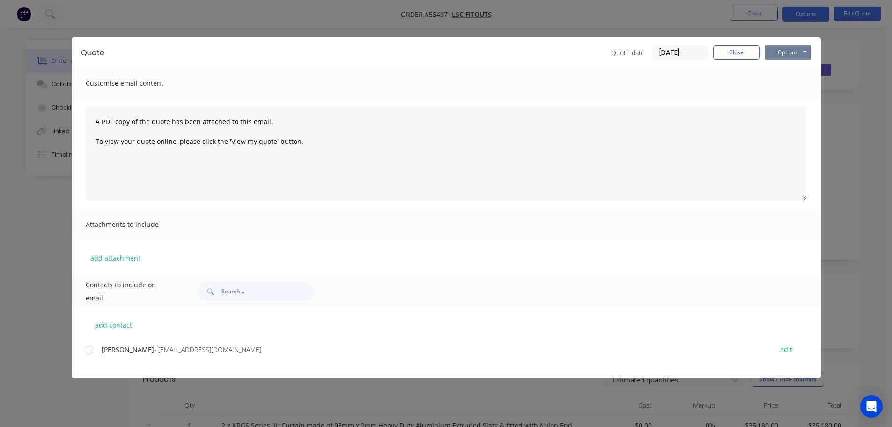
click at [780, 55] on button "Options" at bounding box center [788, 52] width 47 height 14
click at [782, 88] on button "Print" at bounding box center [795, 84] width 60 height 15
click at [719, 53] on button "Close" at bounding box center [736, 52] width 47 height 14
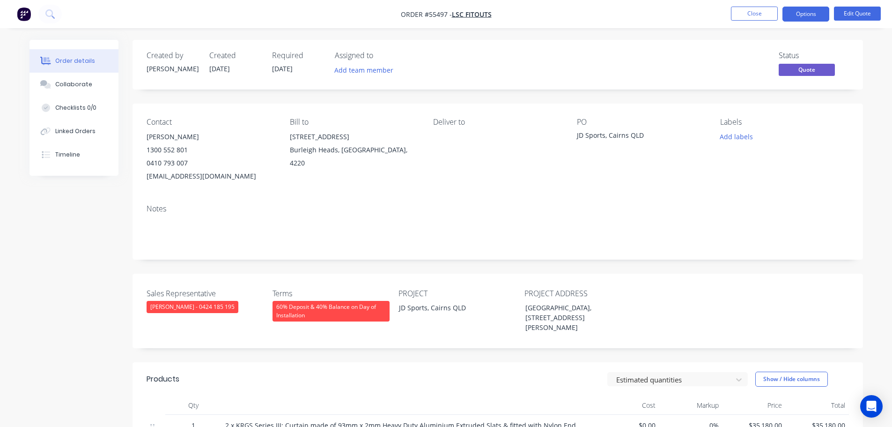
click at [201, 173] on div "[EMAIL_ADDRESS][DOMAIN_NAME]" at bounding box center [211, 176] width 128 height 13
copy div "[EMAIL_ADDRESS][DOMAIN_NAME]"
click at [606, 134] on div "JD Sports, Cairns QLD" at bounding box center [635, 136] width 117 height 13
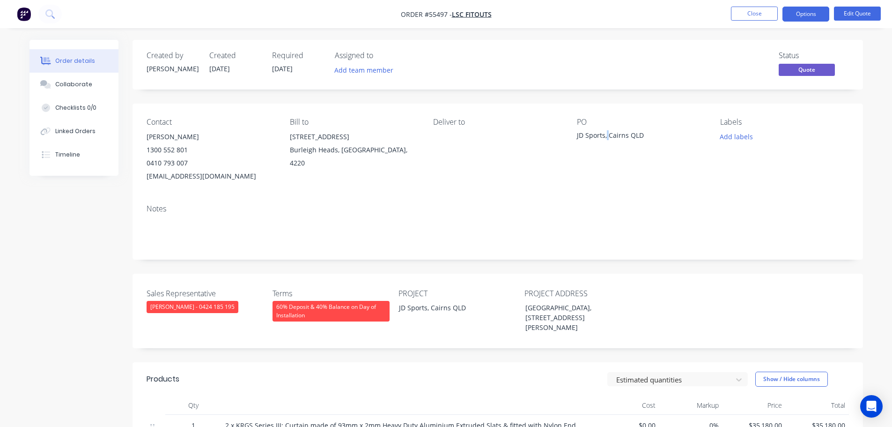
click at [606, 134] on div "JD Sports, Cairns QLD" at bounding box center [635, 136] width 117 height 13
copy div "JD Sports, Cairns QLD"
click at [188, 163] on span at bounding box center [188, 162] width 0 height 9
click at [739, 14] on button "Close" at bounding box center [754, 14] width 47 height 14
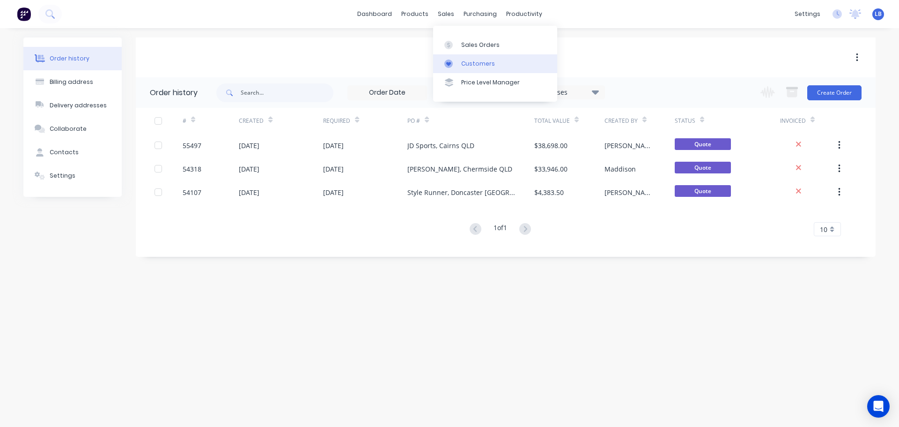
click at [480, 67] on div "Customers" at bounding box center [478, 63] width 34 height 8
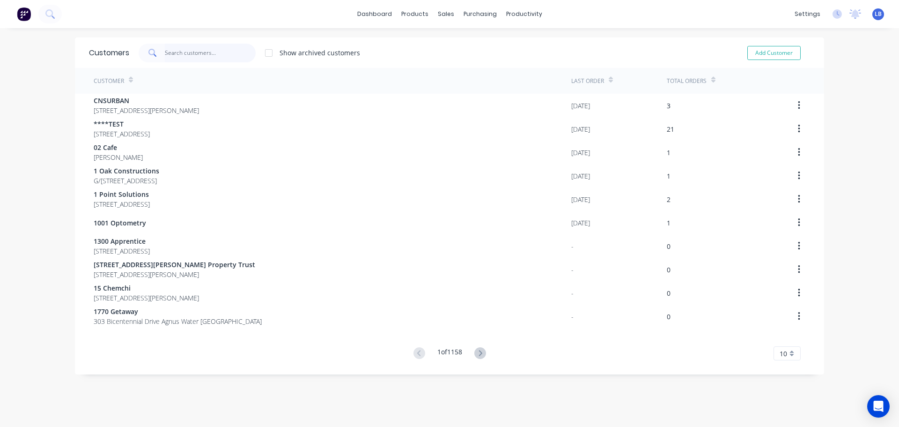
click at [185, 51] on input "text" at bounding box center [210, 53] width 91 height 19
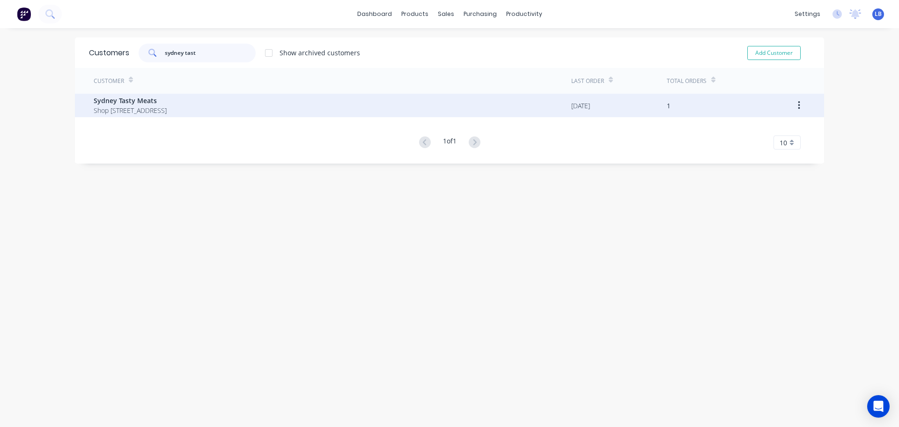
type input "sydney tast"
click at [141, 102] on span "Sydney Tasty Meats" at bounding box center [130, 101] width 73 height 10
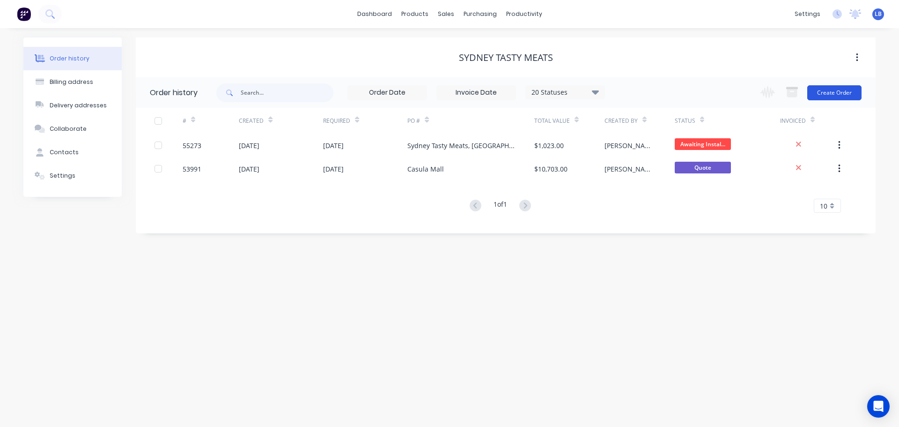
click at [826, 91] on button "Create Order" at bounding box center [834, 92] width 54 height 15
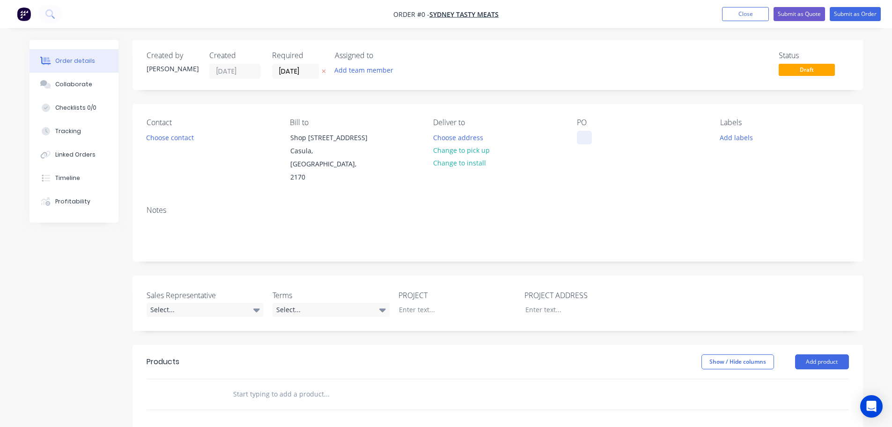
click at [588, 137] on div at bounding box center [584, 138] width 15 height 14
click at [172, 136] on div "Order details Collaborate Checklists 0/0 Tracking Linked Orders Timeline Profit…" at bounding box center [446, 344] width 852 height 609
click at [171, 138] on button "Choose contact" at bounding box center [170, 137] width 58 height 13
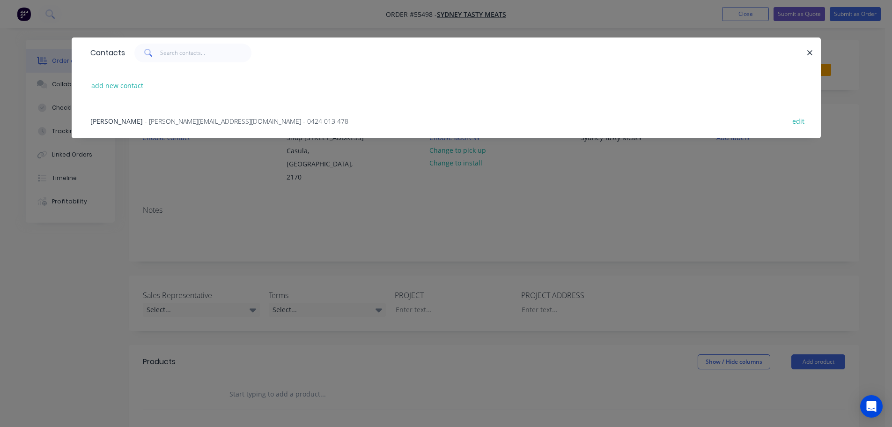
click at [145, 122] on span "- [PERSON_NAME][EMAIL_ADDRESS][DOMAIN_NAME] - 0424 013 478" at bounding box center [247, 121] width 204 height 9
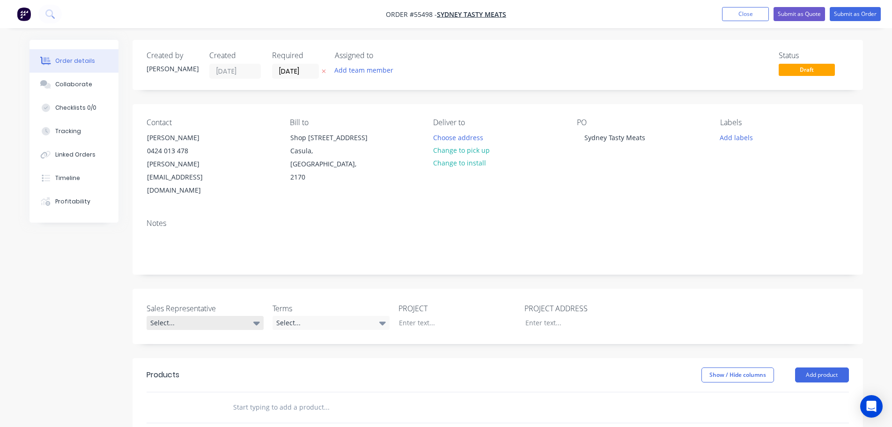
click at [168, 316] on div "Select..." at bounding box center [205, 323] width 117 height 14
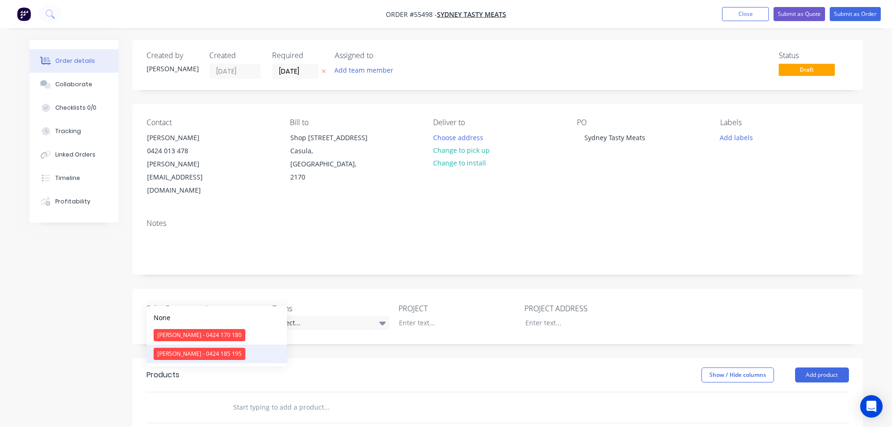
click at [187, 354] on div "[PERSON_NAME] - 0424 185 195" at bounding box center [200, 354] width 92 height 12
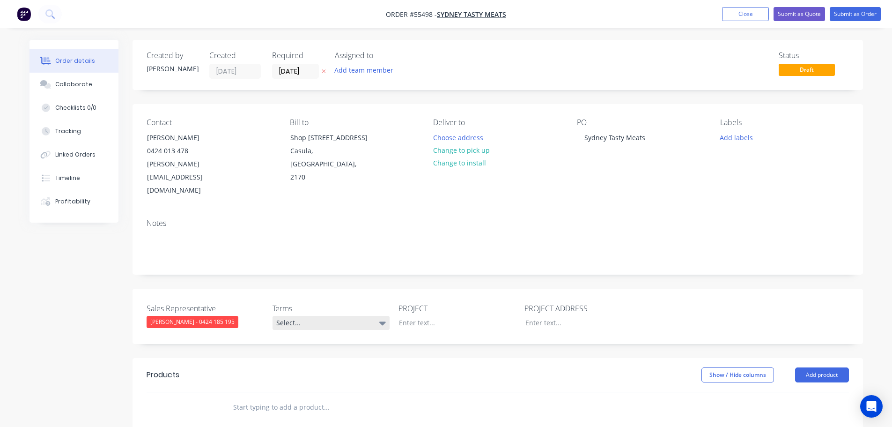
click at [304, 316] on div "Select..." at bounding box center [331, 323] width 117 height 14
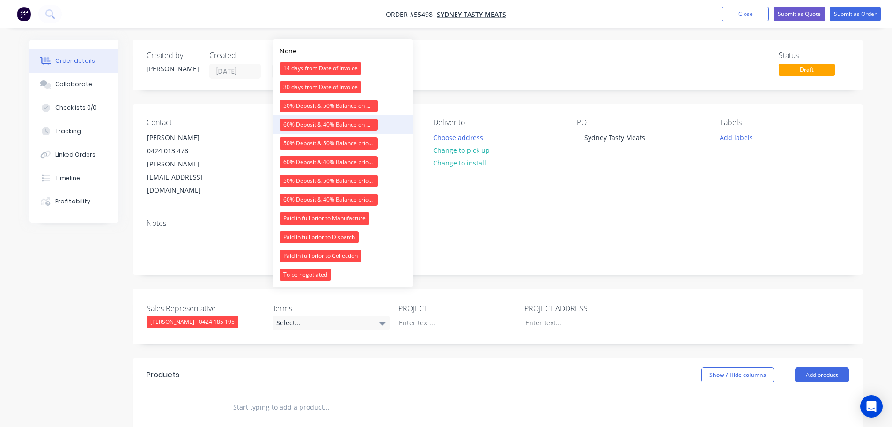
click at [320, 123] on div "60% Deposit & 40% Balance on Day of Installation" at bounding box center [329, 124] width 98 height 12
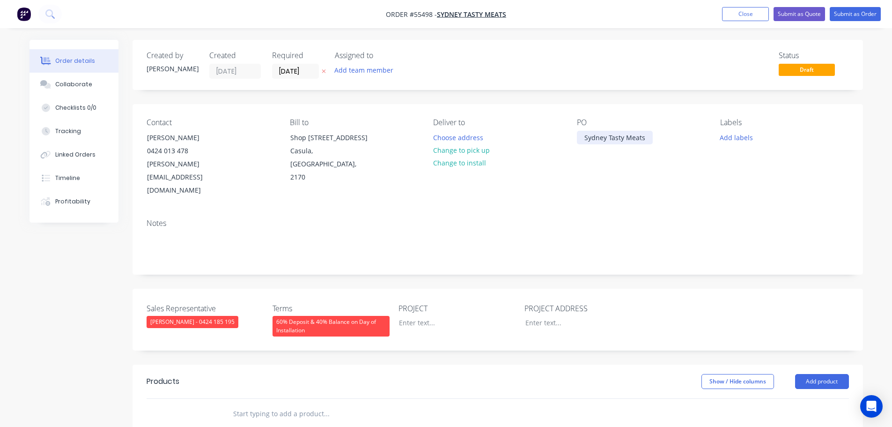
click at [612, 138] on div "Sydney Tasty Meats" at bounding box center [615, 138] width 76 height 14
click at [424, 316] on div at bounding box center [450, 323] width 117 height 14
paste div
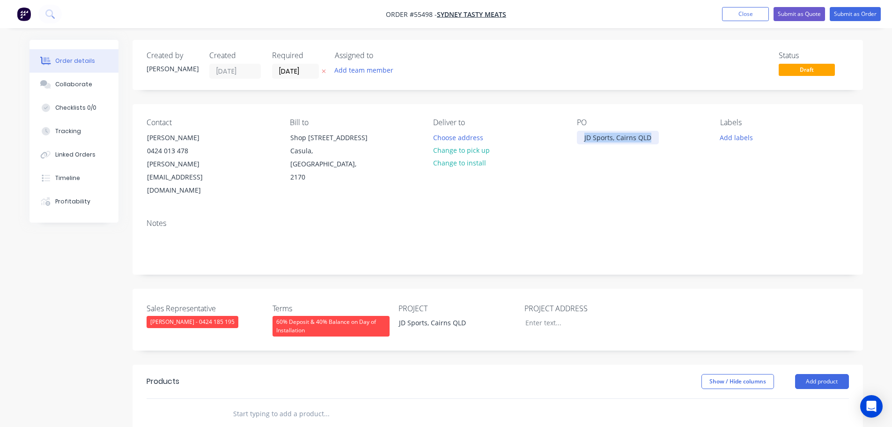
drag, startPoint x: 650, startPoint y: 136, endPoint x: 556, endPoint y: 144, distance: 93.5
click at [556, 144] on div "Contact [PERSON_NAME] [PHONE_NUMBER] [PERSON_NAME][EMAIL_ADDRESS][DOMAIN_NAME] …" at bounding box center [498, 157] width 731 height 107
drag, startPoint x: 468, startPoint y: 298, endPoint x: 389, endPoint y: 300, distance: 79.2
click at [389, 300] on div "Sales Representative [PERSON_NAME] - 0424 185 195 Terms 60% Deposit & 40% Balan…" at bounding box center [498, 319] width 731 height 62
click at [620, 137] on div "Sydney Tasty Meats, [GEOGRAPHIC_DATA]" at bounding box center [635, 142] width 117 height 23
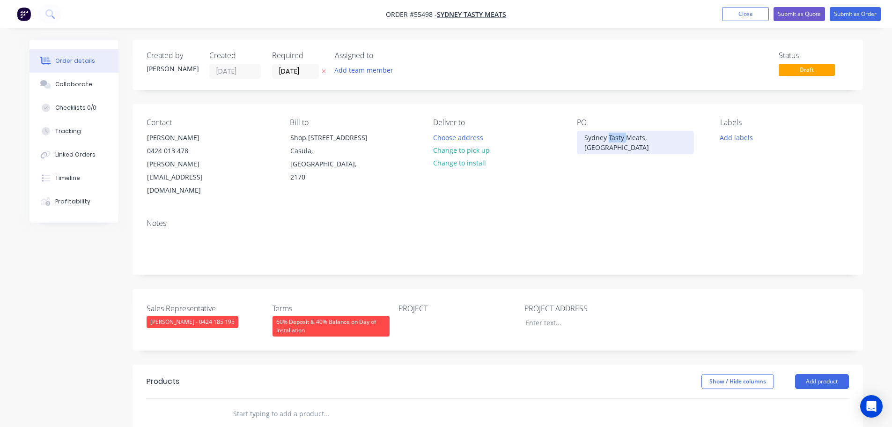
click at [620, 137] on div "Sydney Tasty Meats, [GEOGRAPHIC_DATA]" at bounding box center [635, 142] width 117 height 23
copy div "Sydney Tasty Meats, [GEOGRAPHIC_DATA]"
click at [422, 316] on div at bounding box center [450, 323] width 117 height 14
click at [414, 316] on div at bounding box center [450, 323] width 117 height 14
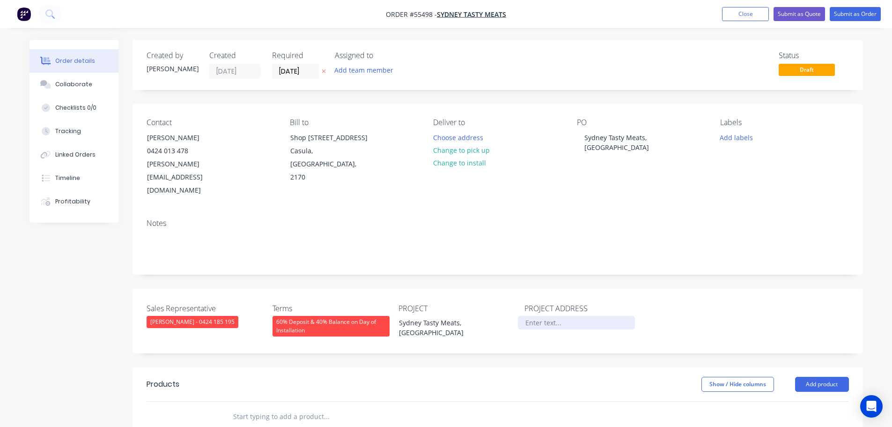
click at [535, 316] on div at bounding box center [576, 323] width 117 height 14
paste div
click at [810, 377] on button "Add product" at bounding box center [822, 384] width 54 height 15
click at [789, 401] on div "Product catalogue" at bounding box center [805, 408] width 72 height 14
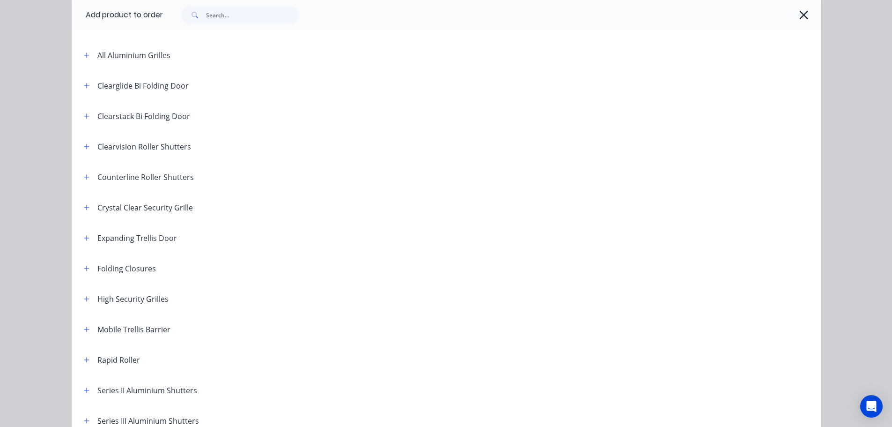
scroll to position [47, 0]
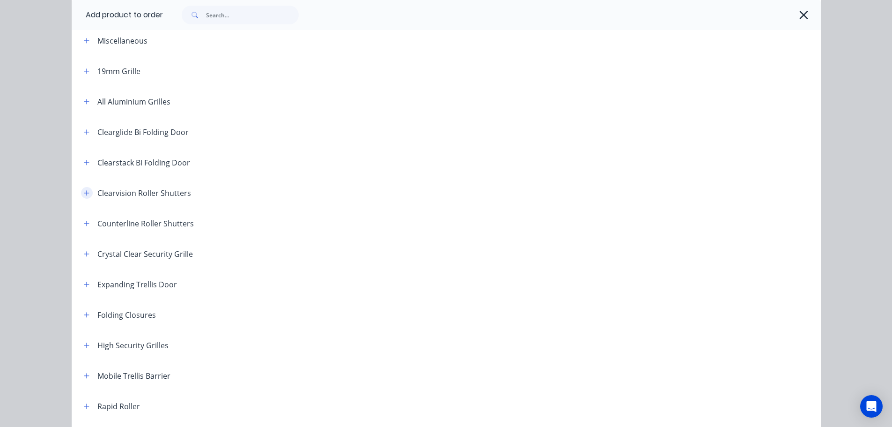
click at [84, 191] on icon "button" at bounding box center [87, 193] width 6 height 7
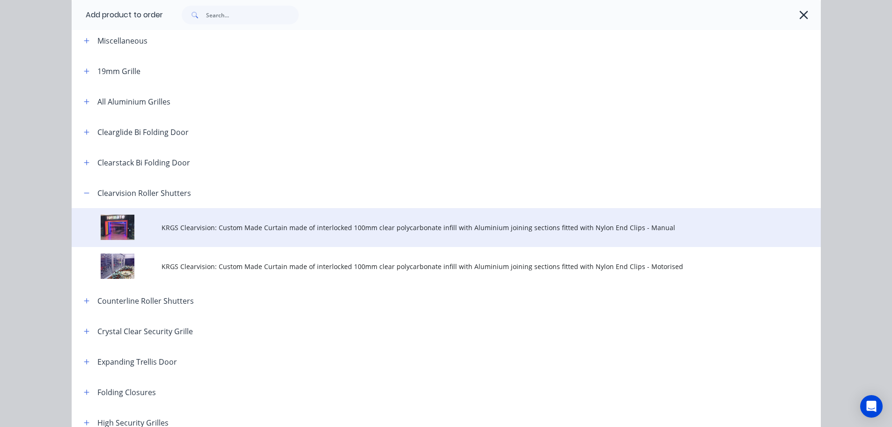
click at [405, 231] on span "KRGS Clearvision: Custom Made Curtain made of interlocked 100mm clear polycarbo…" at bounding box center [425, 227] width 527 height 10
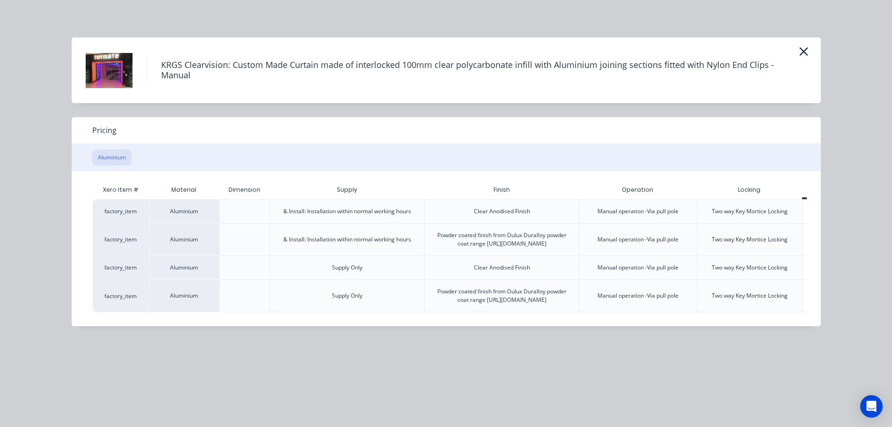
scroll to position [0, 46]
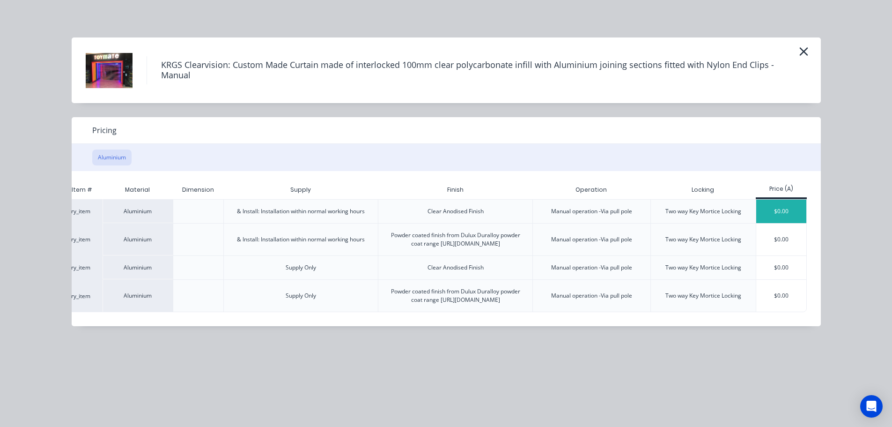
click at [776, 210] on div "$0.00" at bounding box center [781, 211] width 50 height 23
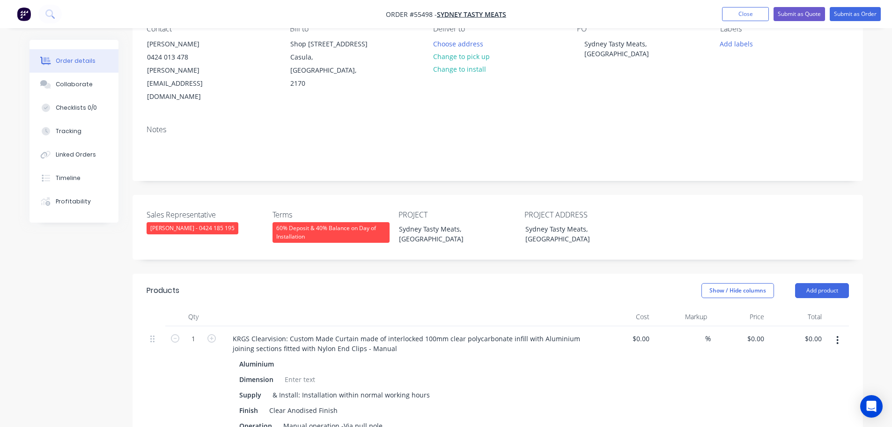
scroll to position [234, 0]
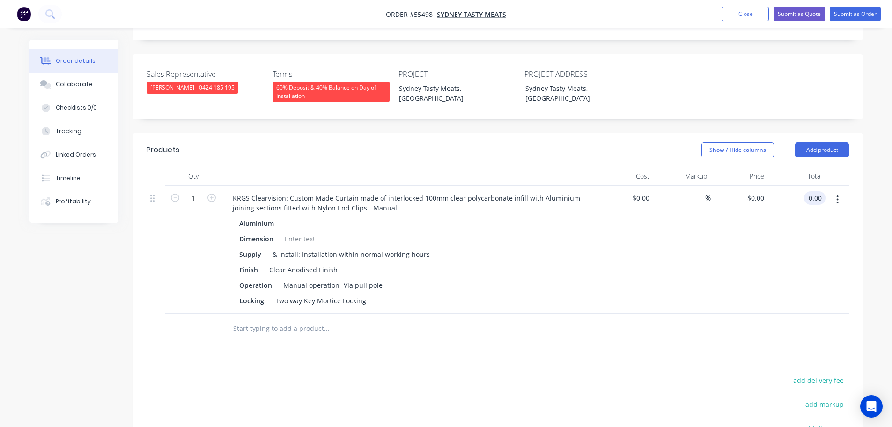
click at [821, 191] on input "0.00" at bounding box center [817, 198] width 18 height 14
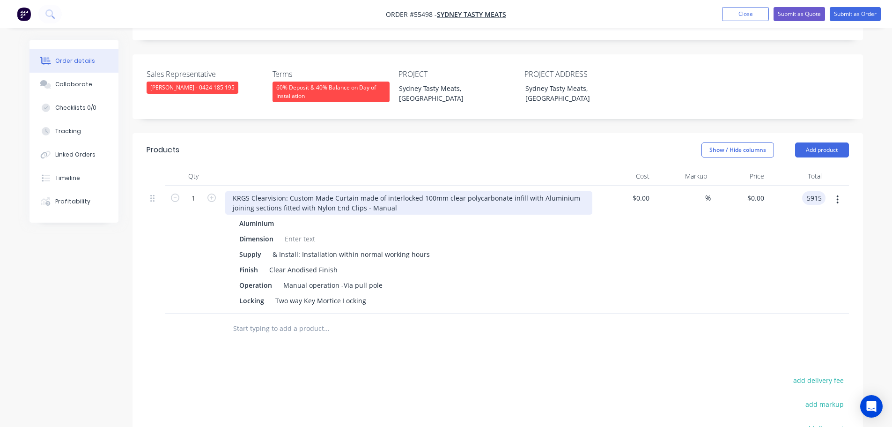
type input "5915"
type input "$5,915.00"
click at [231, 191] on div "KRGS Clearvision: Custom Made Curtain made of interlocked 100mm clear polycarbo…" at bounding box center [408, 202] width 367 height 23
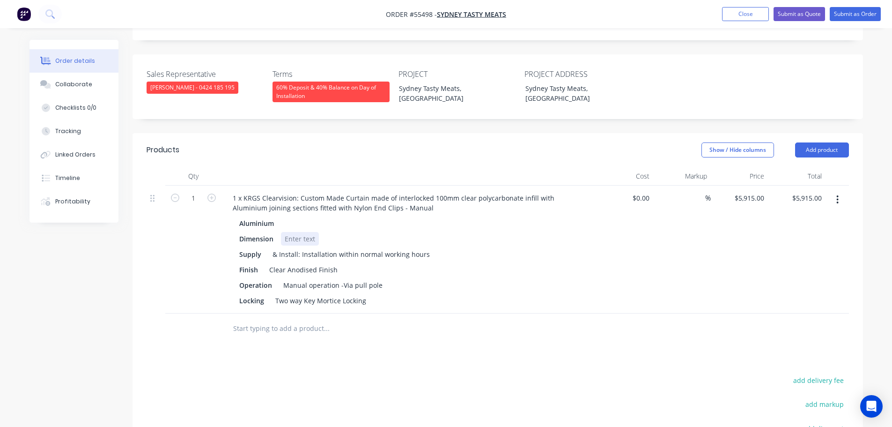
click at [296, 232] on div at bounding box center [300, 239] width 38 height 14
click at [353, 247] on div "& Install: Installation within normal working hours" at bounding box center [351, 254] width 165 height 14
drag, startPoint x: 354, startPoint y: 273, endPoint x: 248, endPoint y: 275, distance: 105.4
click at [248, 294] on div "Locking Two way Key Mortice Locking" at bounding box center [407, 301] width 343 height 14
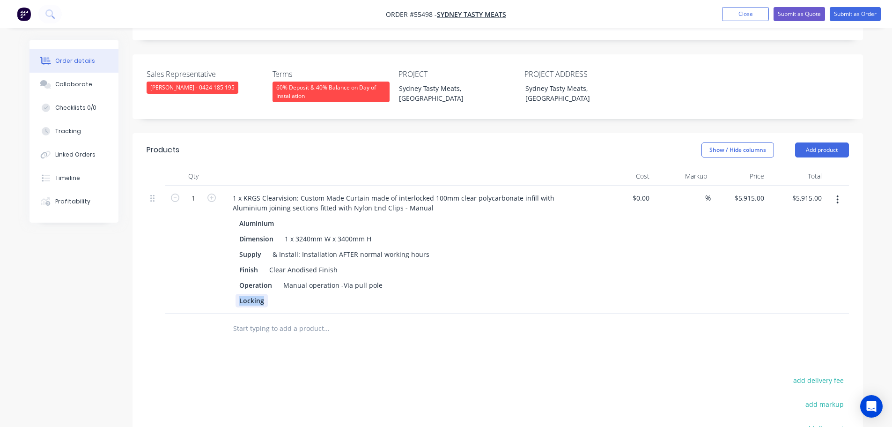
drag, startPoint x: 266, startPoint y: 271, endPoint x: 229, endPoint y: 275, distance: 36.8
click at [229, 275] on div "Aluminium Dimension 1 x 3240mm W x 3400mm H Supply & Install: Installation AFTE…" at bounding box center [408, 261] width 367 height 91
drag, startPoint x: 273, startPoint y: 256, endPoint x: 177, endPoint y: 264, distance: 96.8
click at [177, 264] on div "1 1 x KRGS Clearvision: Custom Made Curtain made of interlocked 100mm clear pol…" at bounding box center [498, 249] width 702 height 128
drag, startPoint x: 254, startPoint y: 259, endPoint x: 225, endPoint y: 259, distance: 29.5
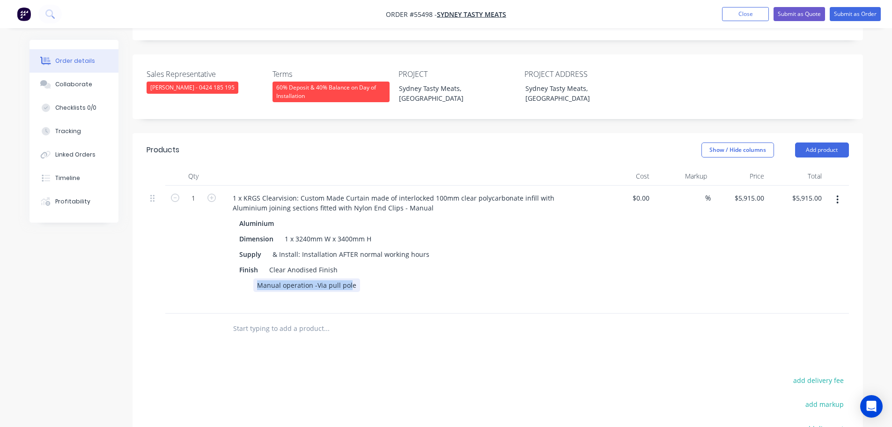
click at [225, 259] on div "Aluminium Dimension 1 x 3240mm W x 3400mm H Supply & Install: Installation AFTE…" at bounding box center [408, 261] width 367 height 91
drag, startPoint x: 266, startPoint y: 257, endPoint x: 244, endPoint y: 259, distance: 22.1
click at [244, 278] on div "e" at bounding box center [407, 285] width 343 height 14
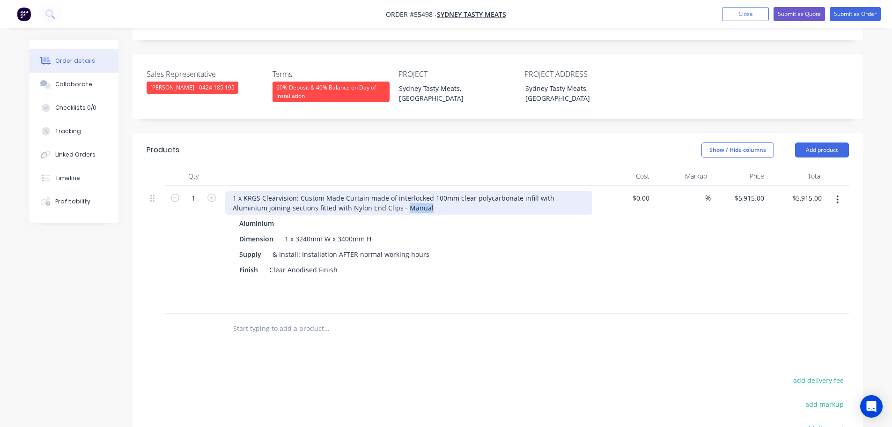
drag, startPoint x: 392, startPoint y: 178, endPoint x: 367, endPoint y: 190, distance: 27.4
click at [367, 190] on div "1 x KRGS Clearvision: Custom Made Curtain made of interlocked 100mm clear polyc…" at bounding box center [409, 249] width 375 height 128
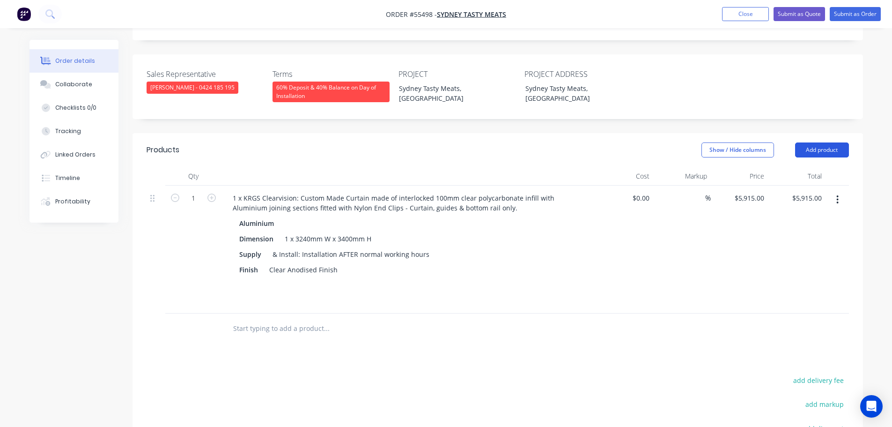
click at [821, 142] on button "Add product" at bounding box center [822, 149] width 54 height 15
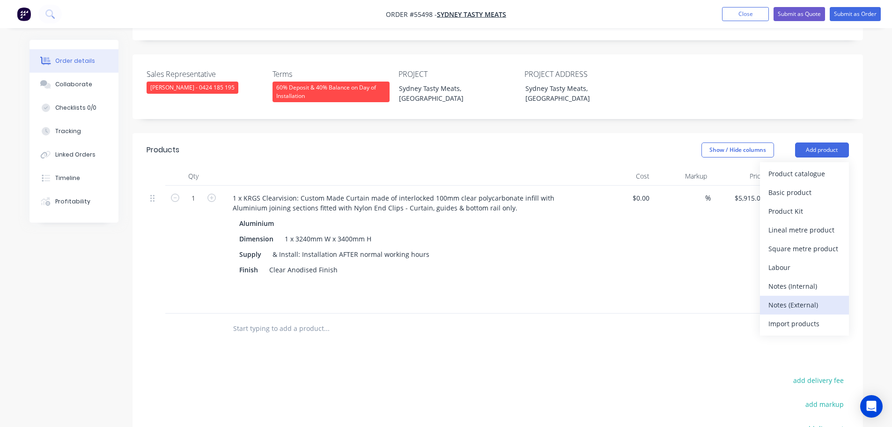
click at [794, 298] on div "Notes (External)" at bounding box center [805, 305] width 72 height 14
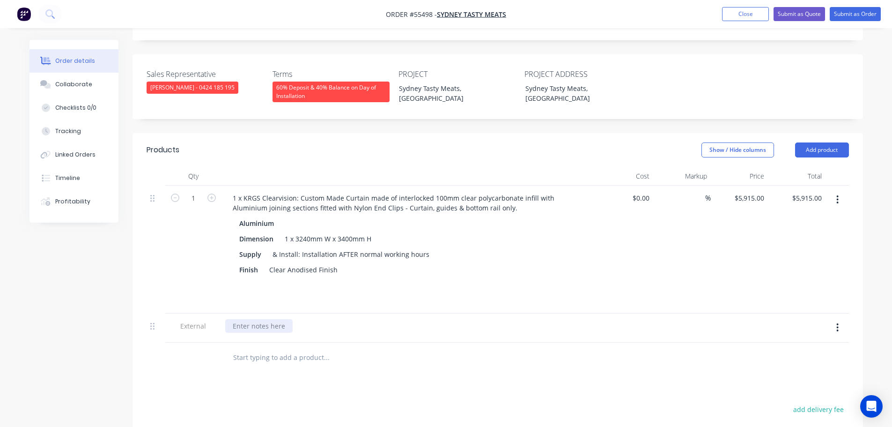
click at [245, 319] on div at bounding box center [258, 326] width 67 height 14
click at [791, 15] on button "Submit as Quote" at bounding box center [800, 14] width 52 height 14
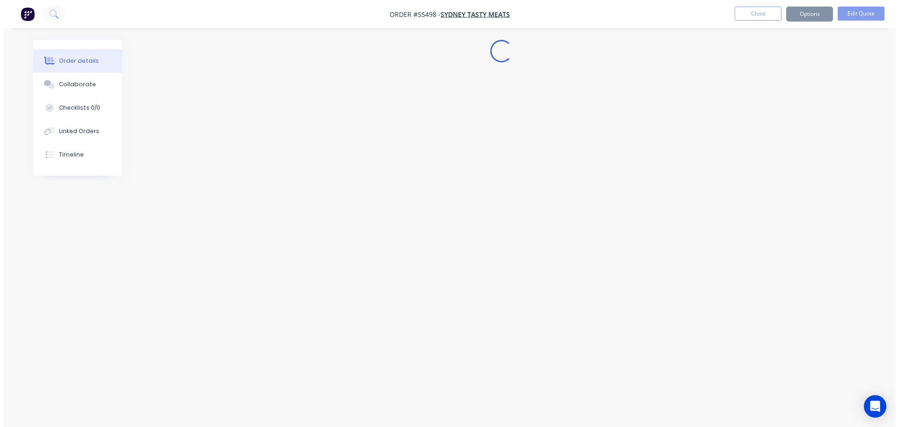
scroll to position [0, 0]
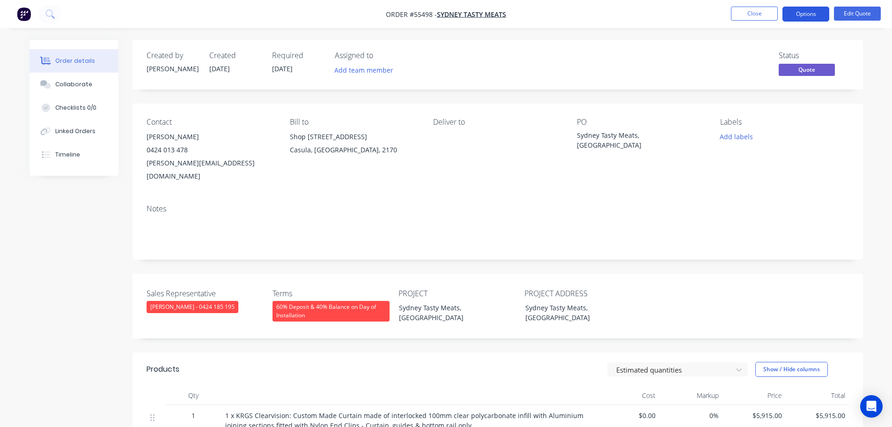
click at [795, 15] on button "Options" at bounding box center [806, 14] width 47 height 15
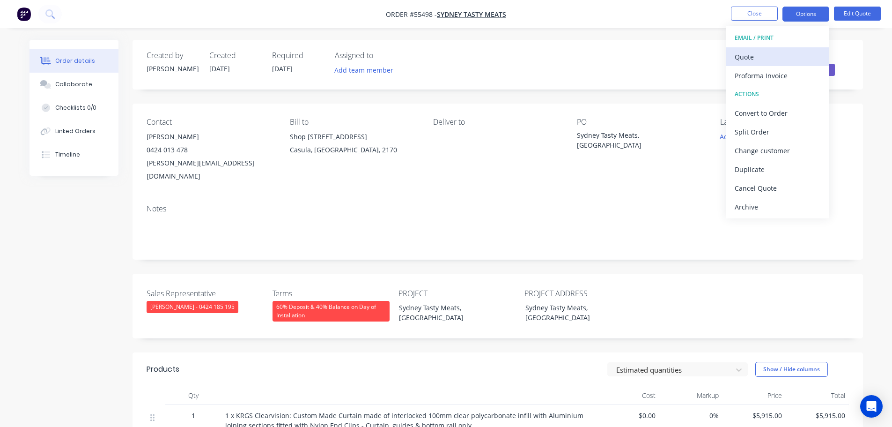
click at [744, 56] on div "Quote" at bounding box center [778, 57] width 86 height 14
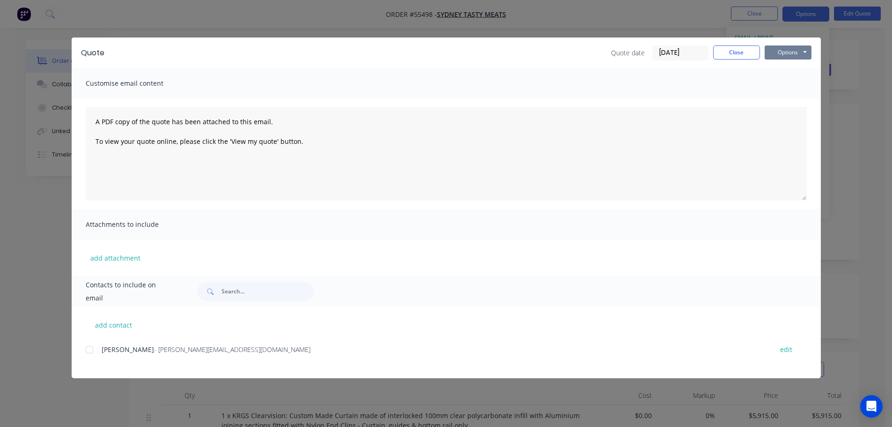
click at [779, 50] on button "Options" at bounding box center [788, 52] width 47 height 14
click at [782, 85] on button "Print" at bounding box center [795, 84] width 60 height 15
click at [741, 51] on button "Close" at bounding box center [736, 52] width 47 height 14
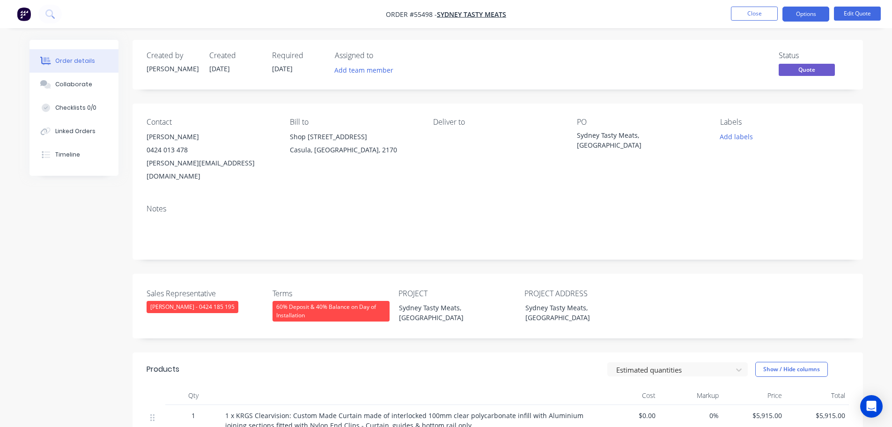
click at [177, 161] on div "[PERSON_NAME][EMAIL_ADDRESS][DOMAIN_NAME]" at bounding box center [211, 169] width 128 height 26
click at [610, 136] on div "Sydney Tasty Meats, [GEOGRAPHIC_DATA]" at bounding box center [635, 140] width 117 height 20
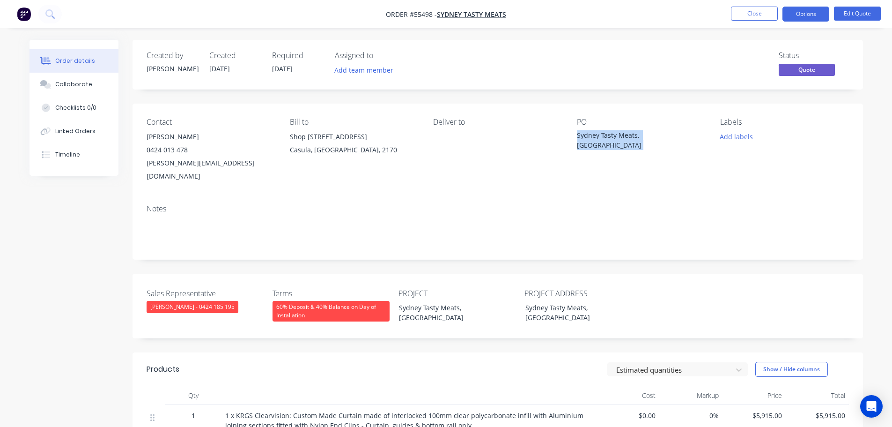
click at [610, 136] on div "Sydney Tasty Meats, [GEOGRAPHIC_DATA]" at bounding box center [635, 140] width 117 height 20
click at [188, 151] on span at bounding box center [188, 149] width 0 height 9
click at [736, 15] on button "Close" at bounding box center [754, 14] width 47 height 14
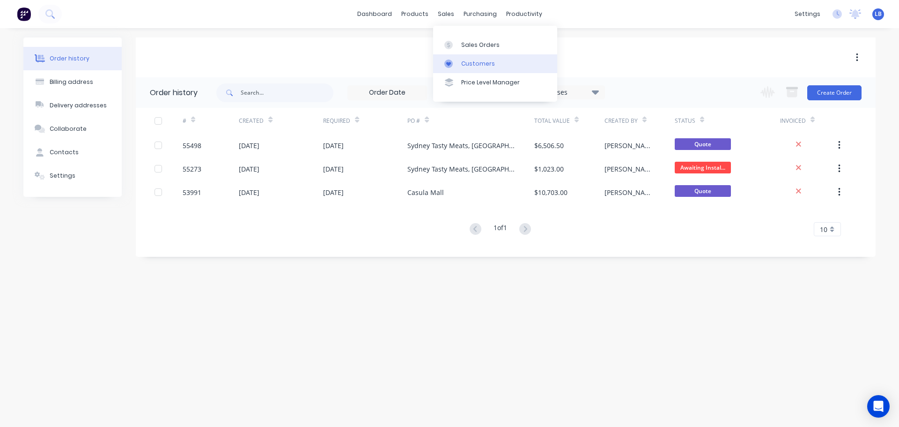
click at [478, 65] on div "Customers" at bounding box center [478, 63] width 34 height 8
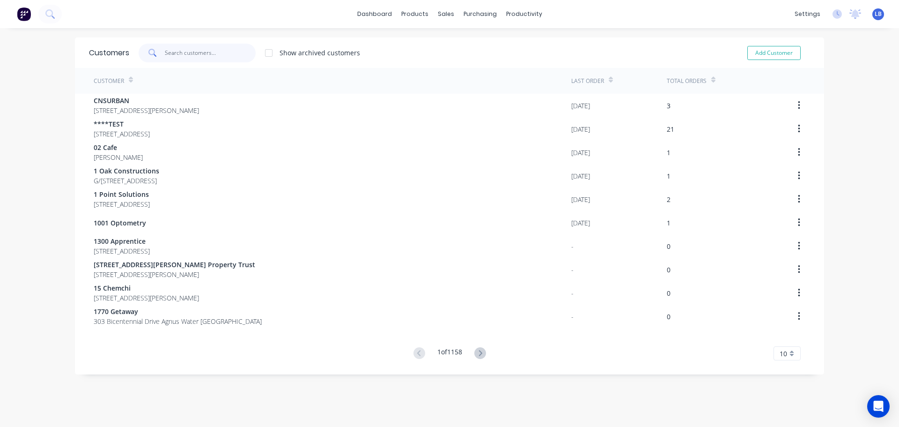
click at [171, 55] on input "text" at bounding box center [210, 53] width 91 height 19
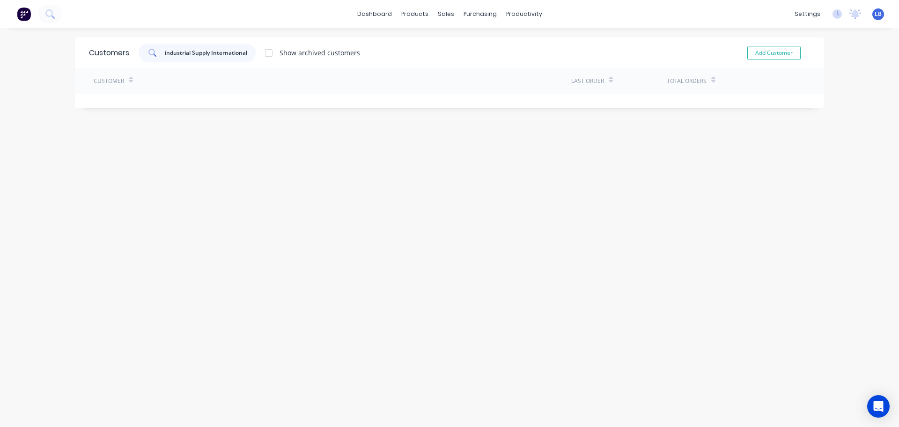
drag, startPoint x: 171, startPoint y: 55, endPoint x: 250, endPoint y: 50, distance: 78.4
click at [250, 50] on input "industrial Supply International" at bounding box center [210, 53] width 91 height 19
drag, startPoint x: 247, startPoint y: 52, endPoint x: 150, endPoint y: 61, distance: 97.4
click at [150, 61] on div "industrial Supply International" at bounding box center [197, 53] width 117 height 19
type input "industrial Supply International"
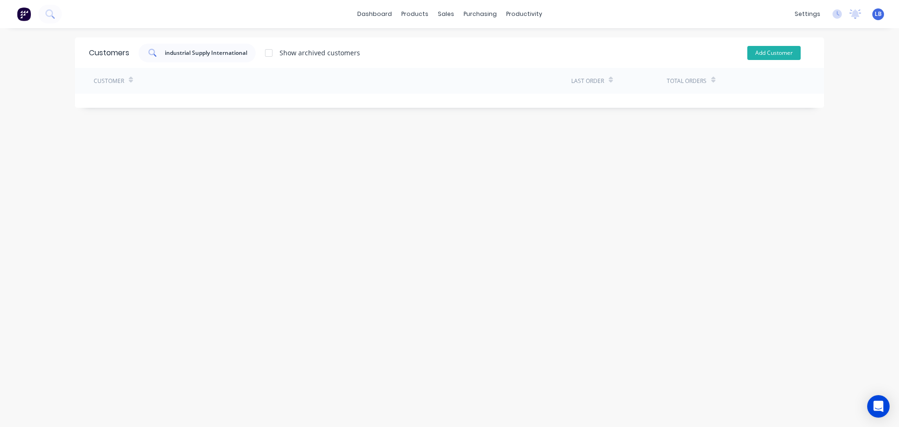
click at [763, 53] on button "Add Customer" at bounding box center [773, 53] width 53 height 14
select select "AU"
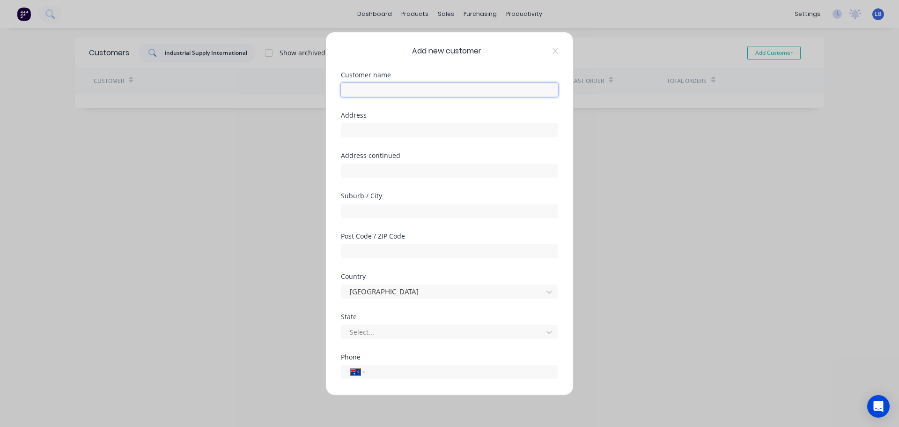
click at [353, 87] on input "text" at bounding box center [449, 89] width 217 height 14
paste input "industrial Supply International"
click at [348, 88] on input "industrial Supply International" at bounding box center [449, 89] width 217 height 14
type input "Industrial Supply International"
drag, startPoint x: 342, startPoint y: 132, endPoint x: 381, endPoint y: 141, distance: 40.4
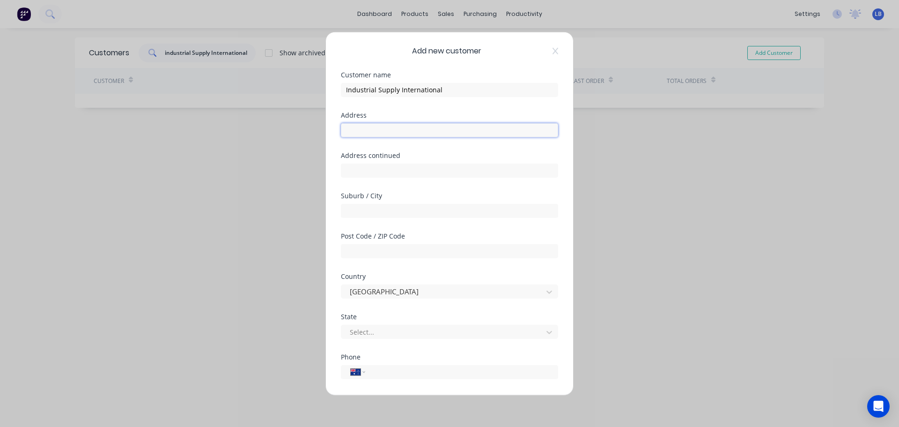
click at [342, 132] on input "text" at bounding box center [449, 130] width 217 height 14
drag, startPoint x: 454, startPoint y: 131, endPoint x: 414, endPoint y: 136, distance: 40.5
click at [414, 136] on input "[STREET_ADDRESS]" at bounding box center [449, 130] width 217 height 14
type input "[STREET_ADDRESS]"
drag, startPoint x: 425, startPoint y: 132, endPoint x: 349, endPoint y: 210, distance: 108.6
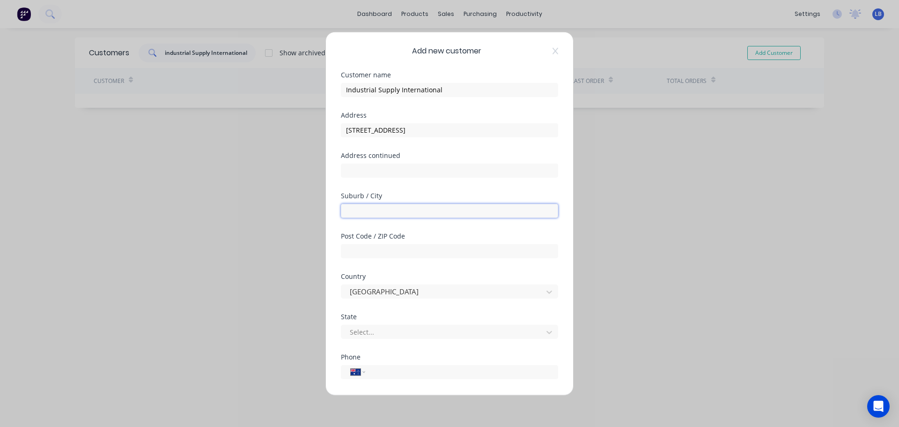
click at [349, 210] on input "text" at bounding box center [449, 210] width 217 height 14
paste input "industrial Supply International"
type input "i"
drag, startPoint x: 451, startPoint y: 129, endPoint x: 415, endPoint y: 138, distance: 36.4
click at [415, 138] on div "Address [STREET_ADDRESS]" at bounding box center [449, 131] width 217 height 40
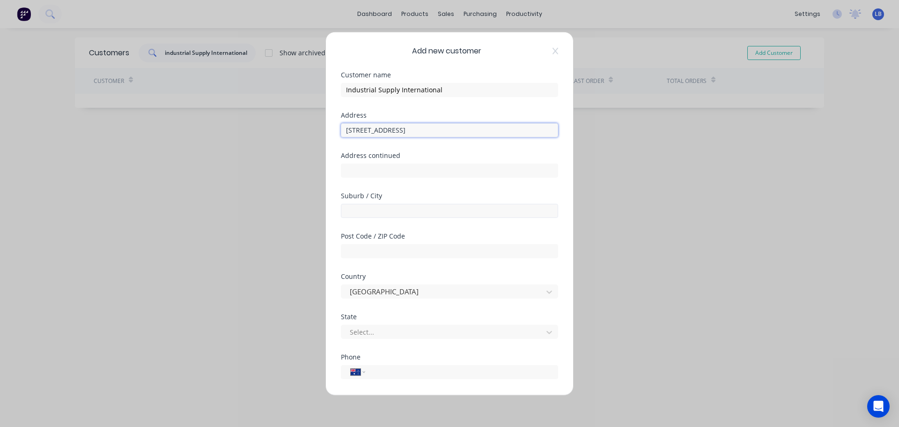
type input "[STREET_ADDRESS]"
click at [353, 211] on input "text" at bounding box center [449, 210] width 217 height 14
paste input "Yeerongpilly"
type input "Yeerongpilly"
drag, startPoint x: 428, startPoint y: 128, endPoint x: 415, endPoint y: 141, distance: 18.6
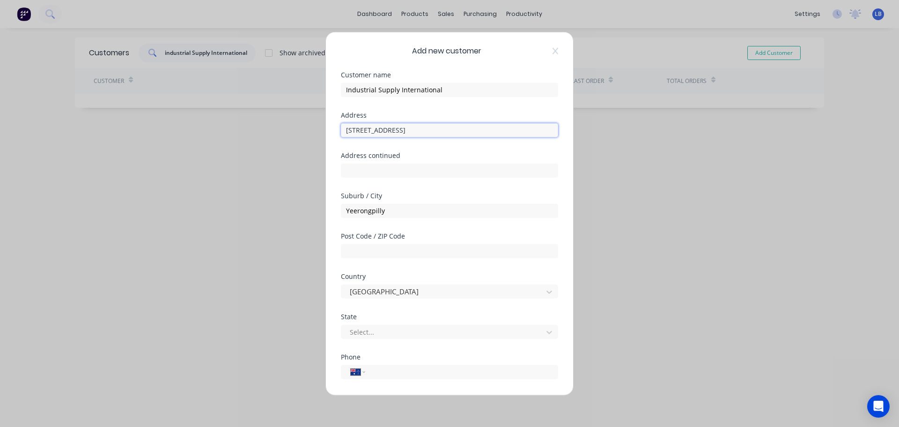
click at [415, 141] on div "Address [STREET_ADDRESS]" at bounding box center [449, 131] width 217 height 40
type input "[STREET_ADDRESS],"
click at [362, 251] on input "text" at bounding box center [449, 251] width 217 height 14
type input "4105"
click at [355, 330] on div at bounding box center [443, 332] width 189 height 12
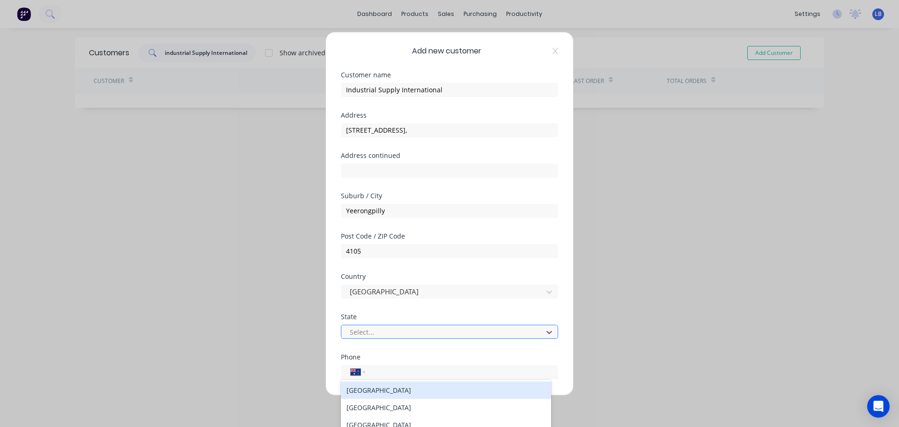
scroll to position [45, 0]
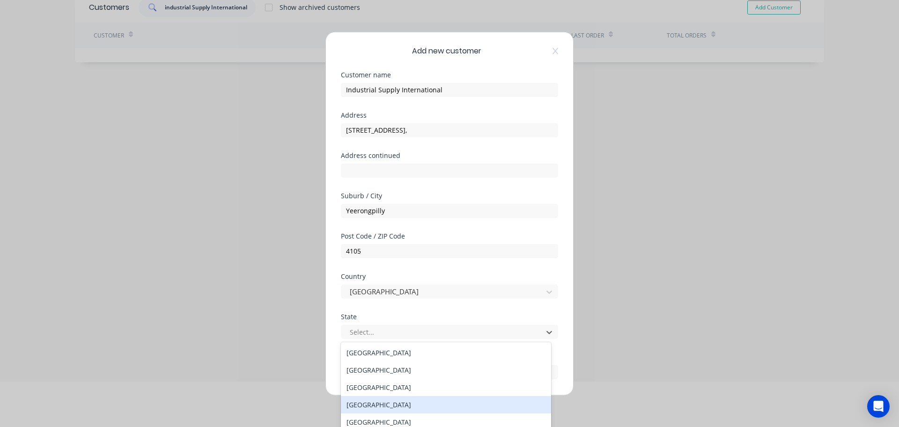
click at [357, 401] on div "[GEOGRAPHIC_DATA]" at bounding box center [446, 404] width 210 height 17
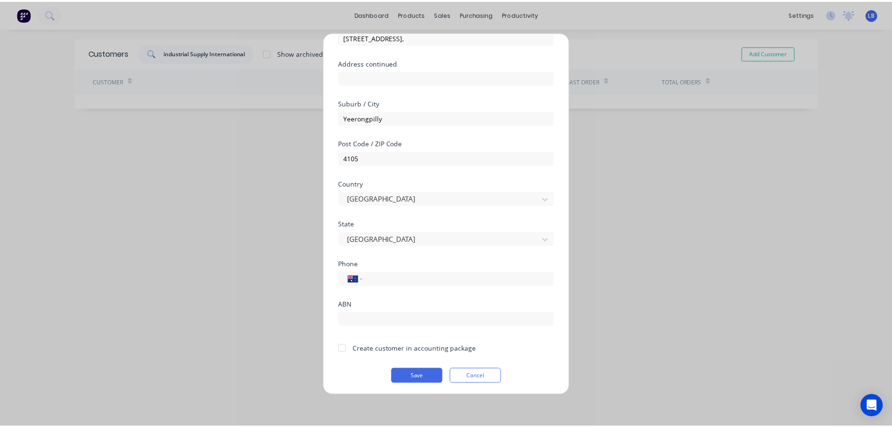
scroll to position [95, 0]
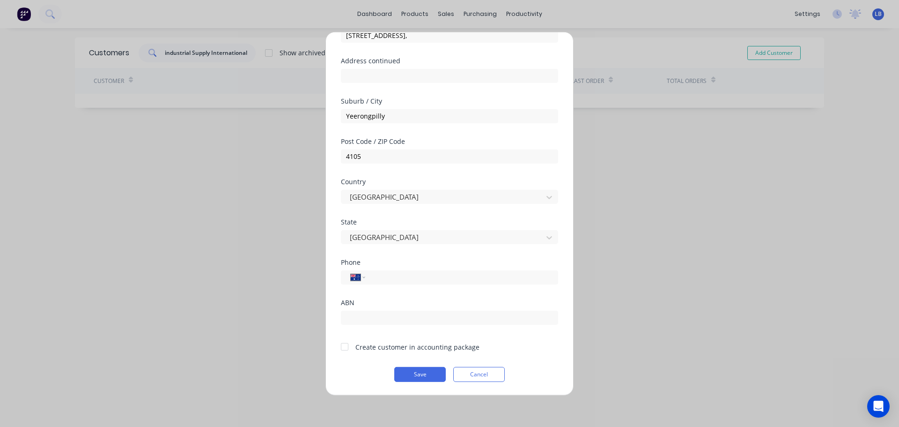
click at [343, 351] on div at bounding box center [344, 346] width 19 height 19
drag, startPoint x: 384, startPoint y: 278, endPoint x: 408, endPoint y: 278, distance: 24.4
click at [384, 278] on input "tel" at bounding box center [460, 277] width 177 height 11
type input "[PHONE_NUMBER]"
click at [403, 376] on button "Save" at bounding box center [420, 373] width 52 height 15
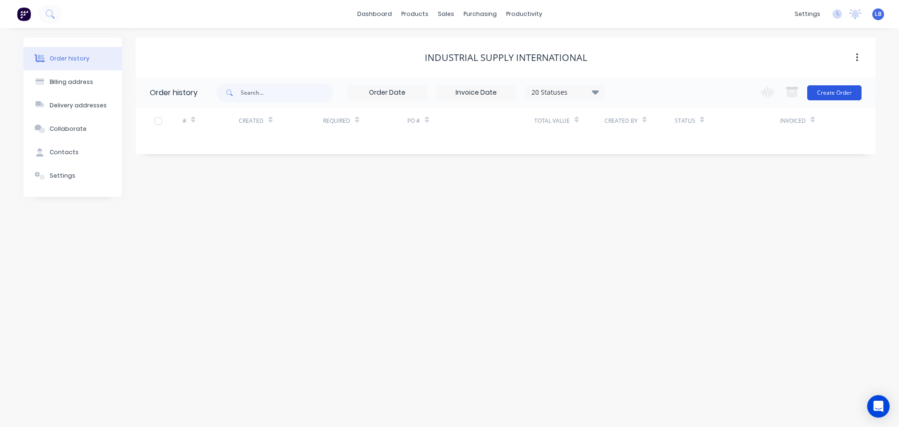
click at [831, 97] on button "Create Order" at bounding box center [834, 92] width 54 height 15
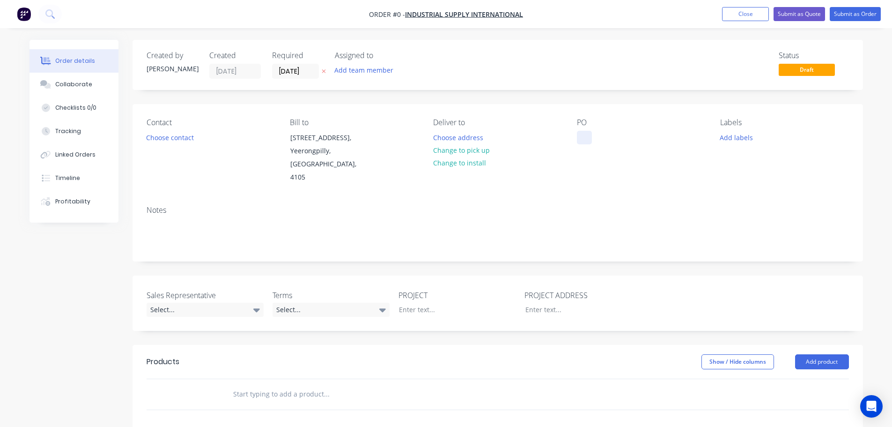
click at [584, 144] on div at bounding box center [584, 138] width 15 height 14
click at [623, 139] on div "Supply Only, Yeerongpilly QLD" at bounding box center [632, 138] width 110 height 14
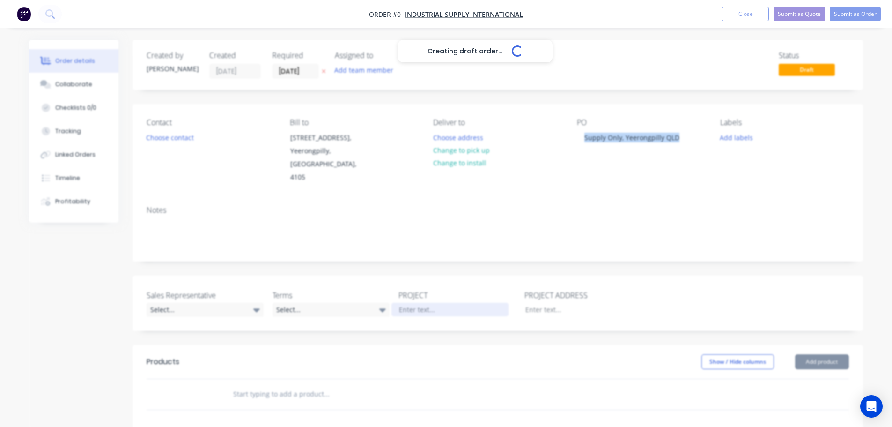
click at [419, 296] on div "Creating draft order... Loading... Order details Collaborate Checklists 0/0 Tra…" at bounding box center [446, 344] width 852 height 609
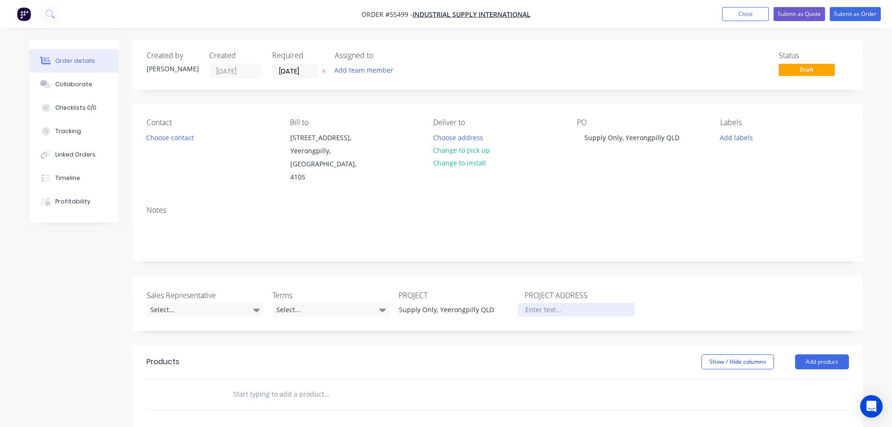
click at [528, 303] on div at bounding box center [576, 310] width 117 height 14
paste div
drag, startPoint x: 562, startPoint y: 295, endPoint x: 562, endPoint y: 314, distance: 19.7
click at [562, 303] on div "PROJECT ADDRESS Supply Only, Yeerongpilly QLD" at bounding box center [583, 302] width 117 height 27
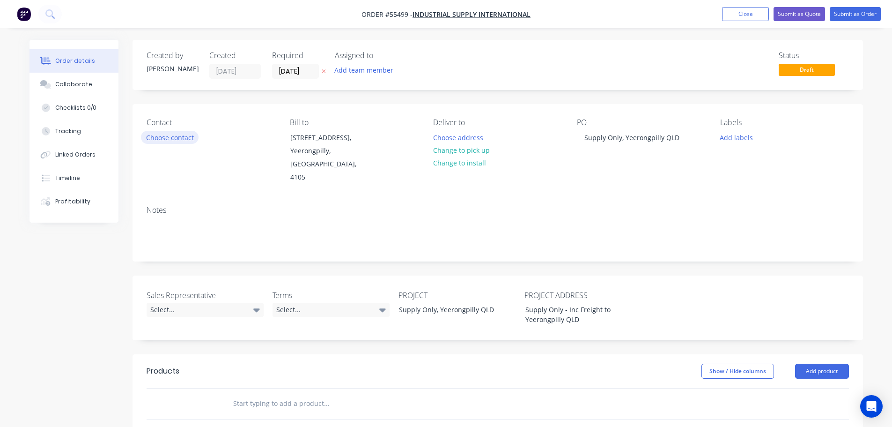
click at [164, 140] on button "Choose contact" at bounding box center [170, 137] width 58 height 13
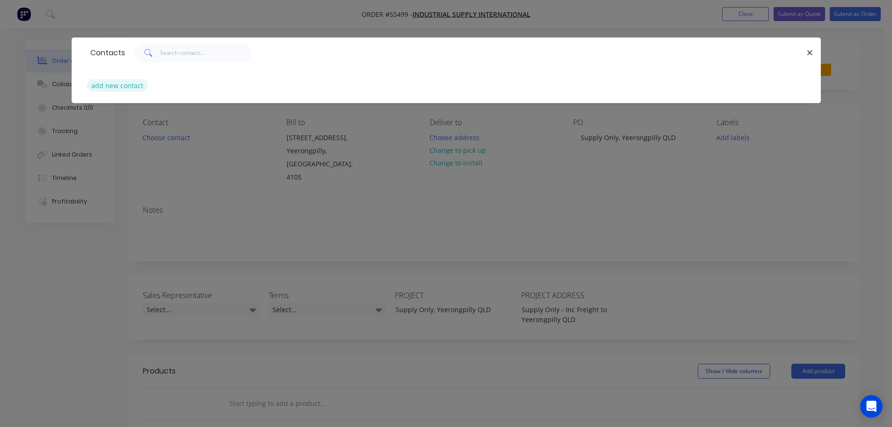
click at [118, 86] on button "add new contact" at bounding box center [118, 85] width 62 height 13
select select "AU"
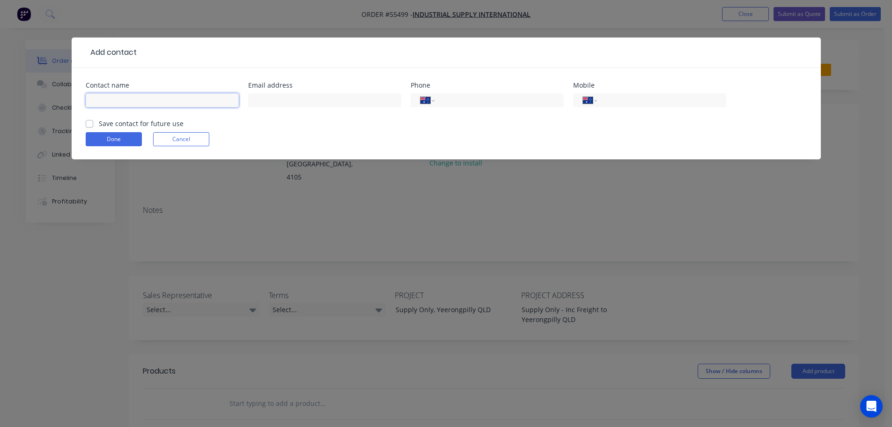
drag, startPoint x: 109, startPoint y: 100, endPoint x: 114, endPoint y: 106, distance: 8.3
click at [109, 100] on input "text" at bounding box center [162, 100] width 153 height 14
type input "[PERSON_NAME]"
click at [270, 97] on input "text" at bounding box center [324, 100] width 153 height 14
type input "[EMAIL_ADDRESS][DOMAIN_NAME]"
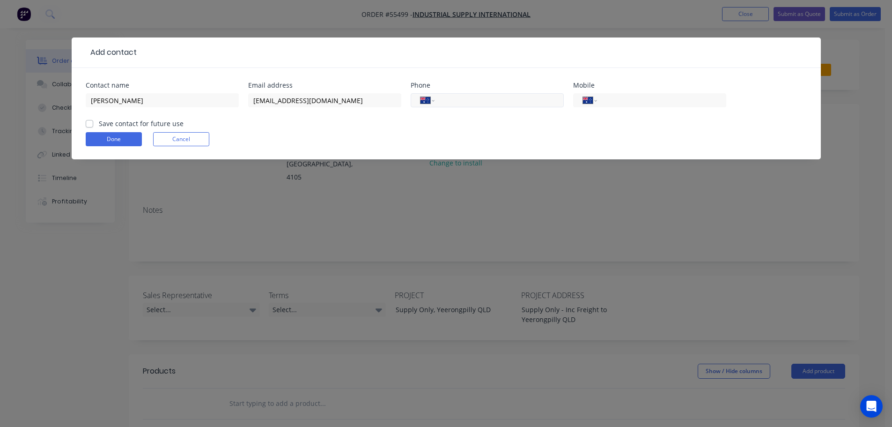
click at [458, 104] on input "tel" at bounding box center [497, 100] width 112 height 11
type input "[PHONE_NUMBER]"
click at [636, 97] on input "tel" at bounding box center [660, 100] width 112 height 11
type input "0416 028 246"
click at [99, 125] on label "Save contact for future use" at bounding box center [141, 123] width 85 height 10
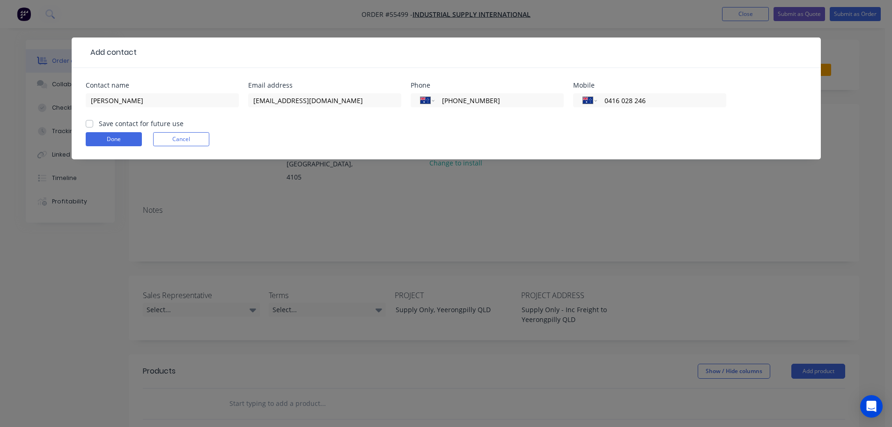
click at [90, 125] on input "Save contact for future use" at bounding box center [89, 122] width 7 height 9
checkbox input "true"
click at [93, 135] on button "Done" at bounding box center [114, 139] width 56 height 14
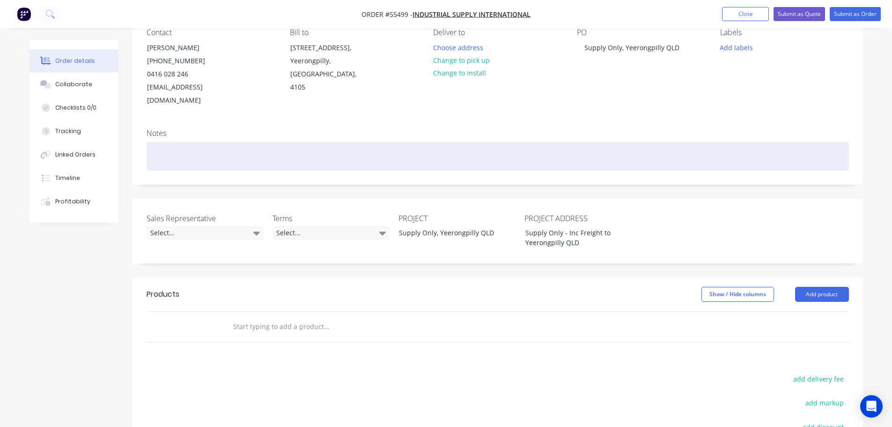
scroll to position [94, 0]
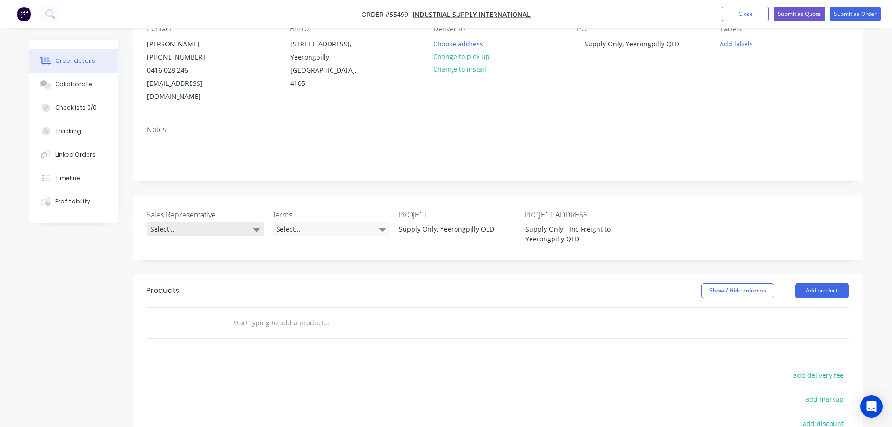
click at [175, 222] on div "Select..." at bounding box center [205, 229] width 117 height 14
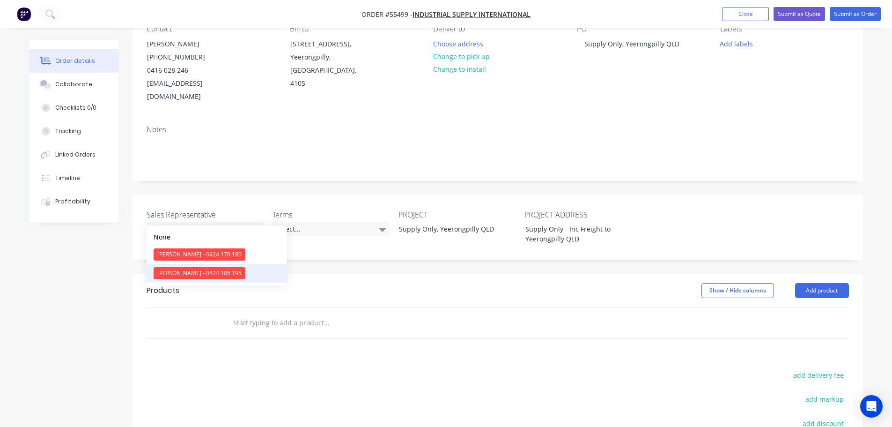
click at [185, 274] on div "[PERSON_NAME] - 0424 185 195" at bounding box center [200, 273] width 92 height 12
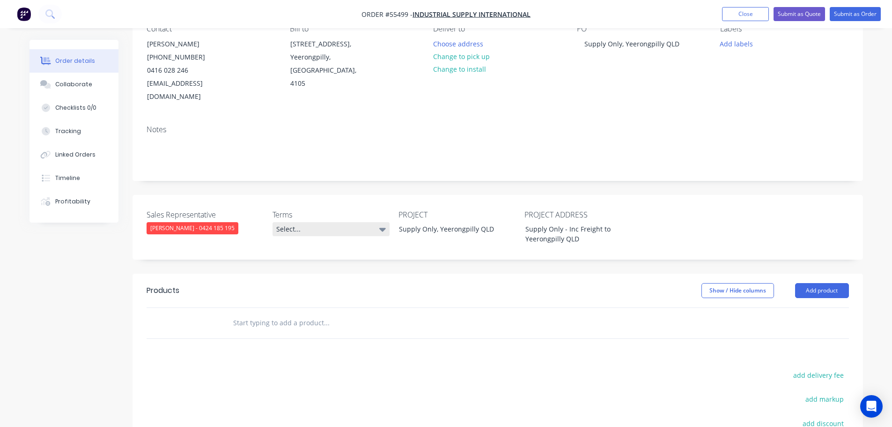
click at [323, 222] on div "Select..." at bounding box center [331, 229] width 117 height 14
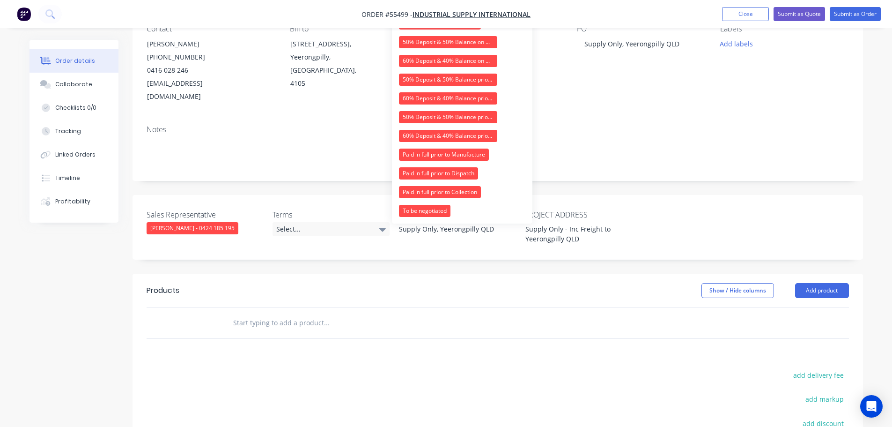
scroll to position [0, 0]
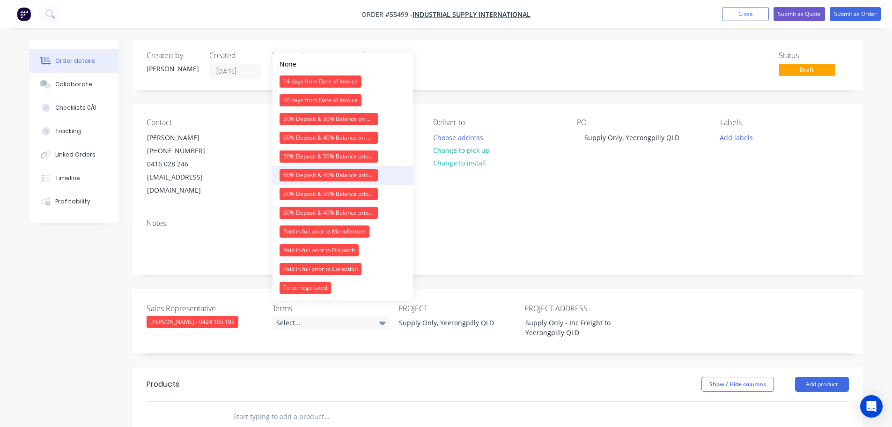
click at [303, 176] on div "60% Deposit & 40% Balance prior to Dispatch" at bounding box center [329, 175] width 98 height 12
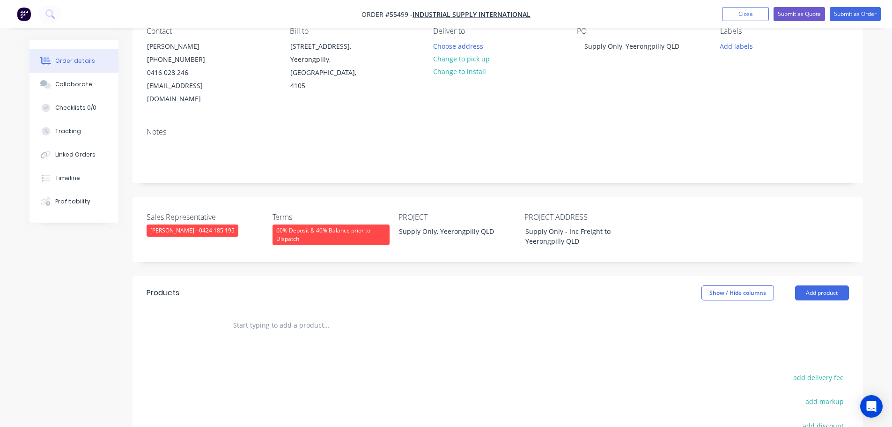
scroll to position [94, 0]
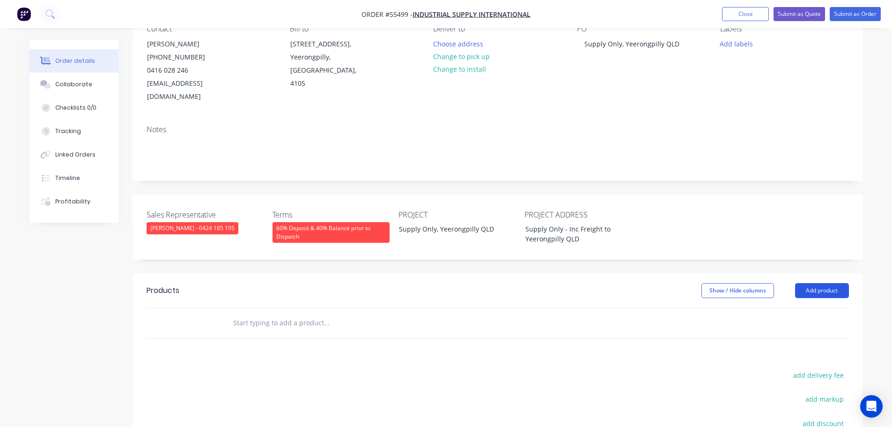
click at [799, 283] on button "Add product" at bounding box center [822, 290] width 54 height 15
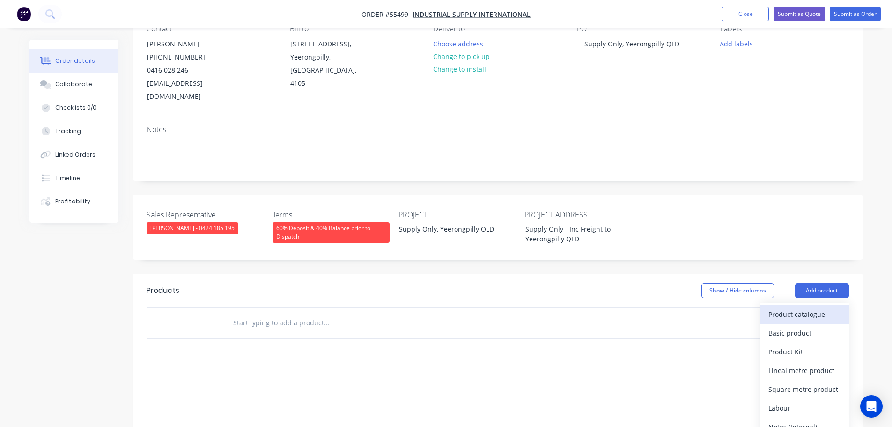
click at [795, 307] on div "Product catalogue" at bounding box center [805, 314] width 72 height 14
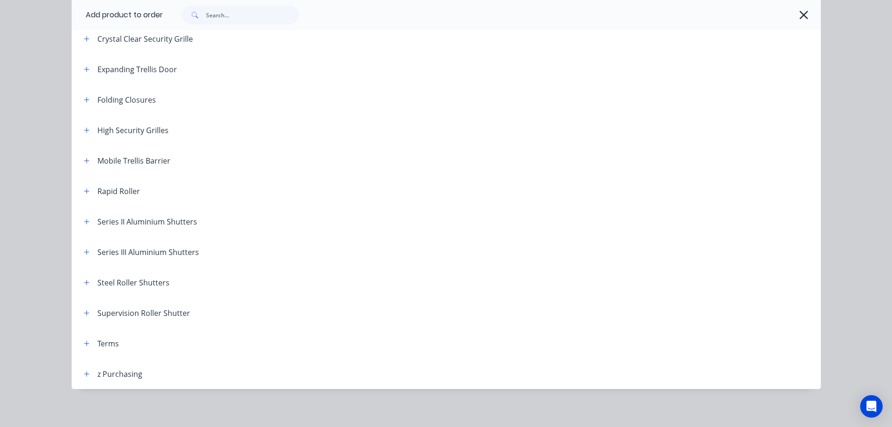
scroll to position [265, 0]
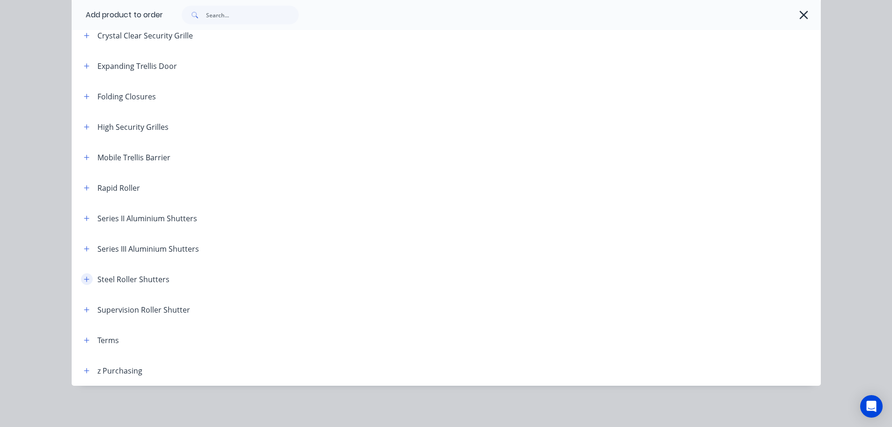
click at [84, 274] on button "button" at bounding box center [87, 279] width 12 height 12
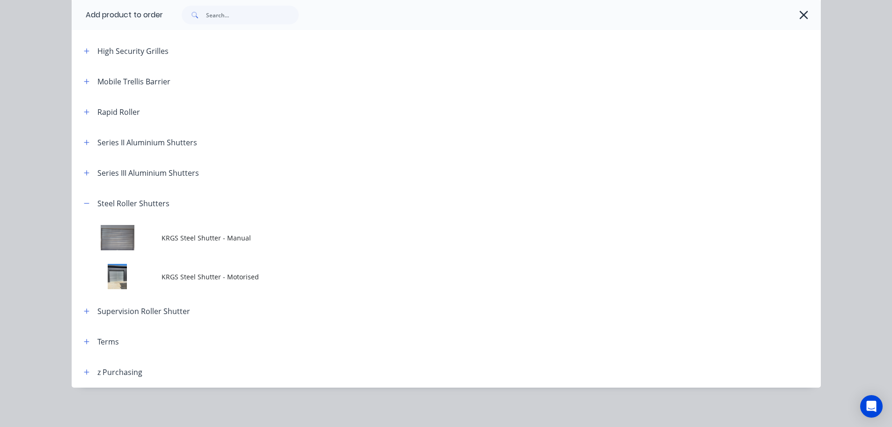
scroll to position [343, 0]
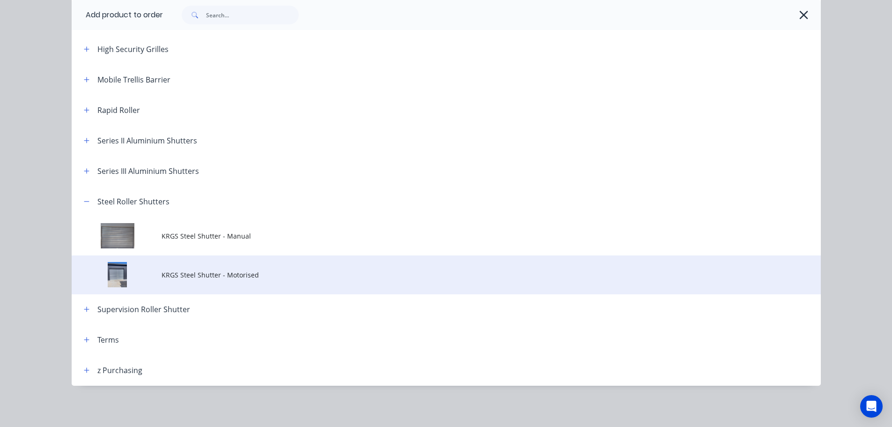
click at [241, 277] on span "KRGS Steel Shutter - Motorised" at bounding box center [425, 275] width 527 height 10
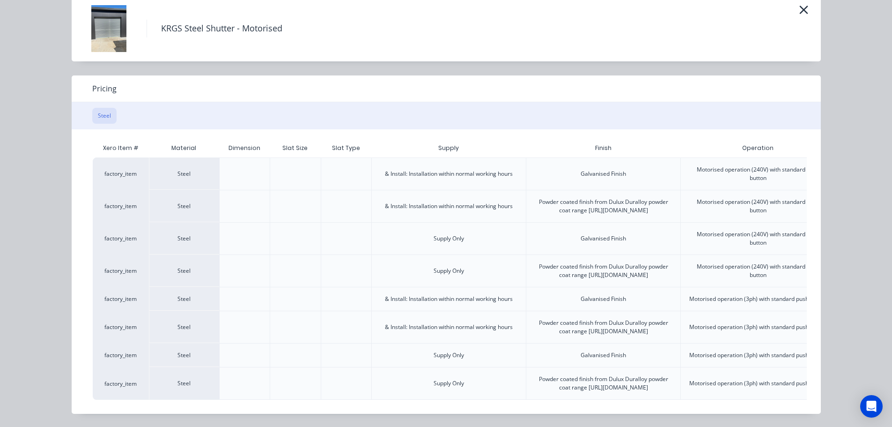
scroll to position [0, 234]
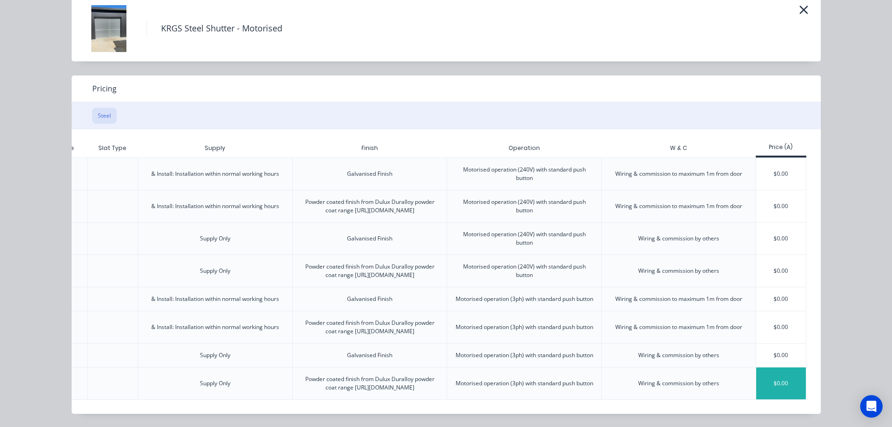
click at [773, 375] on div "$0.00" at bounding box center [781, 383] width 50 height 32
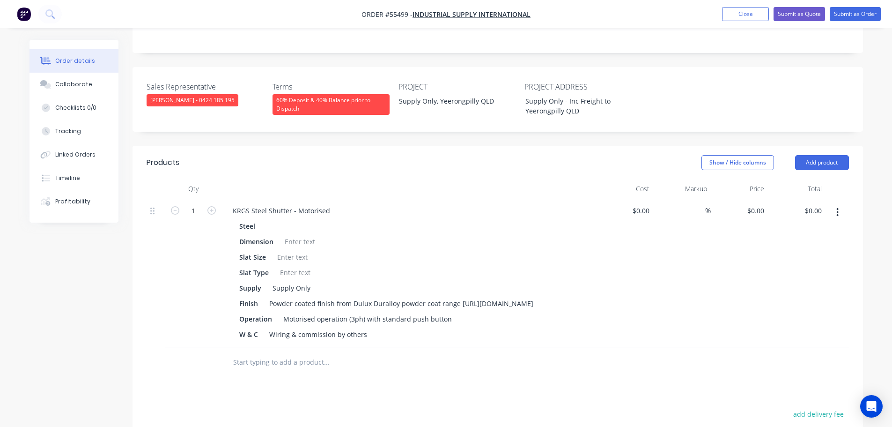
scroll to position [234, 0]
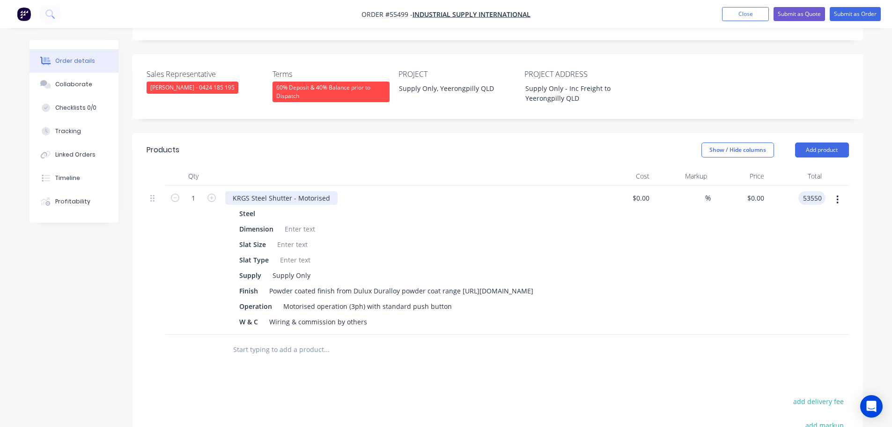
type input "53550"
type input "$53,550.00"
click at [232, 191] on div "KRGS Steel Shutter - Motorised" at bounding box center [281, 198] width 112 height 14
click at [233, 191] on div "KRGS Steel Shutter - Motorised" at bounding box center [281, 198] width 112 height 14
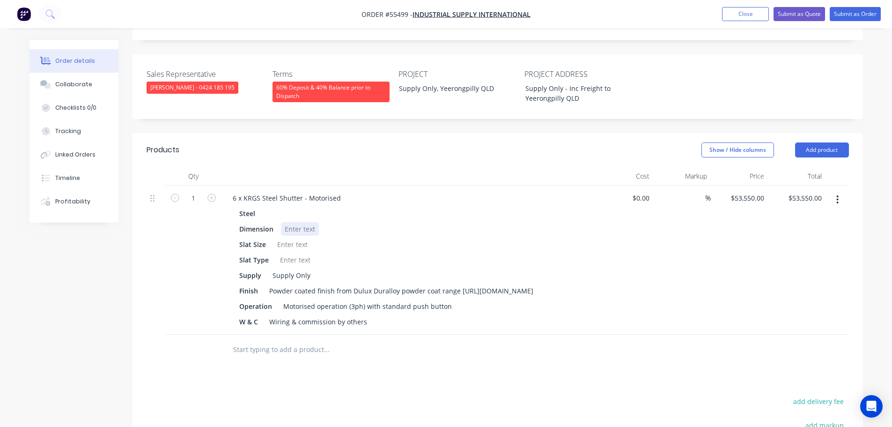
click at [287, 222] on div at bounding box center [300, 229] width 38 height 14
click at [288, 222] on div at bounding box center [300, 229] width 38 height 14
click at [287, 237] on div at bounding box center [293, 244] width 38 height 14
click at [291, 253] on div at bounding box center [295, 260] width 38 height 14
drag, startPoint x: 367, startPoint y: 318, endPoint x: 225, endPoint y: 325, distance: 142.1
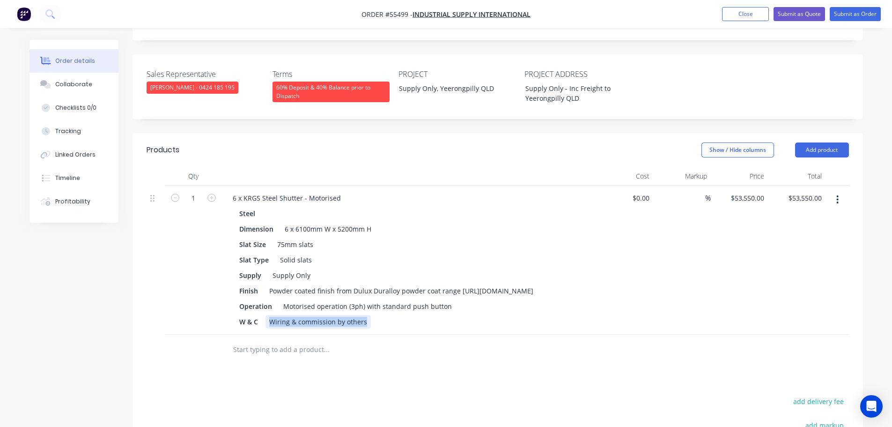
click at [225, 325] on div "6 x KRGS Steel Shutter - Motorised Steel Dimension 6 x 6100mm W x 5200mm H Slat…" at bounding box center [409, 259] width 375 height 149
drag, startPoint x: 260, startPoint y: 317, endPoint x: 213, endPoint y: 325, distance: 47.7
click at [213, 325] on div "1 6 x KRGS Steel Shutter - Motorised Steel Dimension 6 x 6100mm W x 5200mm H Sl…" at bounding box center [498, 259] width 702 height 149
click at [812, 142] on button "Add product" at bounding box center [822, 149] width 54 height 15
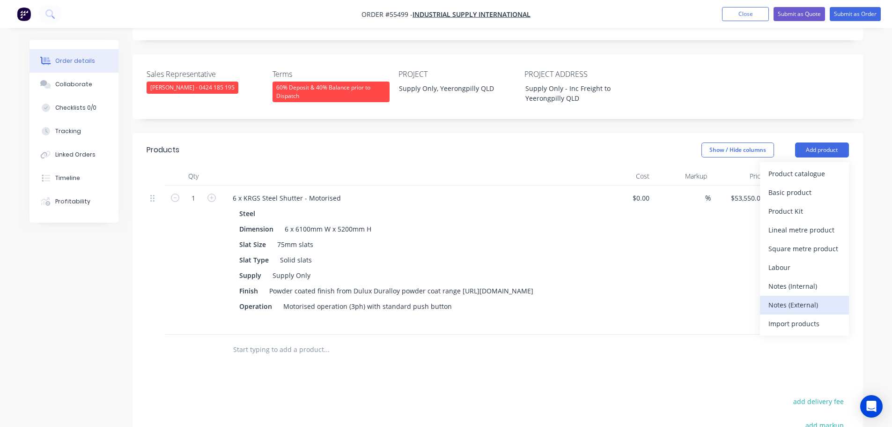
click at [778, 298] on div "Notes (External)" at bounding box center [805, 305] width 72 height 14
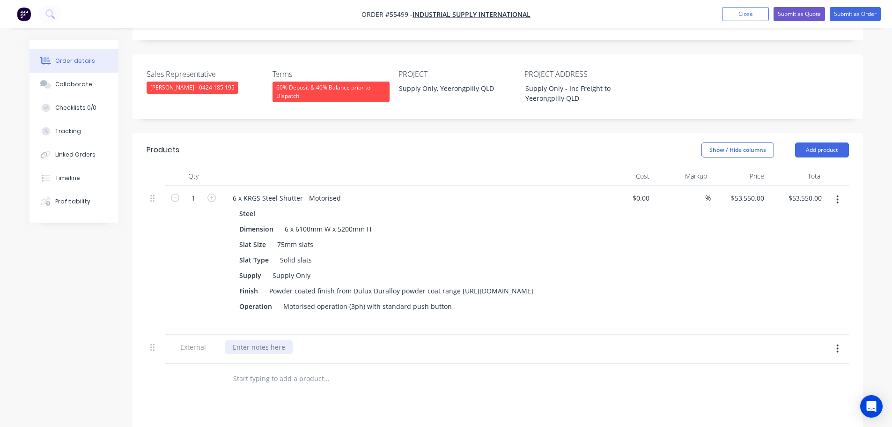
click at [270, 340] on div at bounding box center [258, 347] width 67 height 14
click at [785, 14] on button "Submit as Quote" at bounding box center [800, 14] width 52 height 14
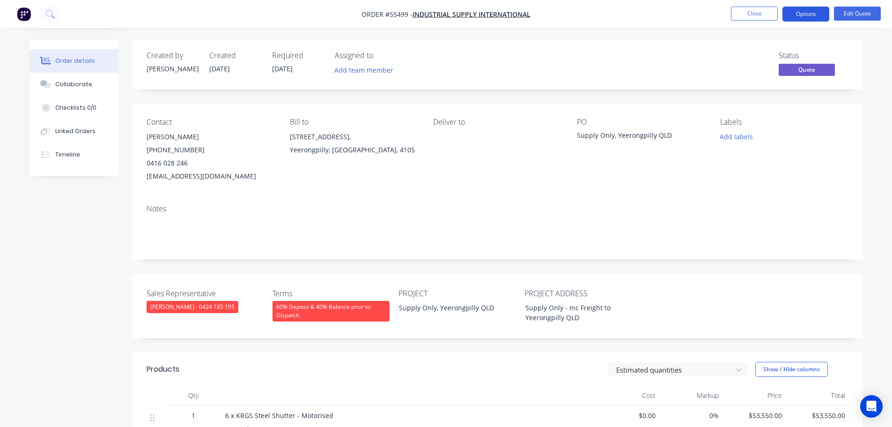
click at [800, 17] on button "Options" at bounding box center [806, 14] width 47 height 15
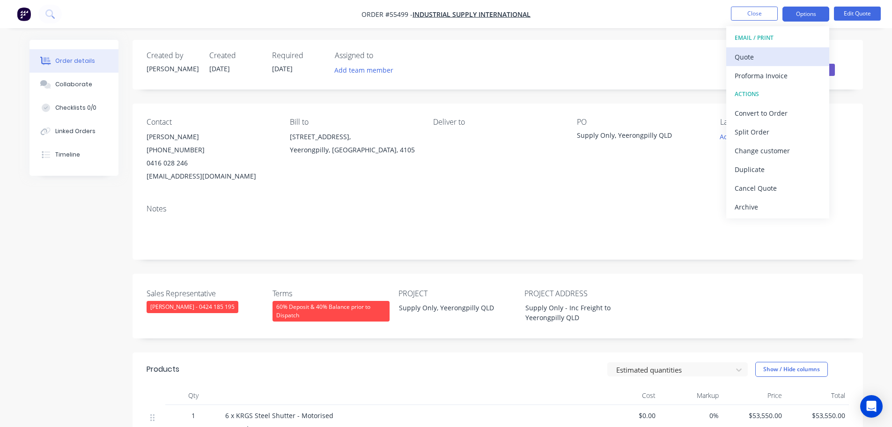
click at [751, 58] on div "Quote" at bounding box center [778, 57] width 86 height 14
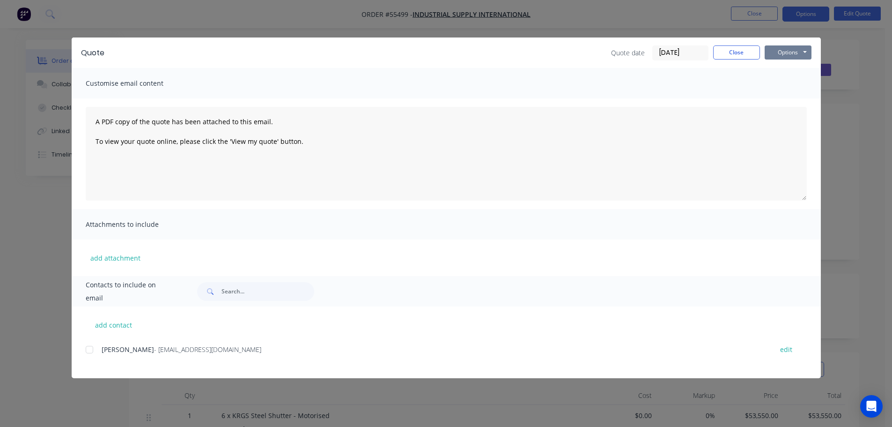
click at [788, 58] on button "Options" at bounding box center [788, 52] width 47 height 14
click at [788, 83] on button "Print" at bounding box center [795, 84] width 60 height 15
click at [735, 51] on button "Close" at bounding box center [736, 52] width 47 height 14
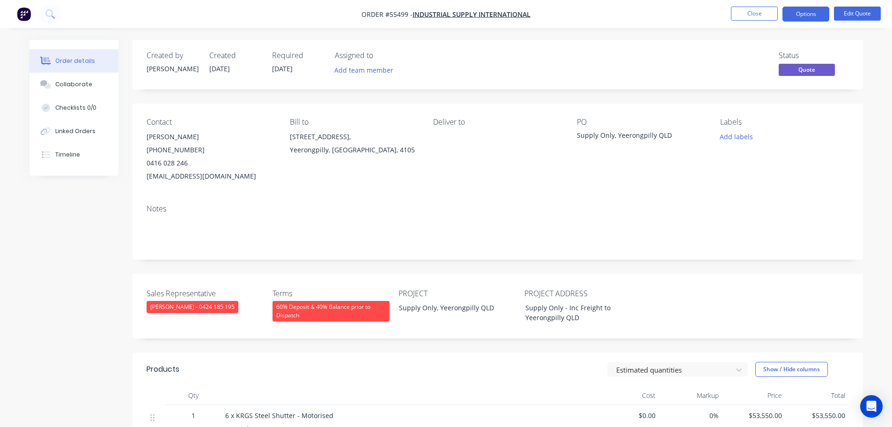
click at [161, 175] on div "[EMAIL_ADDRESS][DOMAIN_NAME]" at bounding box center [211, 176] width 128 height 13
click at [618, 137] on div "Supply Only, Yeerongpilly QLD" at bounding box center [635, 136] width 117 height 13
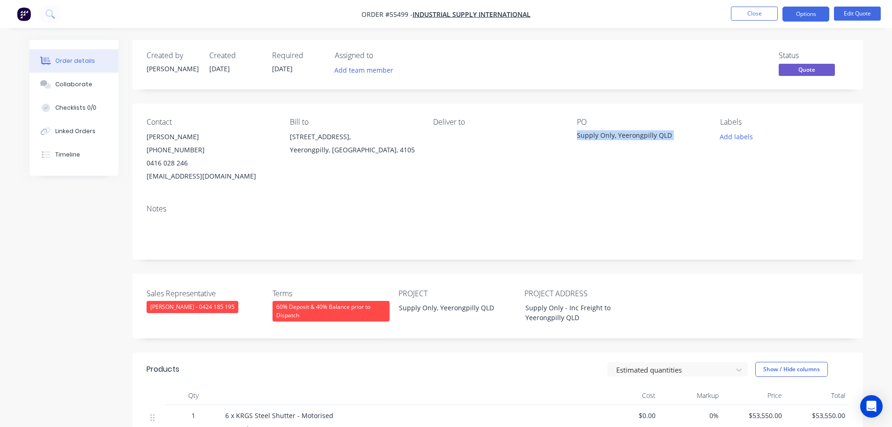
click at [618, 137] on div "Supply Only, Yeerongpilly QLD" at bounding box center [635, 136] width 117 height 13
click at [188, 163] on span at bounding box center [188, 162] width 0 height 9
click at [735, 13] on button "Close" at bounding box center [754, 14] width 47 height 14
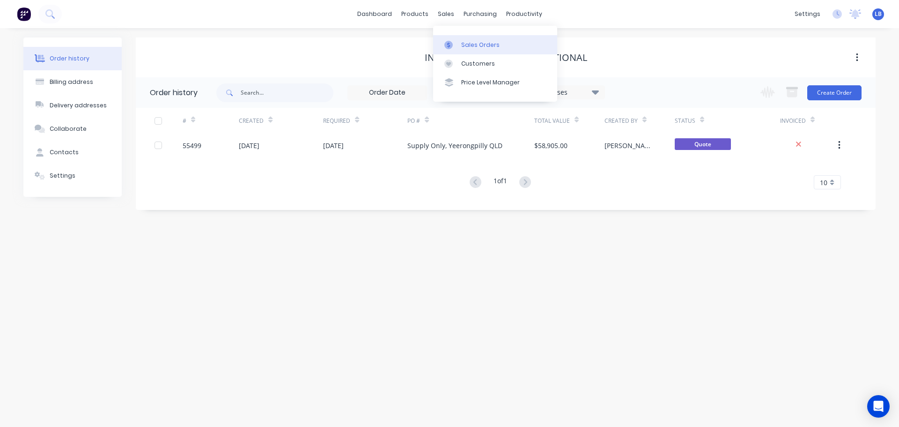
click at [474, 44] on div "Sales Orders" at bounding box center [480, 45] width 38 height 8
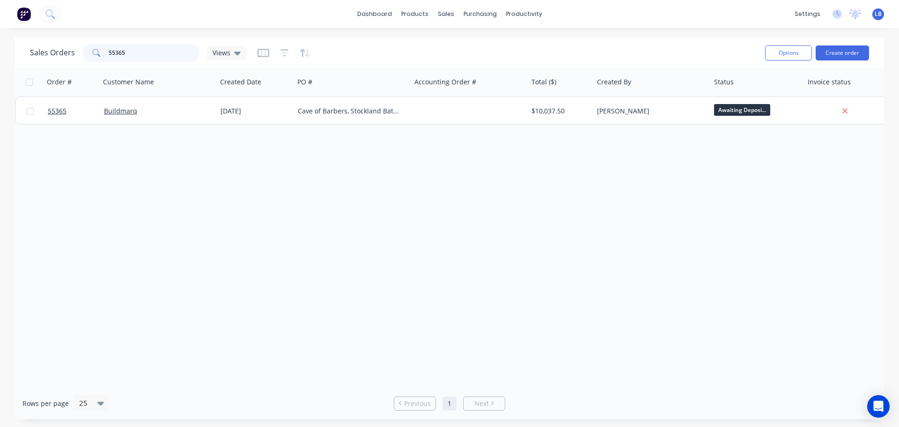
drag, startPoint x: 140, startPoint y: 54, endPoint x: 64, endPoint y: 58, distance: 75.5
click at [64, 58] on div "Sales Orders 55365 Views" at bounding box center [138, 53] width 216 height 19
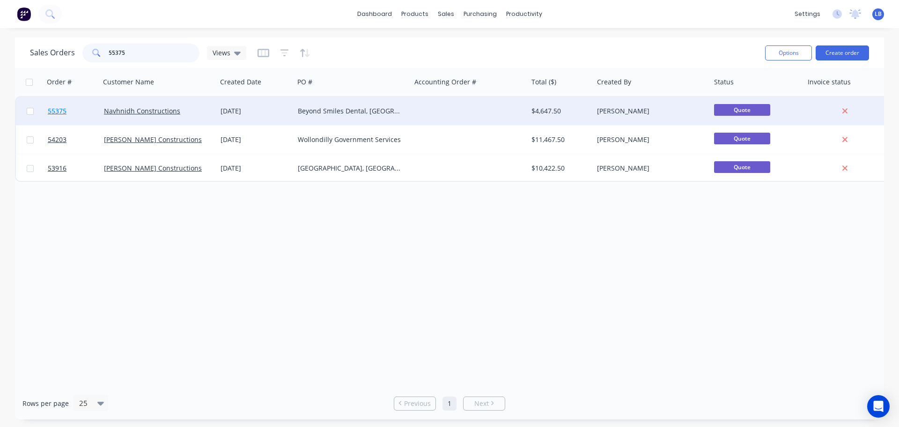
type input "55375"
click at [54, 109] on span "55375" at bounding box center [57, 110] width 19 height 9
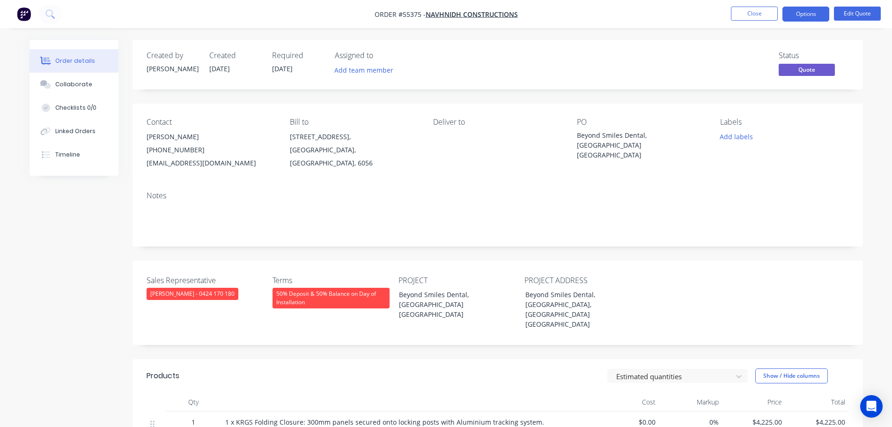
scroll to position [140, 0]
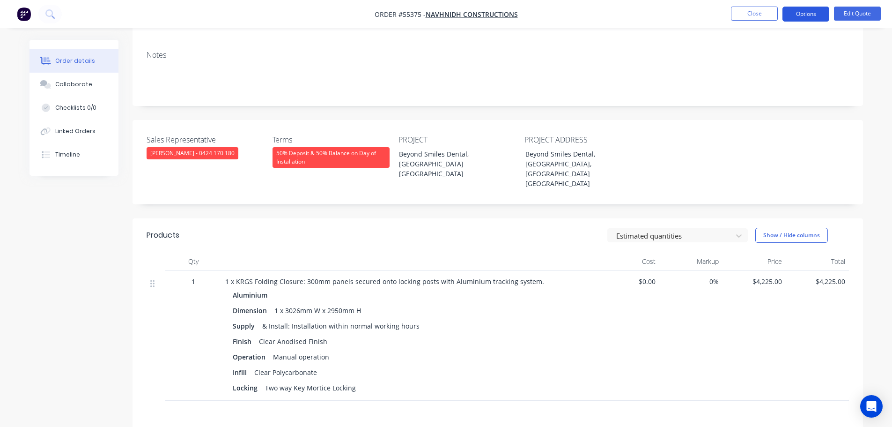
click at [801, 13] on button "Options" at bounding box center [806, 14] width 47 height 15
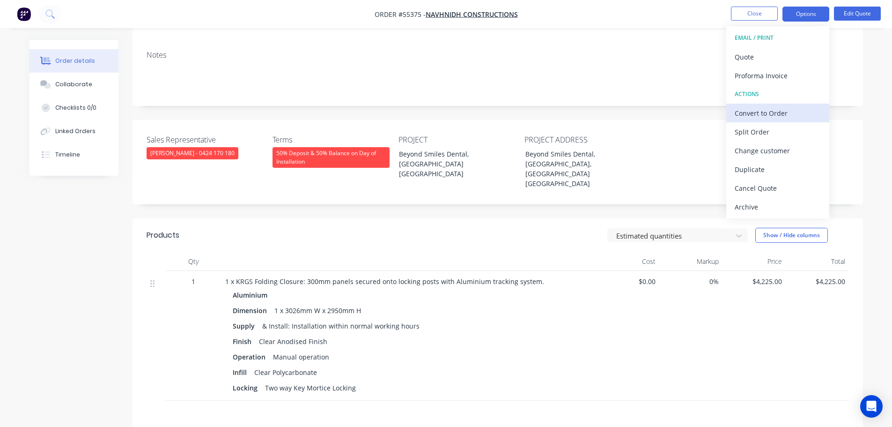
click at [779, 111] on div "Convert to Order" at bounding box center [778, 113] width 86 height 14
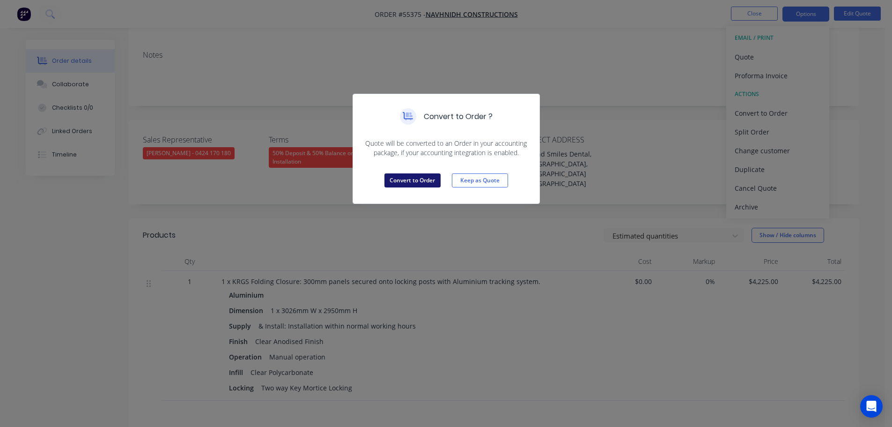
click at [407, 179] on button "Convert to Order" at bounding box center [412, 180] width 56 height 14
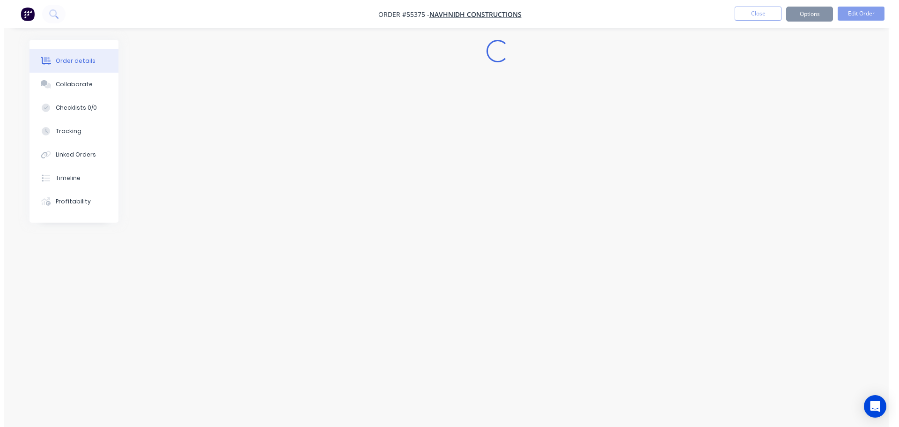
scroll to position [0, 0]
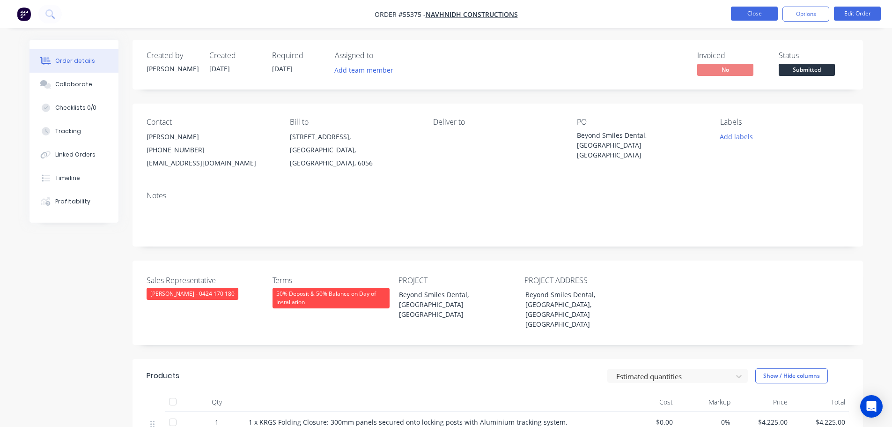
click at [758, 13] on button "Close" at bounding box center [754, 14] width 47 height 14
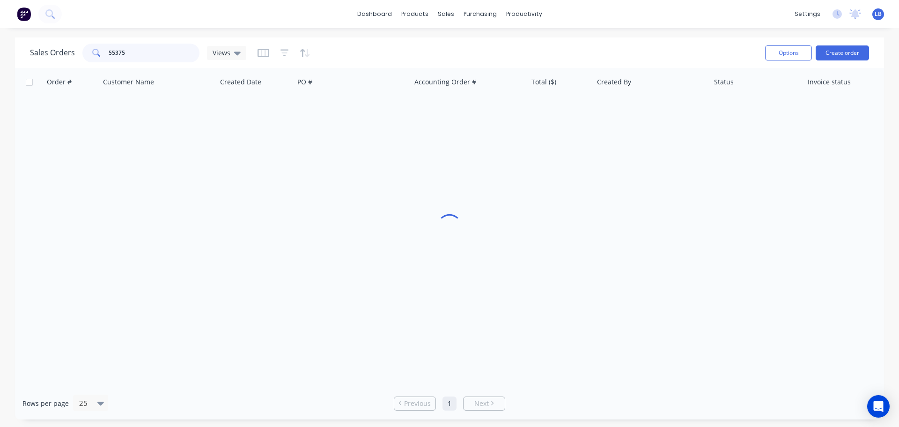
drag, startPoint x: 133, startPoint y: 51, endPoint x: 6, endPoint y: 63, distance: 127.0
click at [6, 63] on div "Sales Orders 55375 Views Options Create order Order # Customer Name Created Dat…" at bounding box center [449, 228] width 899 height 382
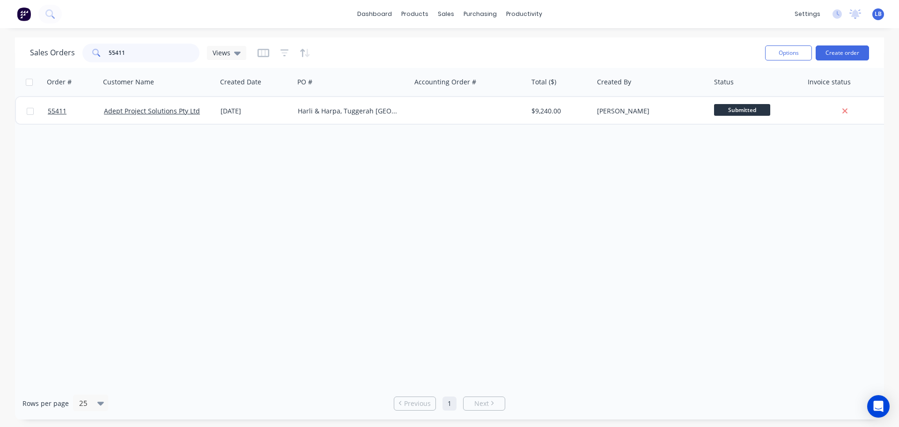
type input "55411"
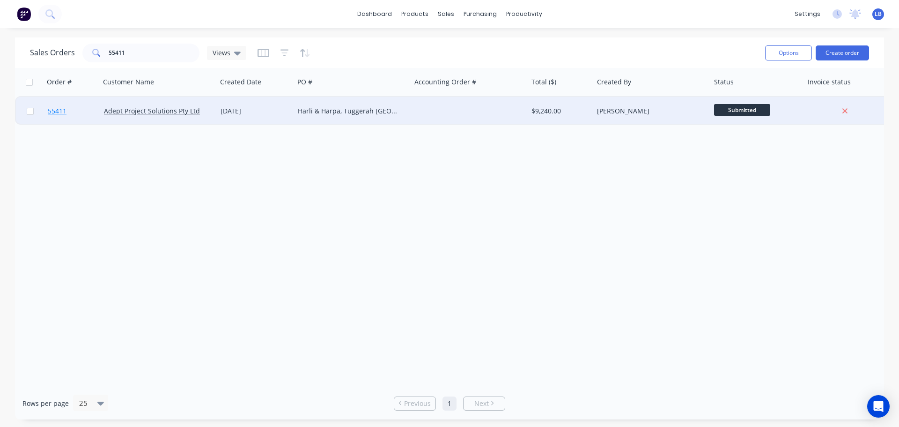
click at [58, 110] on span "55411" at bounding box center [57, 110] width 19 height 9
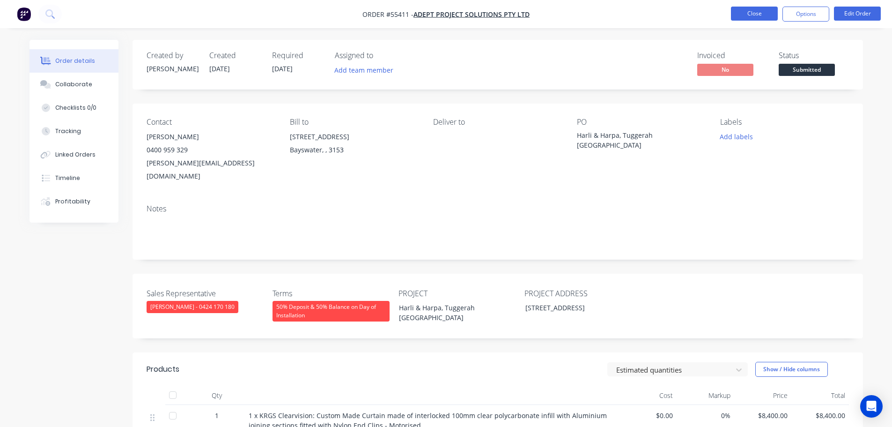
click at [761, 13] on button "Close" at bounding box center [754, 14] width 47 height 14
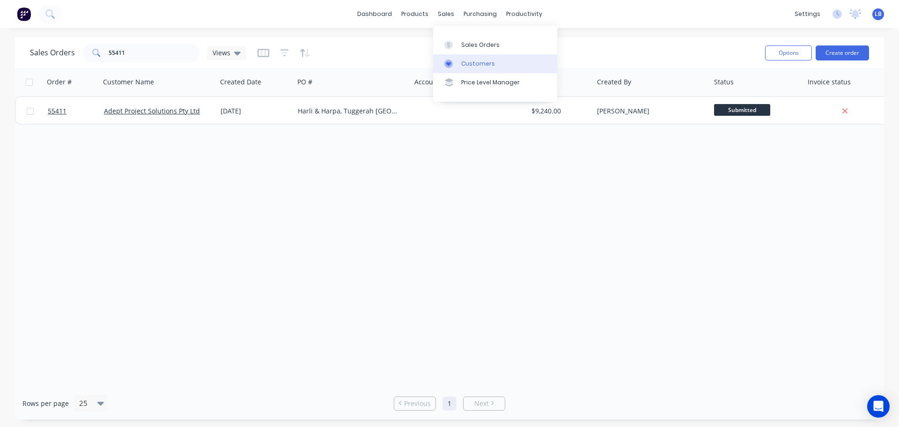
click at [470, 64] on div "Customers" at bounding box center [478, 63] width 34 height 8
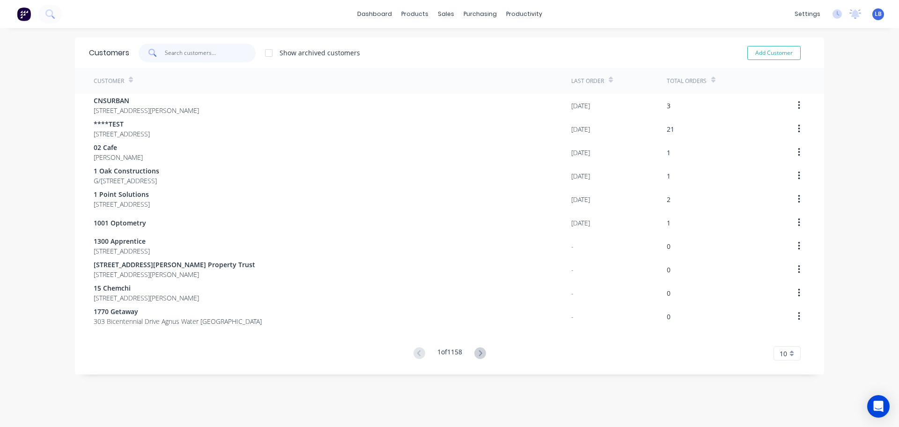
click at [197, 54] on input "text" at bounding box center [210, 53] width 91 height 19
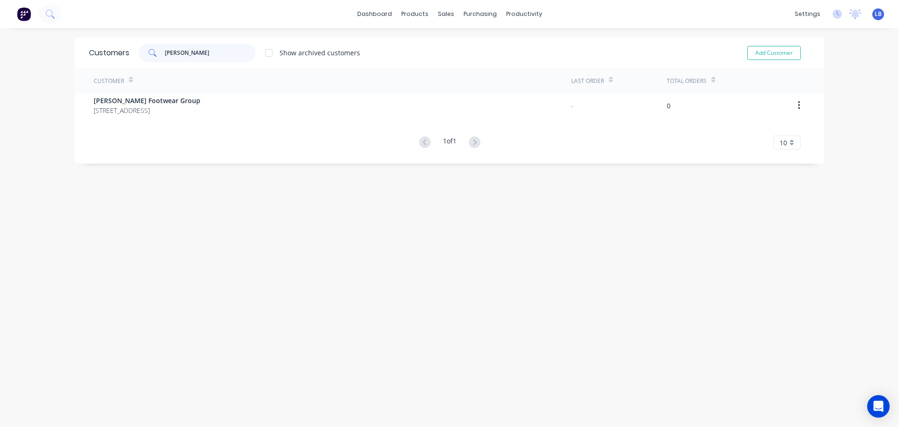
type input "[PERSON_NAME] Footwear"
drag, startPoint x: 214, startPoint y: 53, endPoint x: 155, endPoint y: 58, distance: 60.1
click at [155, 58] on div "[PERSON_NAME] Footwear" at bounding box center [197, 53] width 117 height 19
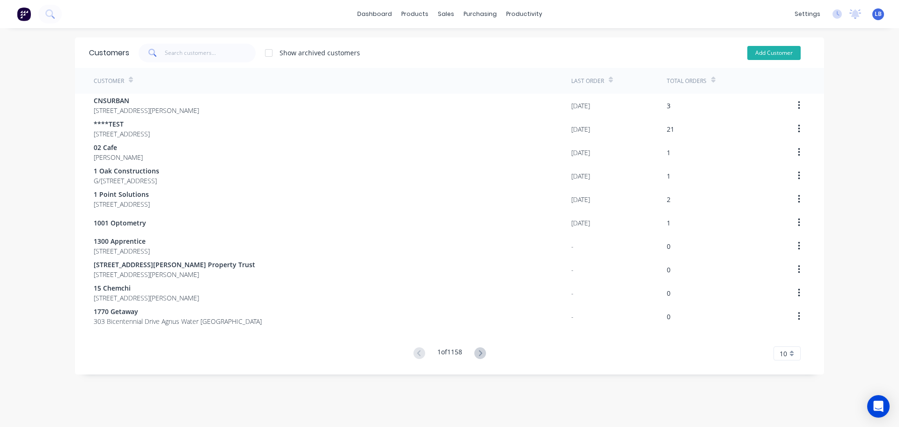
click at [767, 54] on button "Add Customer" at bounding box center [773, 53] width 53 height 14
select select "AU"
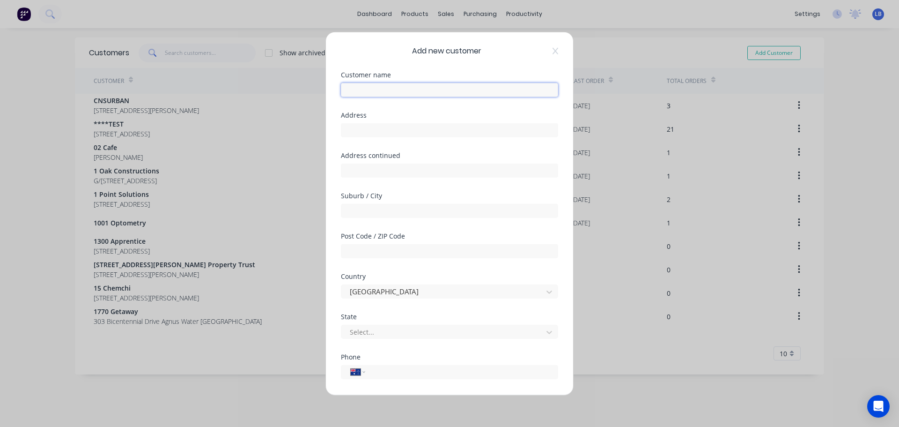
click at [342, 87] on input "text" at bounding box center [449, 89] width 217 height 14
paste input "[PERSON_NAME] Footwear"
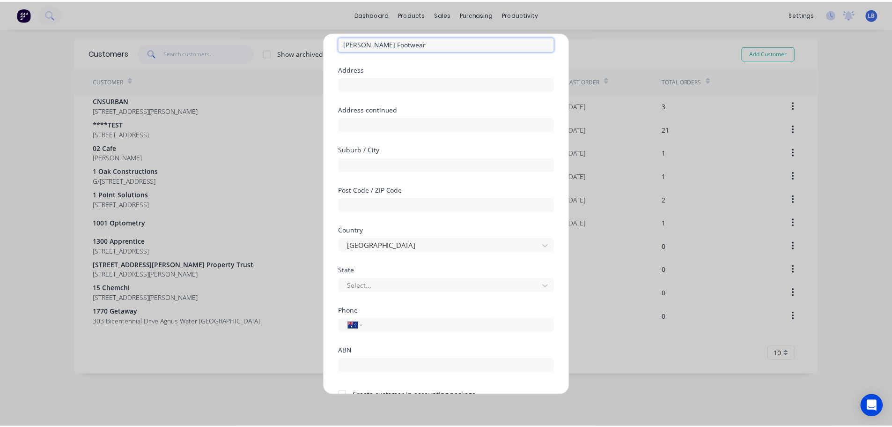
scroll to position [95, 0]
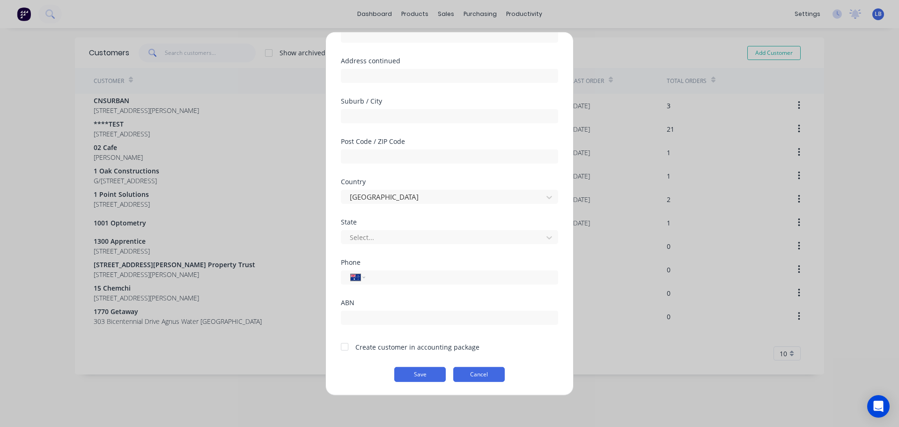
type input "[PERSON_NAME] Footwear"
click at [475, 378] on button "Cancel" at bounding box center [479, 373] width 52 height 15
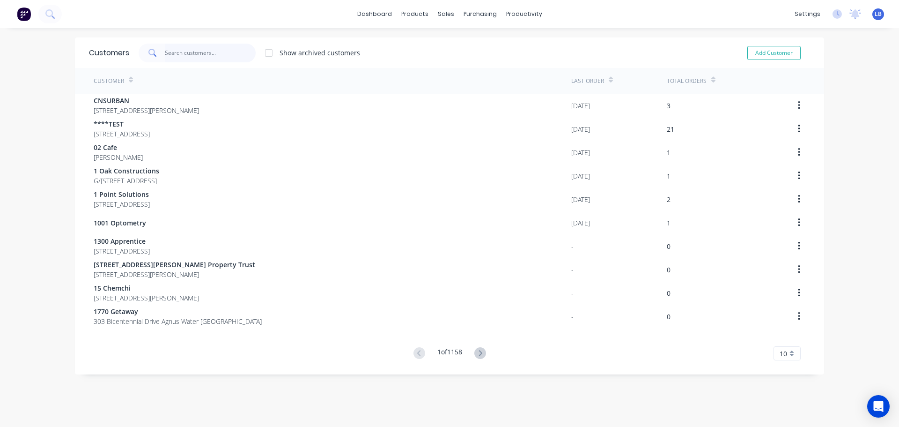
click at [195, 52] on input "text" at bounding box center [210, 53] width 91 height 19
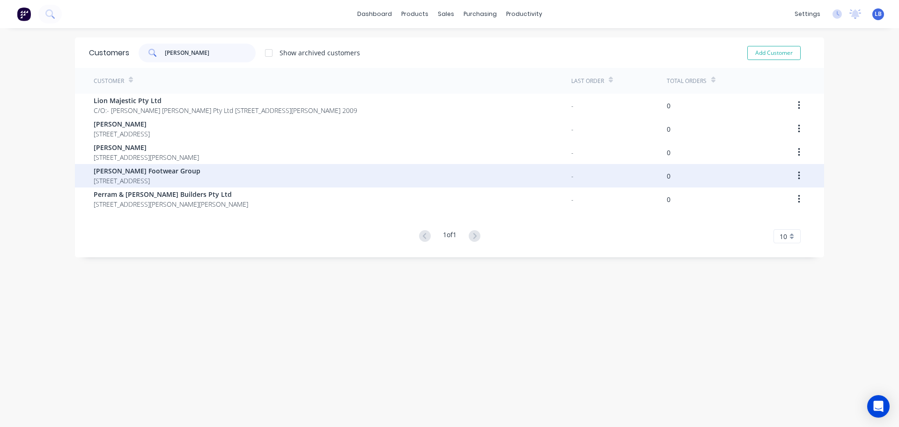
type input "[PERSON_NAME]"
click at [131, 173] on span "[PERSON_NAME] Footwear Group" at bounding box center [147, 171] width 107 height 10
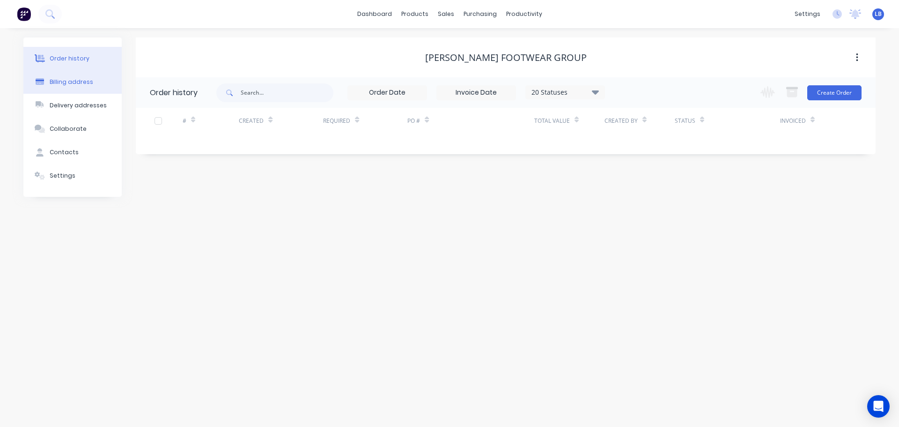
click at [76, 83] on div "Billing address" at bounding box center [72, 82] width 44 height 8
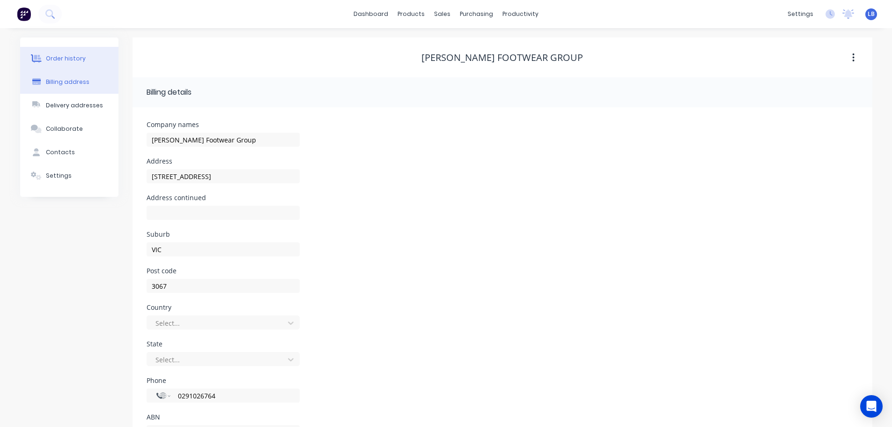
click at [76, 57] on div "Order history" at bounding box center [66, 58] width 40 height 8
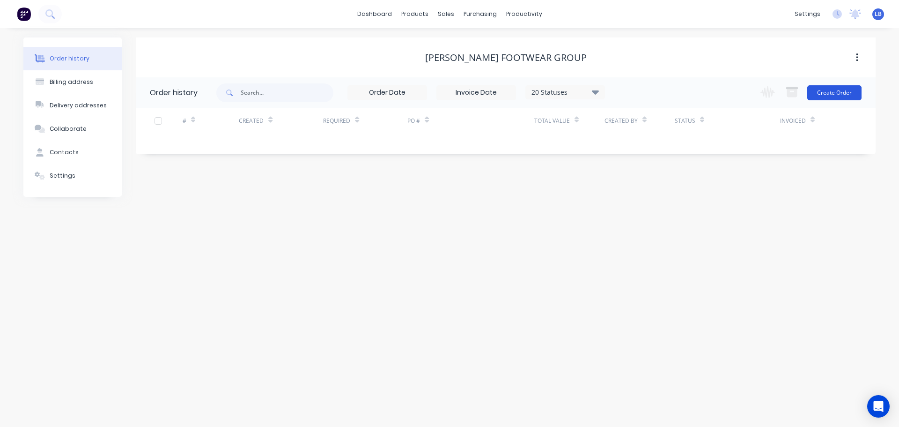
click at [829, 89] on button "Create Order" at bounding box center [834, 92] width 54 height 15
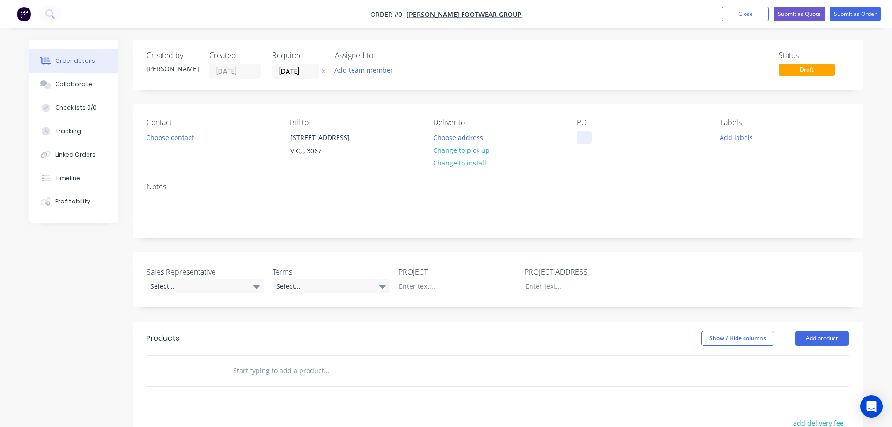
click at [586, 139] on div at bounding box center [584, 138] width 15 height 14
click at [623, 140] on div "[GEOGRAPHIC_DATA], [GEOGRAPHIC_DATA]" at bounding box center [635, 142] width 117 height 23
click at [408, 285] on div "Order details Collaborate Checklists 0/0 Tracking Linked Orders Timeline Profit…" at bounding box center [446, 332] width 852 height 585
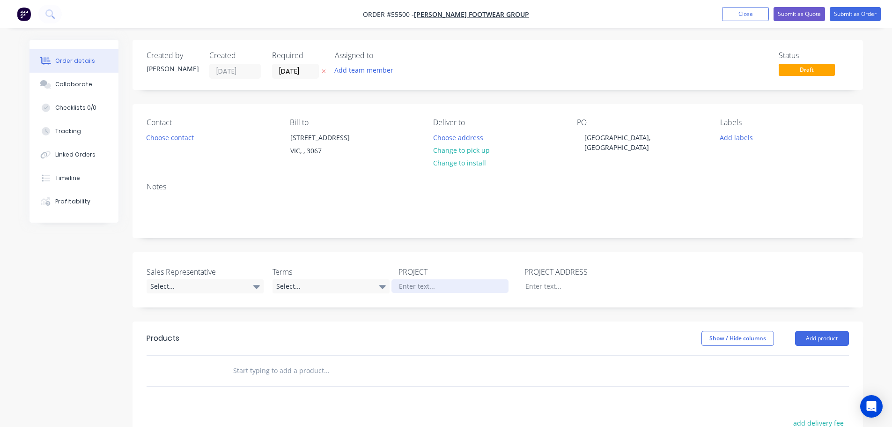
click at [408, 285] on div at bounding box center [450, 286] width 117 height 14
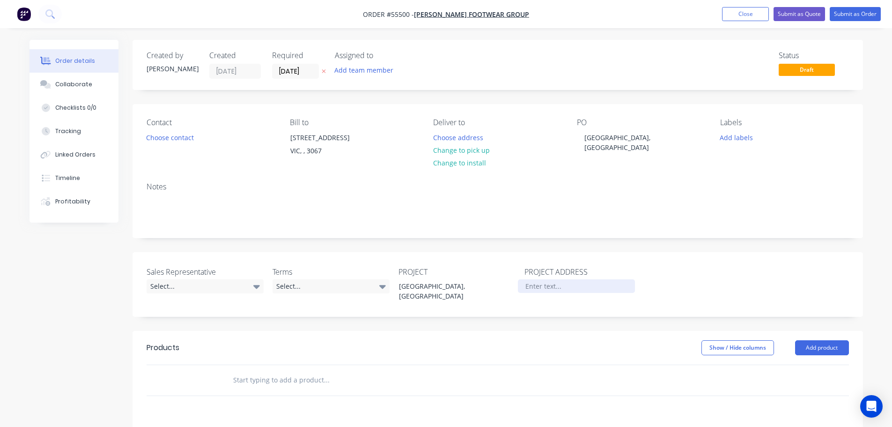
click at [529, 286] on div at bounding box center [576, 286] width 117 height 14
paste div
click at [178, 138] on button "Choose contact" at bounding box center [170, 137] width 58 height 13
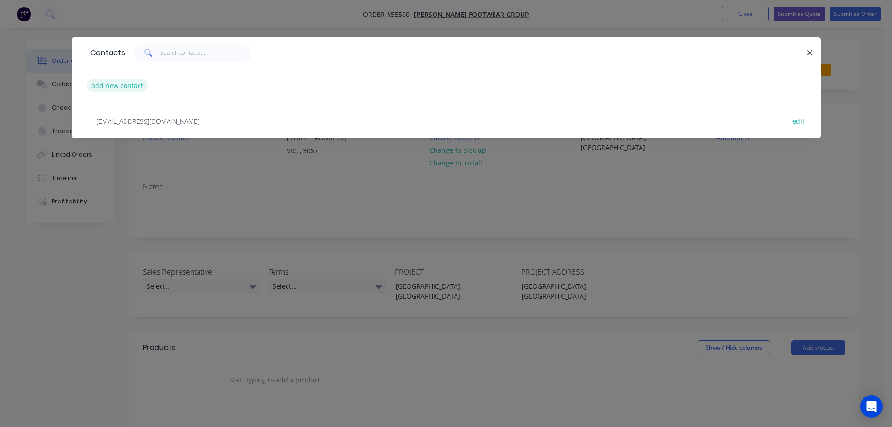
click at [116, 89] on button "add new contact" at bounding box center [118, 85] width 62 height 13
select select "AU"
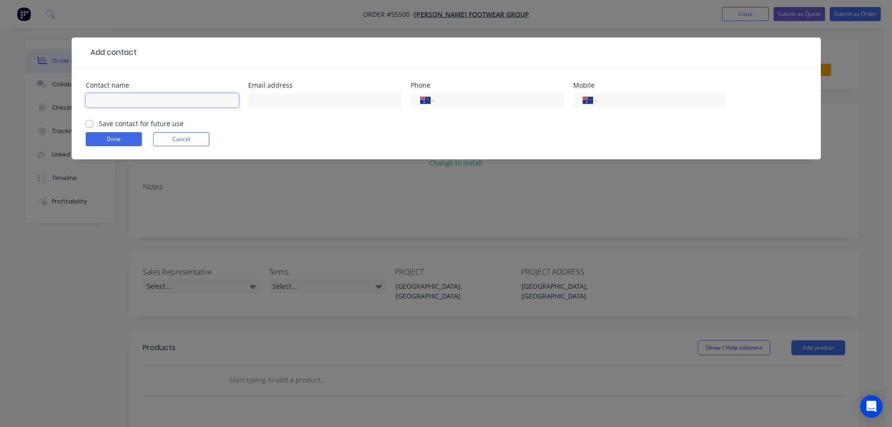
click at [100, 103] on input "text" at bounding box center [162, 100] width 153 height 14
type input "[PERSON_NAME]"
drag, startPoint x: 267, startPoint y: 94, endPoint x: 266, endPoint y: 104, distance: 10.3
click at [267, 95] on input "text" at bounding box center [324, 100] width 153 height 14
type input "[PERSON_NAME][EMAIL_ADDRESS][PERSON_NAME][DOMAIN_NAME]"
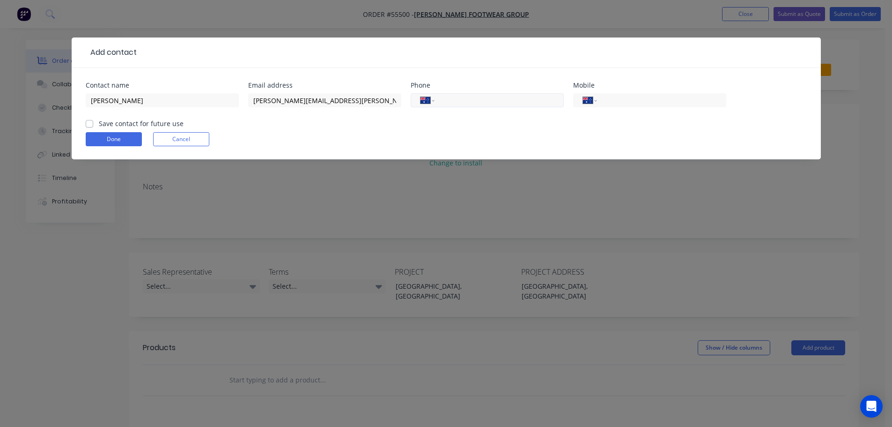
click at [488, 101] on input "tel" at bounding box center [497, 100] width 112 height 11
drag, startPoint x: 449, startPoint y: 101, endPoint x: 449, endPoint y: 130, distance: 28.6
click at [449, 103] on input "0991026764" at bounding box center [497, 100] width 112 height 11
type input "[PHONE_NUMBER]"
click at [99, 123] on label "Save contact for future use" at bounding box center [141, 123] width 85 height 10
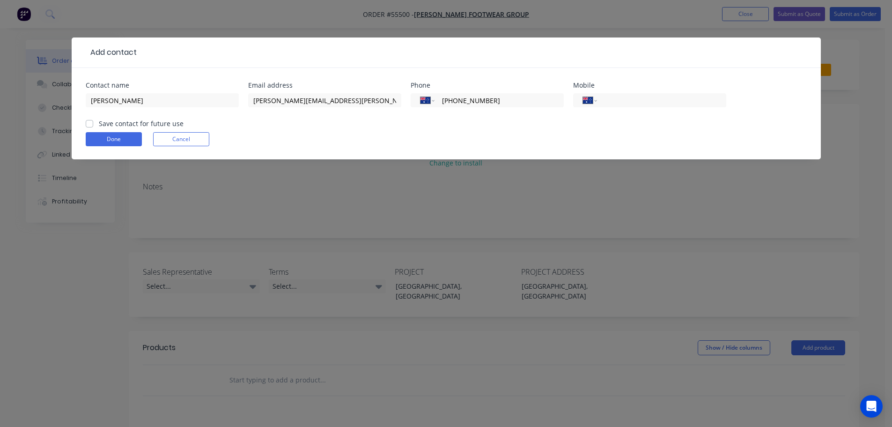
click at [89, 123] on input "Save contact for future use" at bounding box center [89, 122] width 7 height 9
checkbox input "true"
click at [96, 143] on button "Done" at bounding box center [114, 139] width 56 height 14
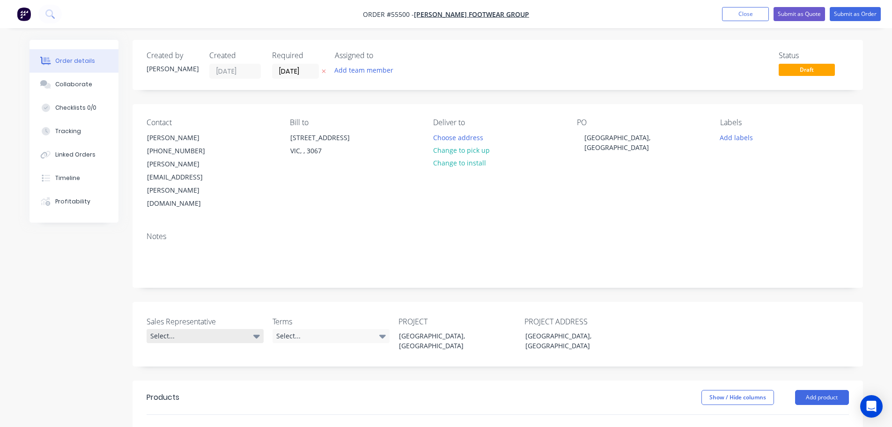
click at [164, 329] on div "Select..." at bounding box center [205, 336] width 117 height 14
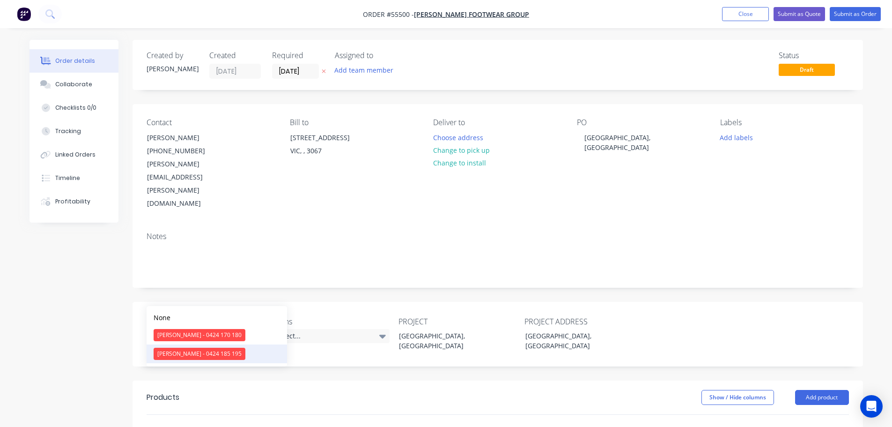
click at [175, 354] on div "[PERSON_NAME] - 0424 185 195" at bounding box center [200, 354] width 92 height 12
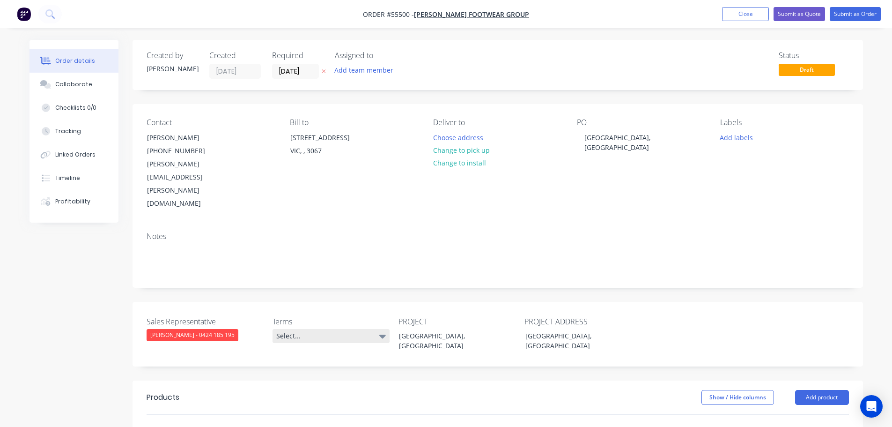
click at [318, 329] on div "Select..." at bounding box center [331, 336] width 117 height 14
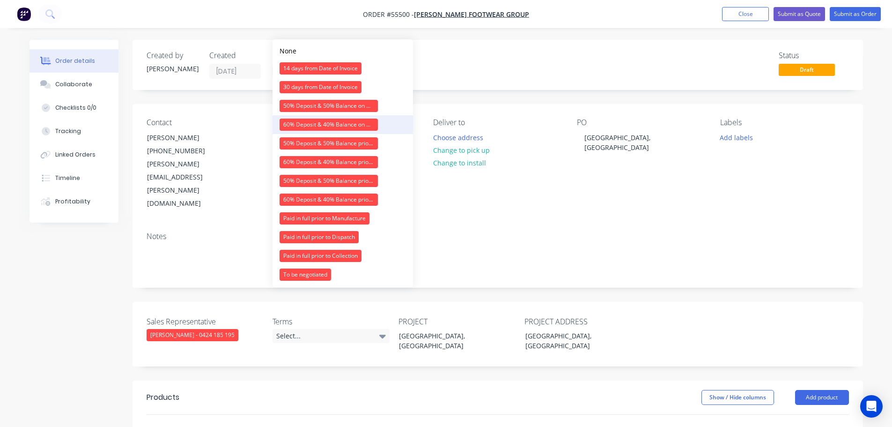
click at [336, 126] on div "60% Deposit & 40% Balance on Day of Installation" at bounding box center [329, 124] width 98 height 12
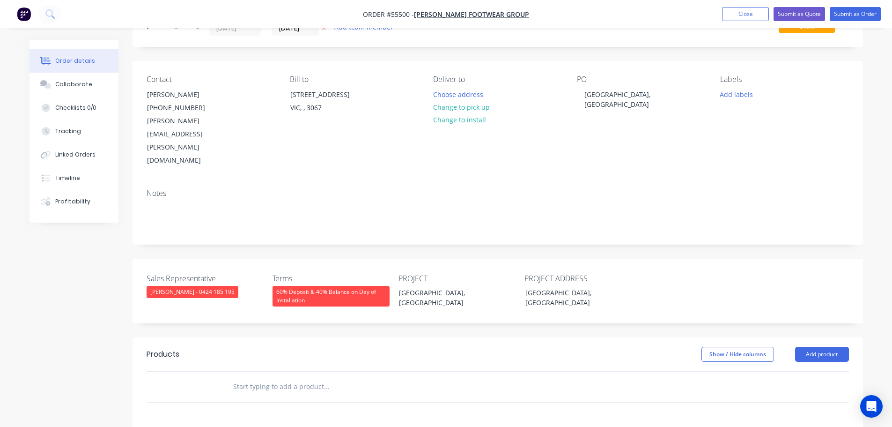
scroll to position [94, 0]
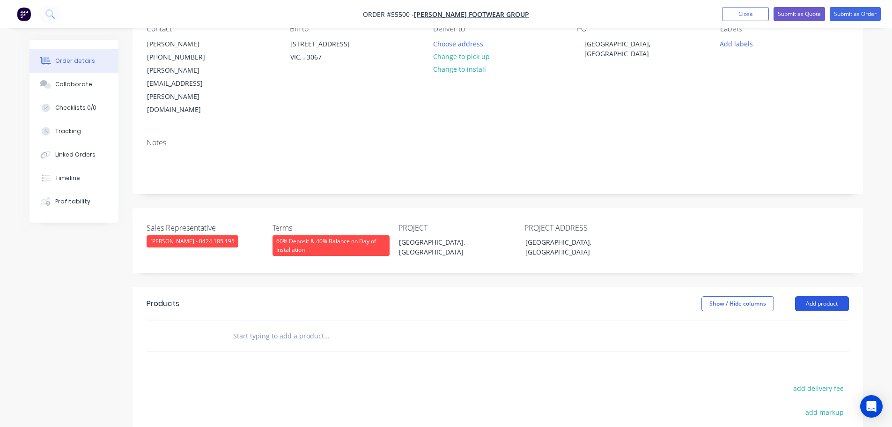
click at [811, 296] on button "Add product" at bounding box center [822, 303] width 54 height 15
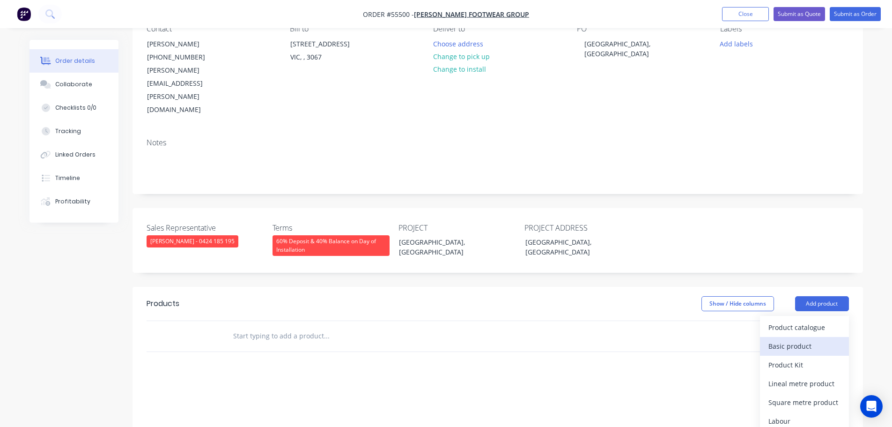
click at [787, 339] on div "Basic product" at bounding box center [805, 346] width 72 height 14
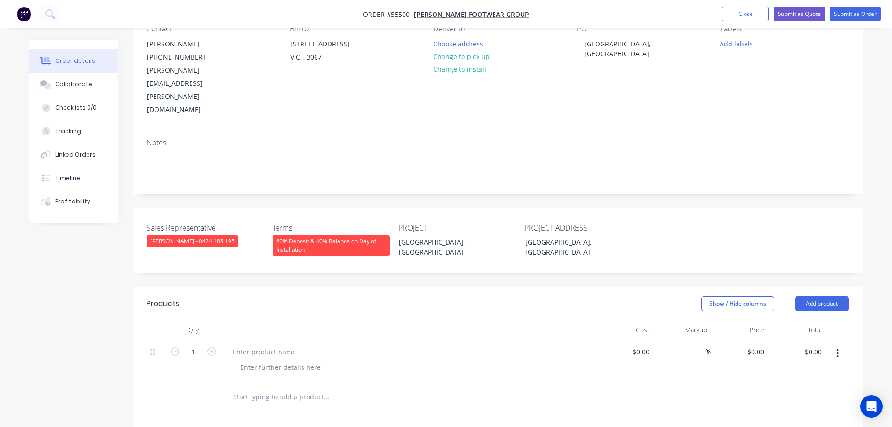
scroll to position [187, 0]
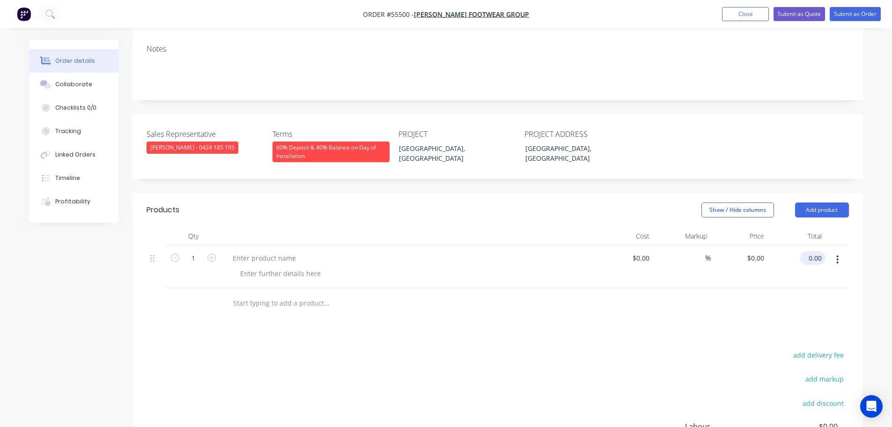
click at [814, 251] on input "0.00" at bounding box center [815, 258] width 22 height 14
type input "2525"
type input "$2,525.00"
click at [255, 251] on div at bounding box center [264, 258] width 78 height 14
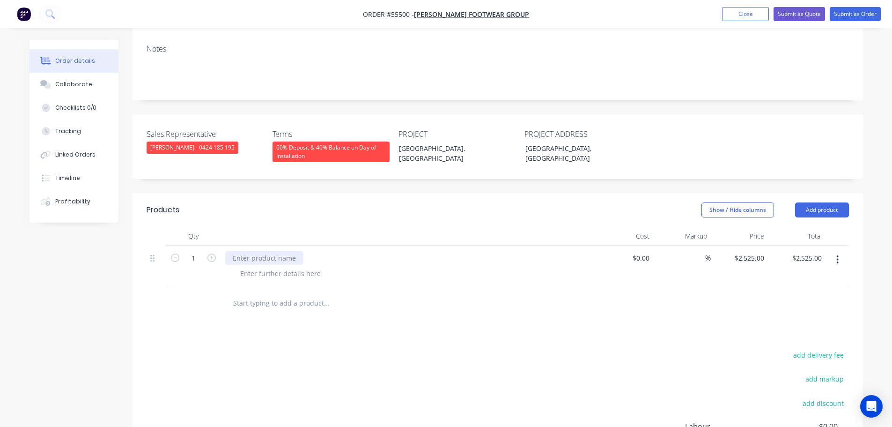
click at [255, 251] on div at bounding box center [264, 258] width 78 height 14
click at [267, 266] on div at bounding box center [281, 273] width 96 height 14
drag, startPoint x: 260, startPoint y: 221, endPoint x: 256, endPoint y: 237, distance: 17.0
click at [259, 245] on div "Attend site to -" at bounding box center [409, 266] width 375 height 43
click at [254, 266] on div at bounding box center [281, 273] width 96 height 14
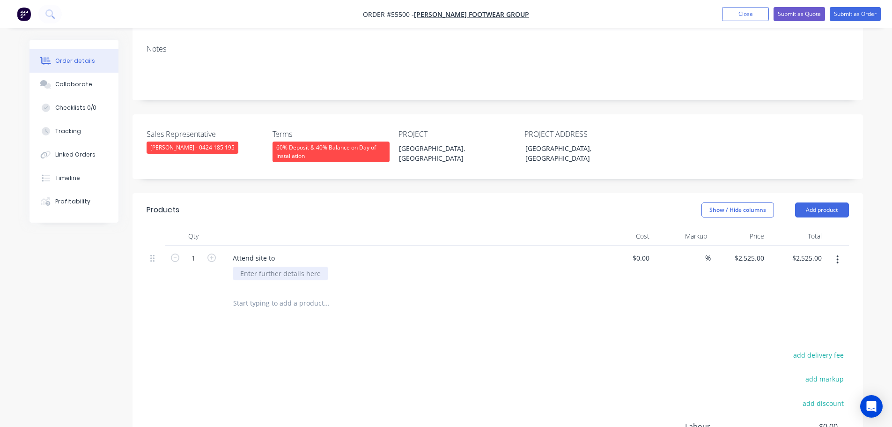
click at [250, 266] on div at bounding box center [281, 273] width 96 height 14
click at [307, 266] on div "Replace motor 2 x Clearvision slats" at bounding box center [271, 277] width 77 height 23
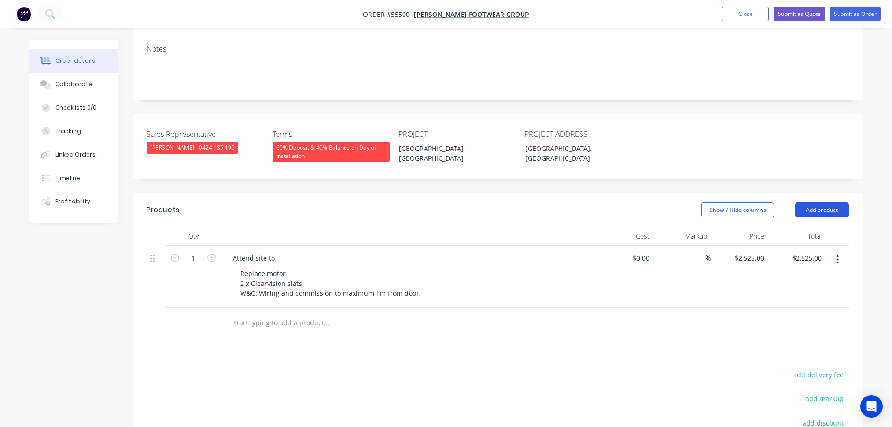
click at [829, 202] on button "Add product" at bounding box center [822, 209] width 54 height 15
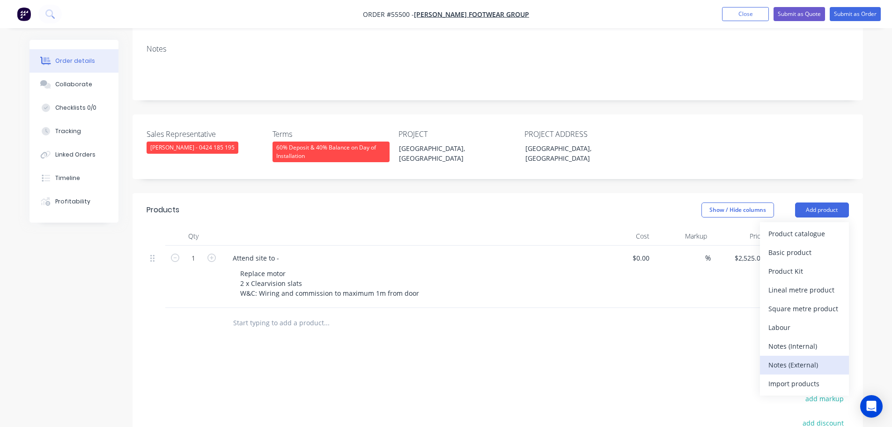
click at [777, 358] on div "Notes (External)" at bounding box center [805, 365] width 72 height 14
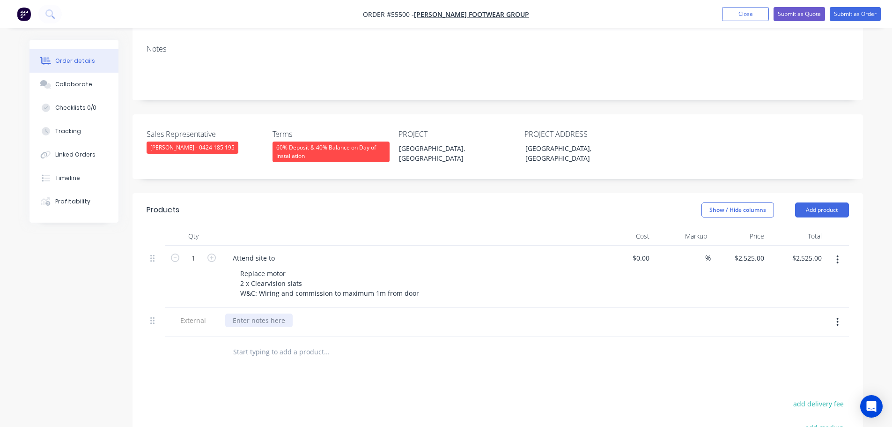
click at [249, 313] on div at bounding box center [258, 320] width 67 height 14
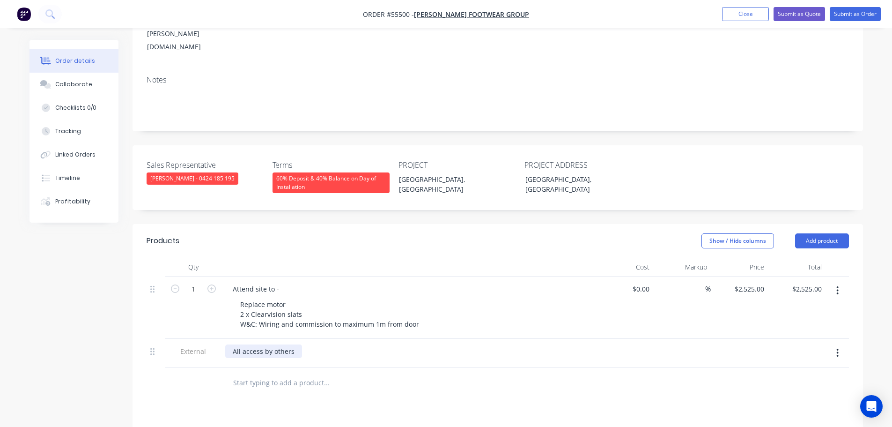
scroll to position [140, 0]
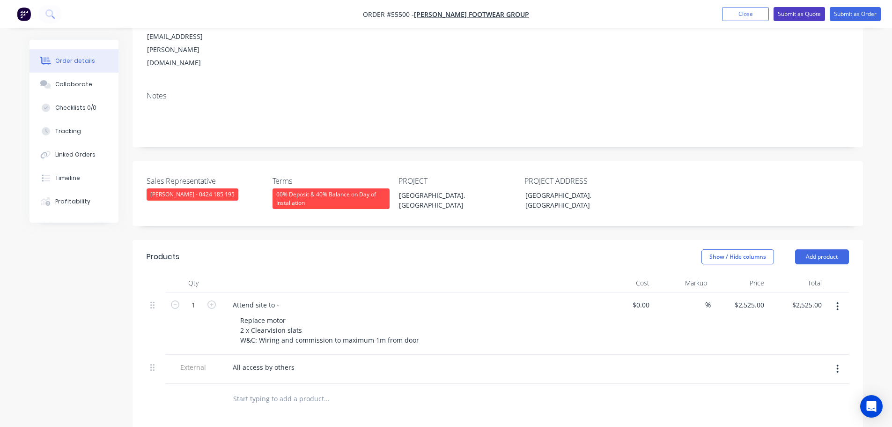
click at [801, 13] on button "Submit as Quote" at bounding box center [800, 14] width 52 height 14
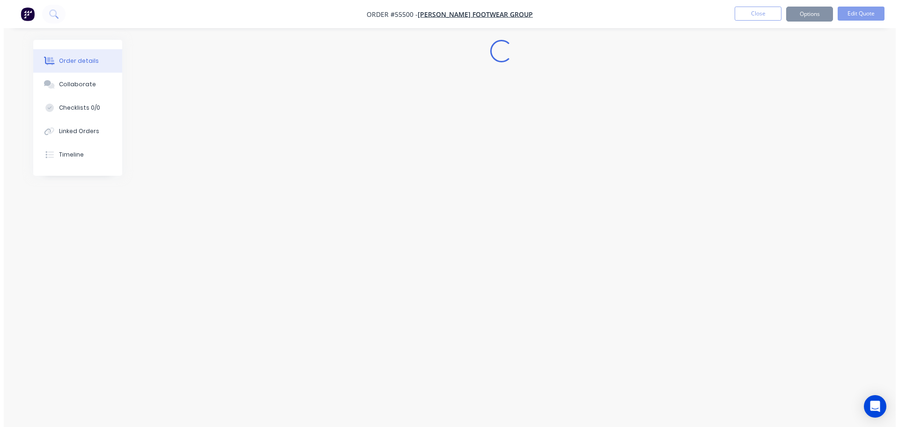
scroll to position [0, 0]
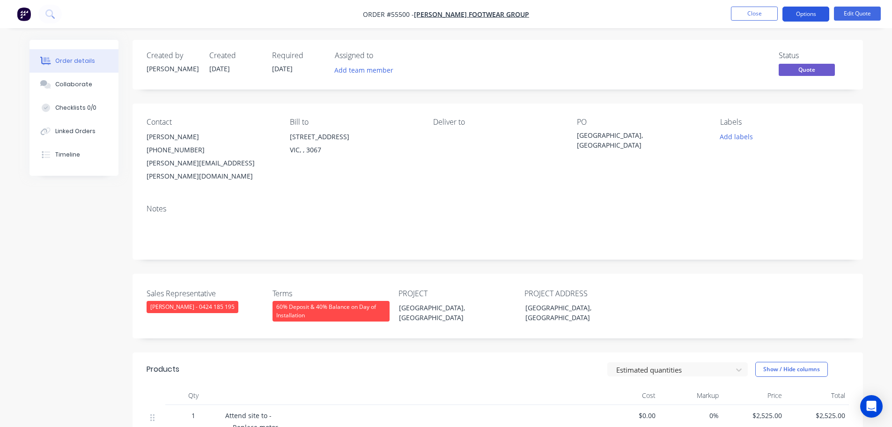
click at [799, 17] on button "Options" at bounding box center [806, 14] width 47 height 15
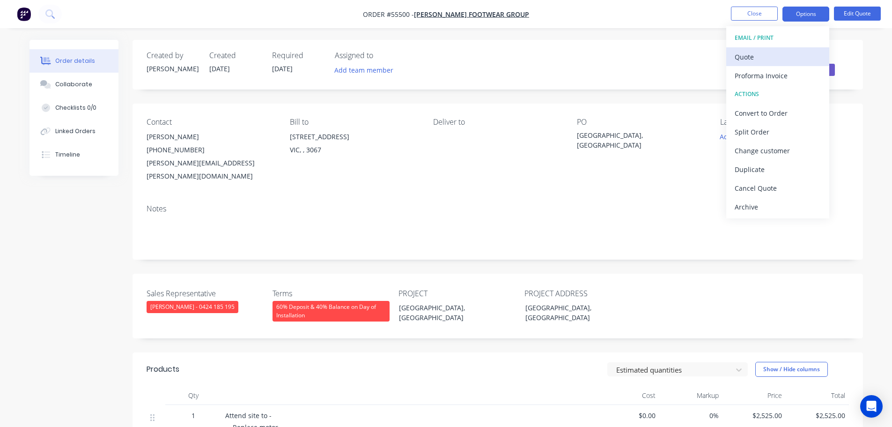
click at [753, 57] on div "Quote" at bounding box center [778, 57] width 86 height 14
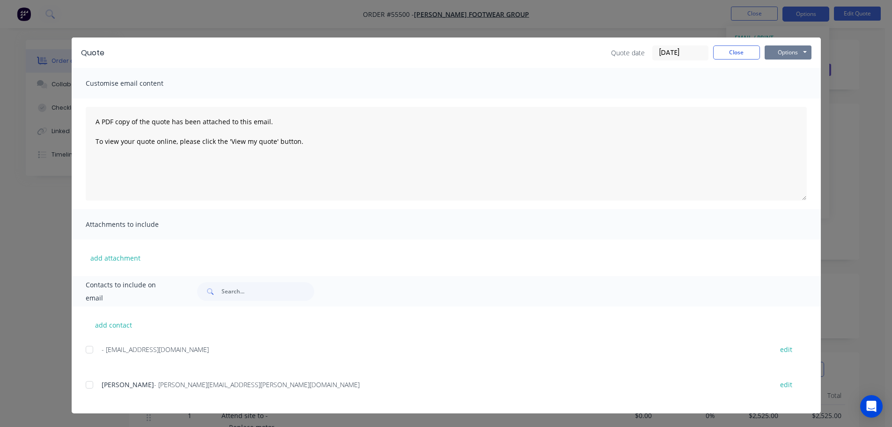
click at [778, 53] on button "Options" at bounding box center [788, 52] width 47 height 14
click at [787, 84] on button "Print" at bounding box center [795, 84] width 60 height 15
click at [732, 54] on button "Close" at bounding box center [736, 52] width 47 height 14
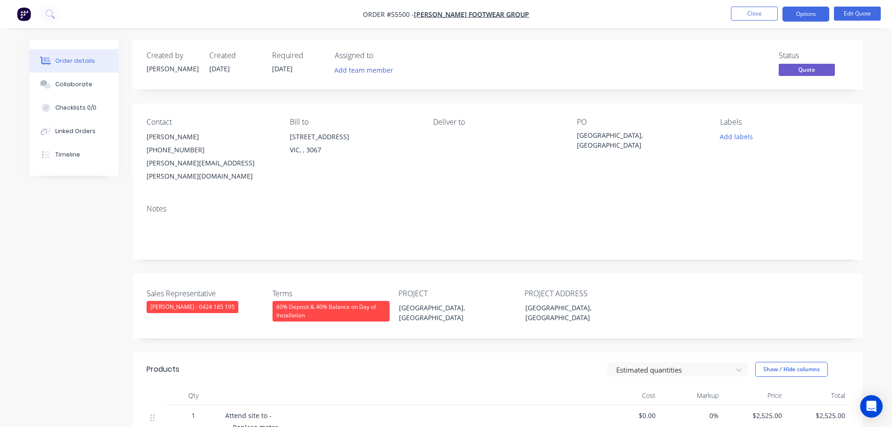
click at [196, 163] on div "[PERSON_NAME][EMAIL_ADDRESS][PERSON_NAME][DOMAIN_NAME]" at bounding box center [211, 169] width 128 height 26
click at [609, 135] on div "[GEOGRAPHIC_DATA], [GEOGRAPHIC_DATA]" at bounding box center [635, 140] width 117 height 20
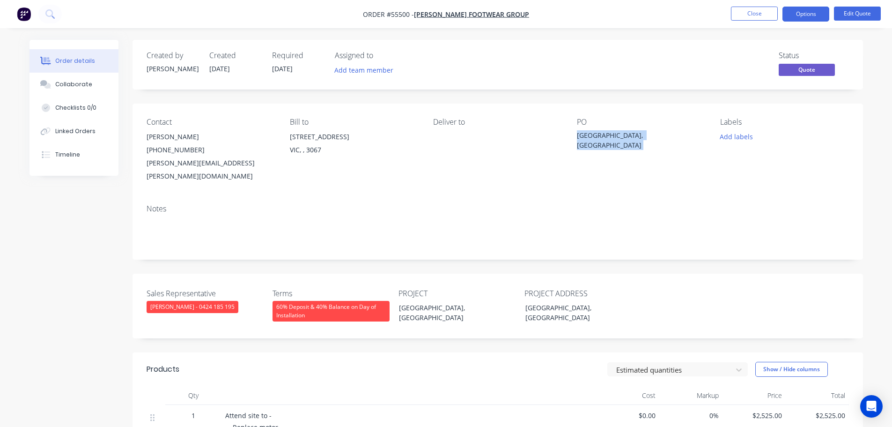
click at [609, 135] on div "[GEOGRAPHIC_DATA], [GEOGRAPHIC_DATA]" at bounding box center [635, 140] width 117 height 20
click at [768, 15] on button "Close" at bounding box center [754, 14] width 47 height 14
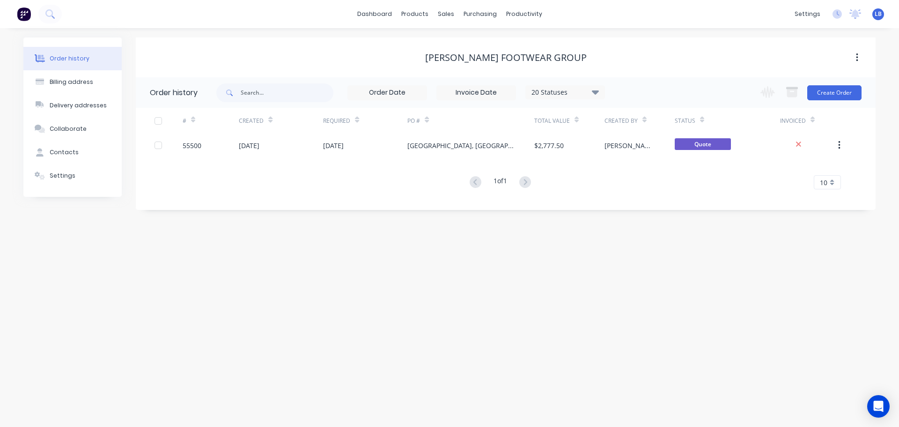
click at [879, 14] on span "LB" at bounding box center [878, 14] width 7 height 8
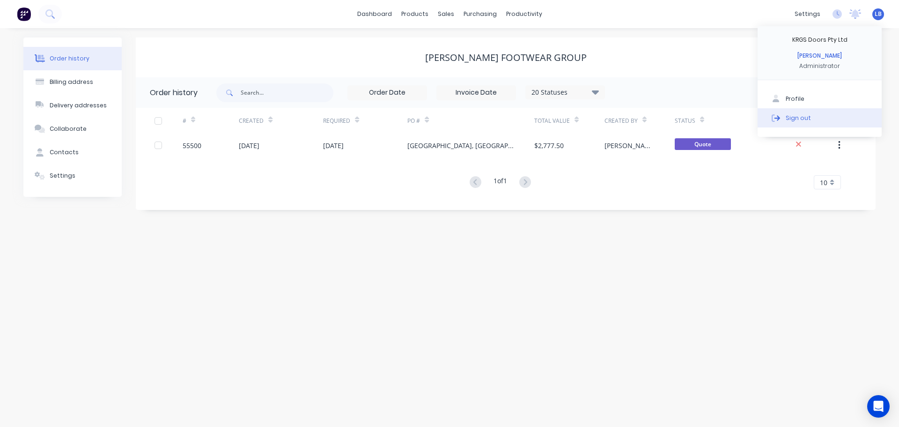
click at [798, 118] on div "Sign out" at bounding box center [798, 117] width 25 height 8
